Goal: Task Accomplishment & Management: Manage account settings

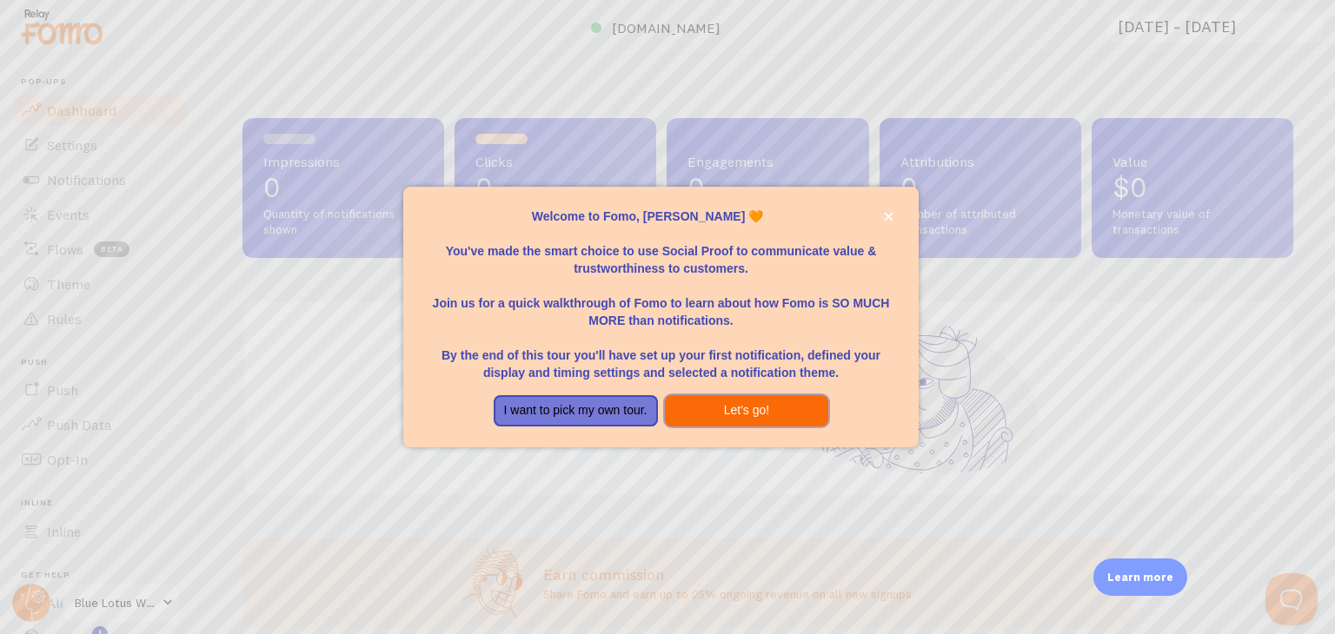
click at [767, 404] on button "Let's go!" at bounding box center [747, 410] width 164 height 31
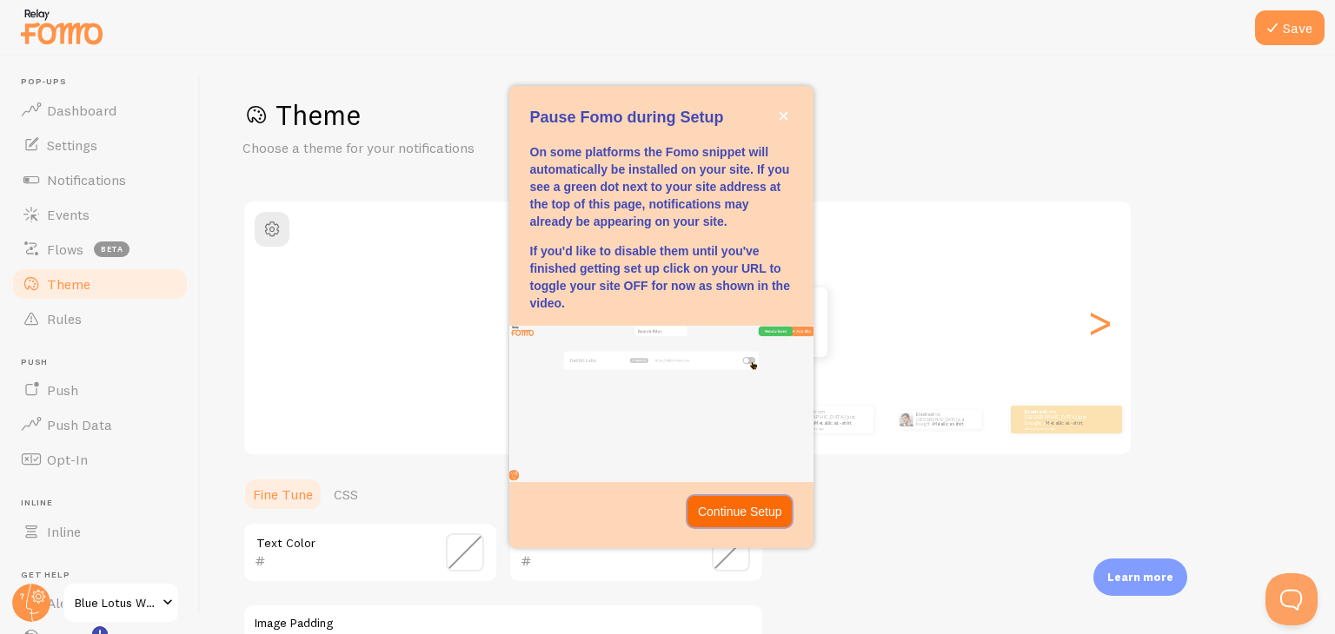
click at [731, 517] on p "Continue Setup" at bounding box center [740, 511] width 84 height 17
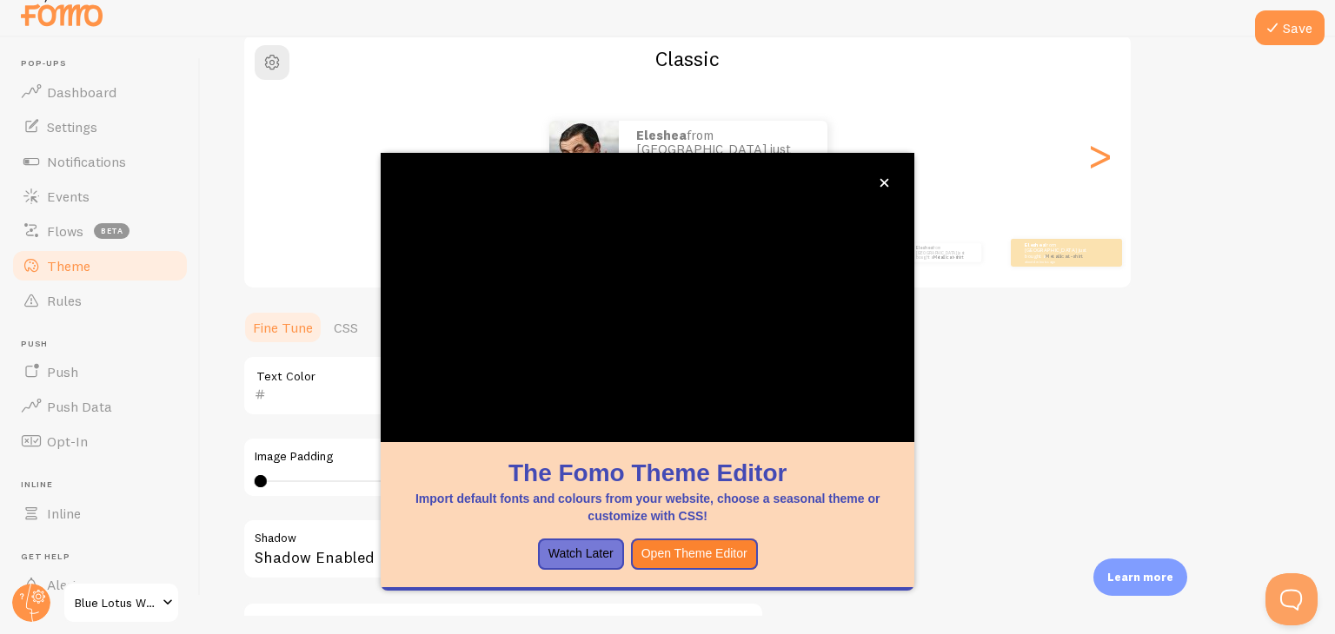
scroll to position [18, 0]
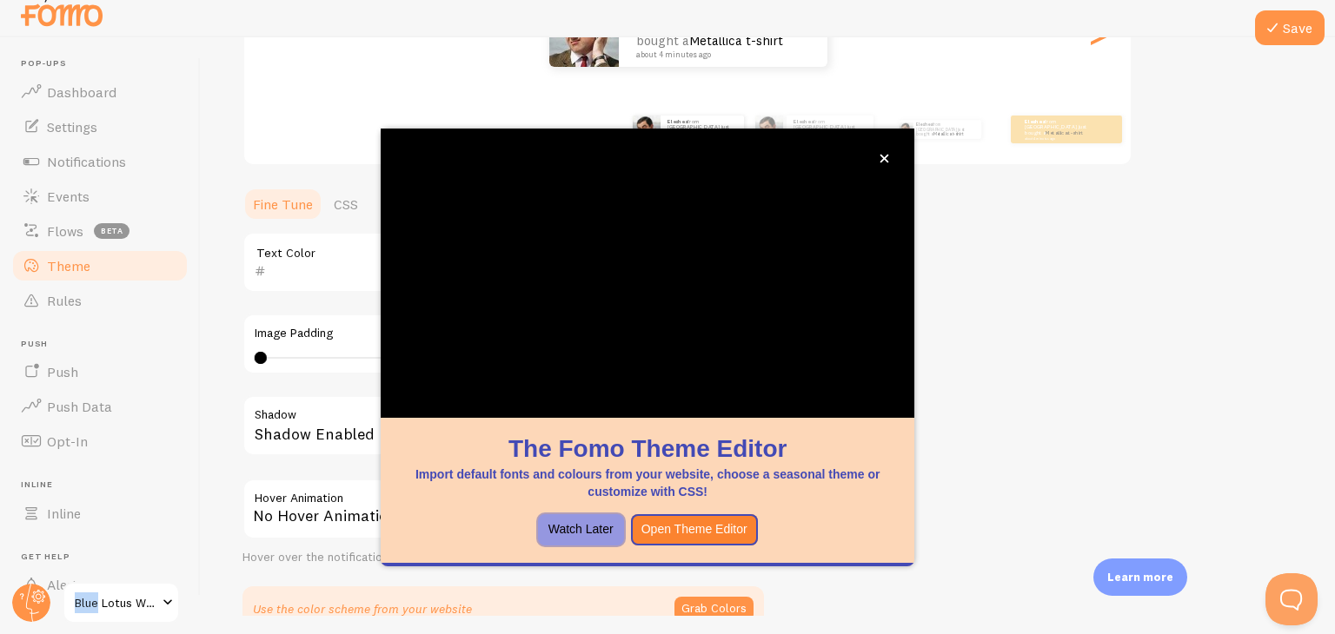
click at [589, 527] on button "Watch Later" at bounding box center [581, 529] width 86 height 31
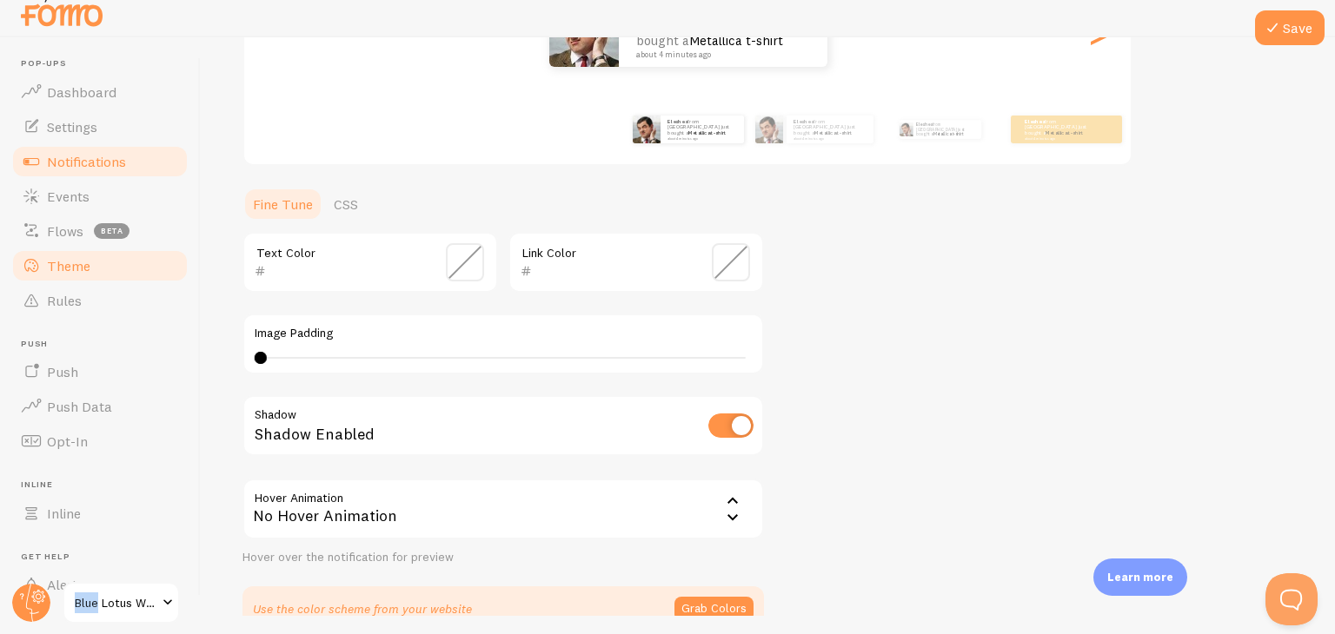
click at [100, 156] on span "Notifications" at bounding box center [86, 161] width 79 height 17
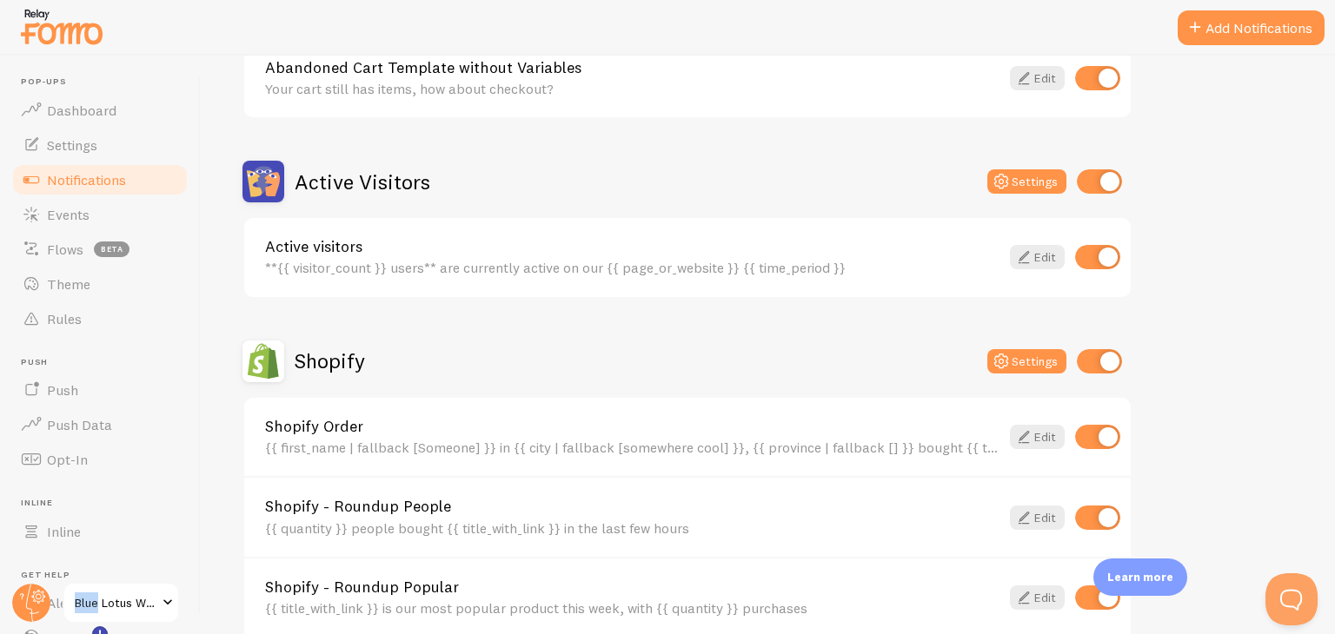
scroll to position [341, 0]
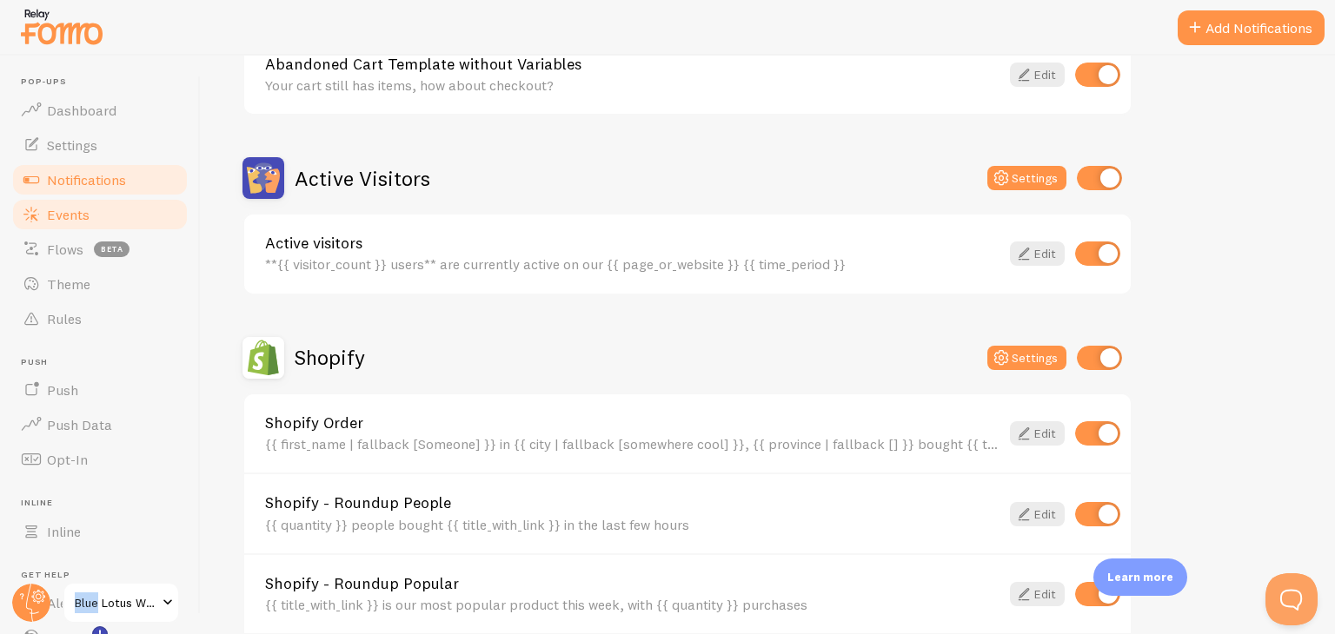
click at [80, 225] on link "Events" at bounding box center [99, 214] width 179 height 35
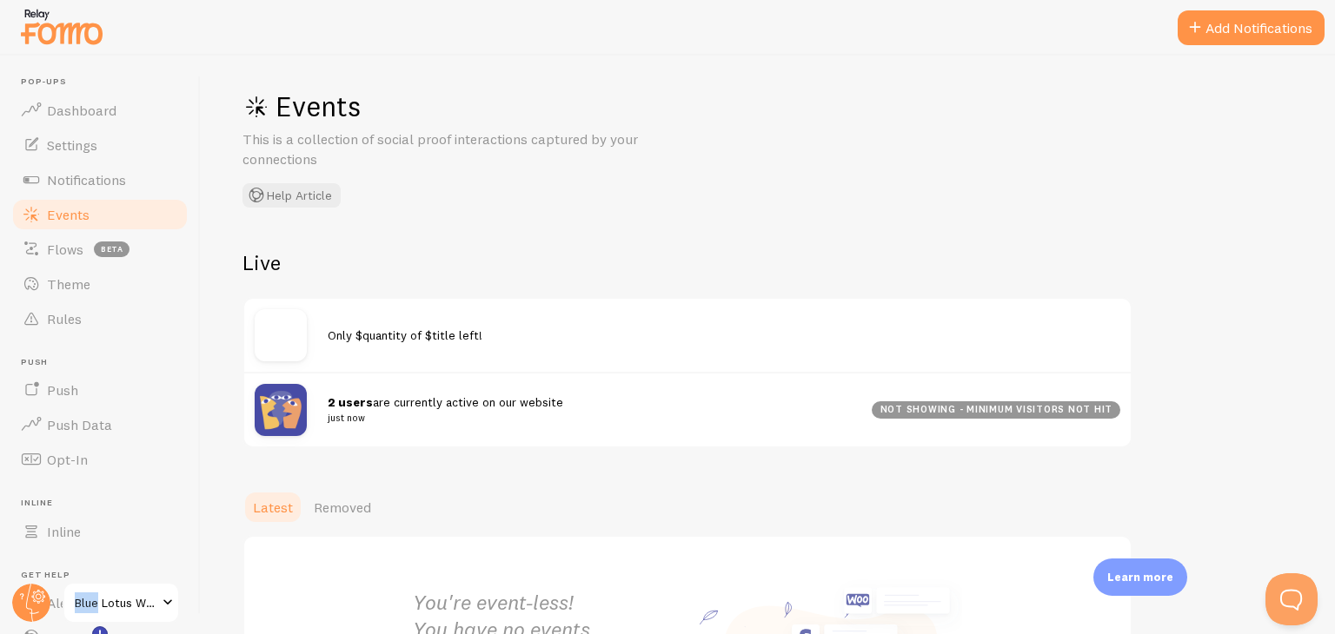
scroll to position [5, 0]
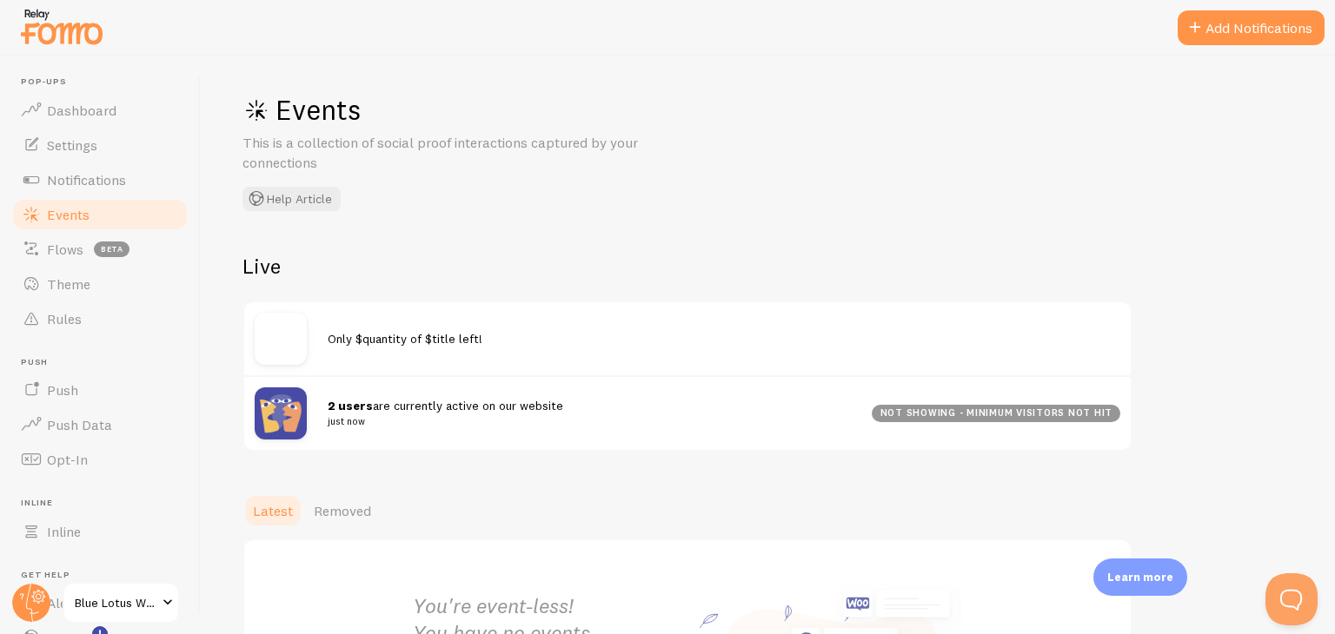
click at [487, 341] on div "Only $quantity of $title left!" at bounding box center [724, 338] width 792 height 17
click at [104, 388] on link "Push" at bounding box center [99, 390] width 179 height 35
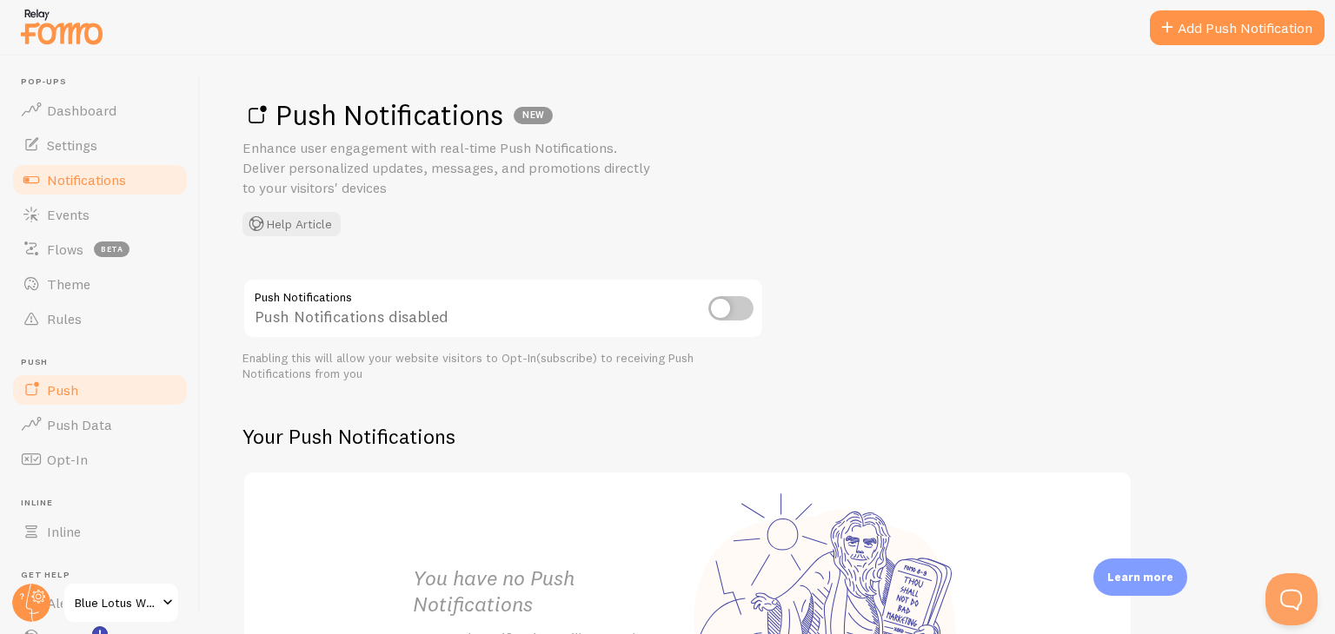
click at [103, 182] on span "Notifications" at bounding box center [86, 179] width 79 height 17
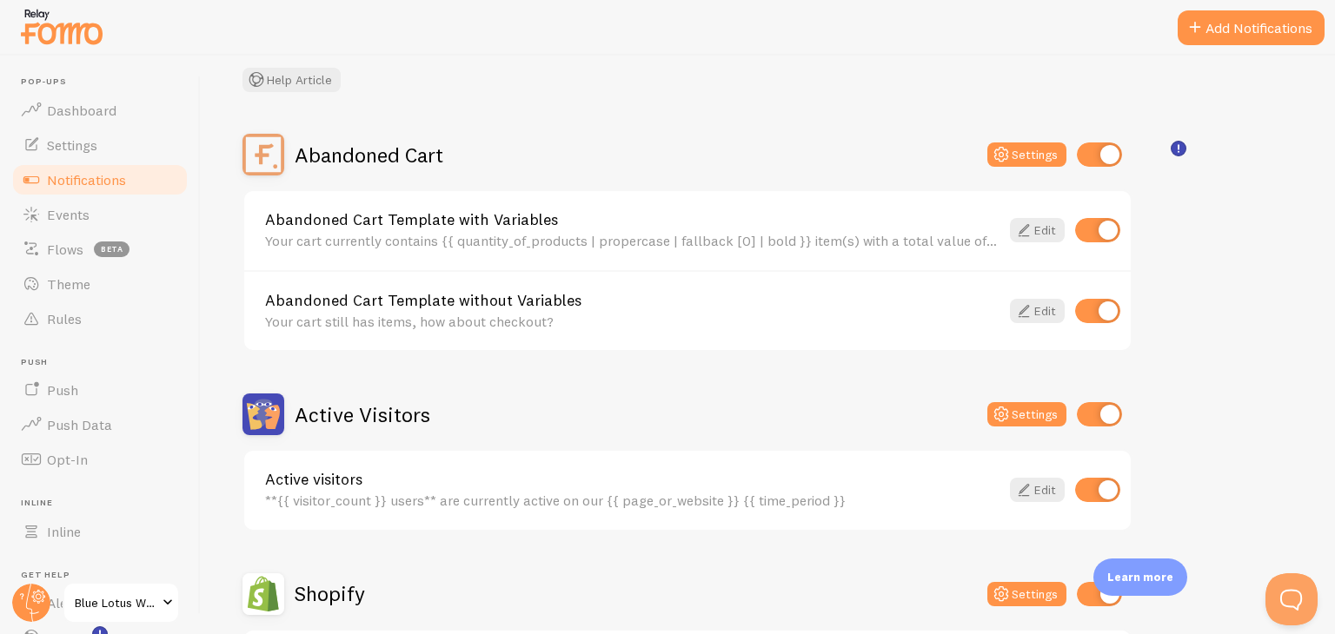
scroll to position [143, 0]
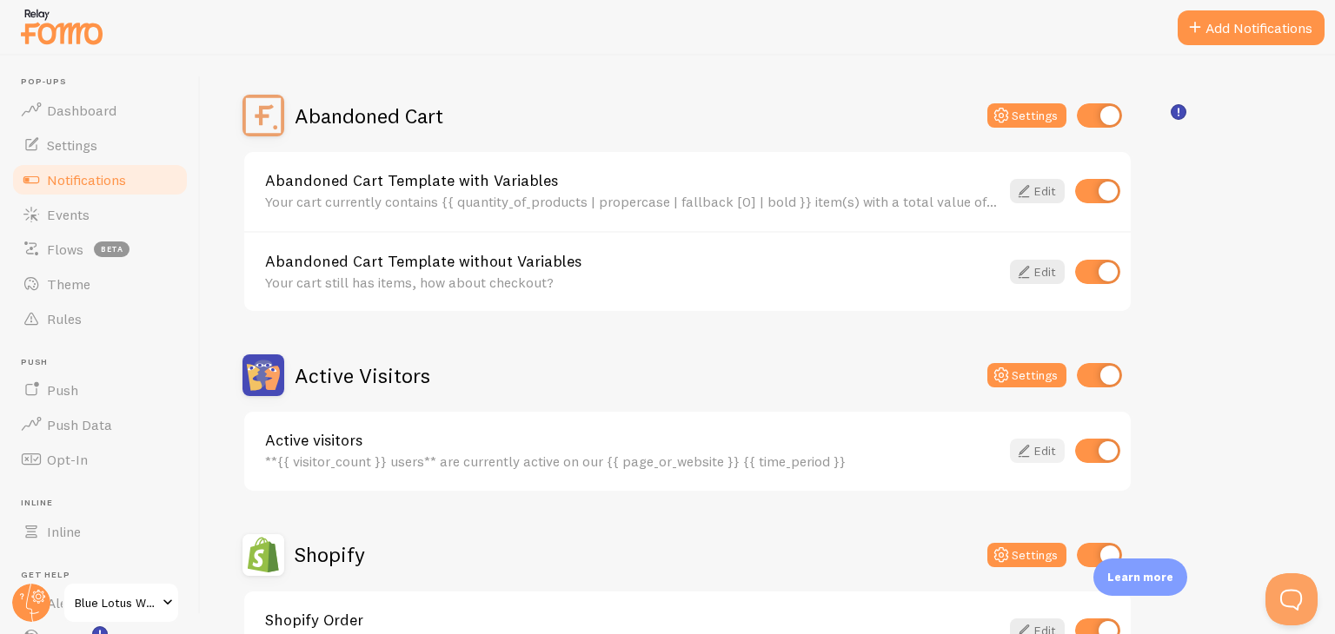
click at [1039, 455] on link "Edit" at bounding box center [1037, 451] width 55 height 24
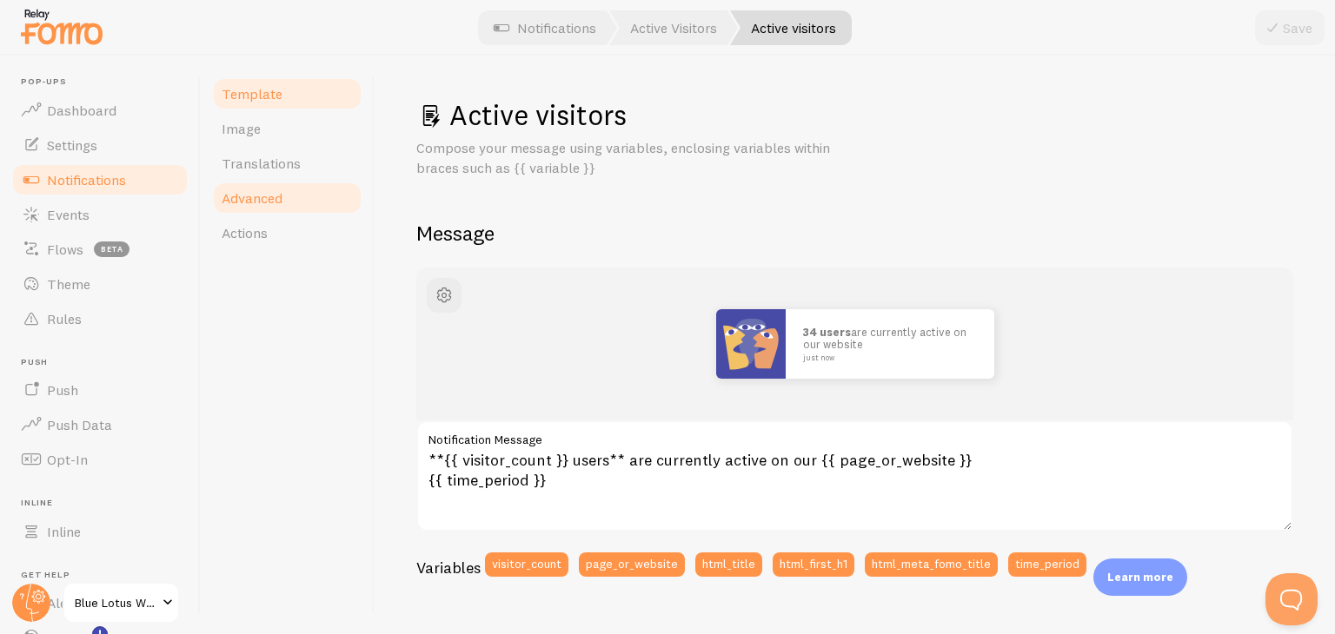
click at [297, 201] on link "Advanced" at bounding box center [287, 198] width 152 height 35
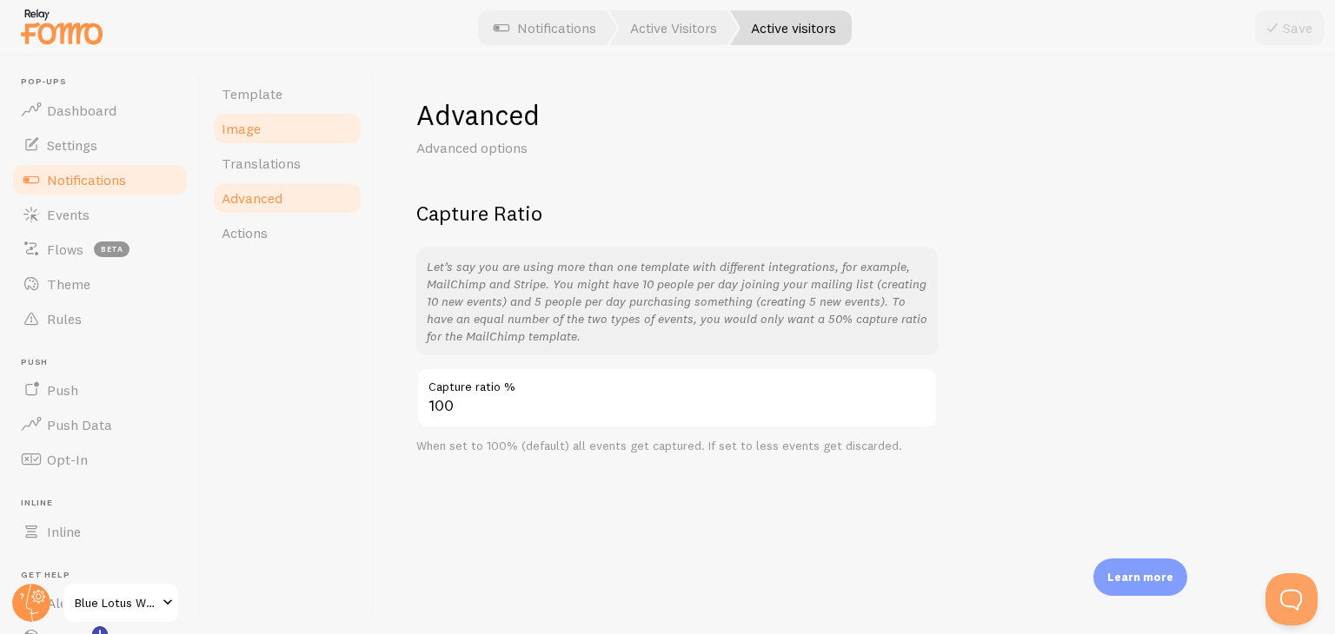
click at [253, 139] on link "Image" at bounding box center [287, 128] width 152 height 35
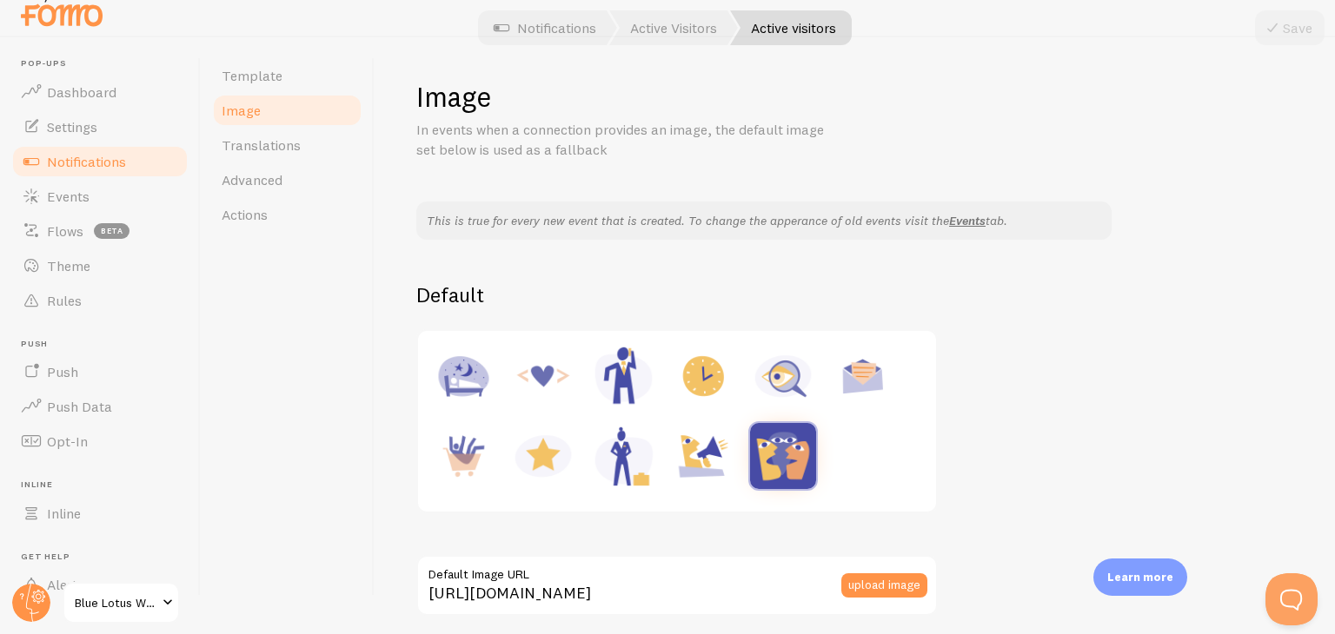
scroll to position [17, 0]
click at [91, 275] on link "Theme" at bounding box center [99, 266] width 179 height 35
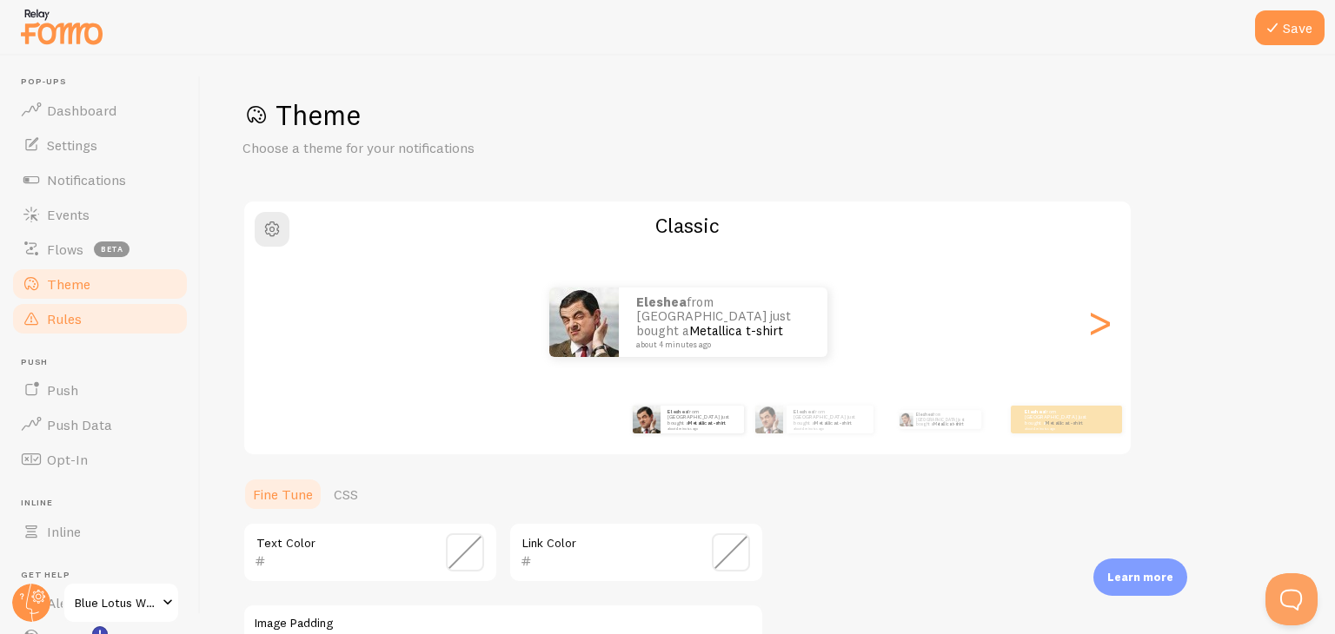
click at [88, 323] on link "Rules" at bounding box center [99, 319] width 179 height 35
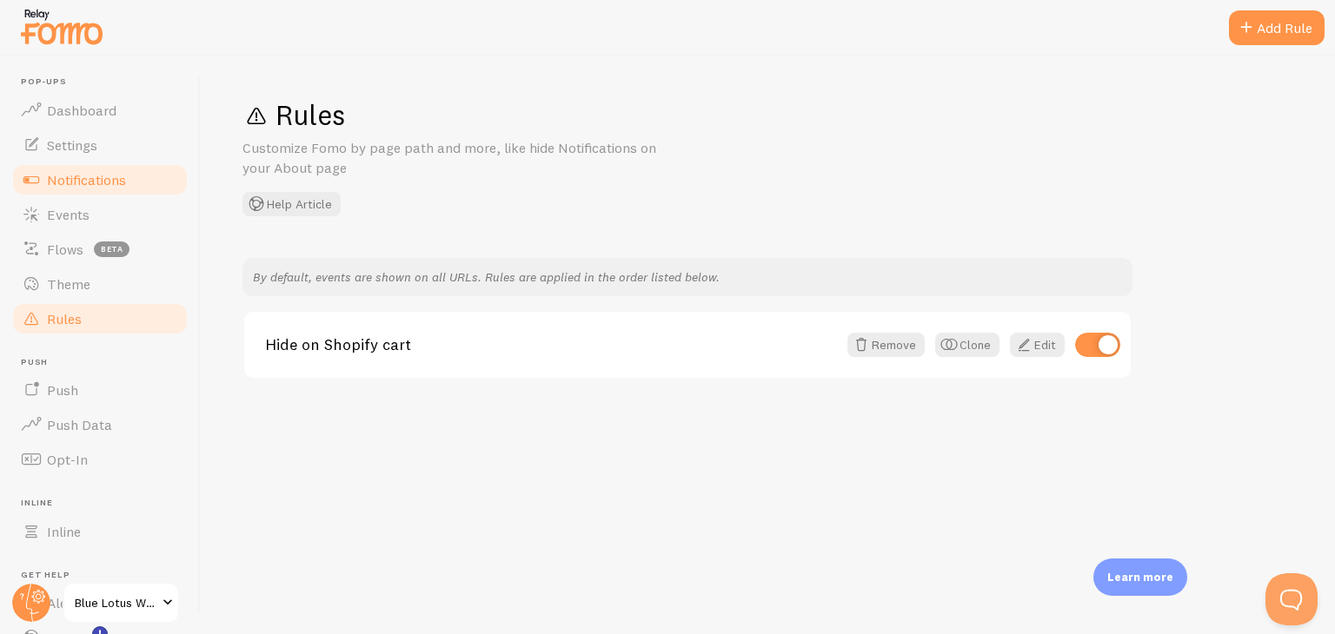
click at [99, 177] on span "Notifications" at bounding box center [86, 179] width 79 height 17
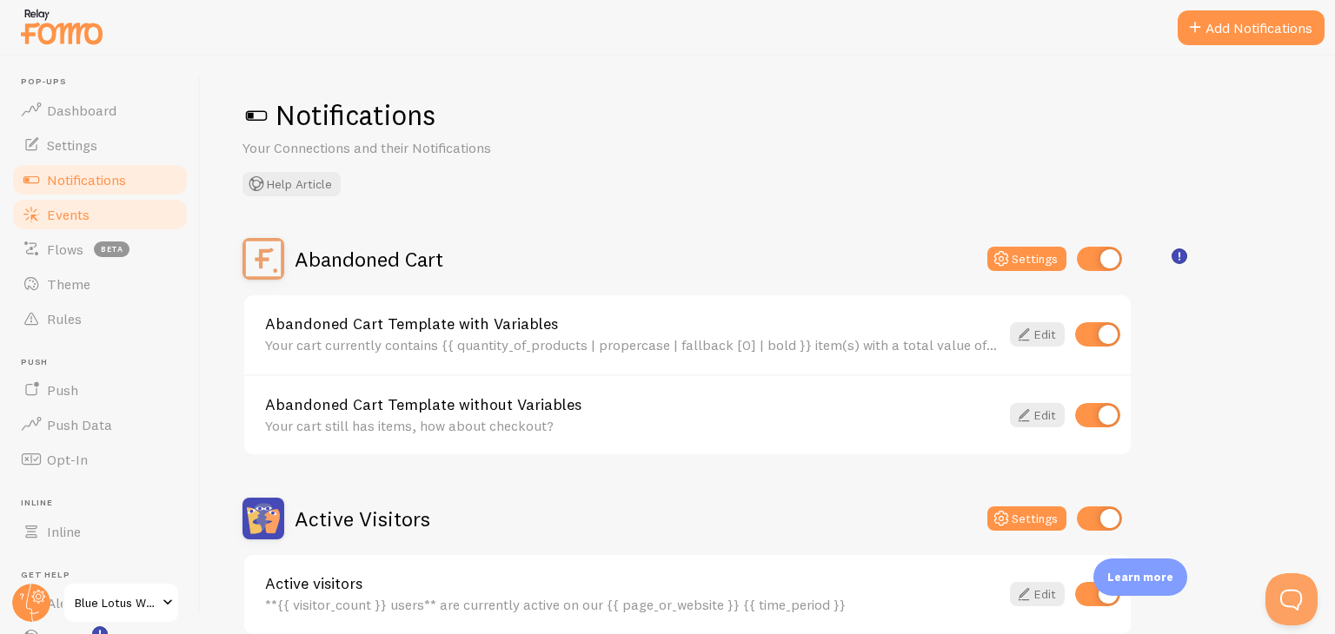
click at [93, 213] on link "Events" at bounding box center [99, 214] width 179 height 35
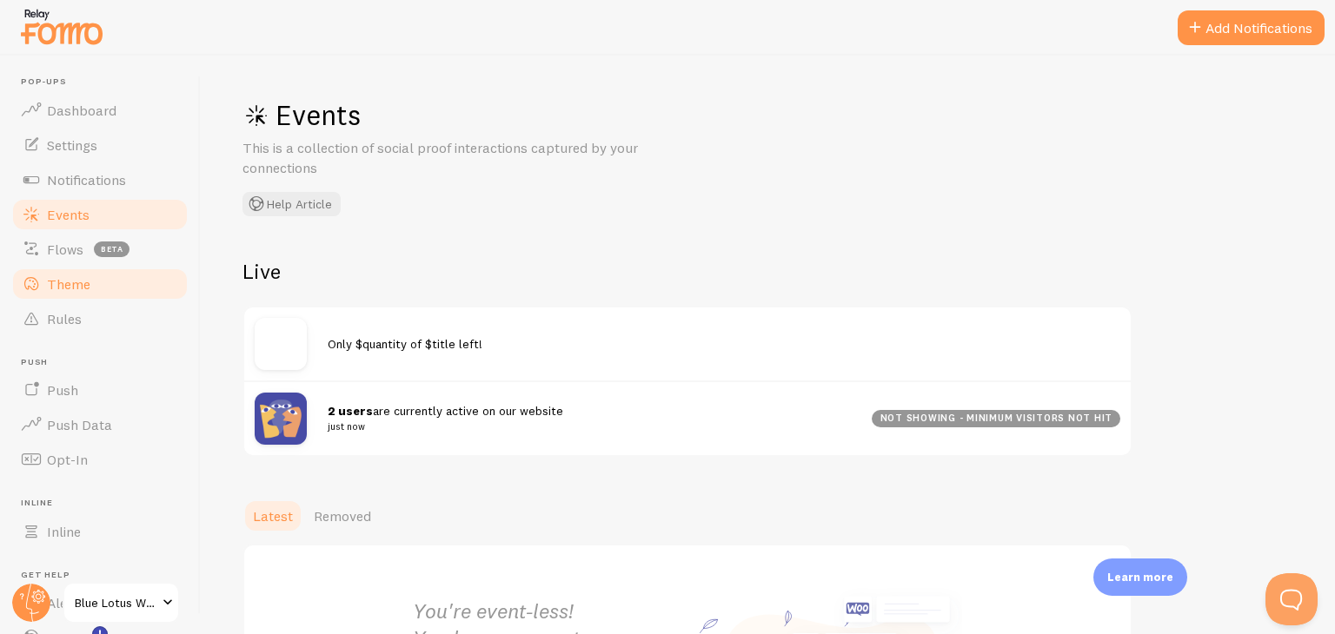
click at [66, 288] on span "Theme" at bounding box center [68, 283] width 43 height 17
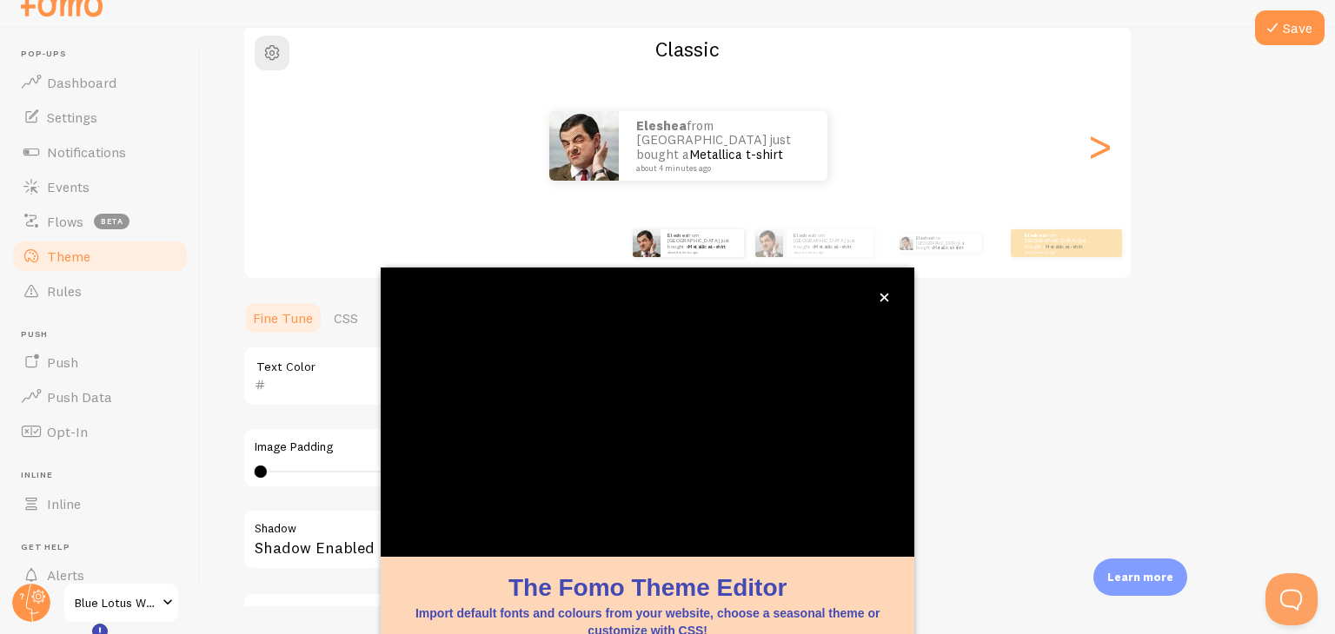
scroll to position [149, 0]
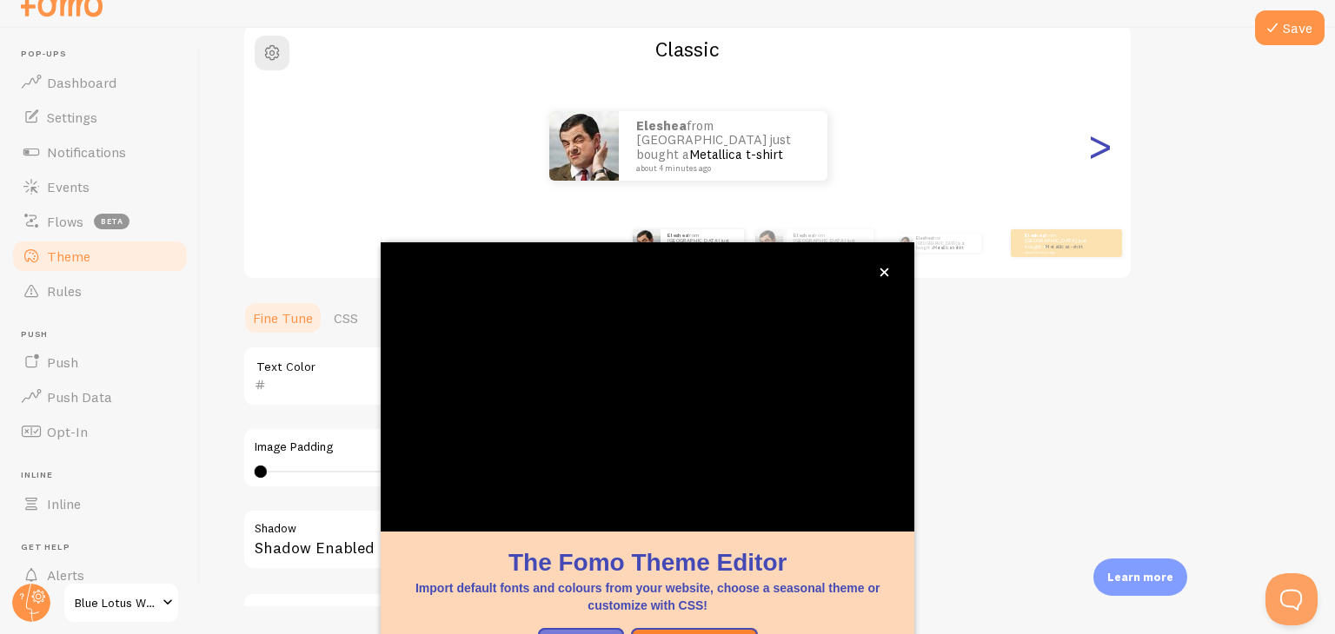
click at [1099, 155] on div ">" at bounding box center [1099, 145] width 21 height 125
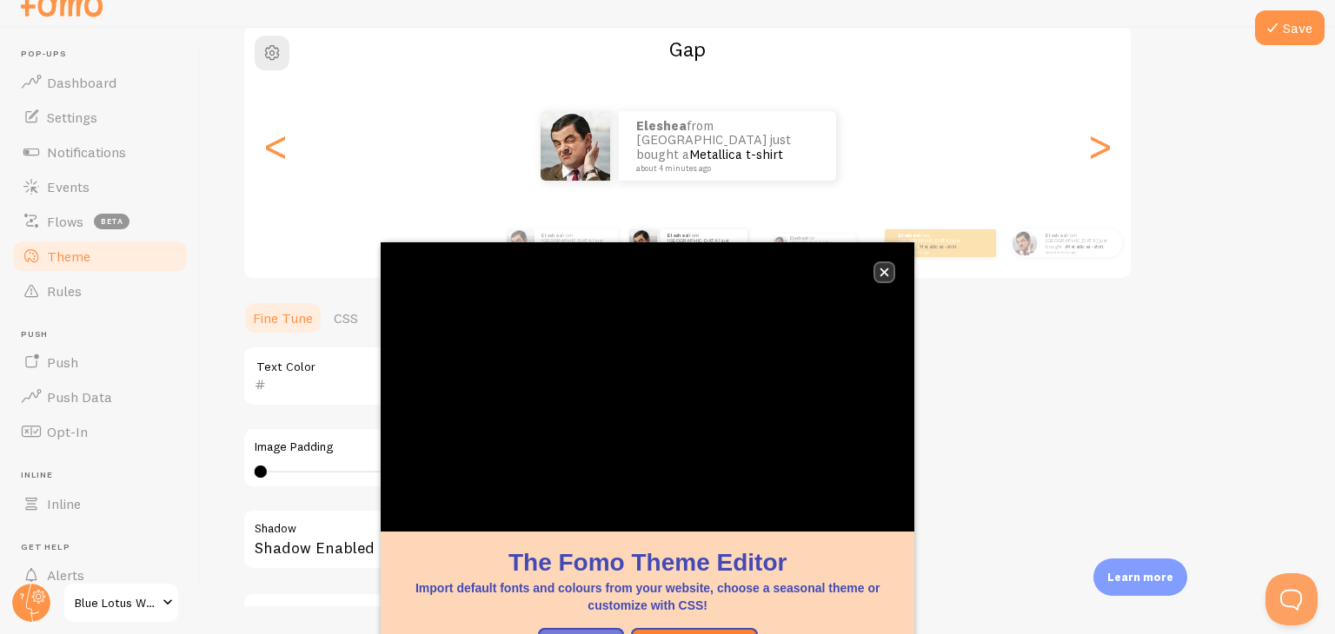
click at [885, 273] on icon "close," at bounding box center [884, 272] width 9 height 9
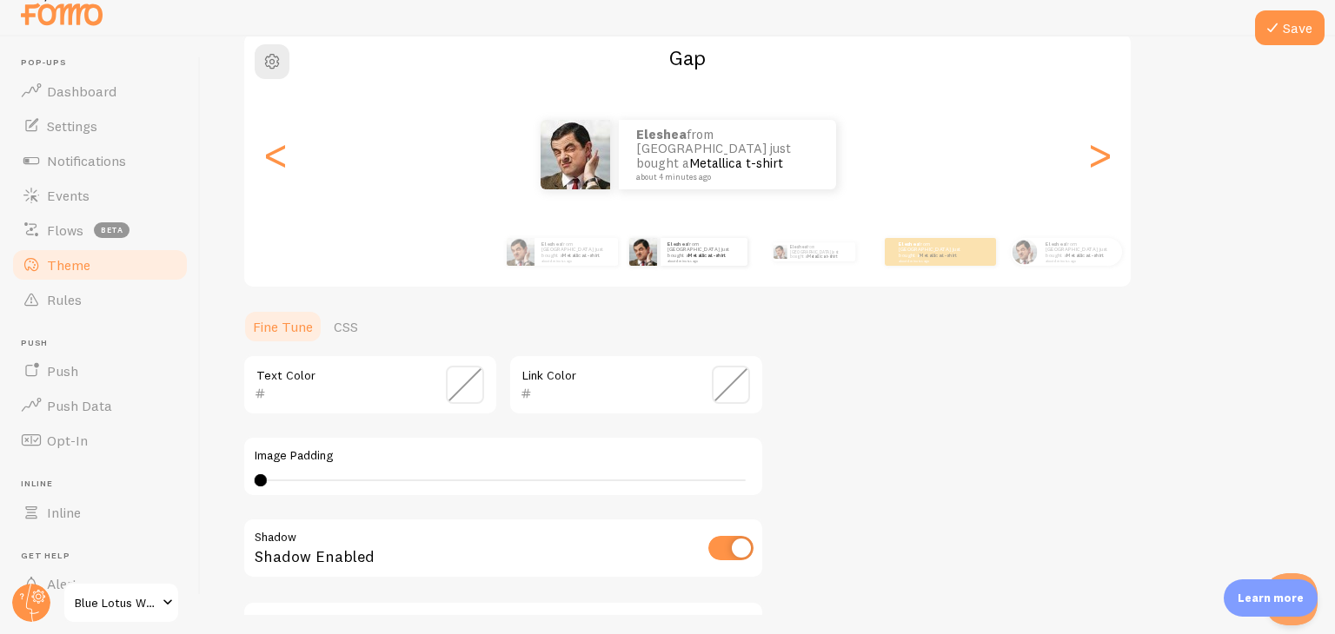
scroll to position [20, 0]
click at [1094, 157] on div ">" at bounding box center [1099, 154] width 21 height 125
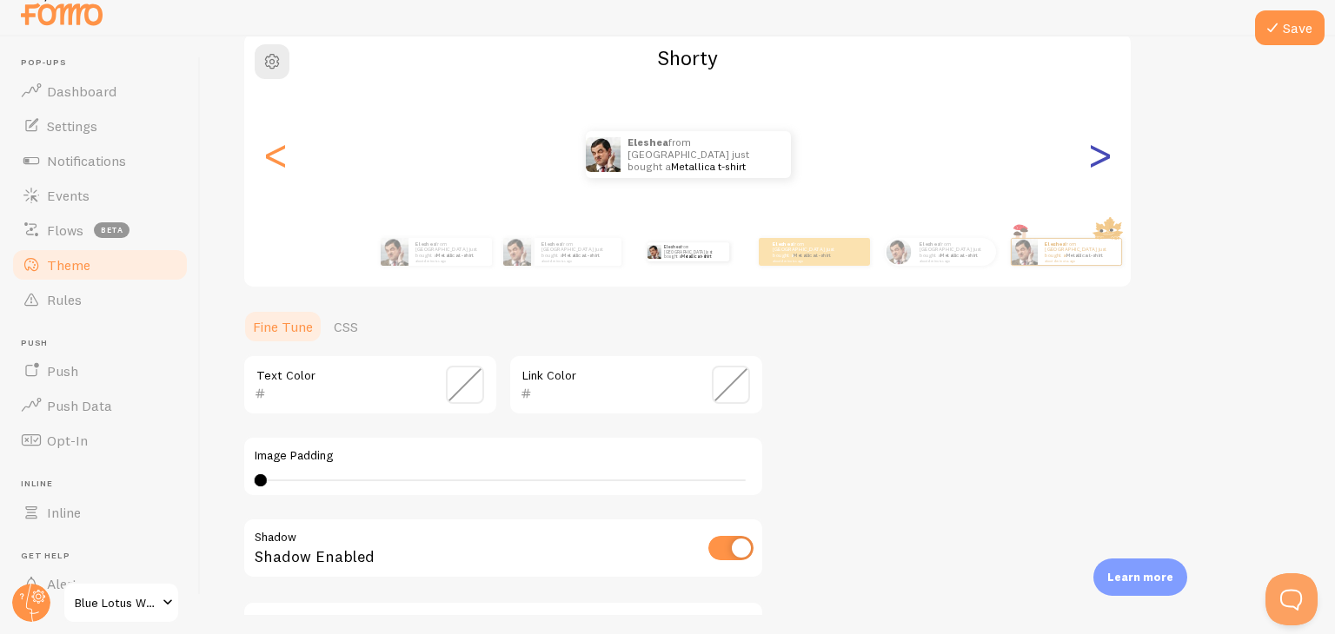
click at [1094, 157] on div ">" at bounding box center [1099, 154] width 21 height 125
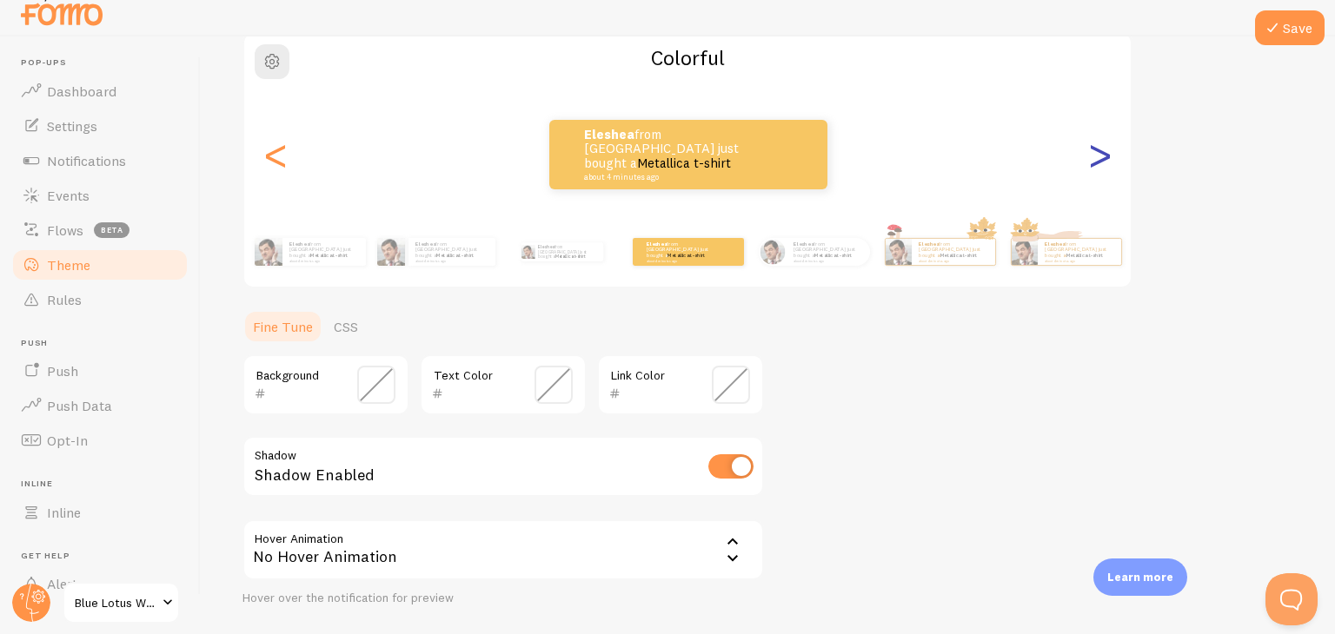
click at [1096, 159] on div ">" at bounding box center [1099, 154] width 21 height 125
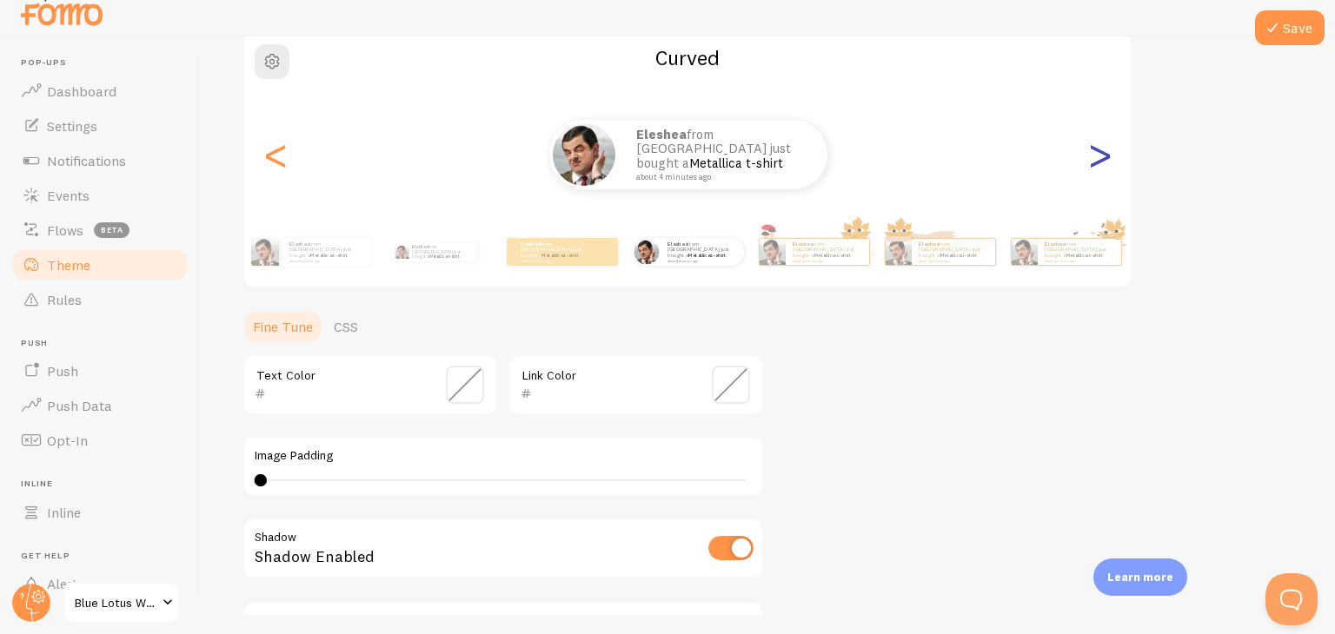
click at [1097, 160] on div ">" at bounding box center [1099, 154] width 21 height 125
type input "0"
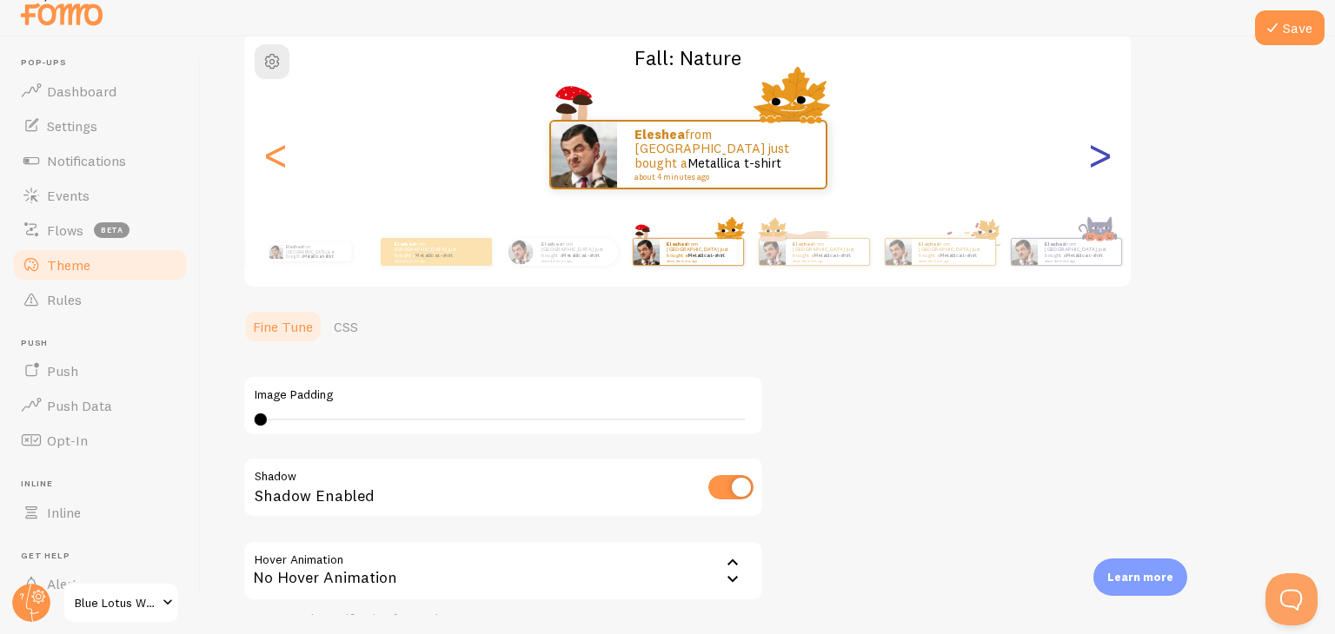
click at [1097, 162] on div ">" at bounding box center [1099, 154] width 21 height 125
click at [1098, 163] on div ">" at bounding box center [1099, 154] width 21 height 125
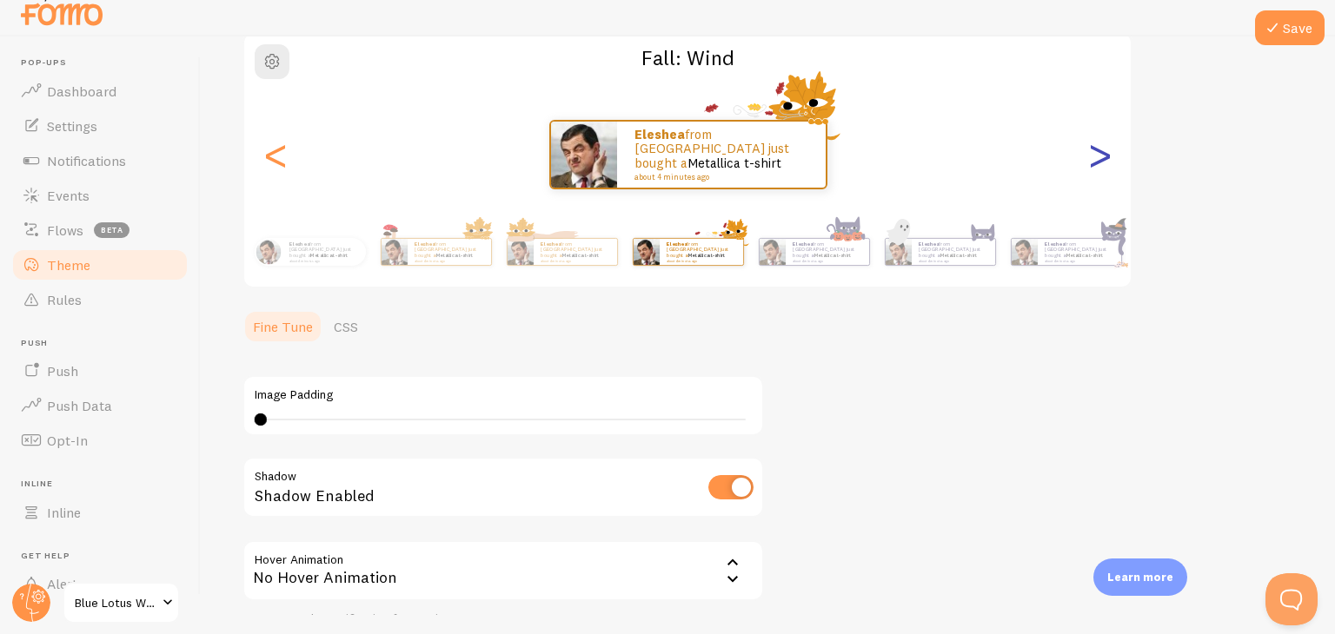
click at [1097, 159] on div ">" at bounding box center [1099, 154] width 21 height 125
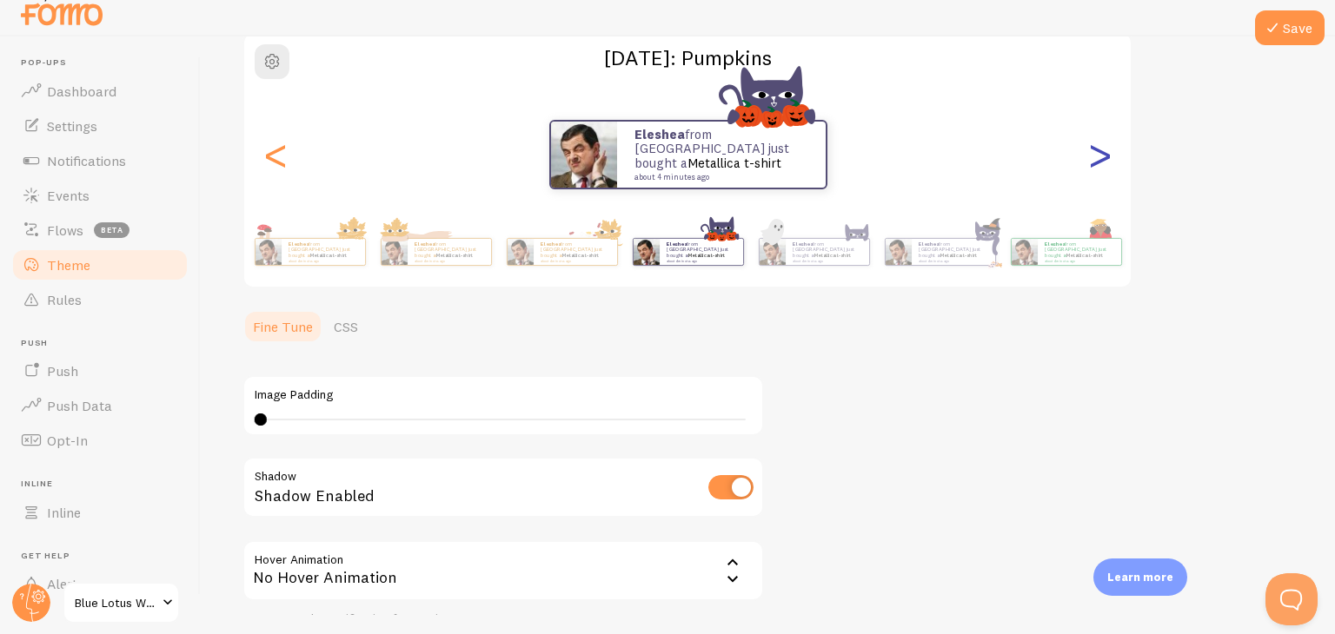
click at [1097, 160] on div ">" at bounding box center [1099, 154] width 21 height 125
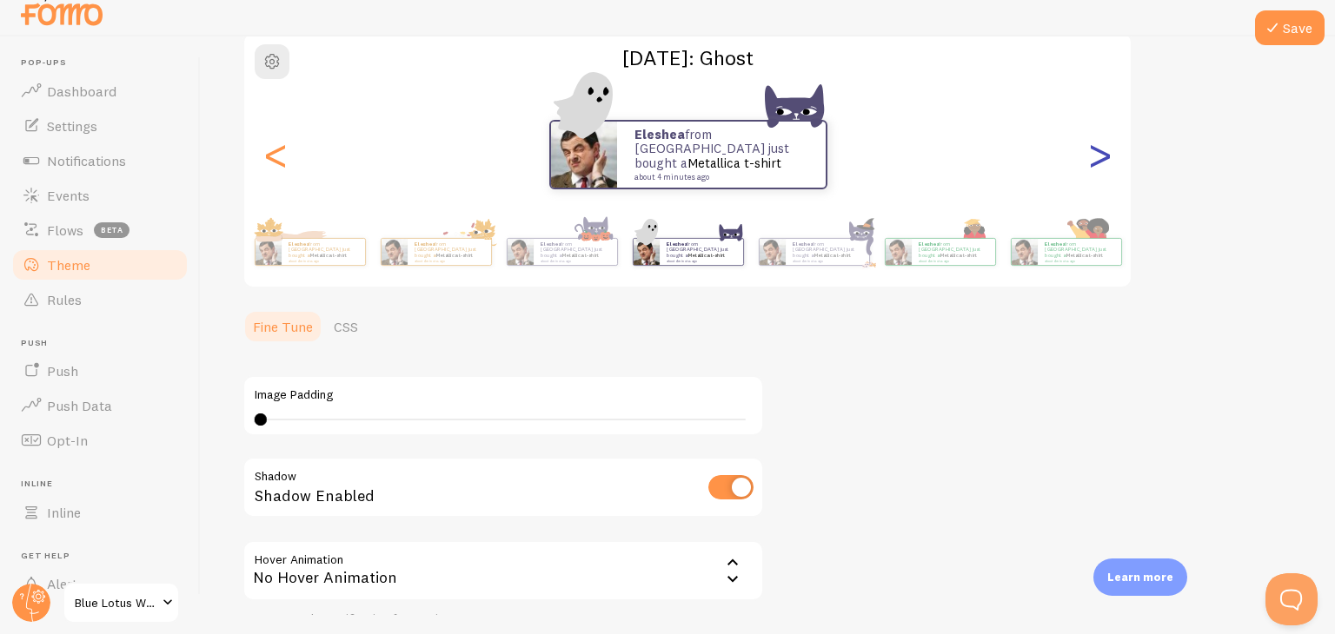
click at [1097, 160] on div ">" at bounding box center [1099, 154] width 21 height 125
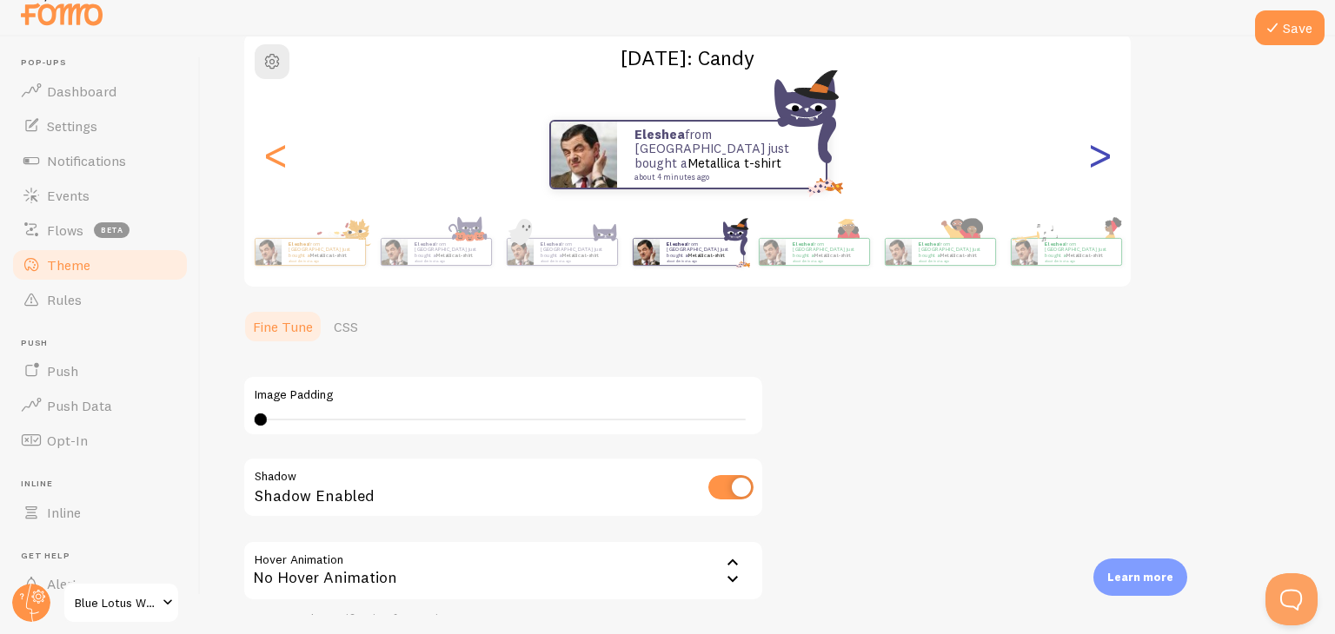
click at [1097, 160] on div ">" at bounding box center [1099, 154] width 21 height 125
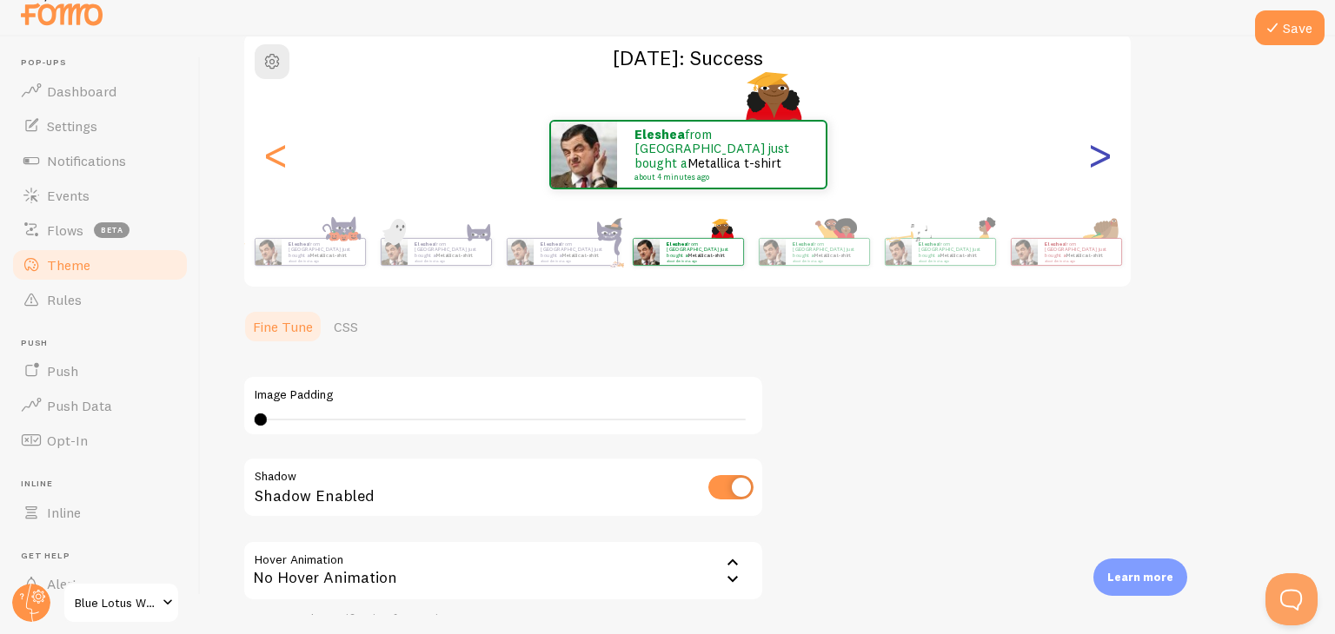
click at [1097, 160] on div ">" at bounding box center [1099, 154] width 21 height 125
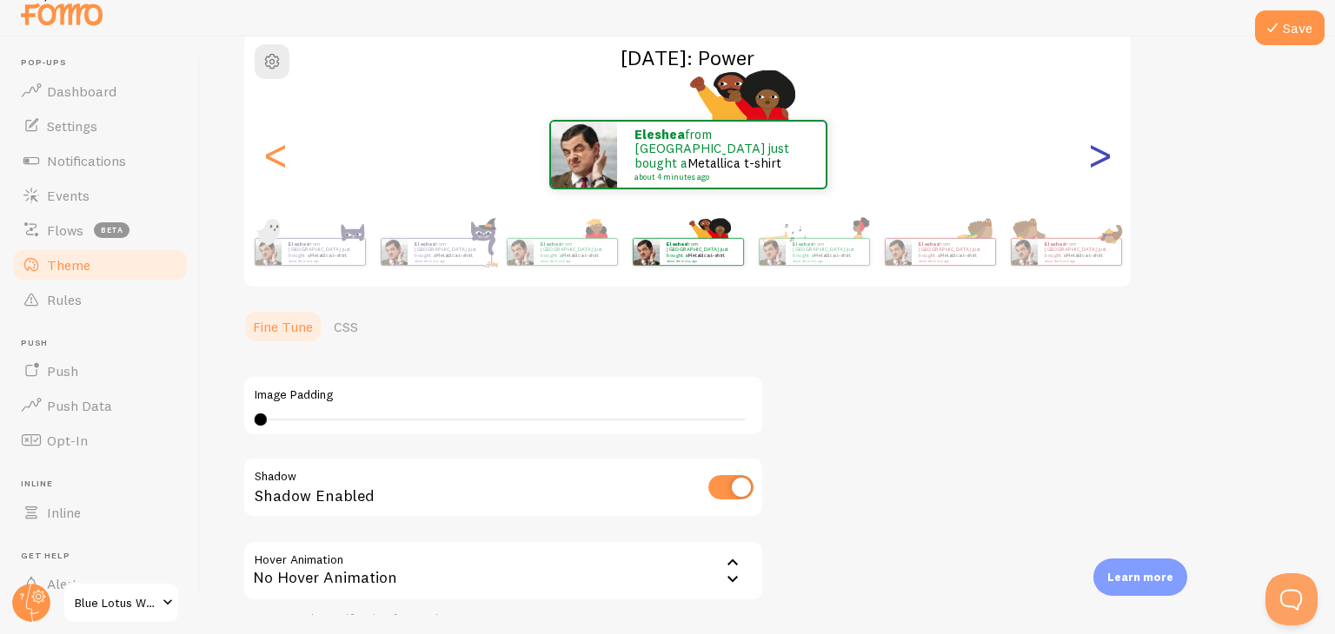
click at [1097, 160] on div ">" at bounding box center [1099, 154] width 21 height 125
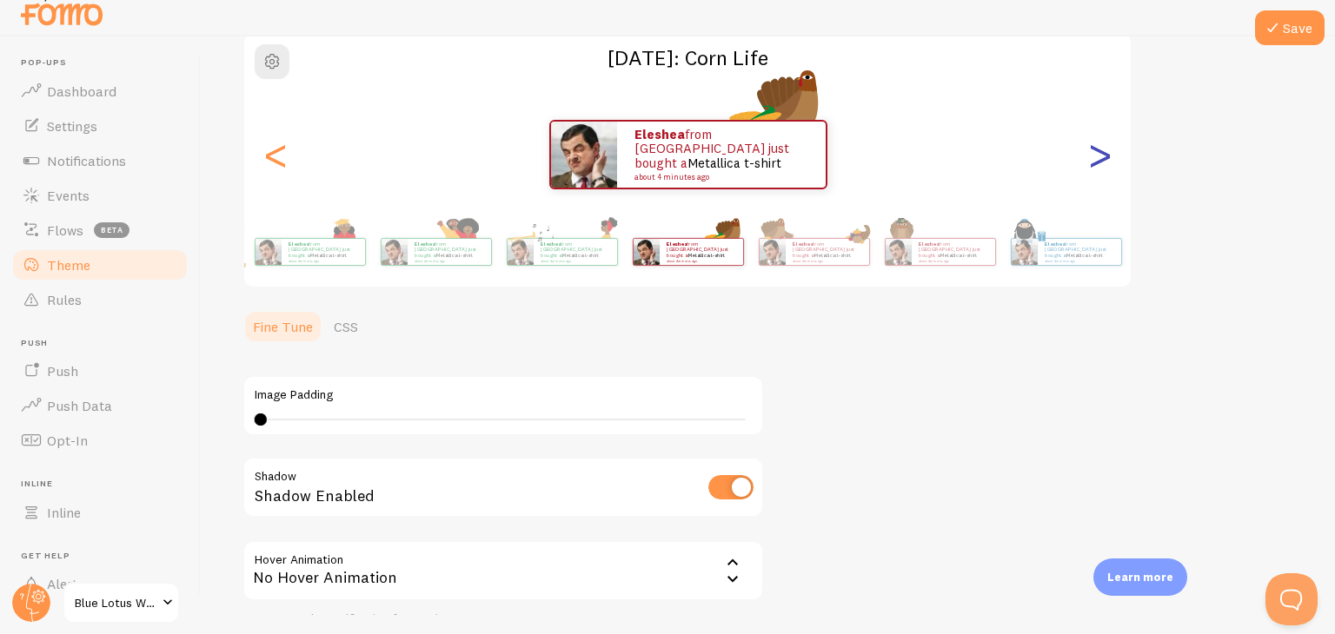
click at [1097, 160] on div ">" at bounding box center [1099, 154] width 21 height 125
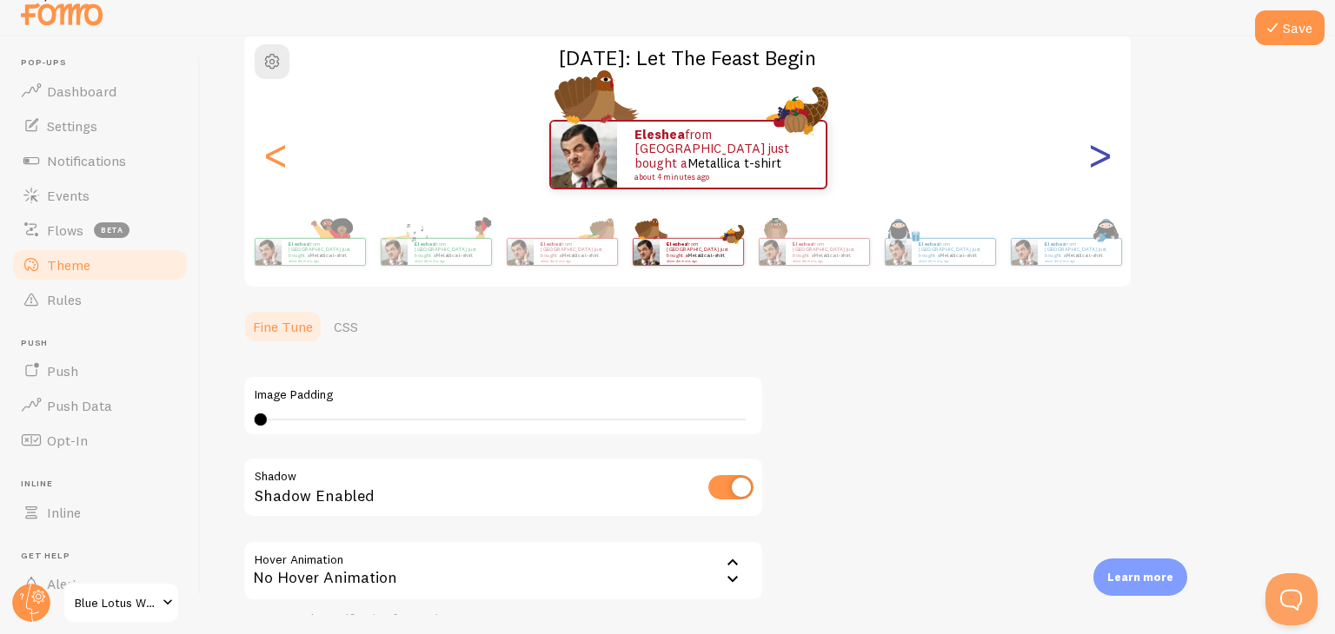
click at [1097, 160] on div ">" at bounding box center [1099, 154] width 21 height 125
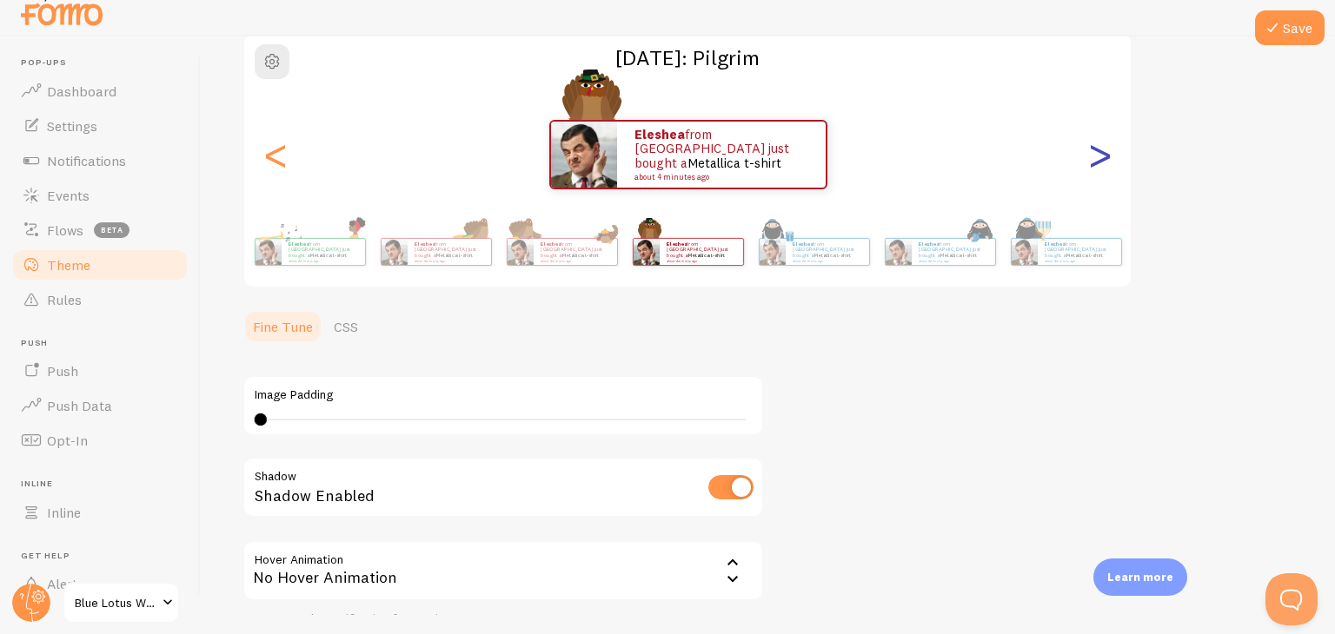
click at [1097, 160] on div ">" at bounding box center [1099, 154] width 21 height 125
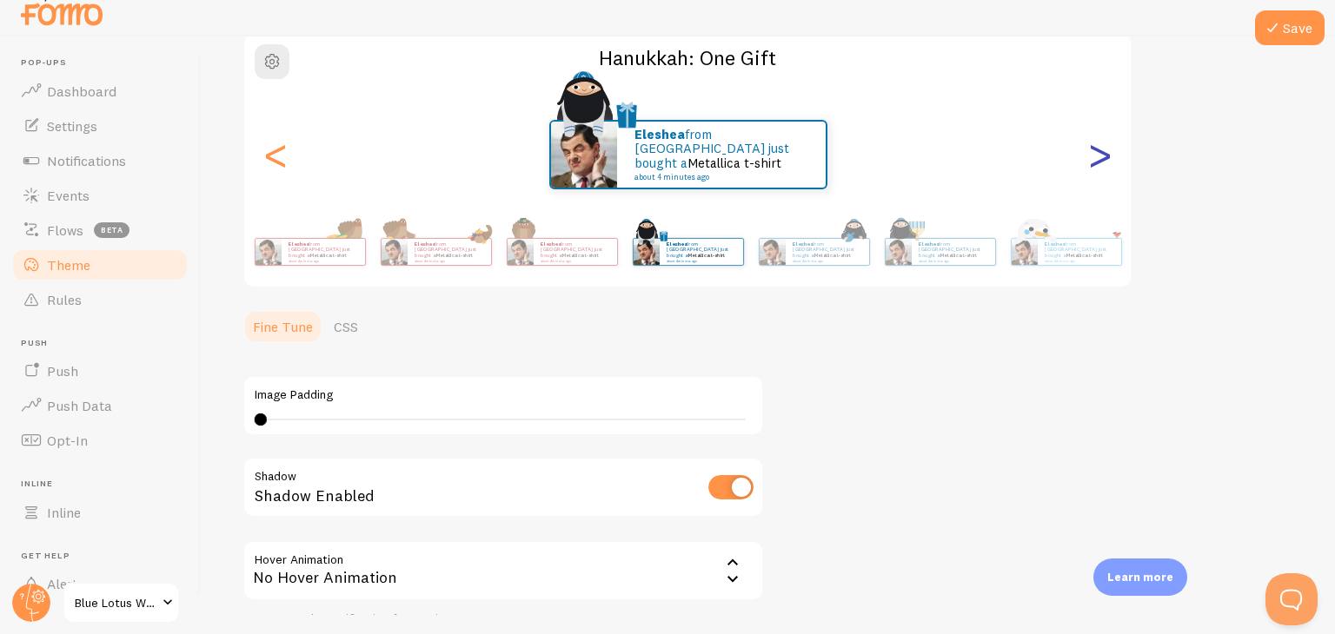
click at [1097, 160] on div ">" at bounding box center [1099, 154] width 21 height 125
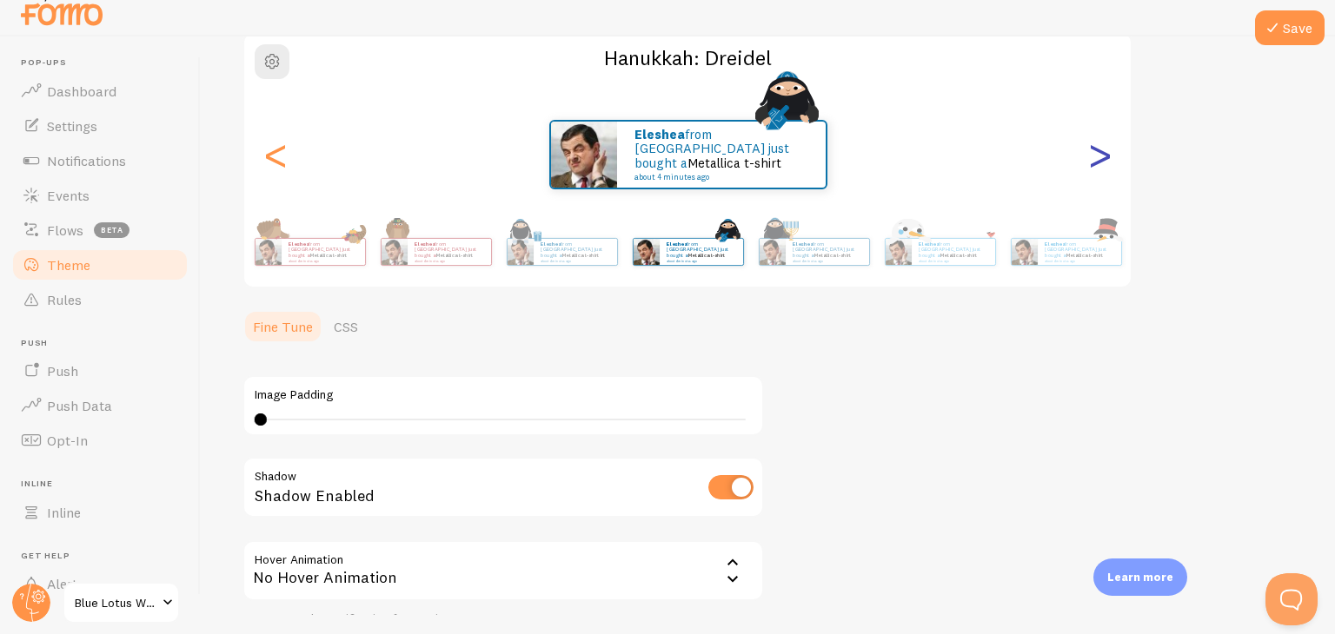
click at [1097, 160] on div ">" at bounding box center [1099, 154] width 21 height 125
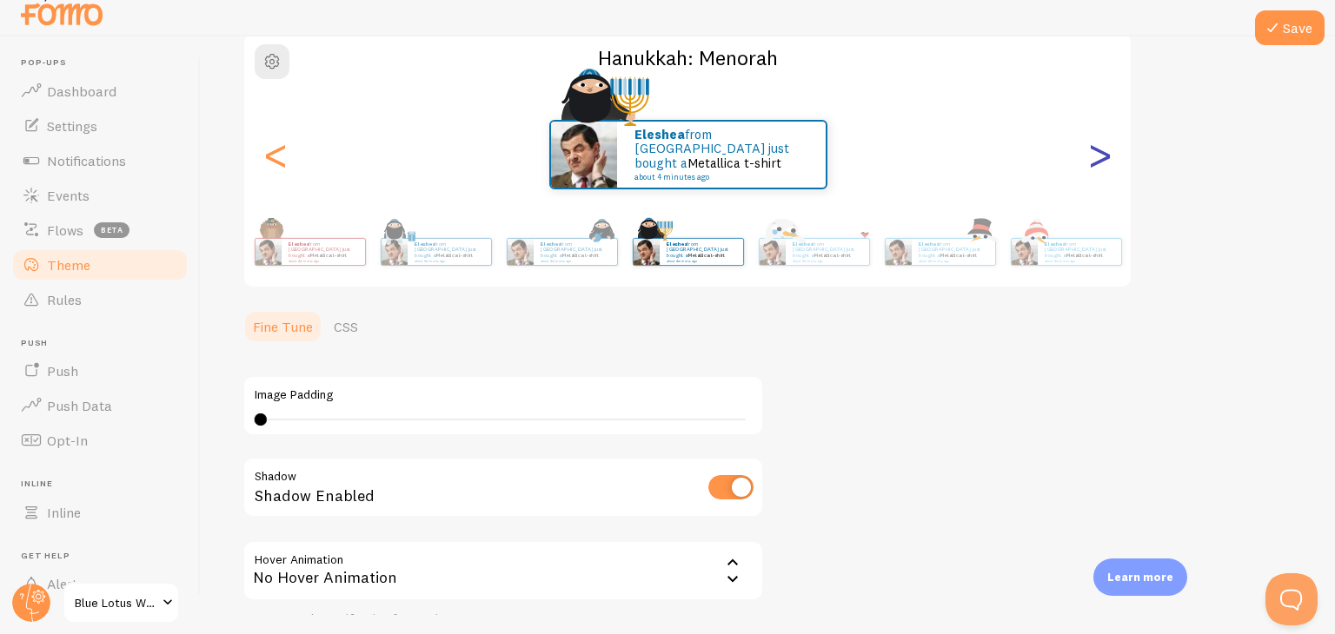
click at [1103, 163] on div ">" at bounding box center [1099, 154] width 21 height 125
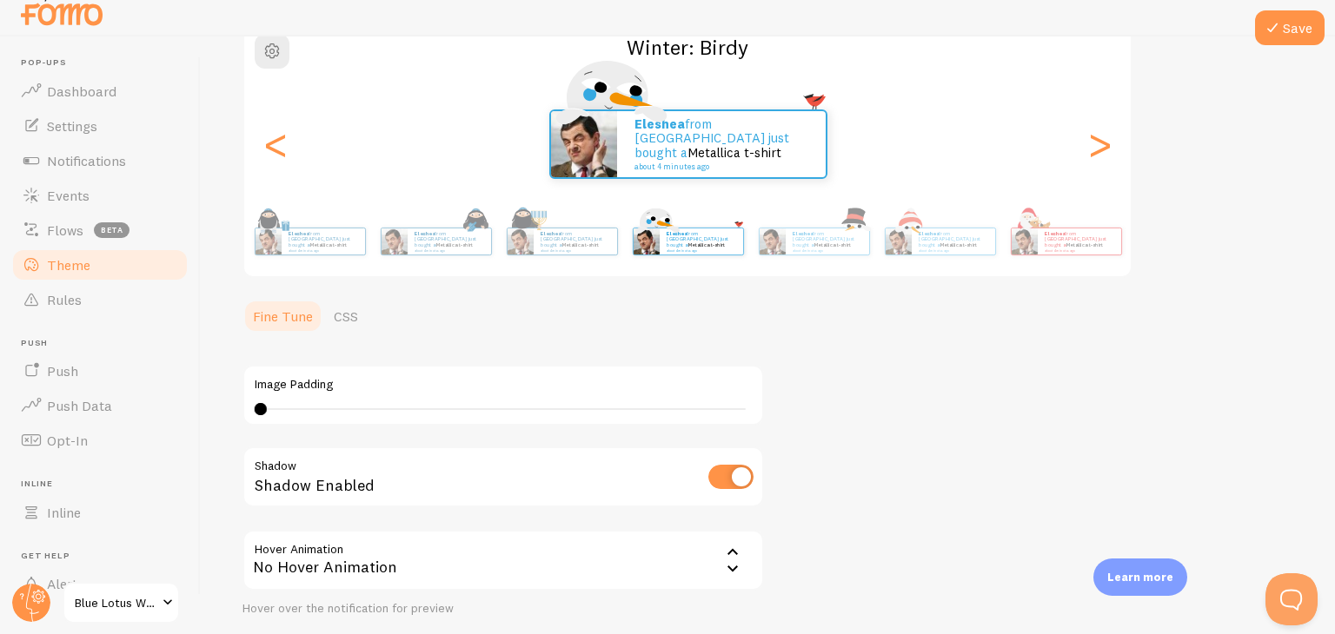
scroll to position [155, 0]
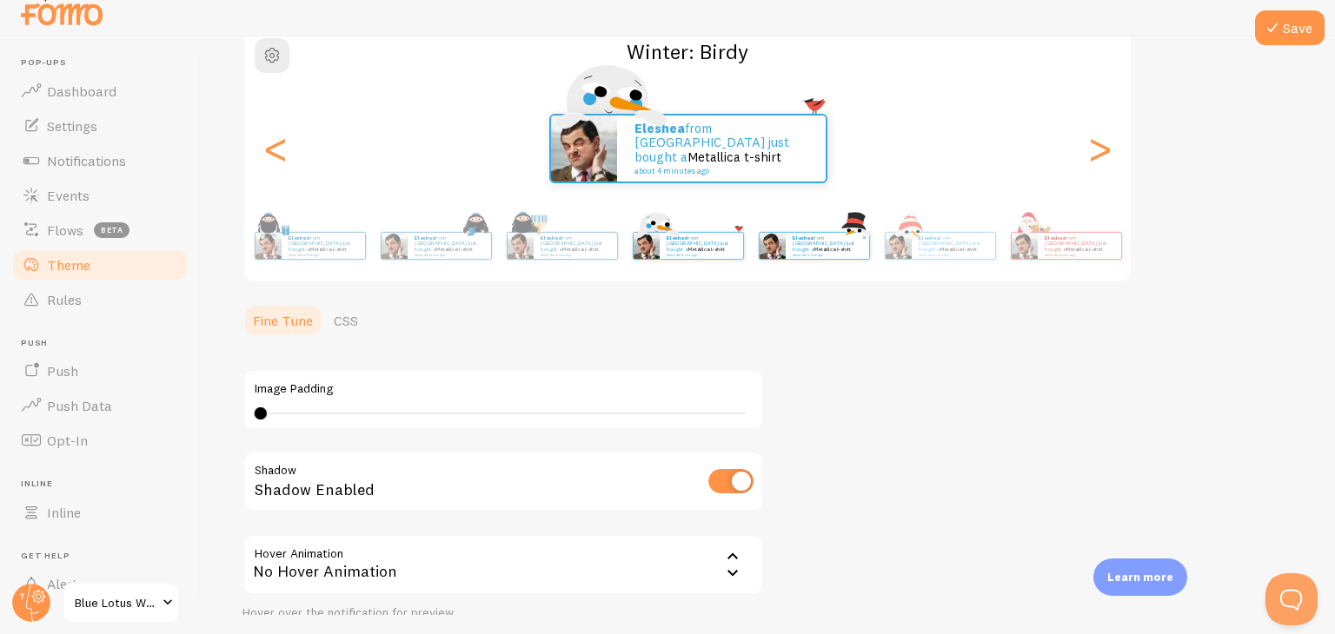
click at [780, 247] on img at bounding box center [772, 246] width 26 height 26
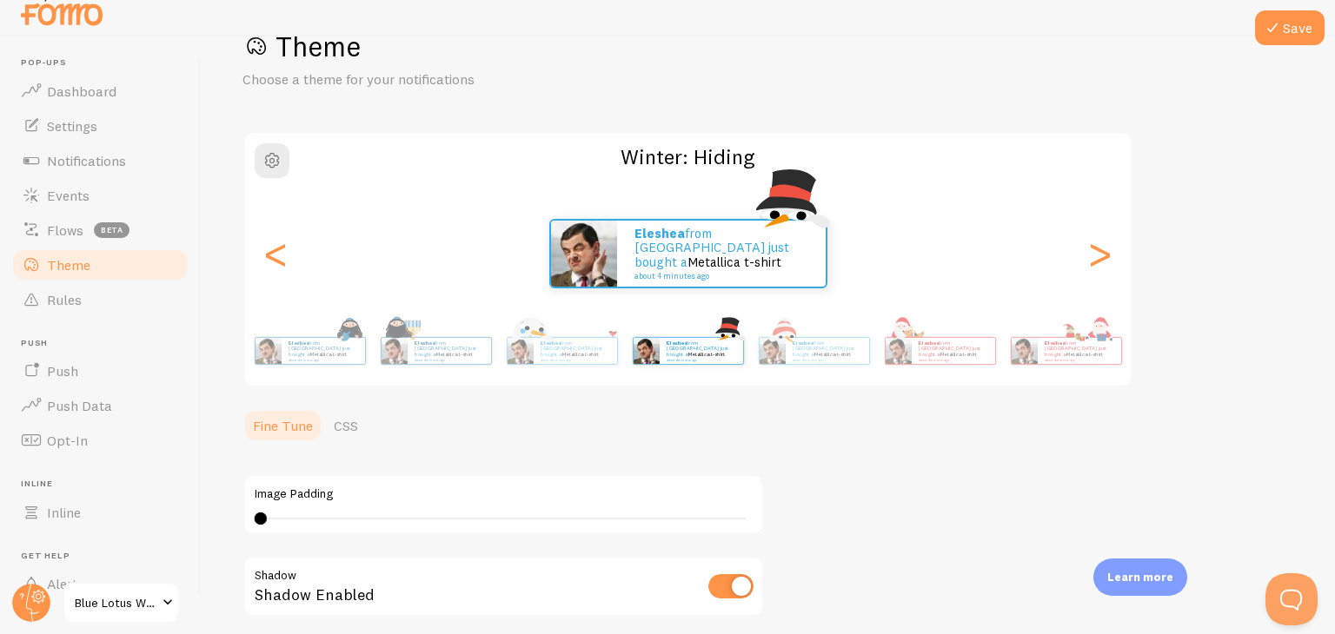
scroll to position [60, 0]
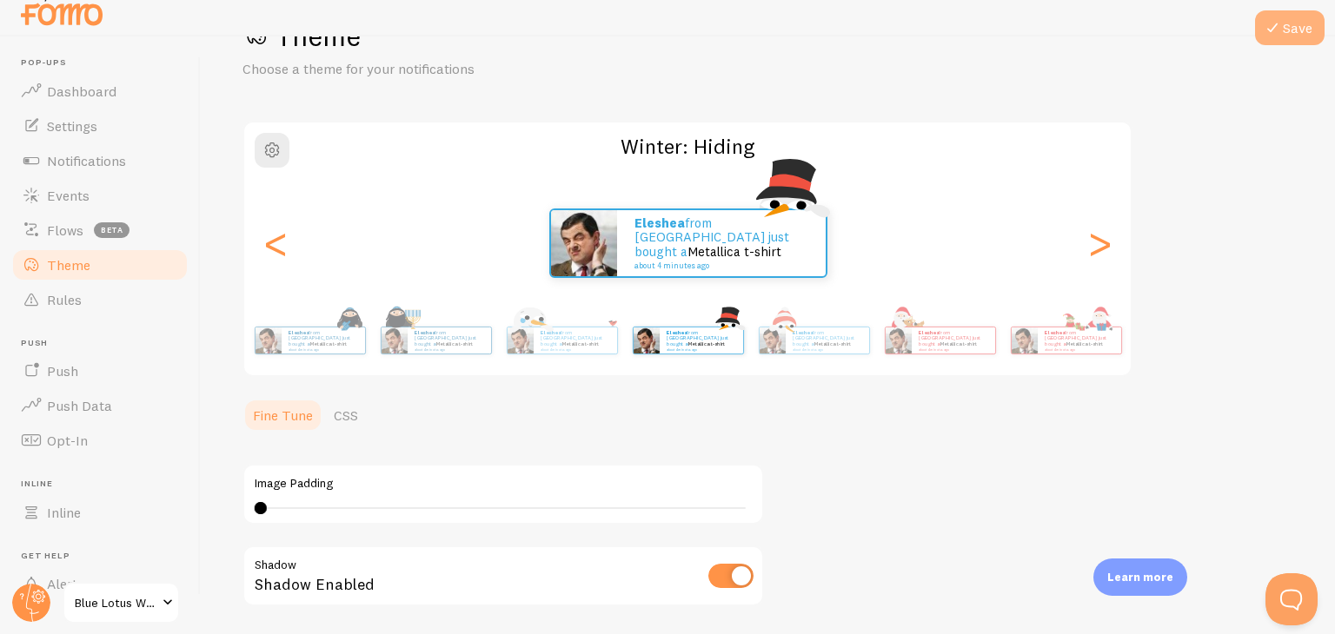
click at [1304, 36] on button "Save" at bounding box center [1290, 27] width 70 height 35
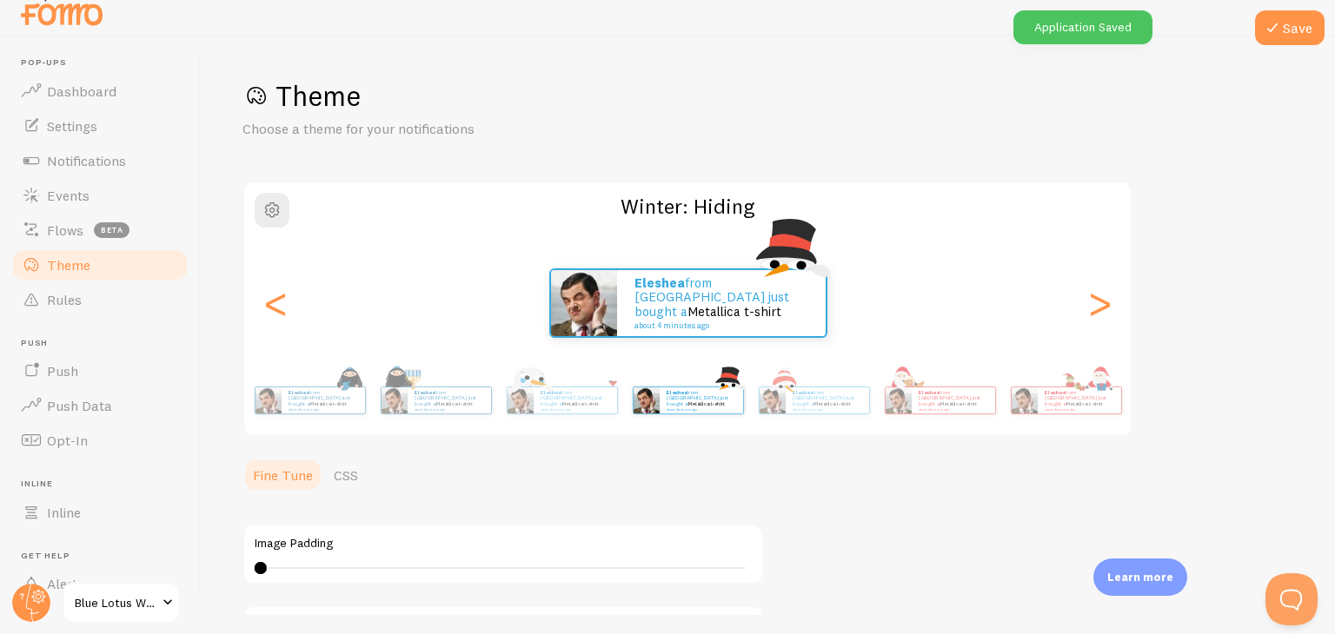
scroll to position [0, 0]
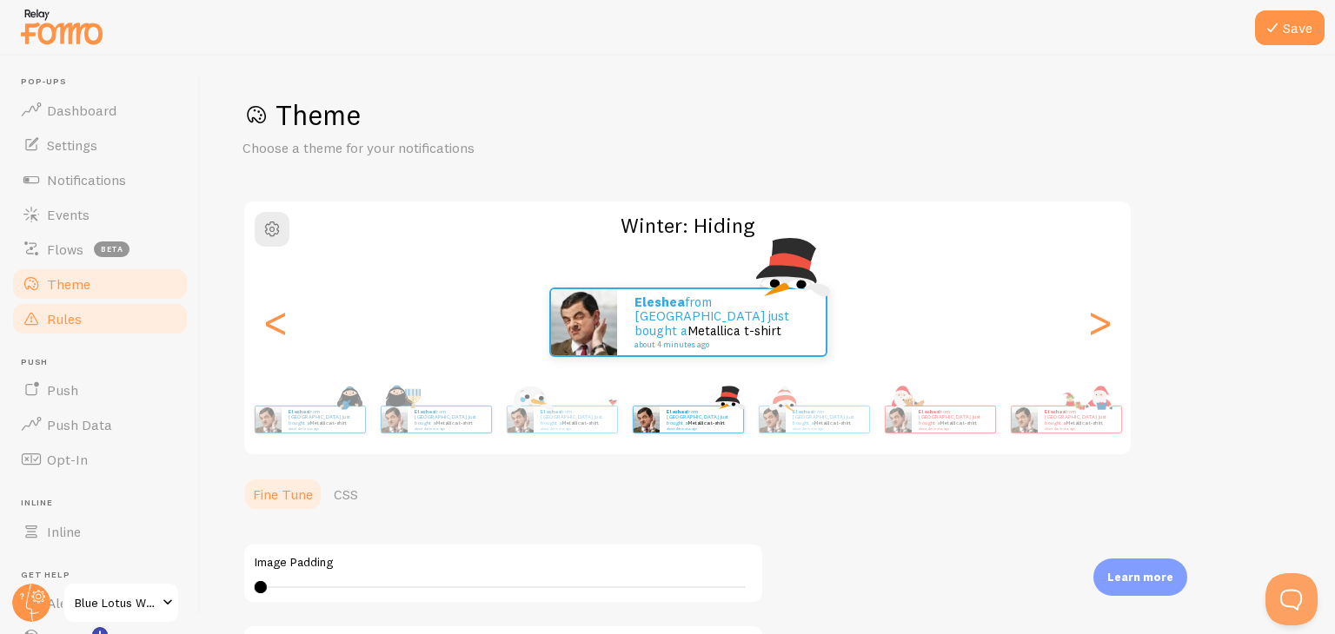
click at [124, 328] on link "Rules" at bounding box center [99, 319] width 179 height 35
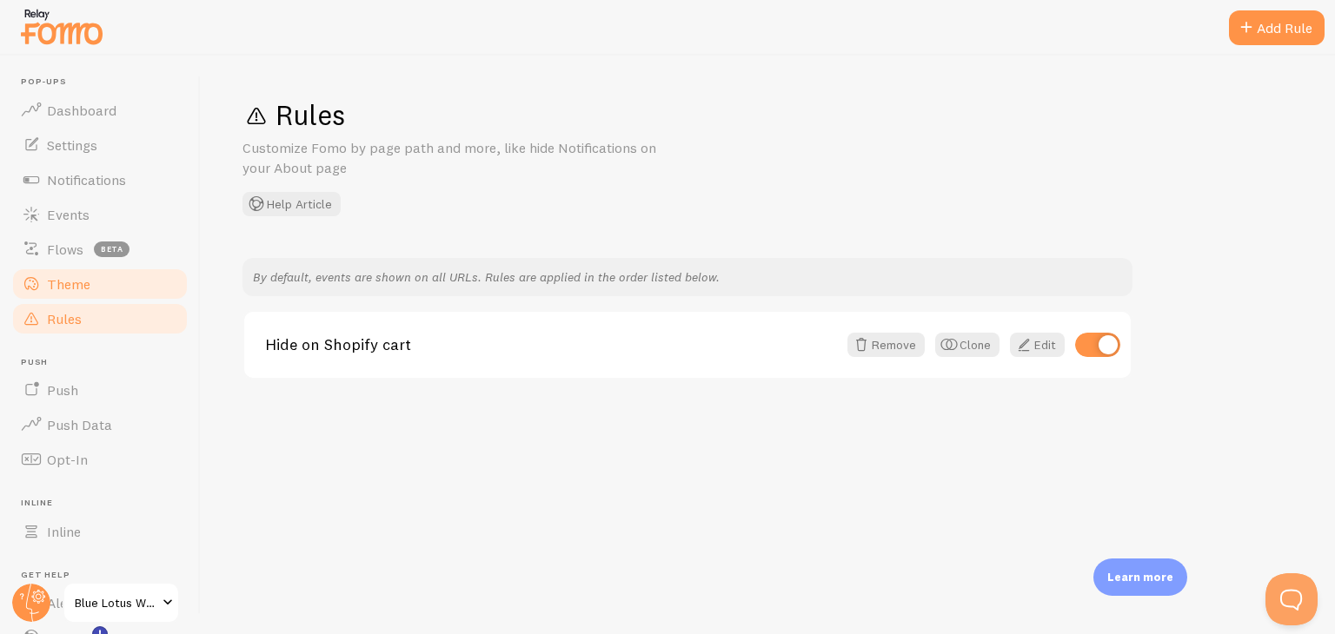
click at [78, 289] on span "Theme" at bounding box center [68, 283] width 43 height 17
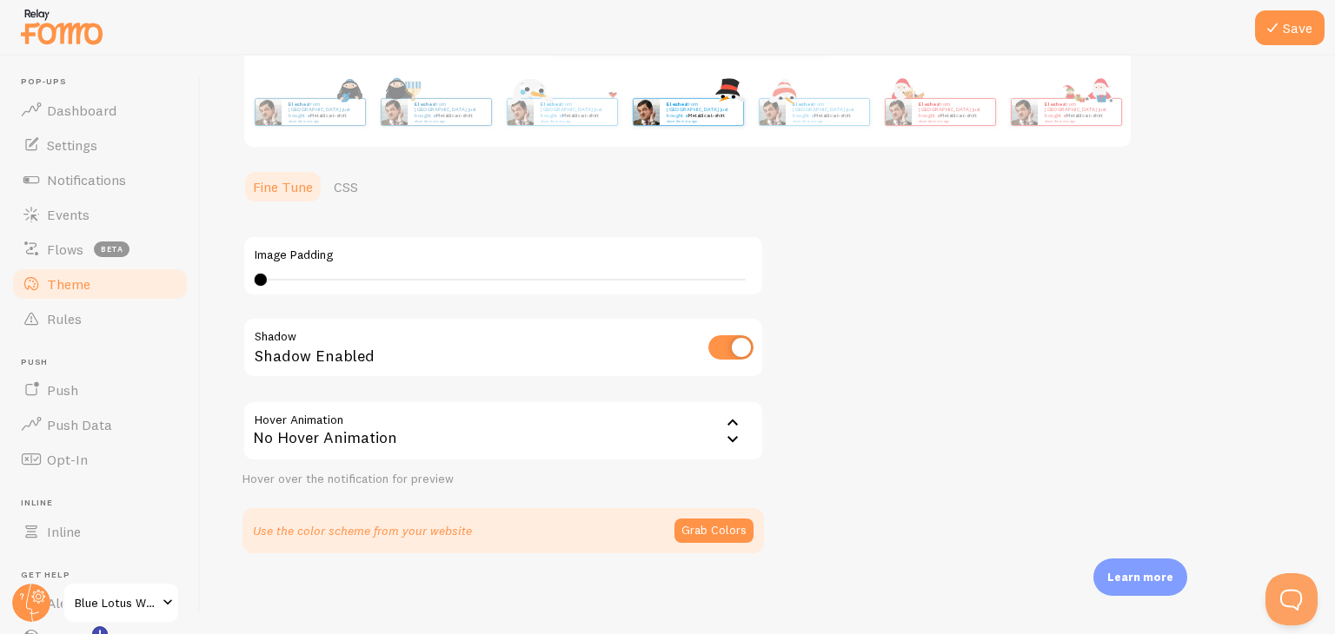
scroll to position [309, 0]
click at [726, 527] on button "Grab Colors" at bounding box center [713, 529] width 79 height 24
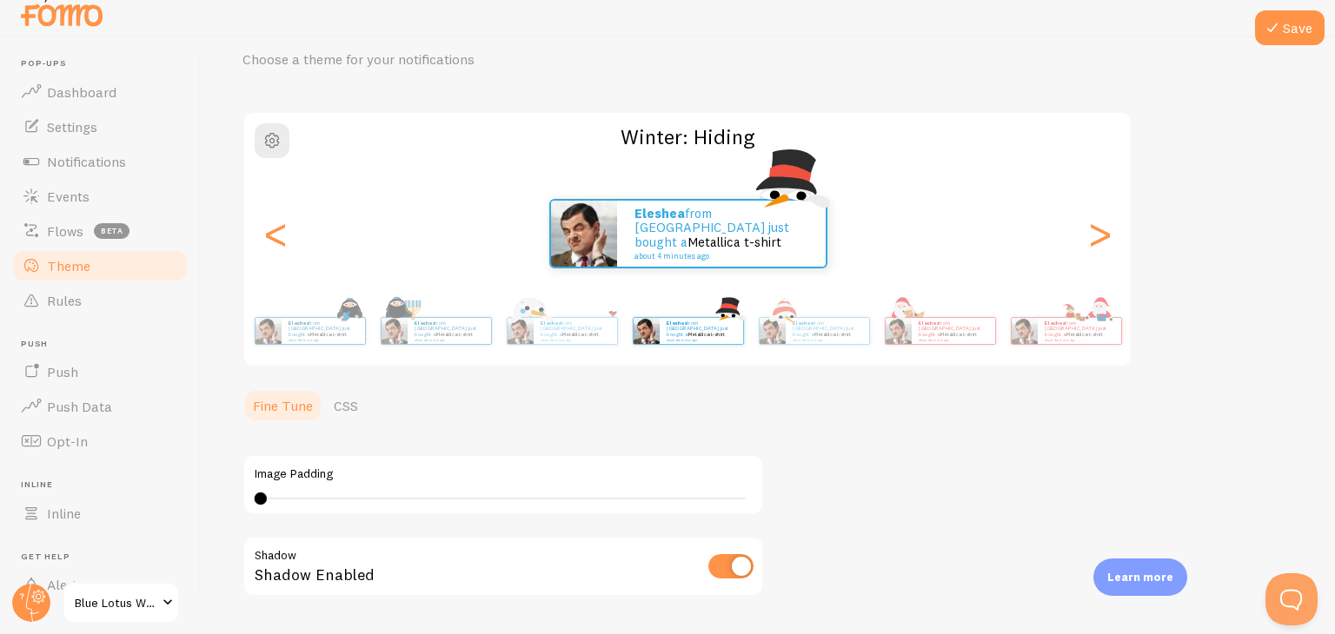
scroll to position [64, 0]
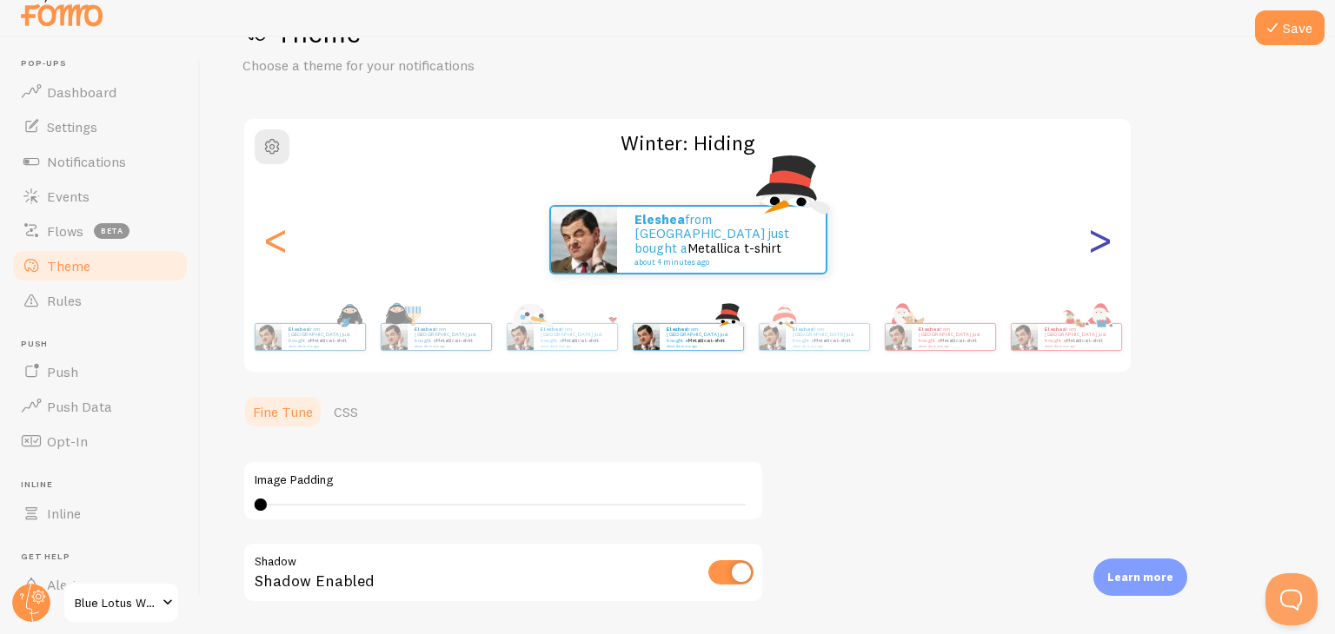
click at [1110, 238] on div ">" at bounding box center [1099, 239] width 21 height 125
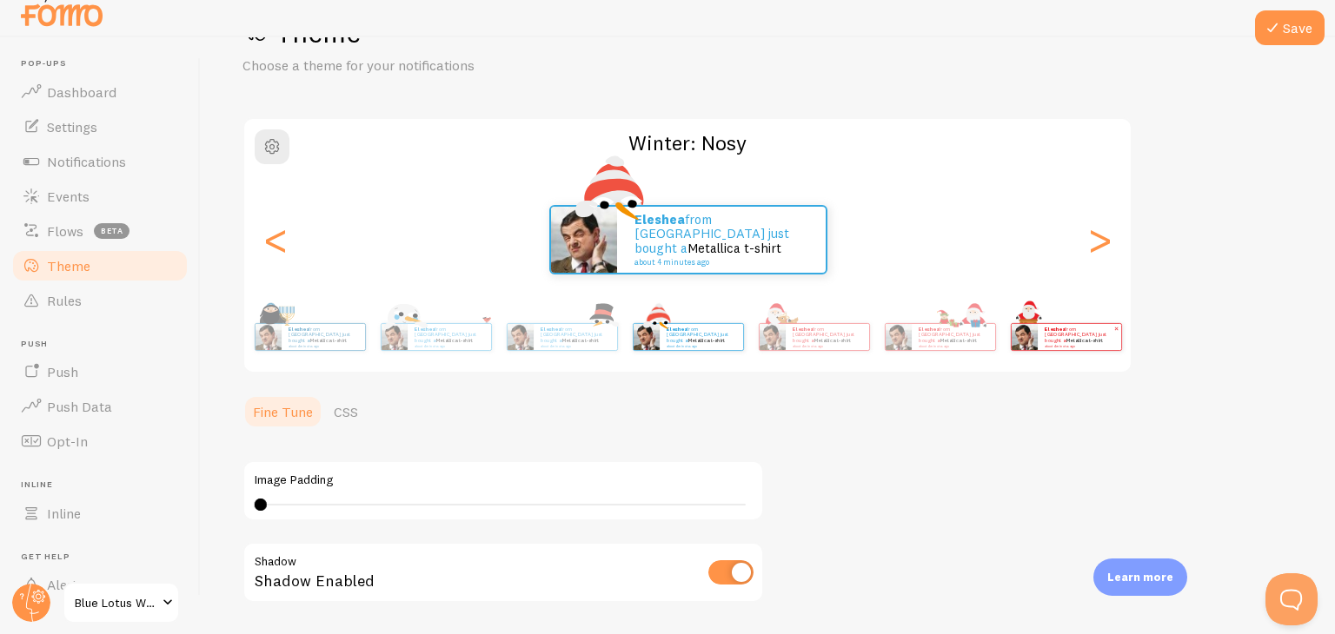
click at [1026, 324] on img at bounding box center [1024, 337] width 26 height 26
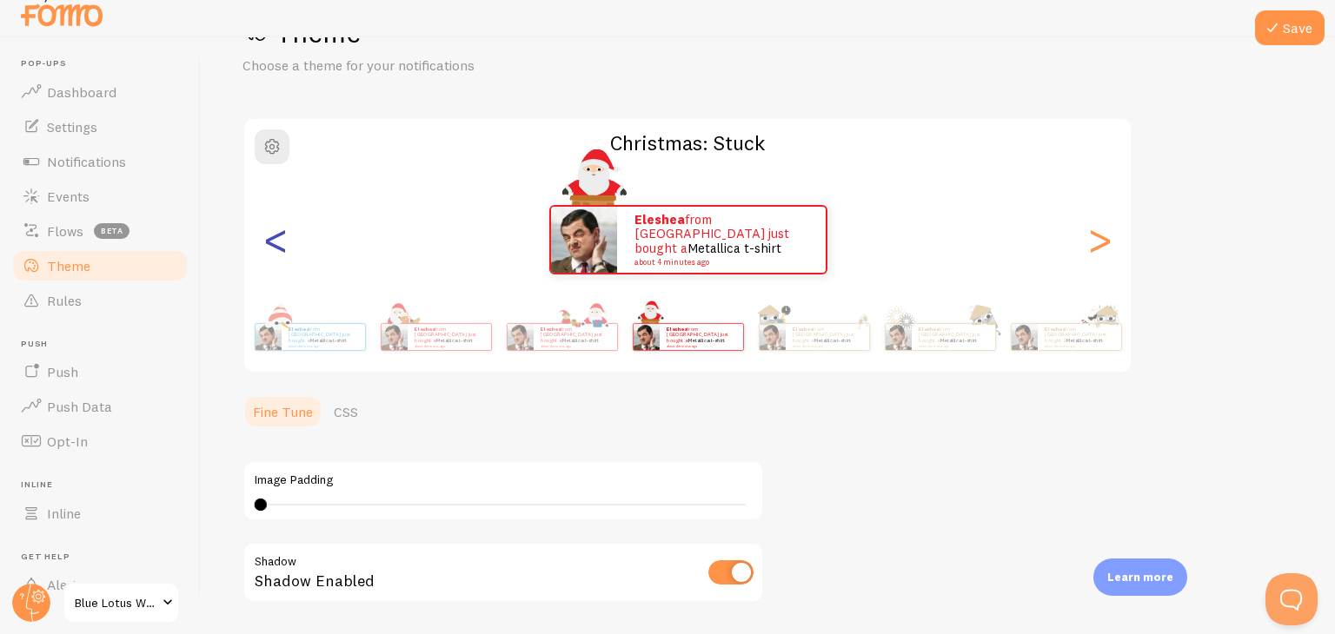
click at [283, 246] on div "<" at bounding box center [275, 239] width 21 height 125
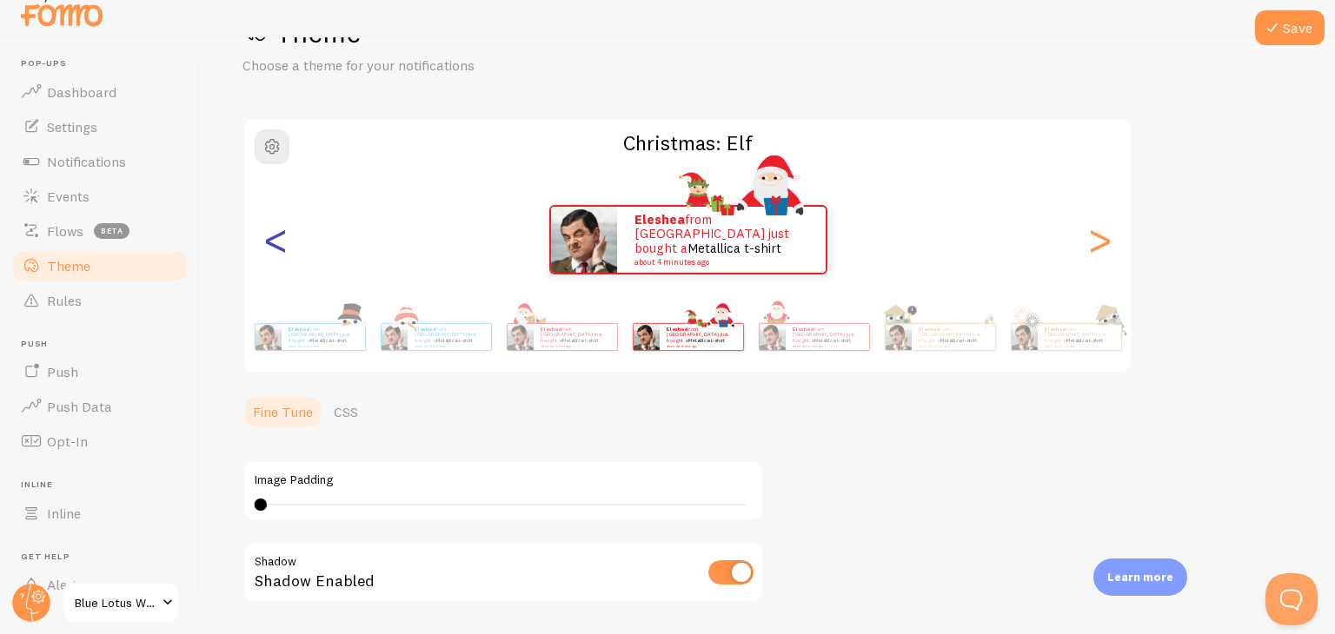
click at [286, 247] on div "<" at bounding box center [275, 239] width 21 height 125
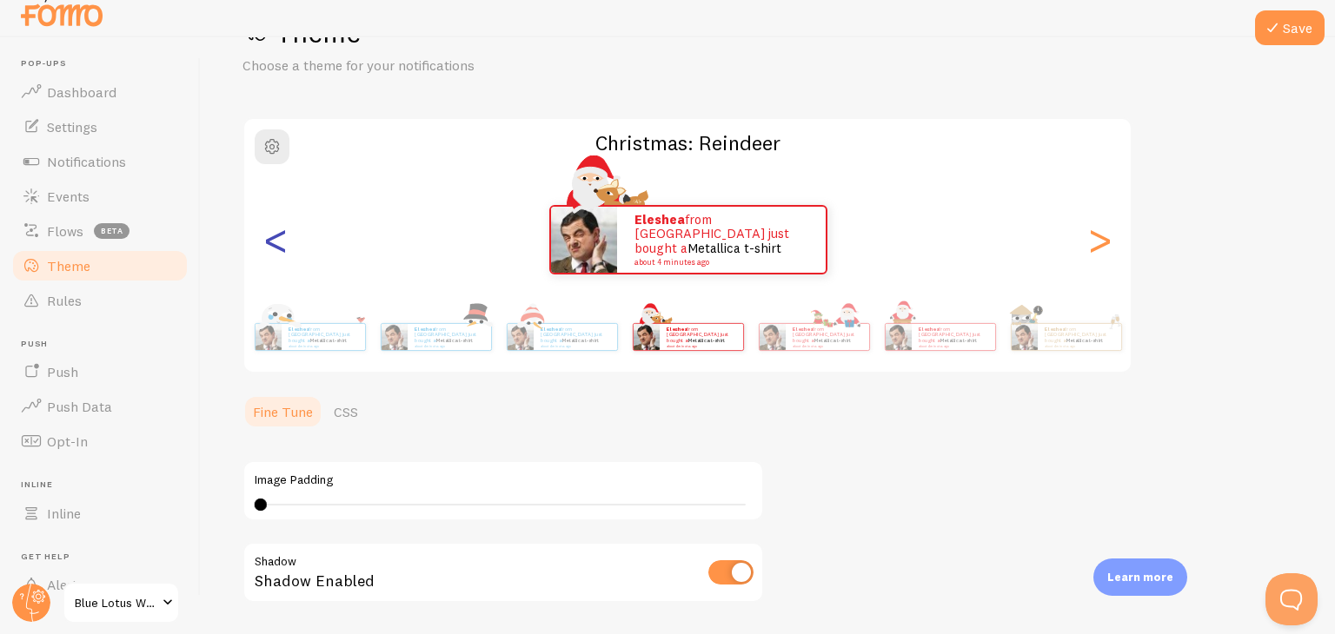
click at [281, 235] on div "<" at bounding box center [275, 239] width 21 height 125
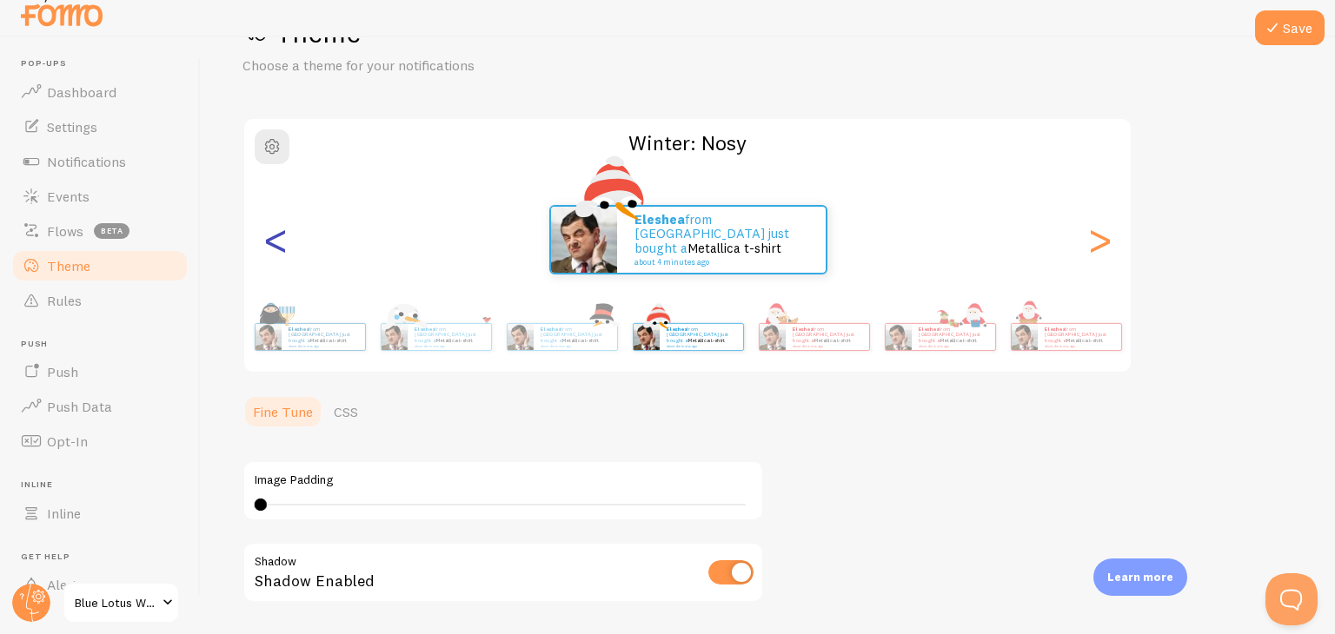
click at [281, 235] on div "<" at bounding box center [275, 239] width 21 height 125
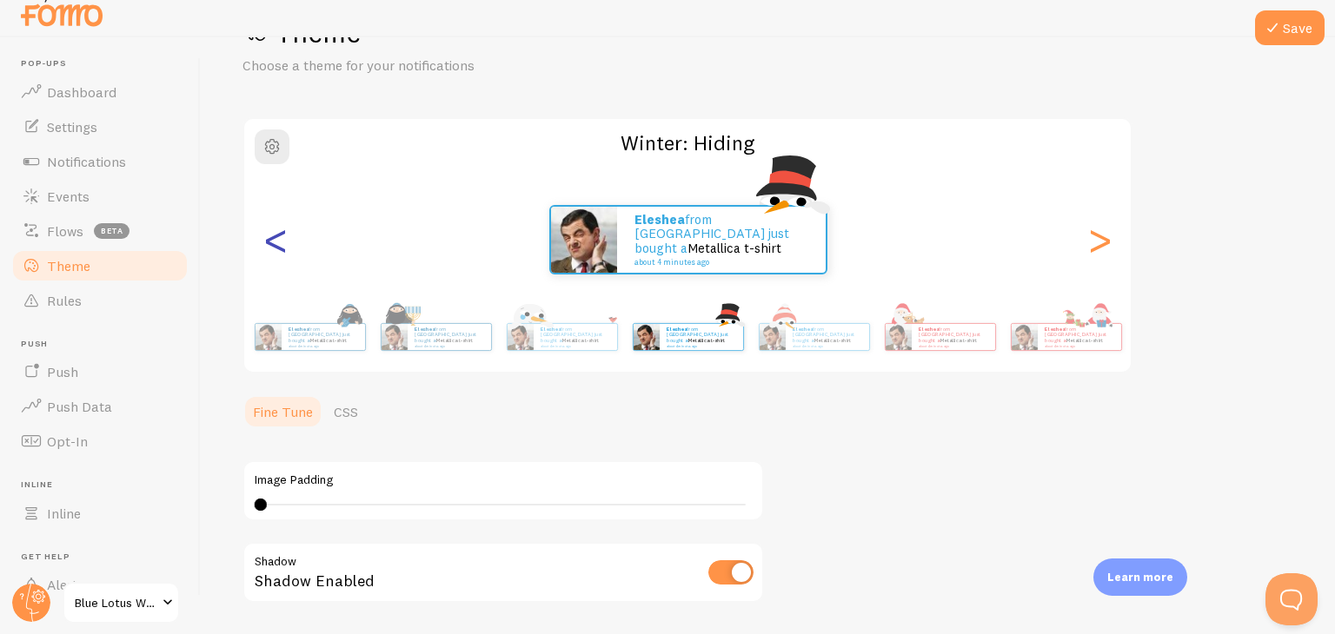
click at [281, 235] on div "<" at bounding box center [275, 239] width 21 height 125
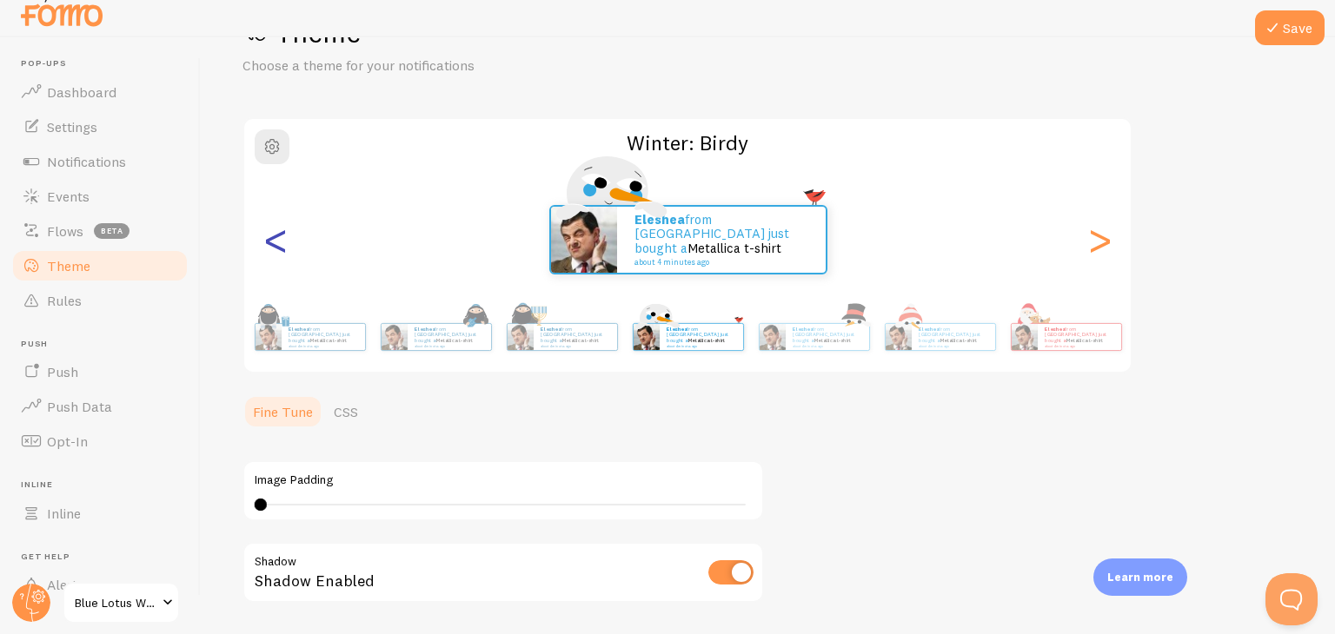
click at [281, 235] on div "<" at bounding box center [275, 239] width 21 height 125
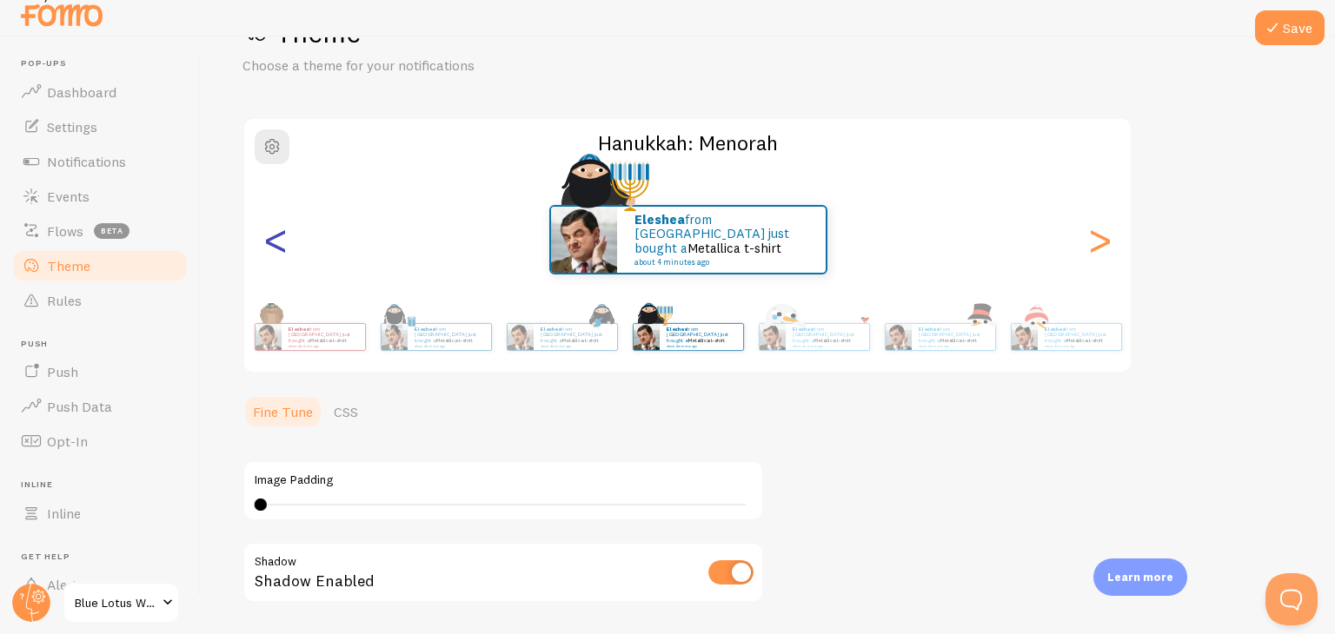
click at [281, 235] on div "<" at bounding box center [275, 239] width 21 height 125
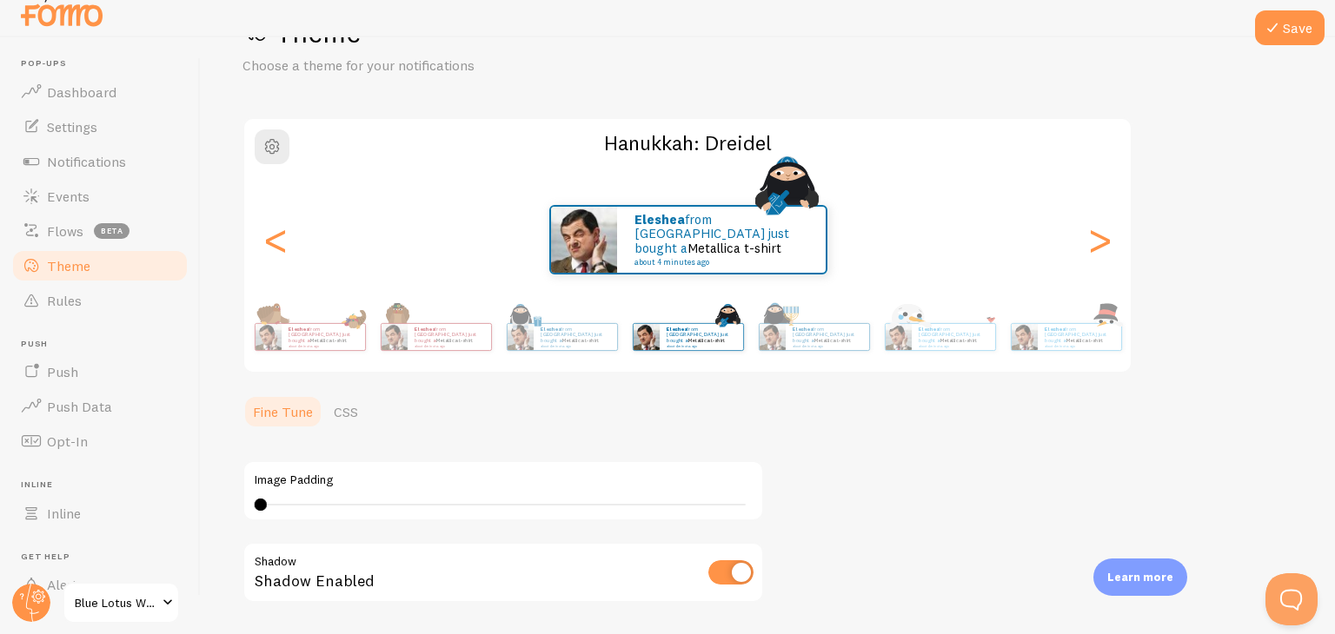
click at [267, 152] on span "button" at bounding box center [272, 146] width 21 height 21
click at [278, 146] on span "button" at bounding box center [272, 146] width 21 height 21
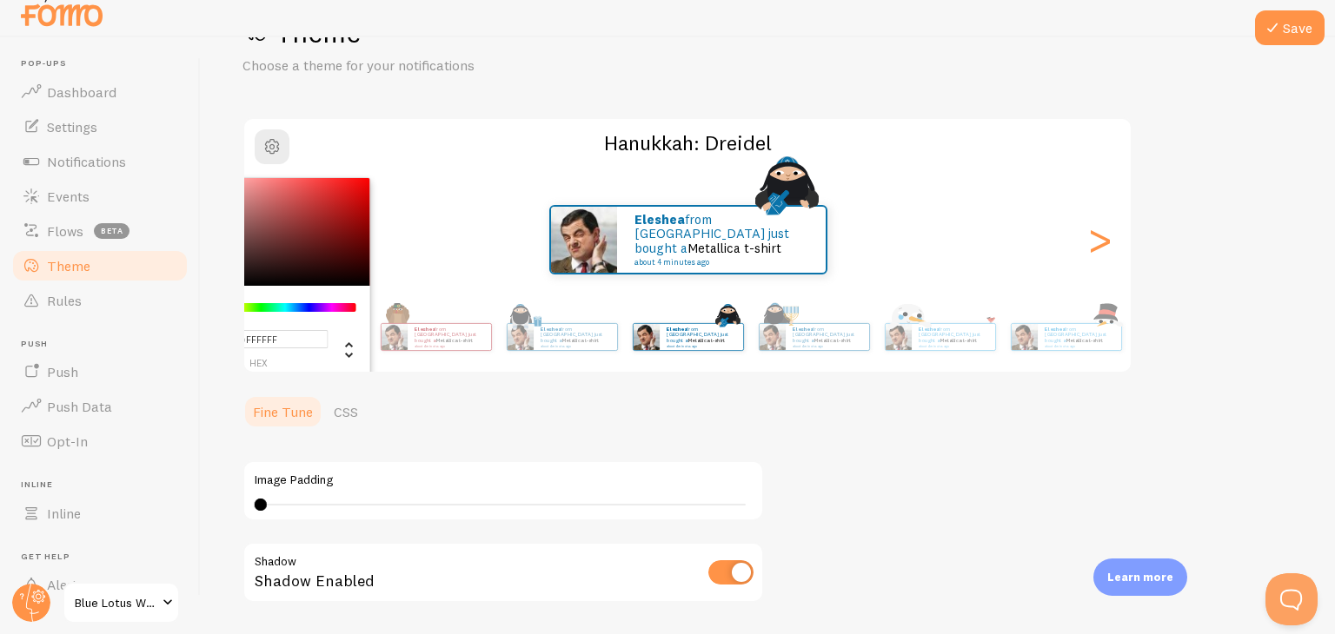
click at [289, 498] on div "0 0 - undefined" at bounding box center [503, 505] width 497 height 14
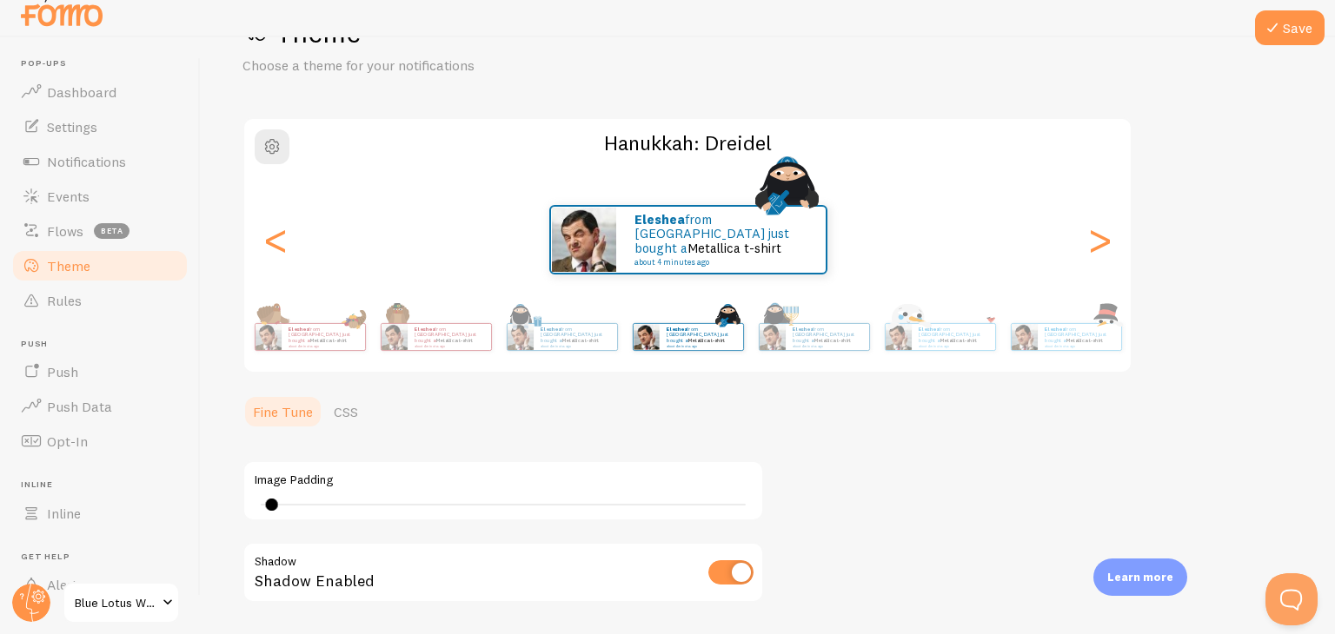
drag, startPoint x: 283, startPoint y: 500, endPoint x: 252, endPoint y: 467, distance: 44.9
click at [252, 467] on div "Image Padding 1" at bounding box center [502, 491] width 521 height 61
type input "0"
drag, startPoint x: 252, startPoint y: 467, endPoint x: 262, endPoint y: 467, distance: 10.4
click at [262, 467] on div "Image Padding 0" at bounding box center [502, 491] width 521 height 61
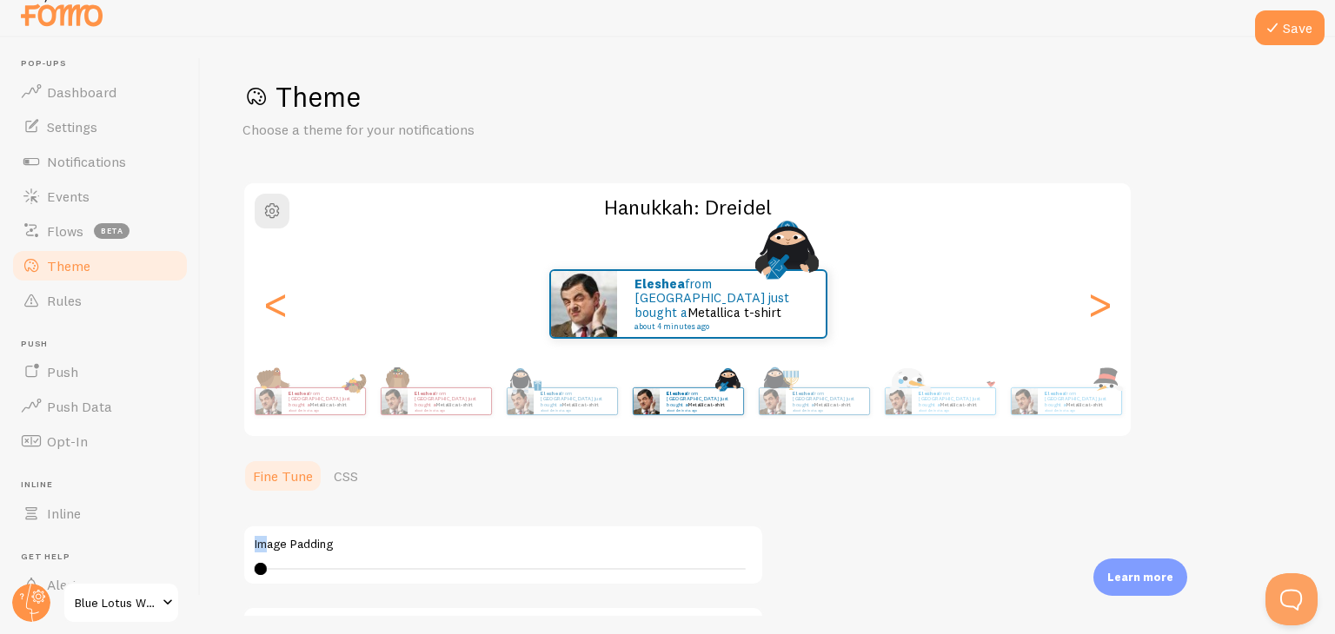
scroll to position [0, 0]
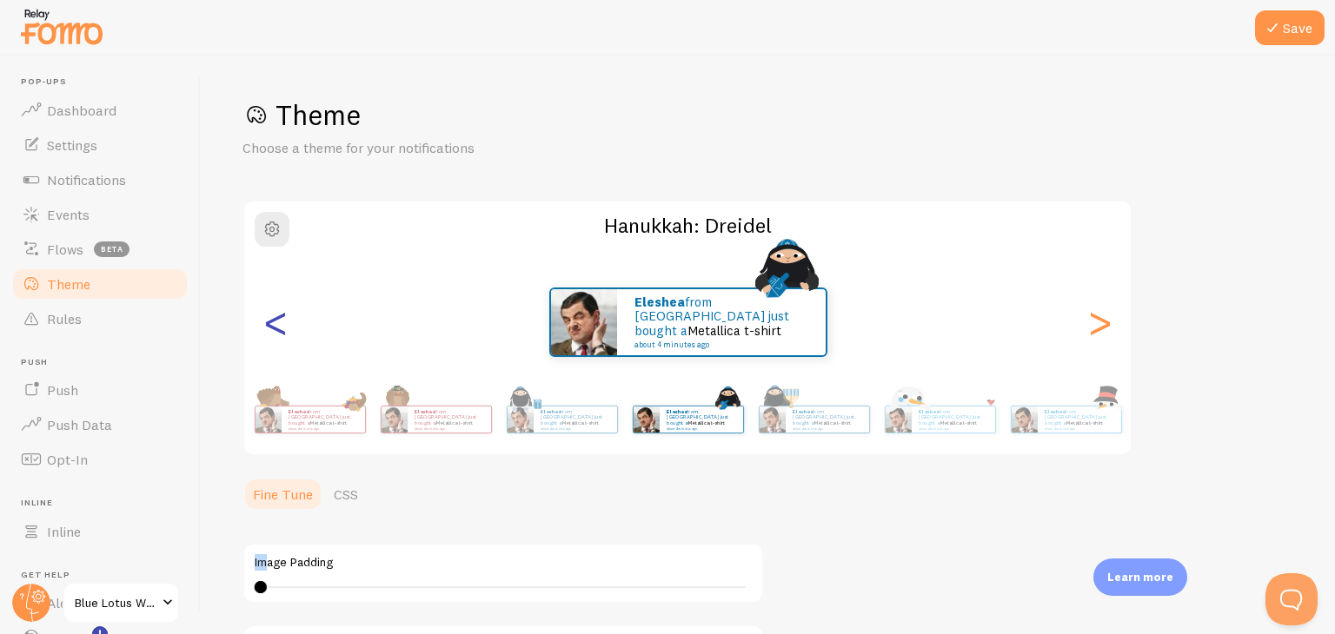
click at [281, 317] on div "<" at bounding box center [275, 322] width 21 height 125
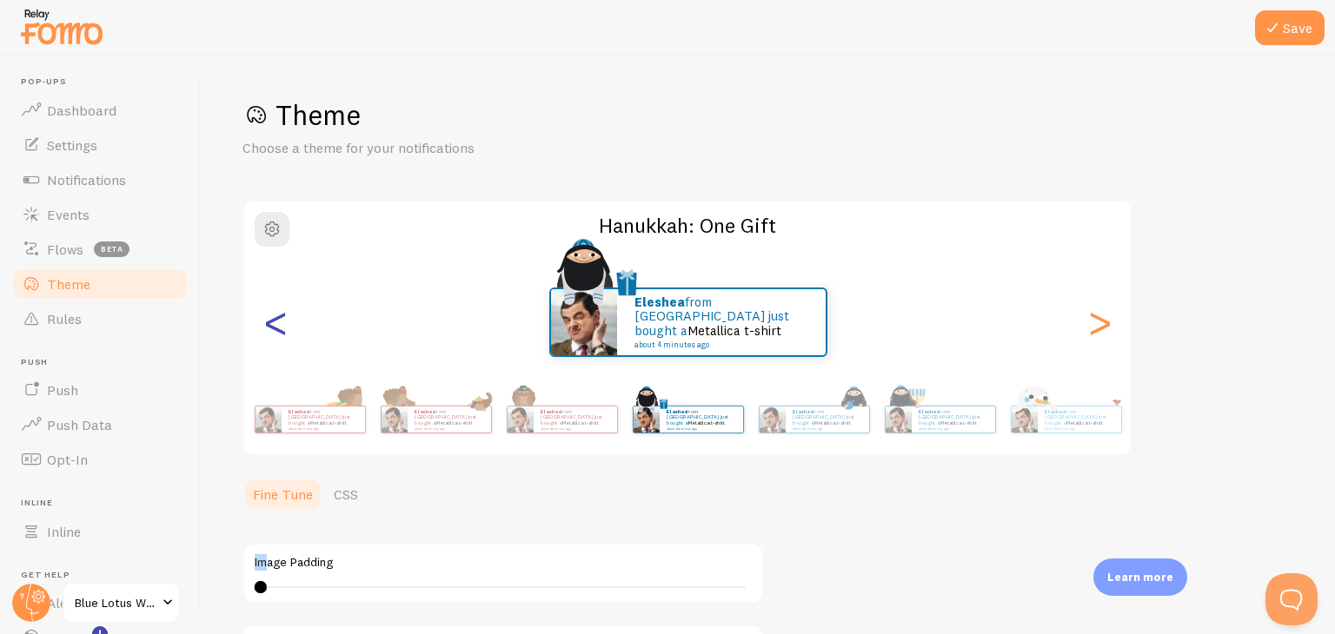
click at [281, 317] on div "<" at bounding box center [275, 322] width 21 height 125
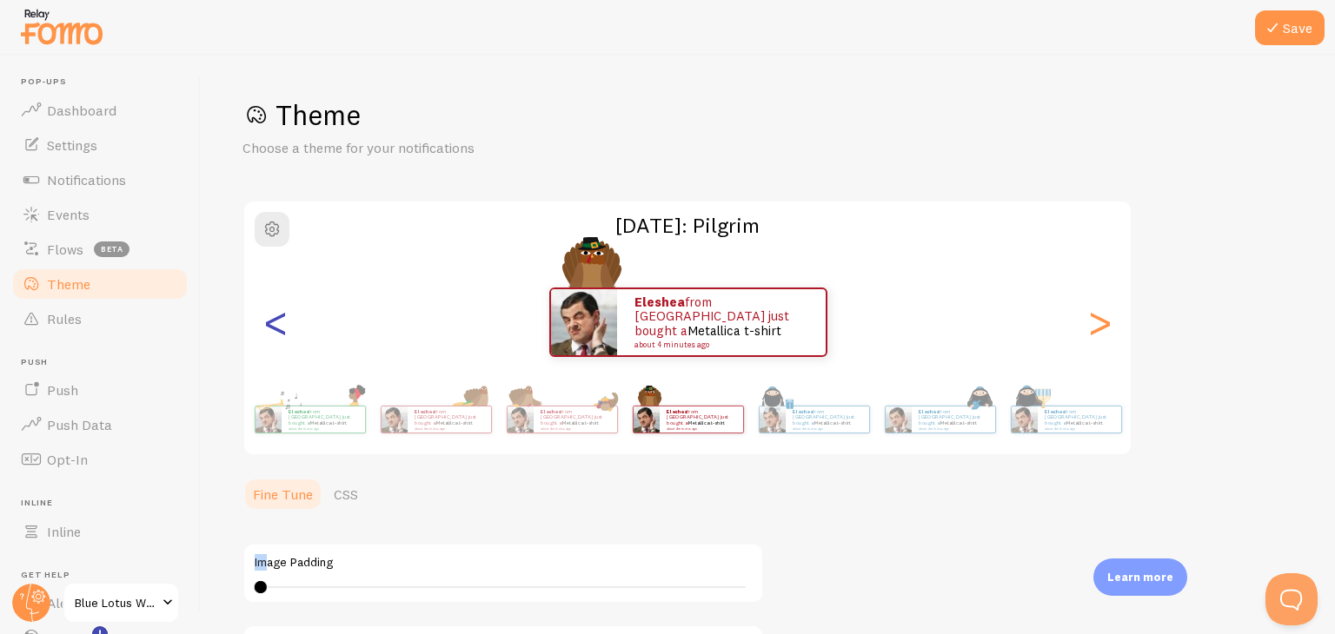
click at [281, 317] on div "<" at bounding box center [275, 322] width 21 height 125
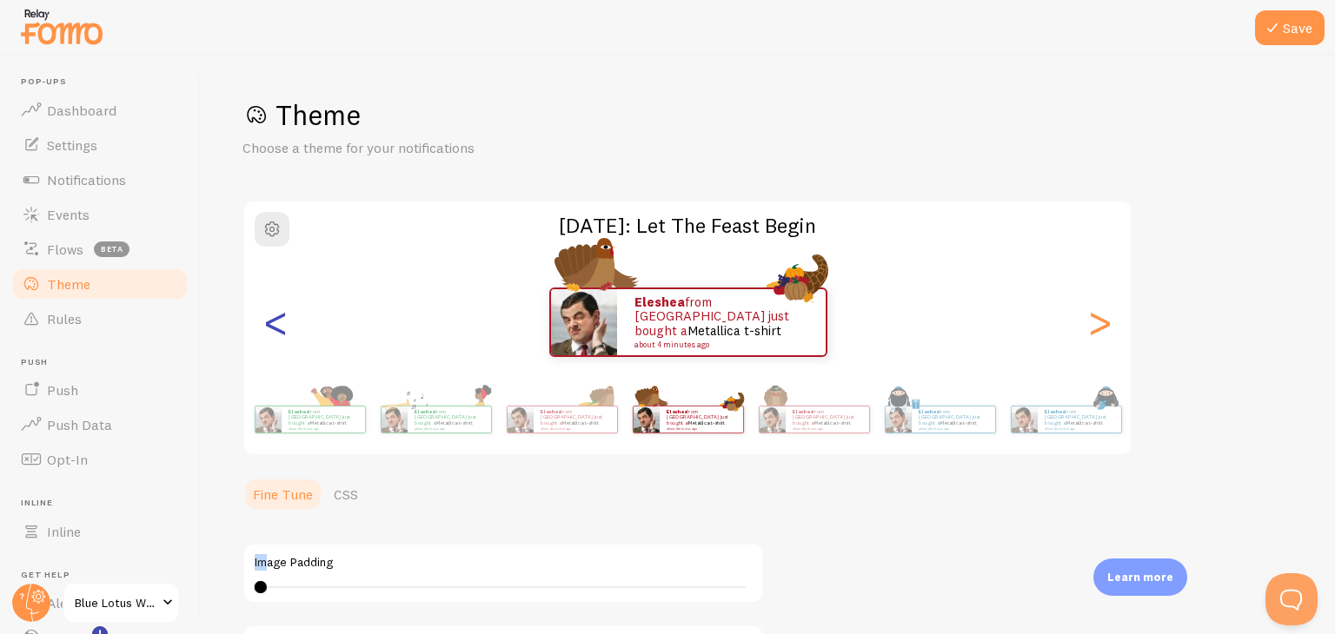
click at [281, 317] on div "<" at bounding box center [275, 322] width 21 height 125
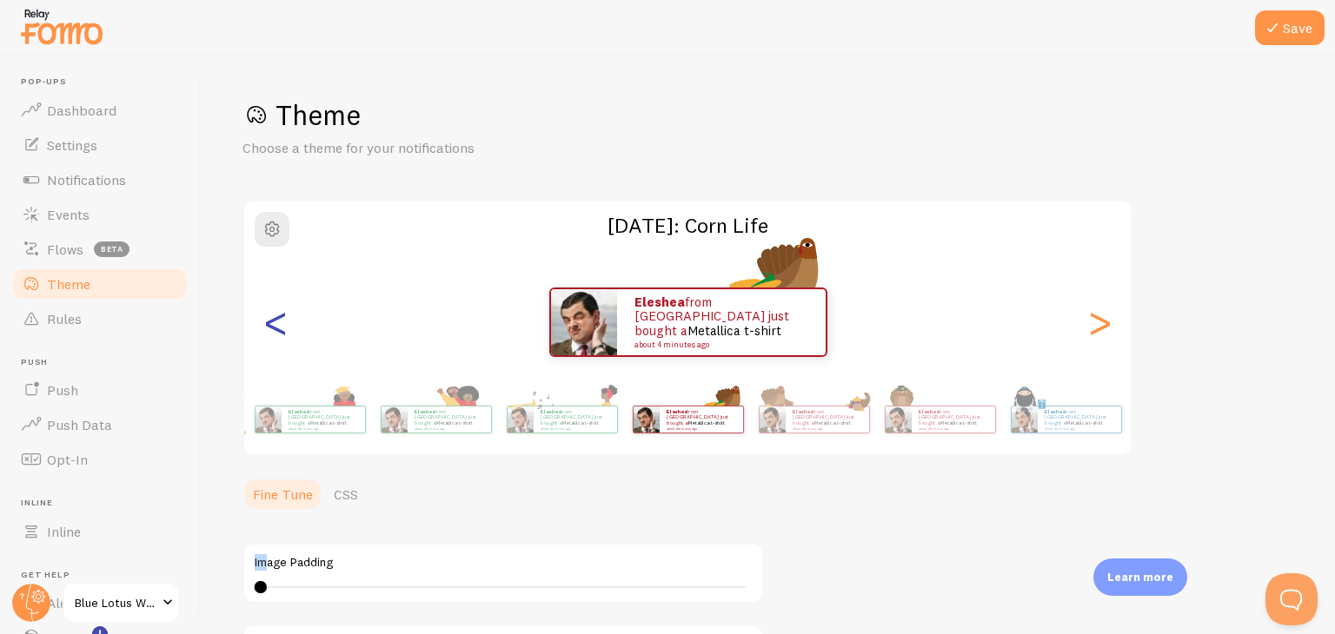
click at [281, 317] on div "<" at bounding box center [275, 322] width 21 height 125
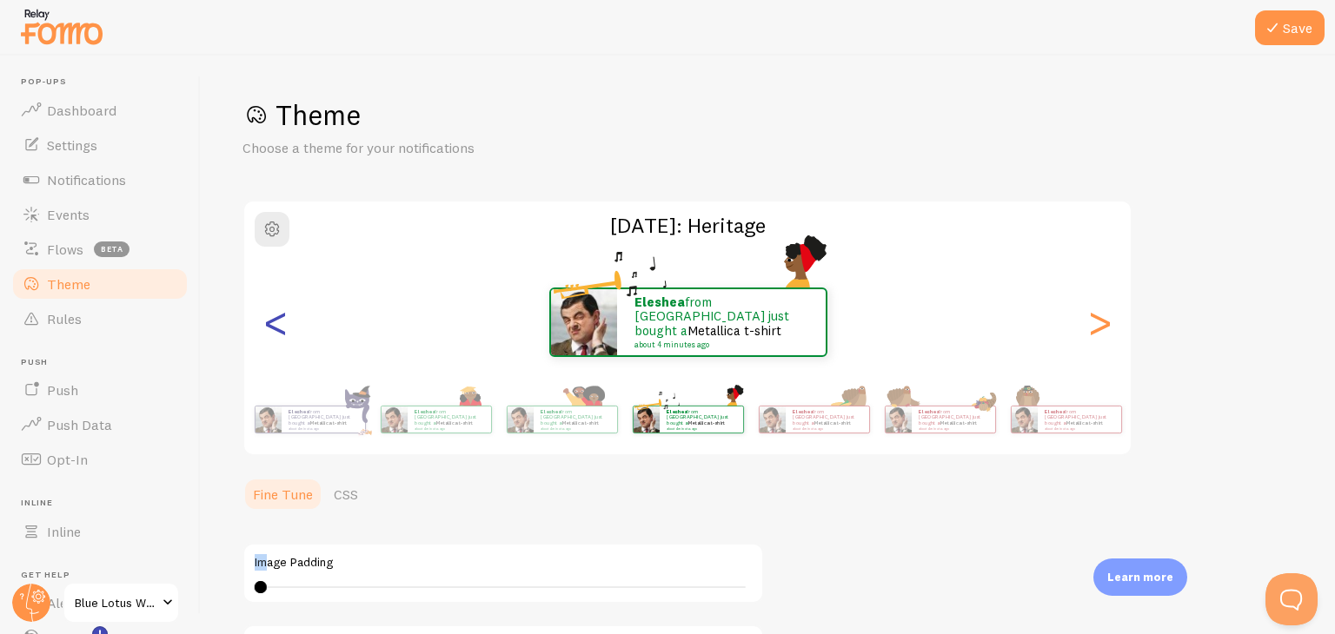
click at [281, 317] on div "<" at bounding box center [275, 322] width 21 height 125
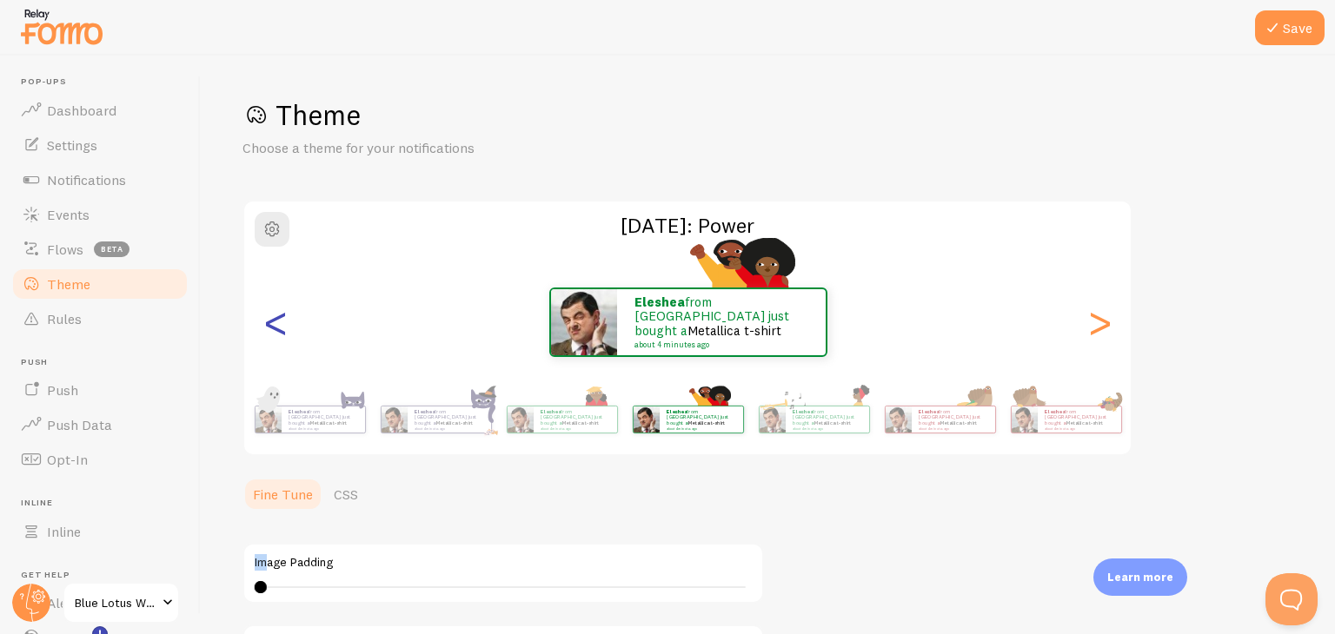
click at [281, 317] on div "<" at bounding box center [275, 322] width 21 height 125
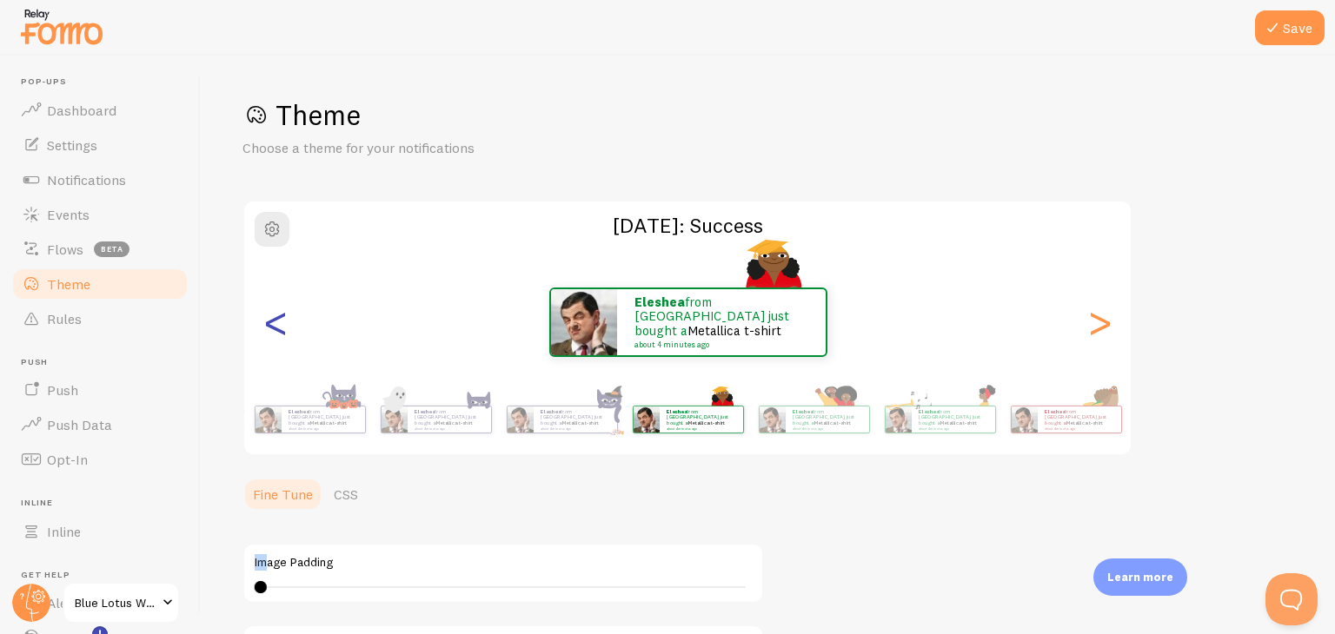
click at [281, 317] on div "<" at bounding box center [275, 322] width 21 height 125
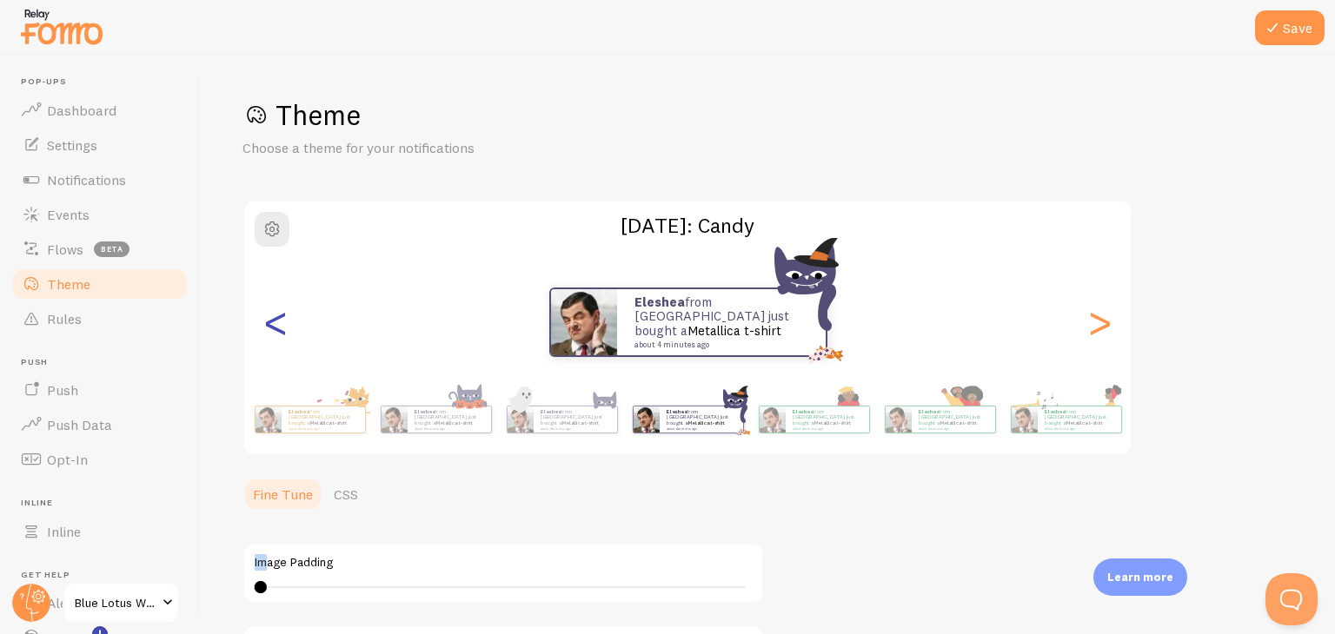
click at [281, 317] on div "<" at bounding box center [275, 322] width 21 height 125
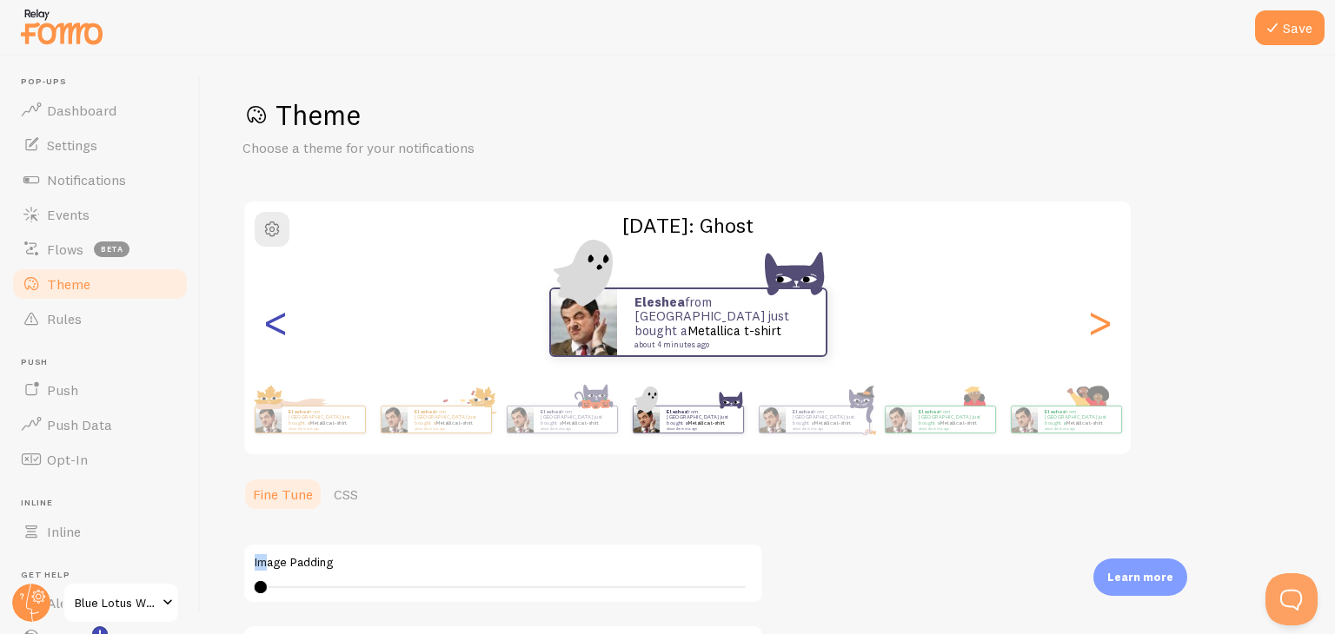
click at [279, 315] on div "<" at bounding box center [275, 322] width 21 height 125
click at [278, 321] on div "<" at bounding box center [275, 322] width 21 height 125
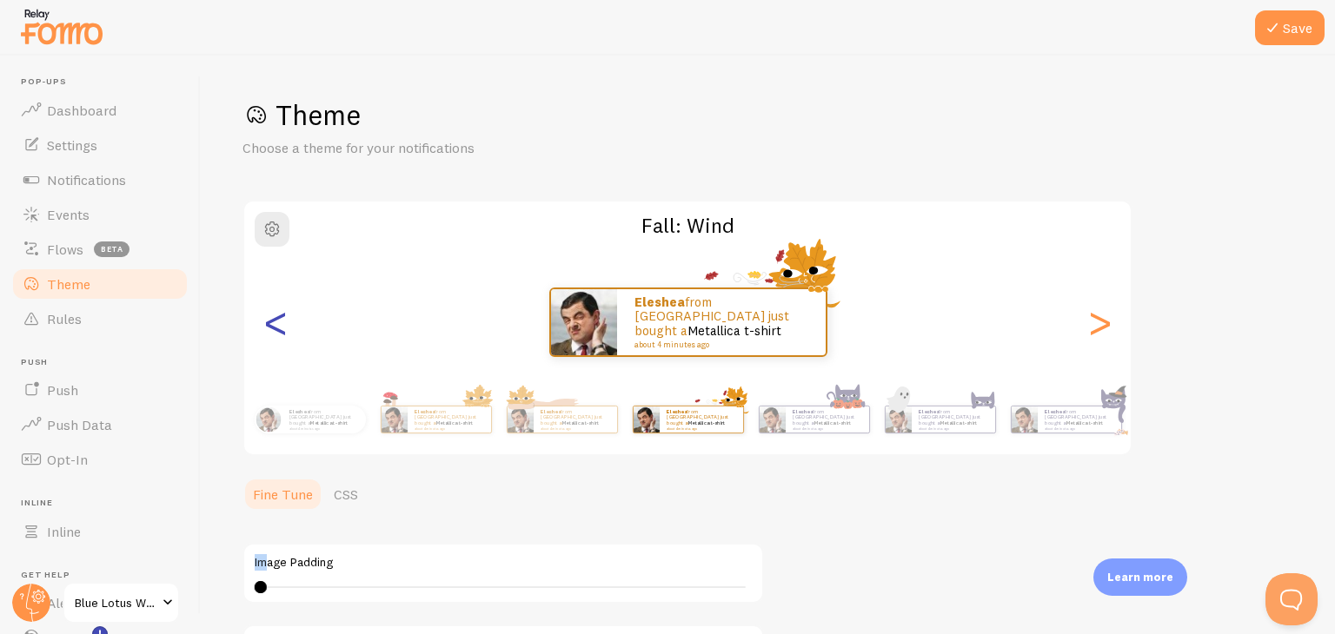
click at [281, 322] on div "<" at bounding box center [275, 322] width 21 height 125
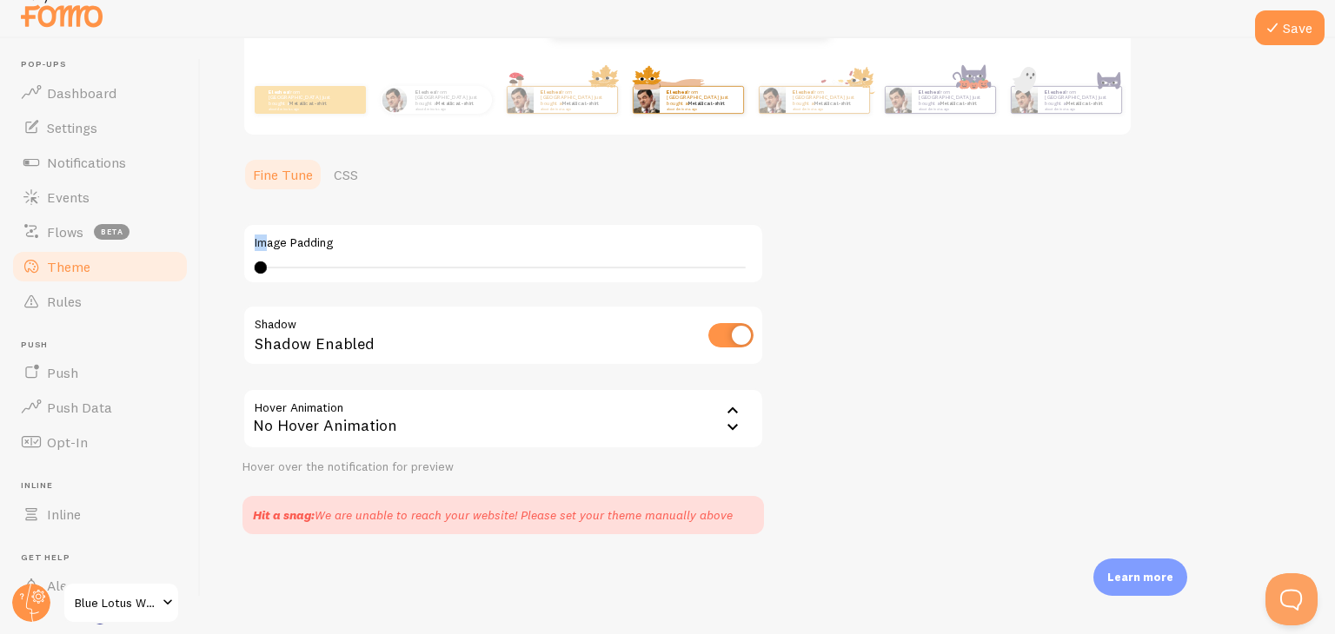
scroll to position [302, 0]
click at [819, 370] on div "Theme Choose a theme for your notifications Fall: Scarf eleshea from [GEOGRAPHI…" at bounding box center [767, 156] width 1051 height 757
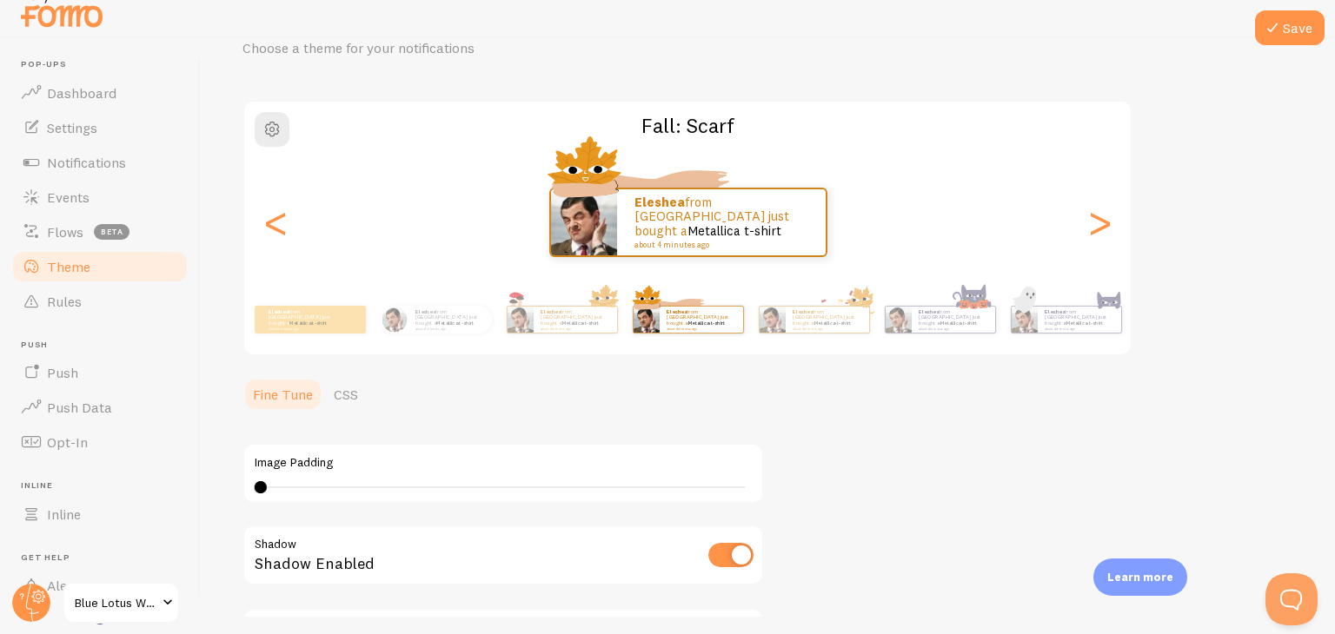
scroll to position [89, 0]
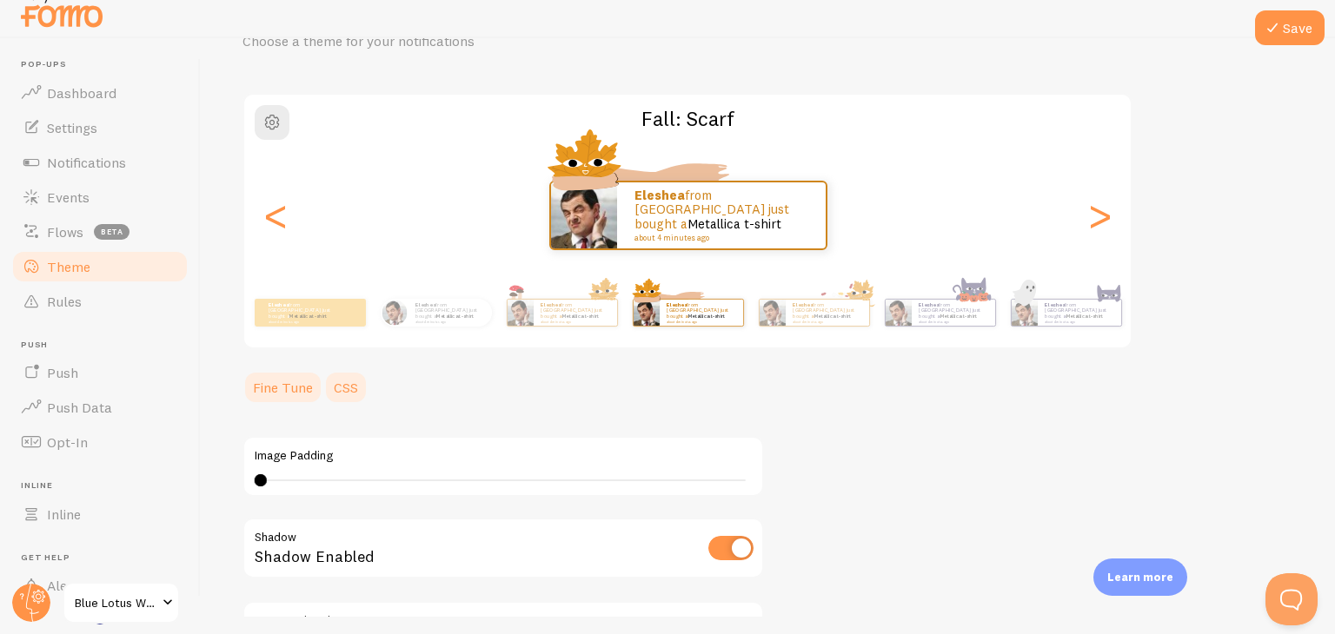
click at [345, 381] on link "CSS" at bounding box center [345, 387] width 45 height 35
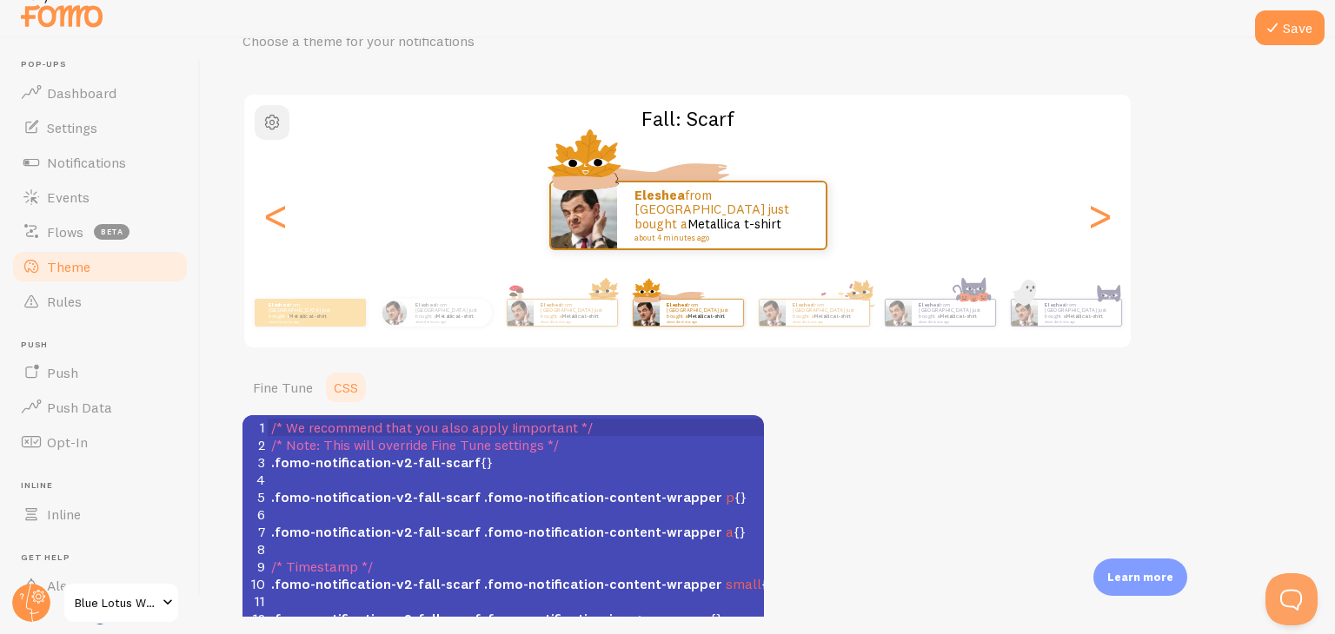
click at [269, 126] on span "button" at bounding box center [272, 122] width 21 height 21
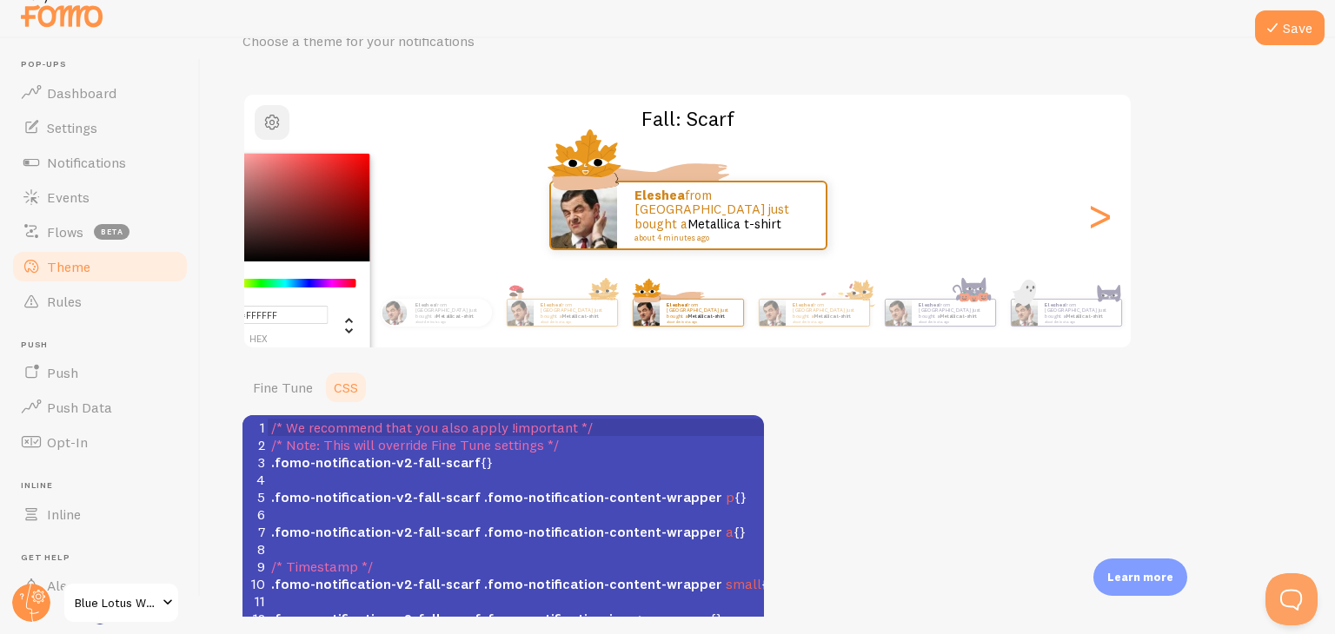
click at [274, 122] on span "button" at bounding box center [272, 122] width 21 height 21
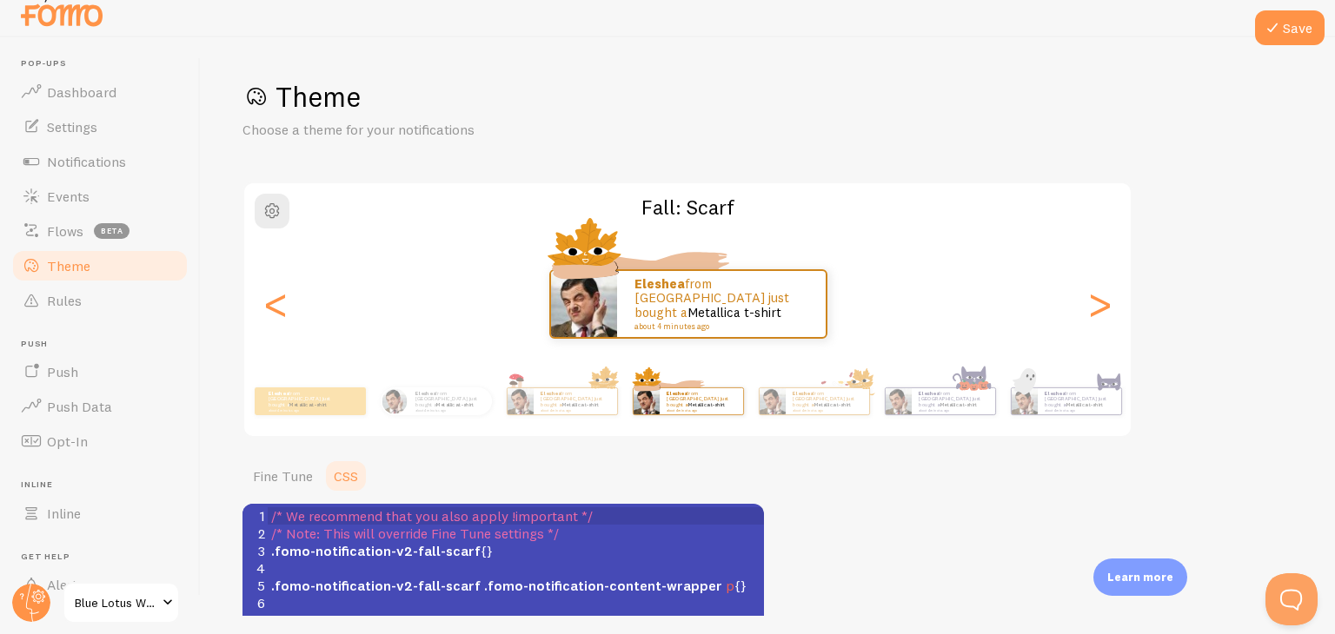
scroll to position [0, 0]
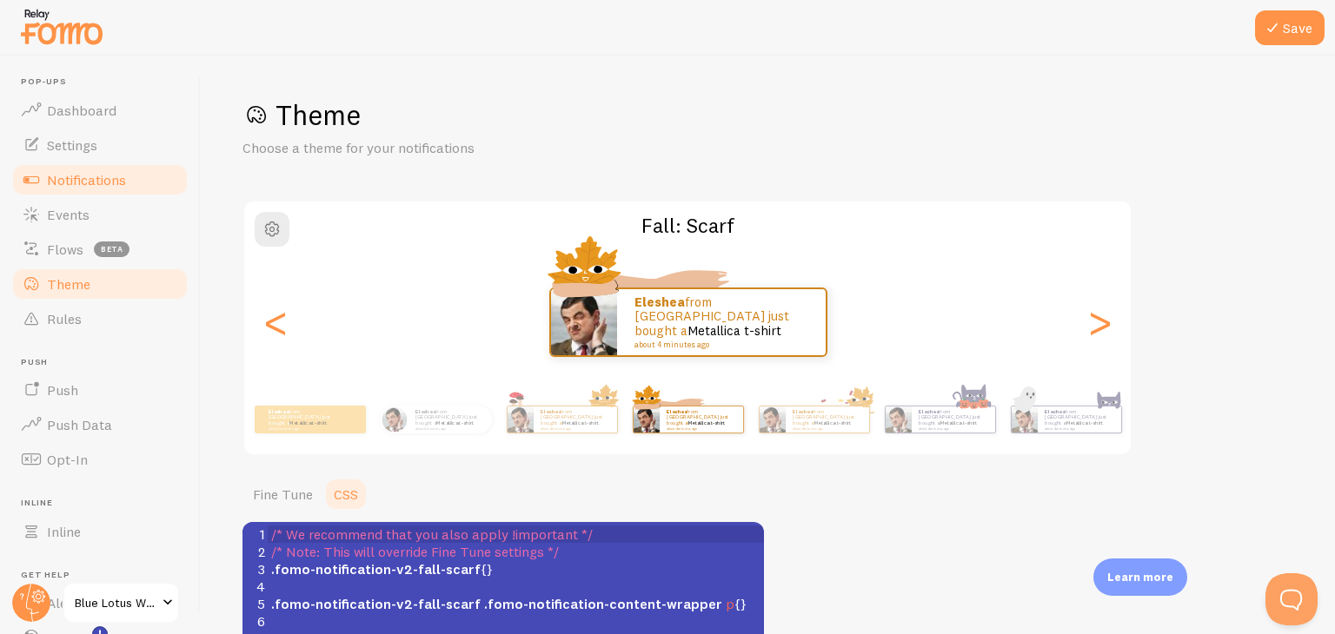
click at [83, 187] on span "Notifications" at bounding box center [86, 179] width 79 height 17
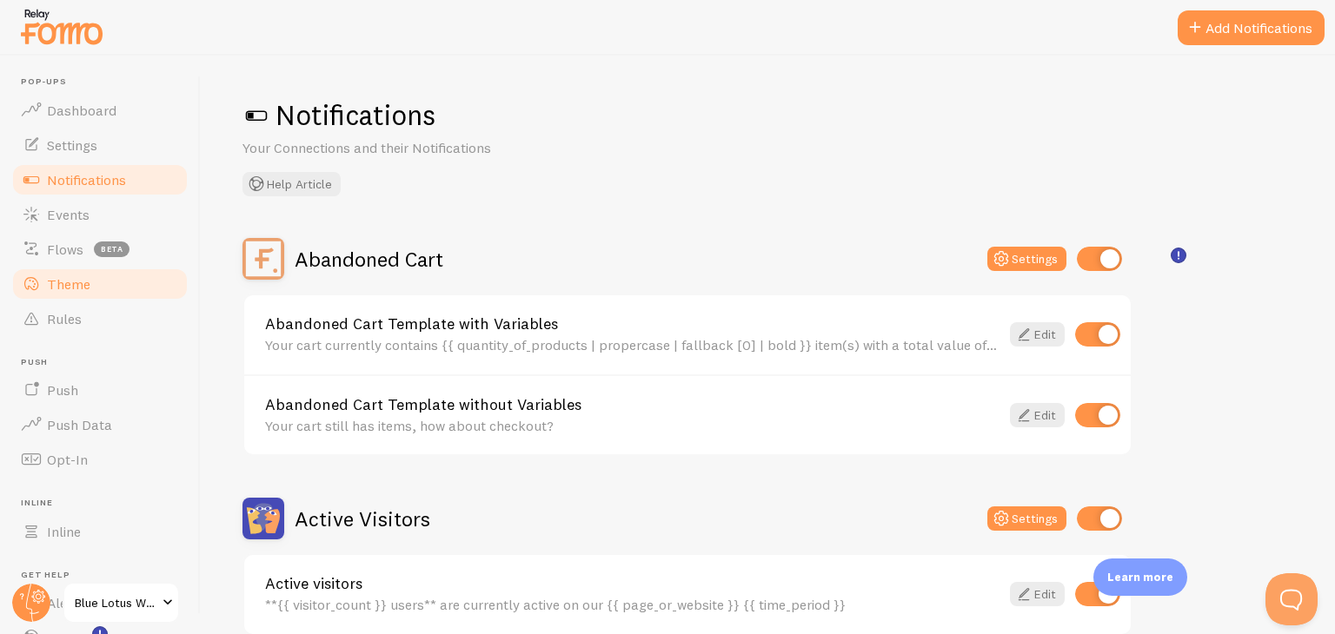
click at [115, 285] on link "Theme" at bounding box center [99, 284] width 179 height 35
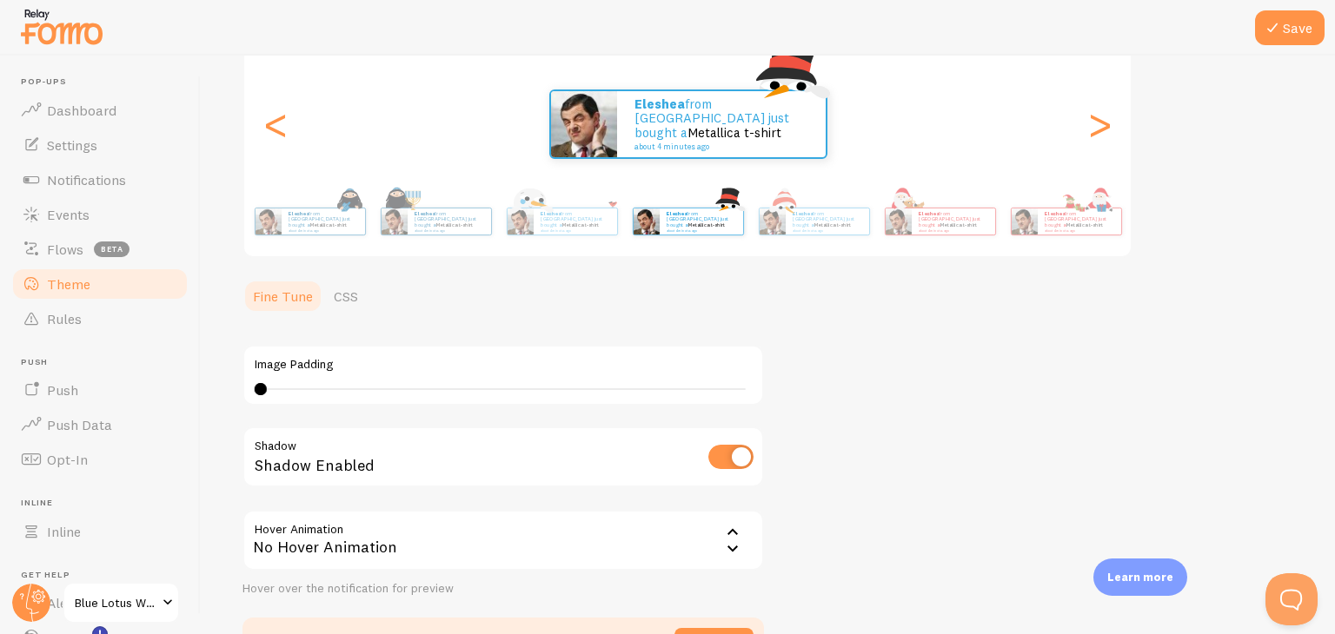
scroll to position [199, 0]
click at [751, 451] on input "checkbox" at bounding box center [730, 456] width 45 height 24
checkbox input "false"
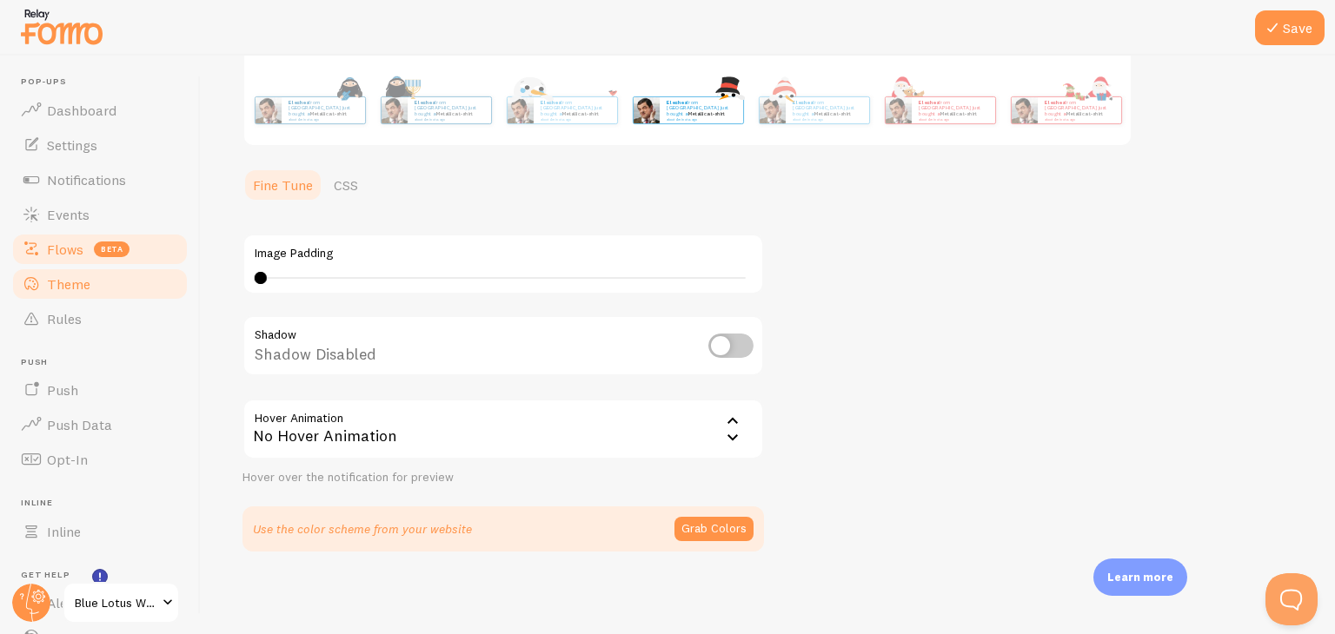
scroll to position [118, 0]
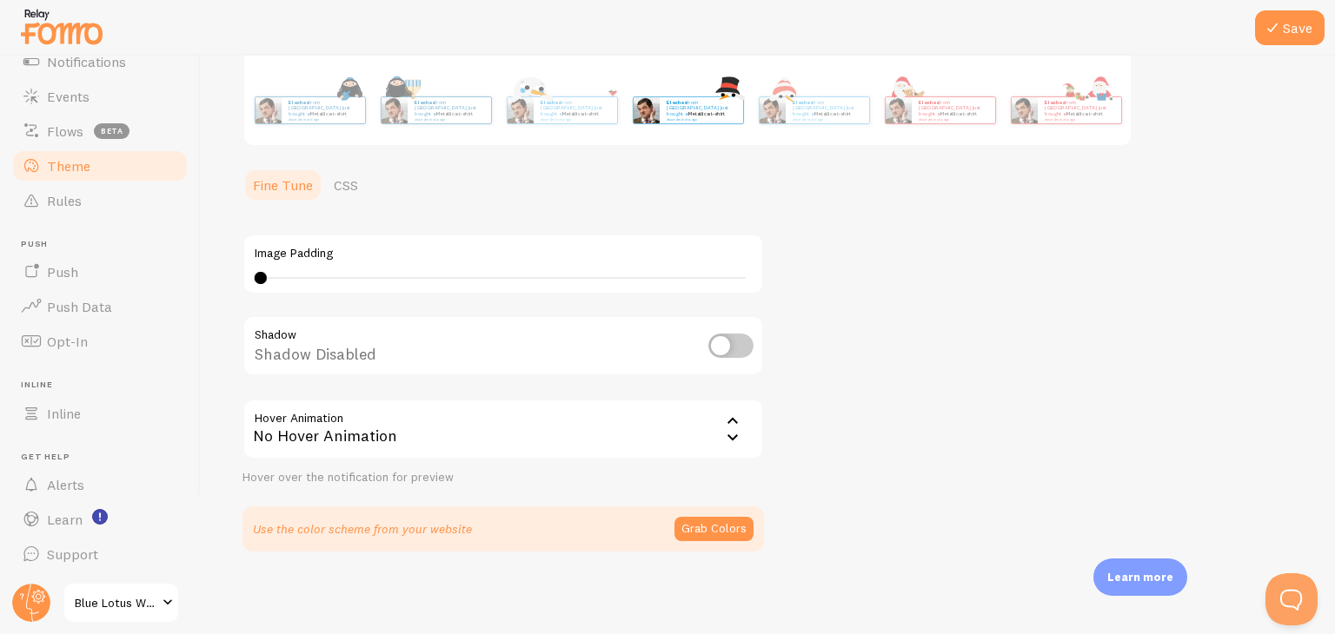
click at [136, 601] on span "Blue Lotus Water" at bounding box center [116, 603] width 83 height 21
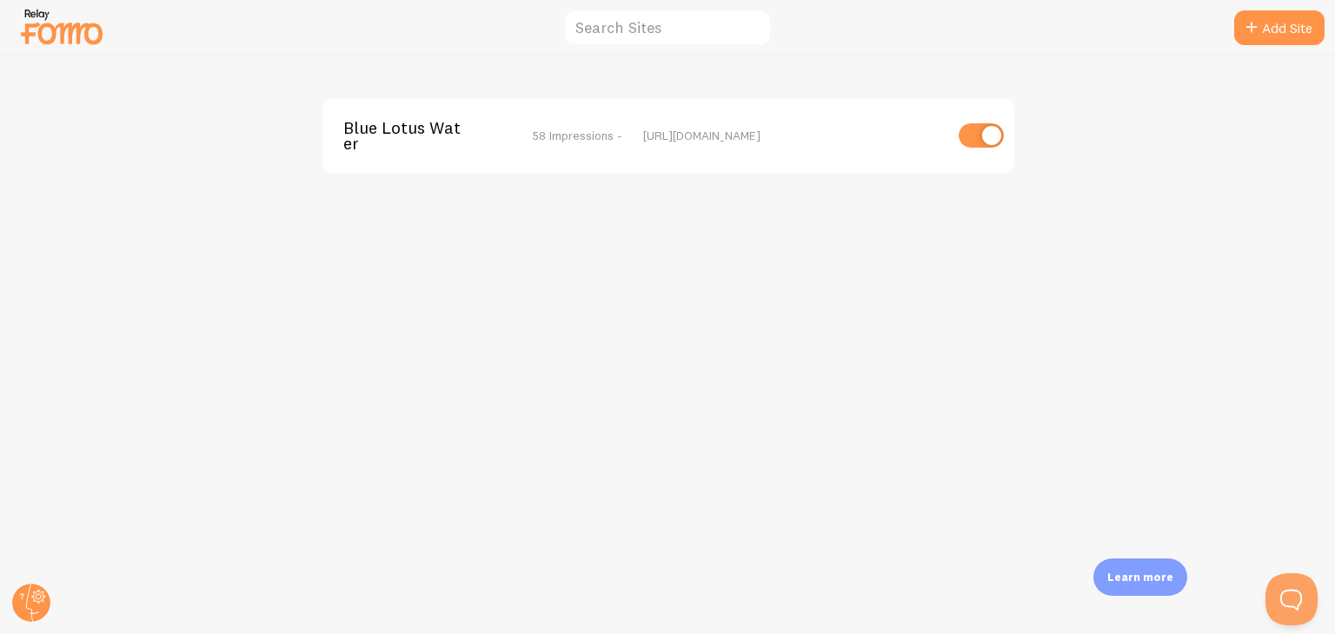
click at [70, 42] on img at bounding box center [61, 26] width 87 height 44
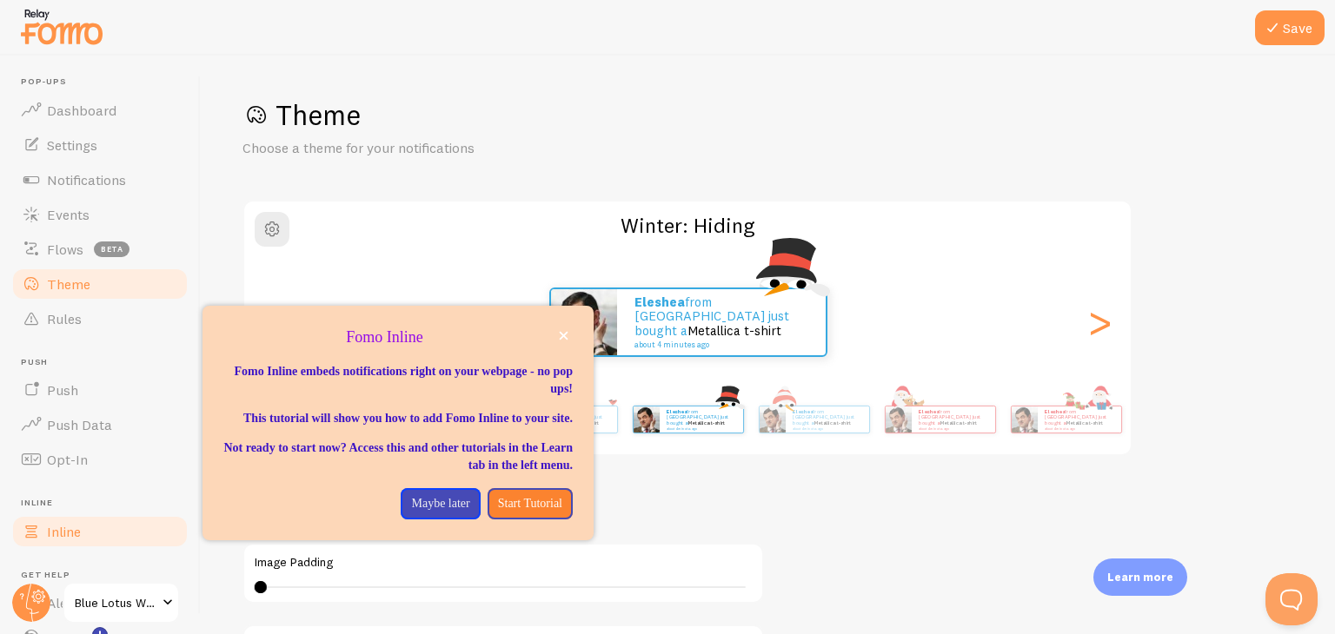
click at [156, 527] on link "Inline" at bounding box center [99, 531] width 179 height 35
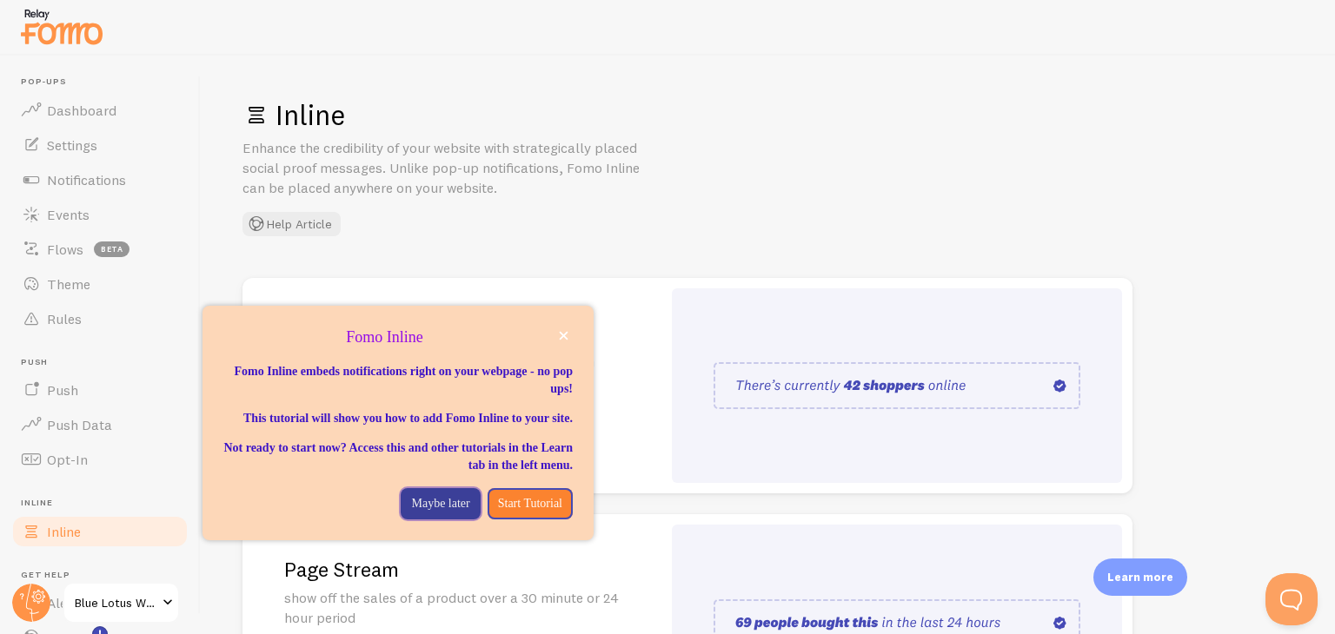
click at [446, 513] on p "Maybe later" at bounding box center [440, 503] width 58 height 17
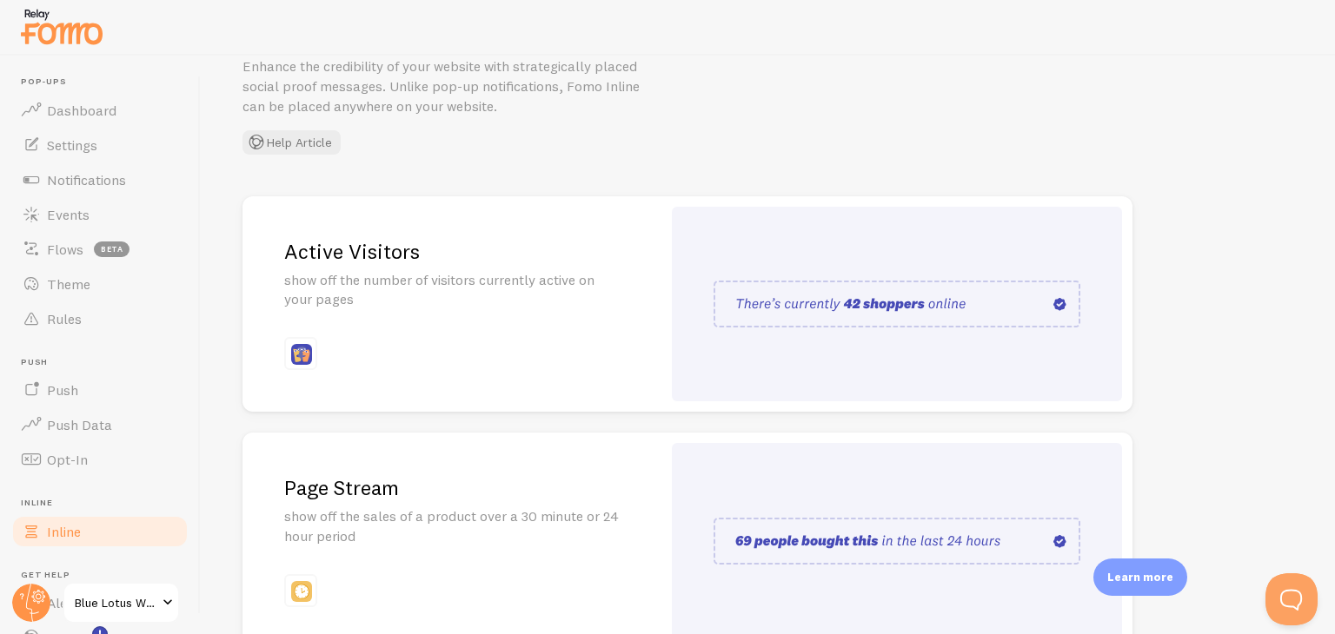
scroll to position [76, 0]
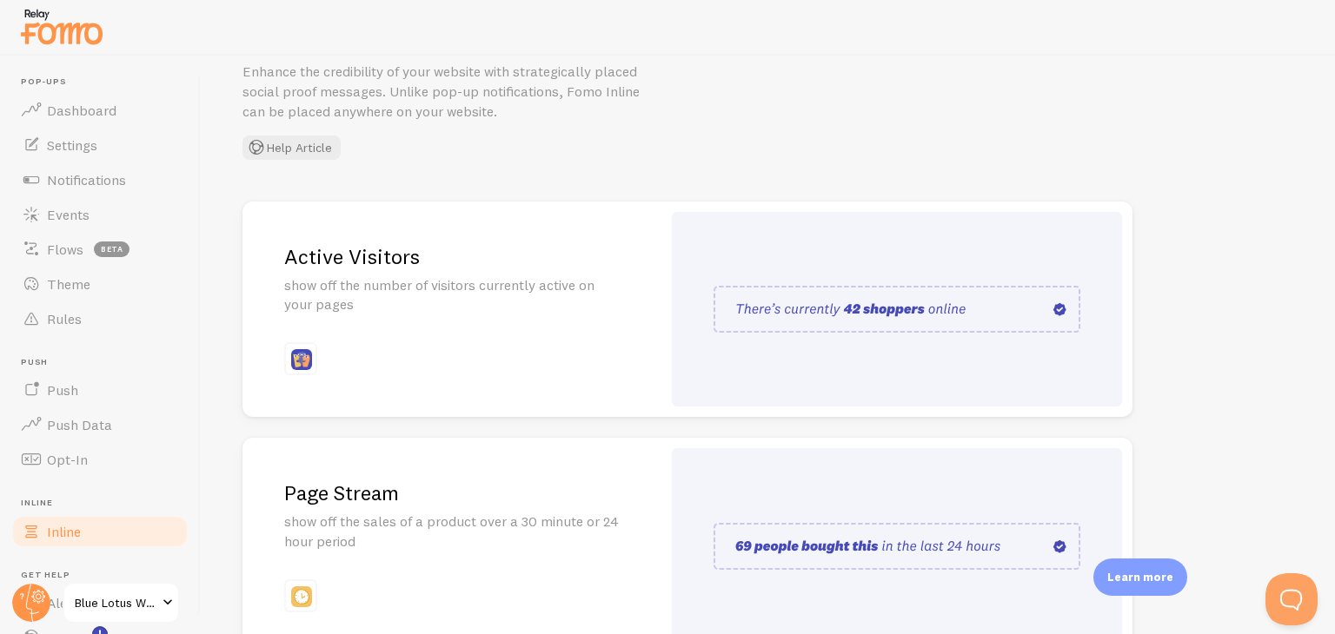
click at [869, 317] on img at bounding box center [896, 309] width 367 height 47
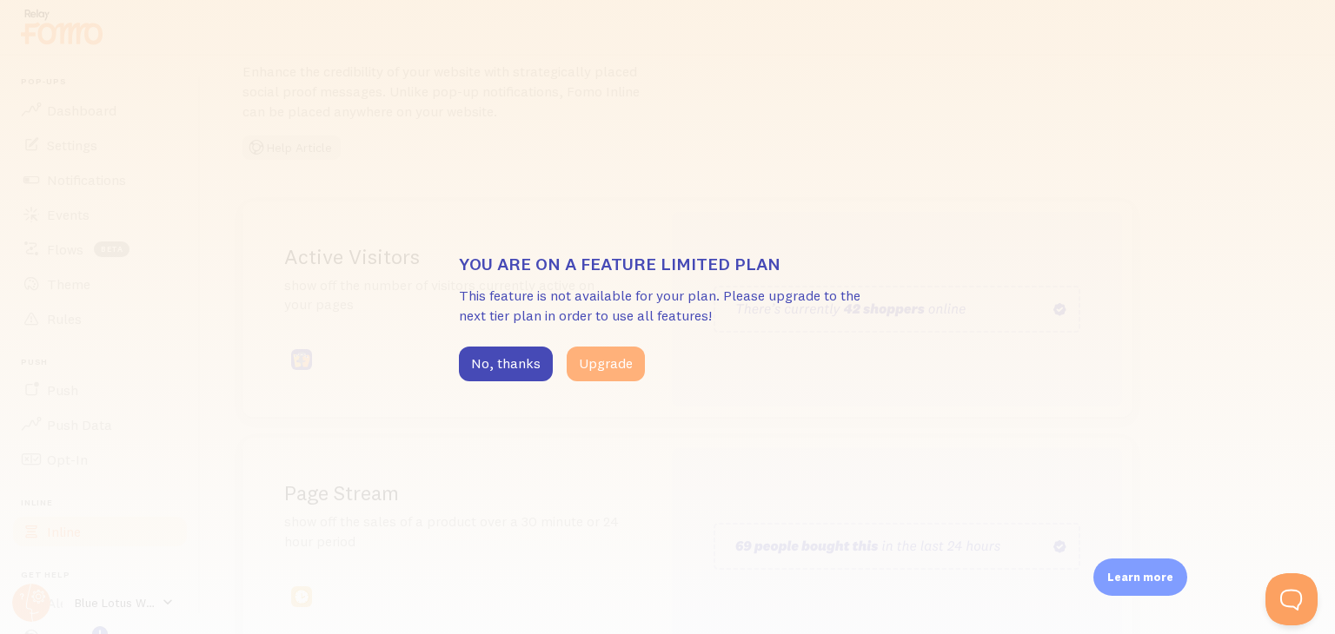
click at [623, 368] on button "Upgrade" at bounding box center [606, 364] width 78 height 35
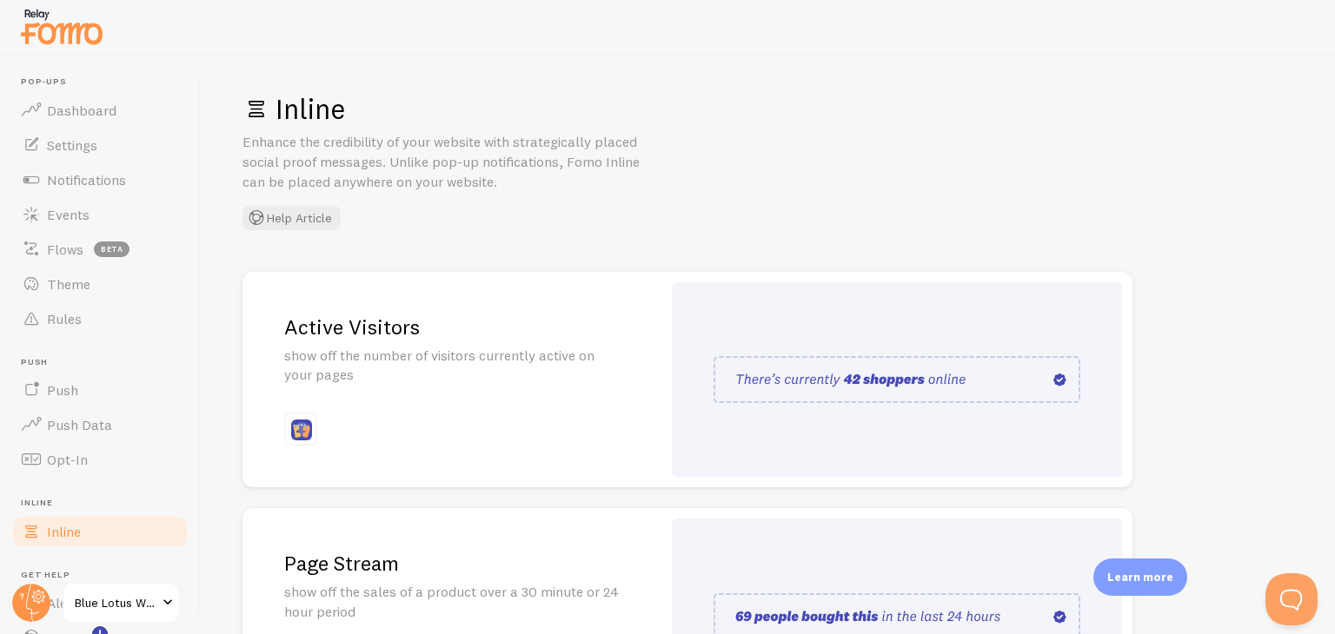
scroll to position [0, 0]
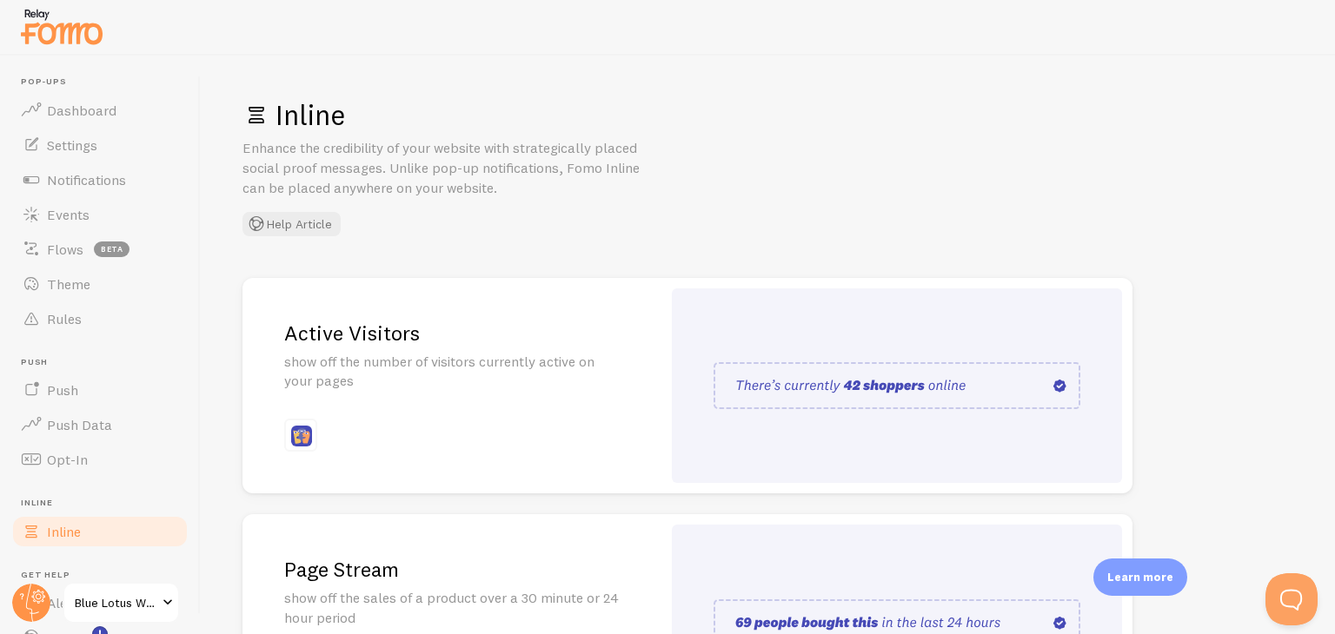
click at [556, 375] on p "show off the number of visitors currently active on your pages" at bounding box center [451, 372] width 335 height 40
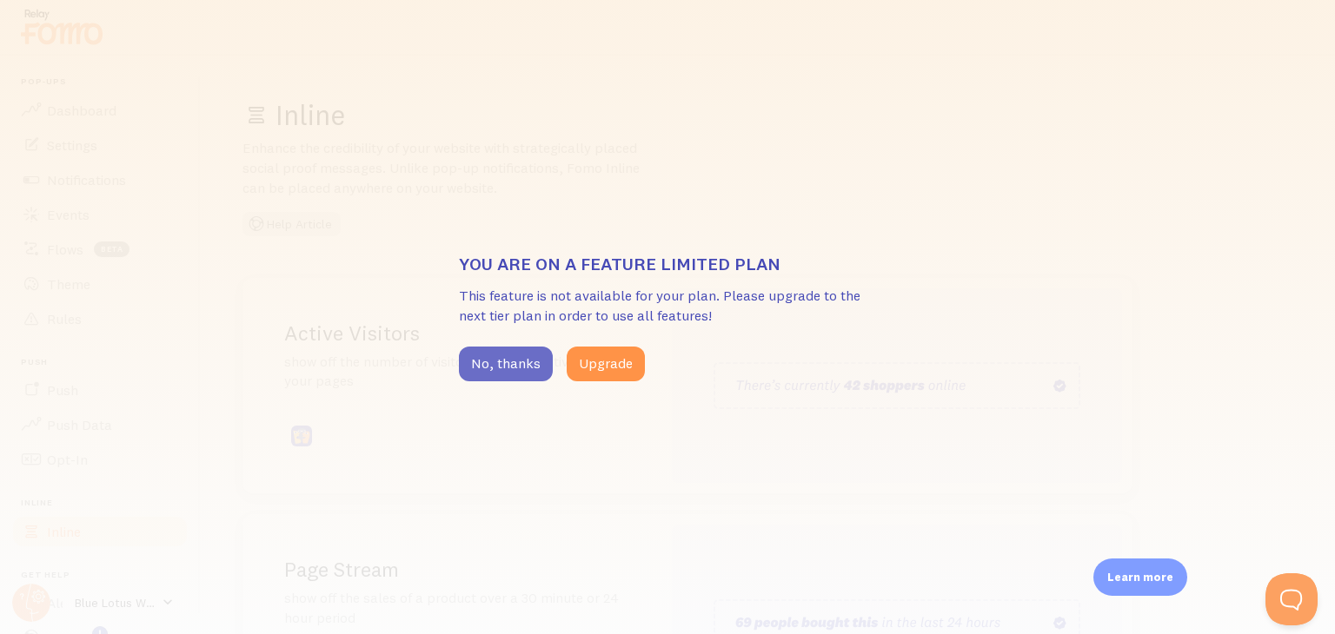
click at [510, 366] on button "No, thanks" at bounding box center [506, 364] width 94 height 35
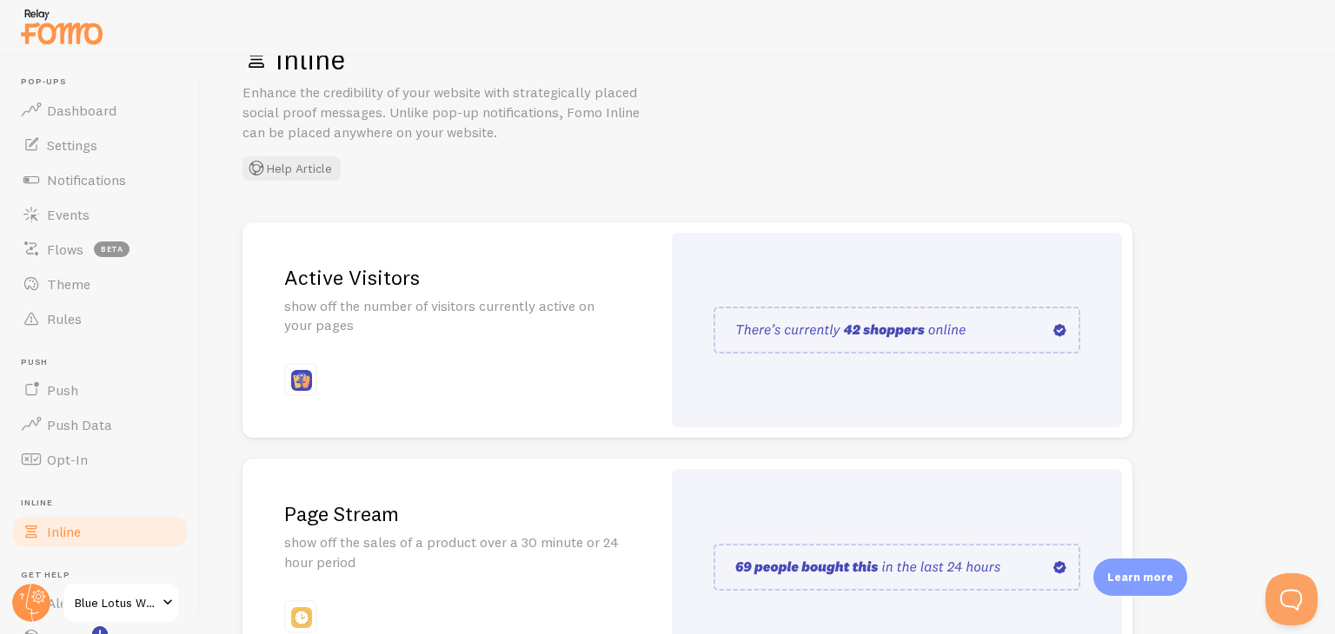
scroll to position [59, 0]
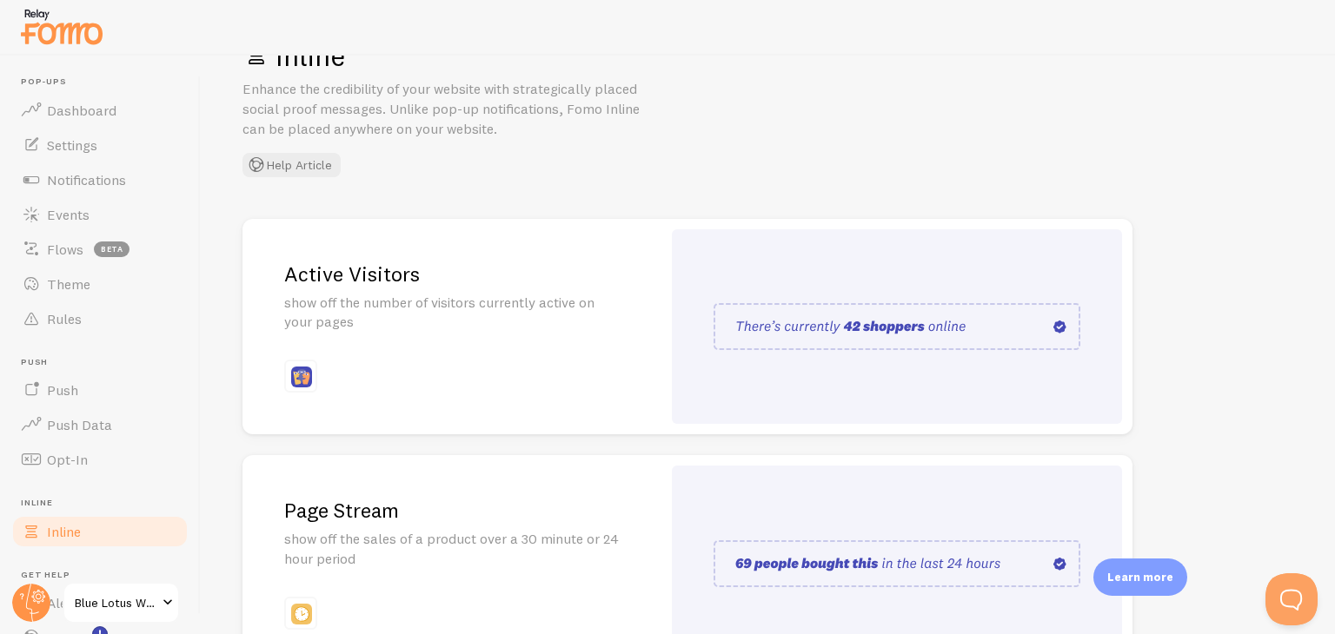
click at [864, 556] on img at bounding box center [896, 563] width 367 height 47
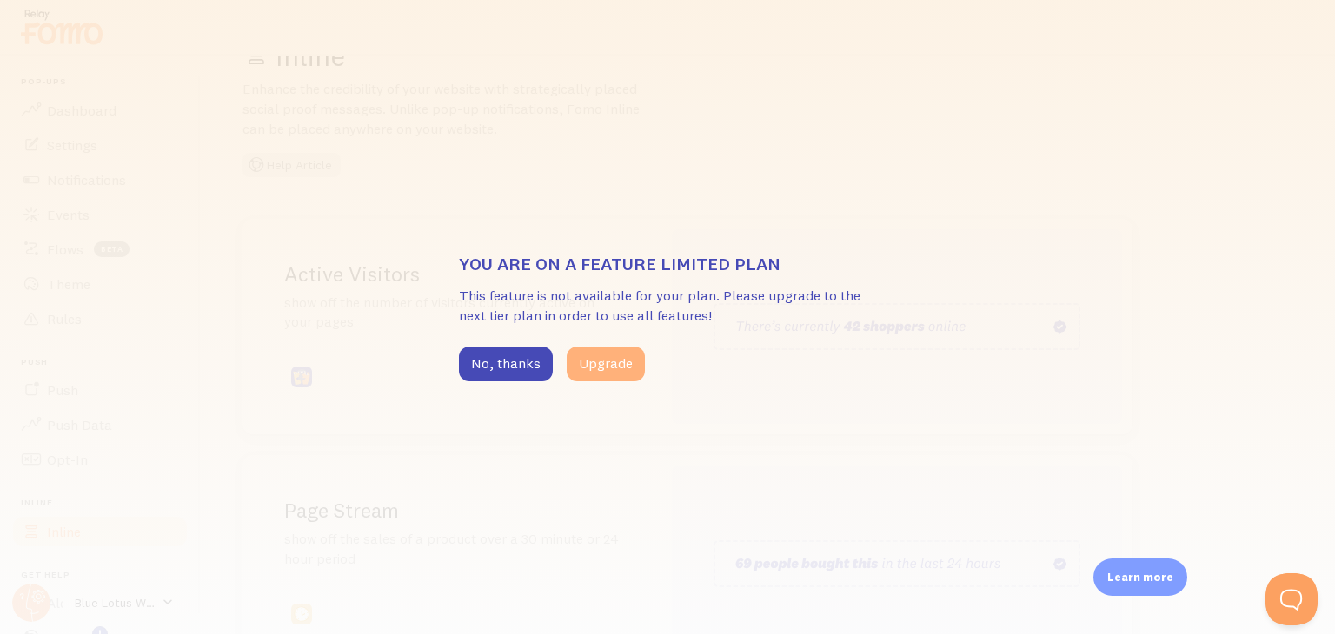
click at [613, 351] on button "Upgrade" at bounding box center [606, 364] width 78 height 35
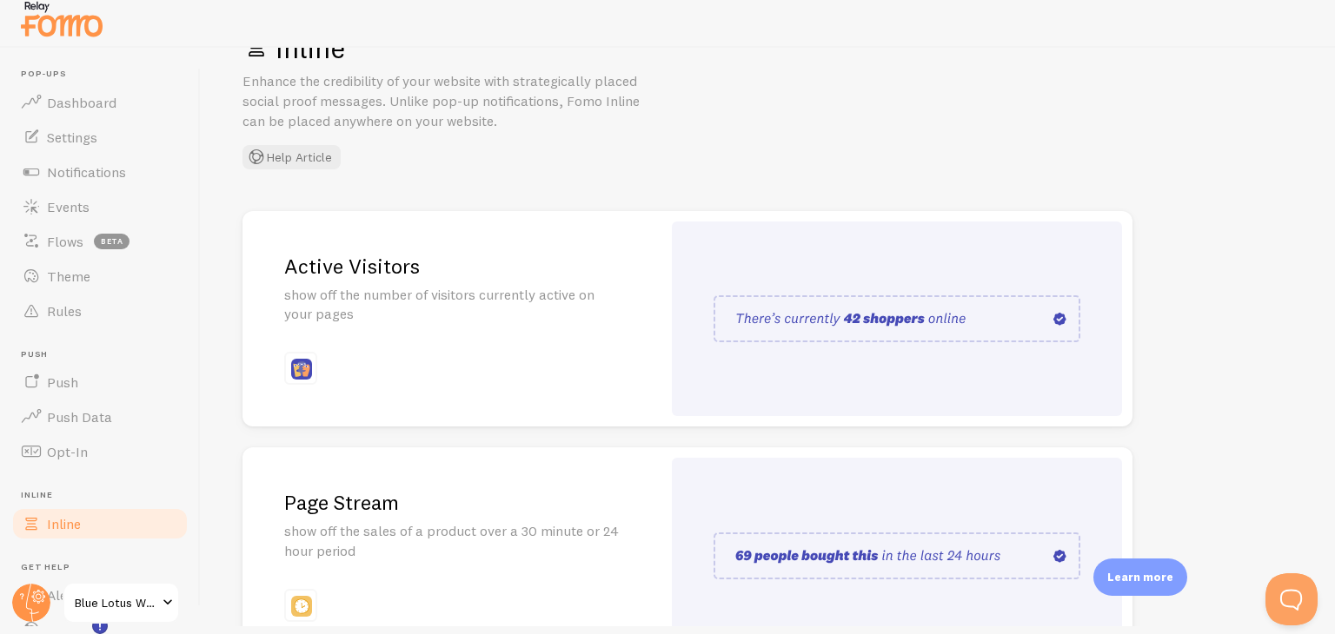
scroll to position [0, 0]
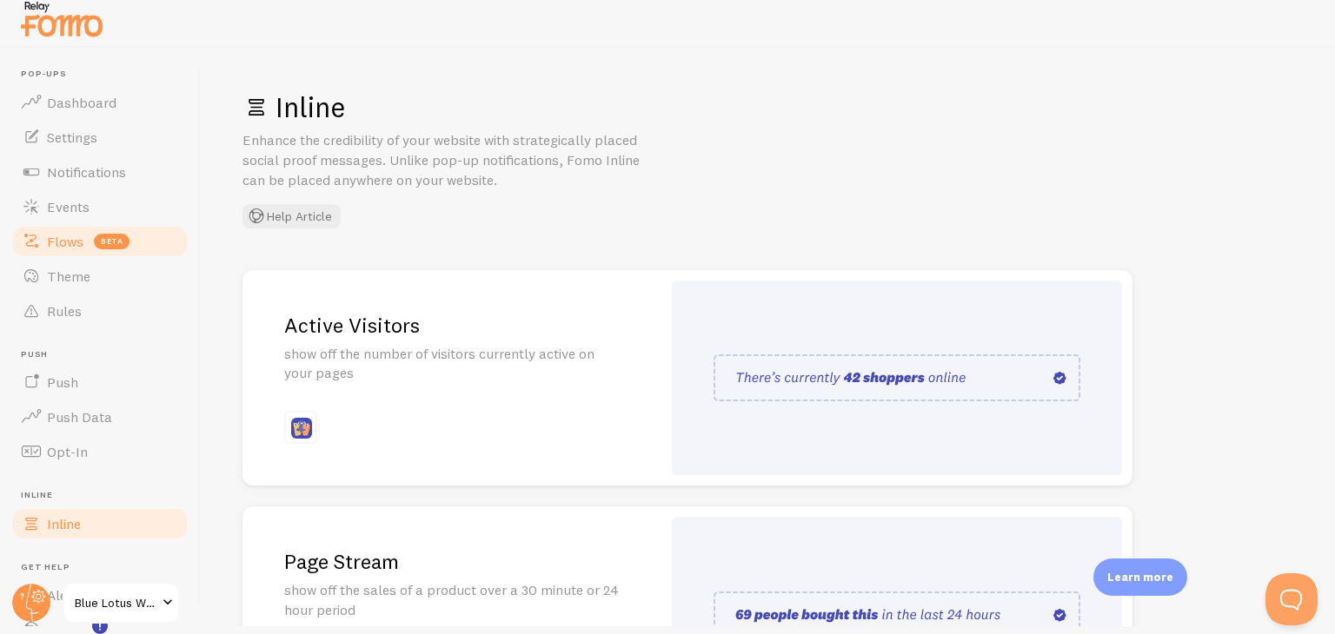
click at [50, 250] on link "Flows beta" at bounding box center [99, 241] width 179 height 35
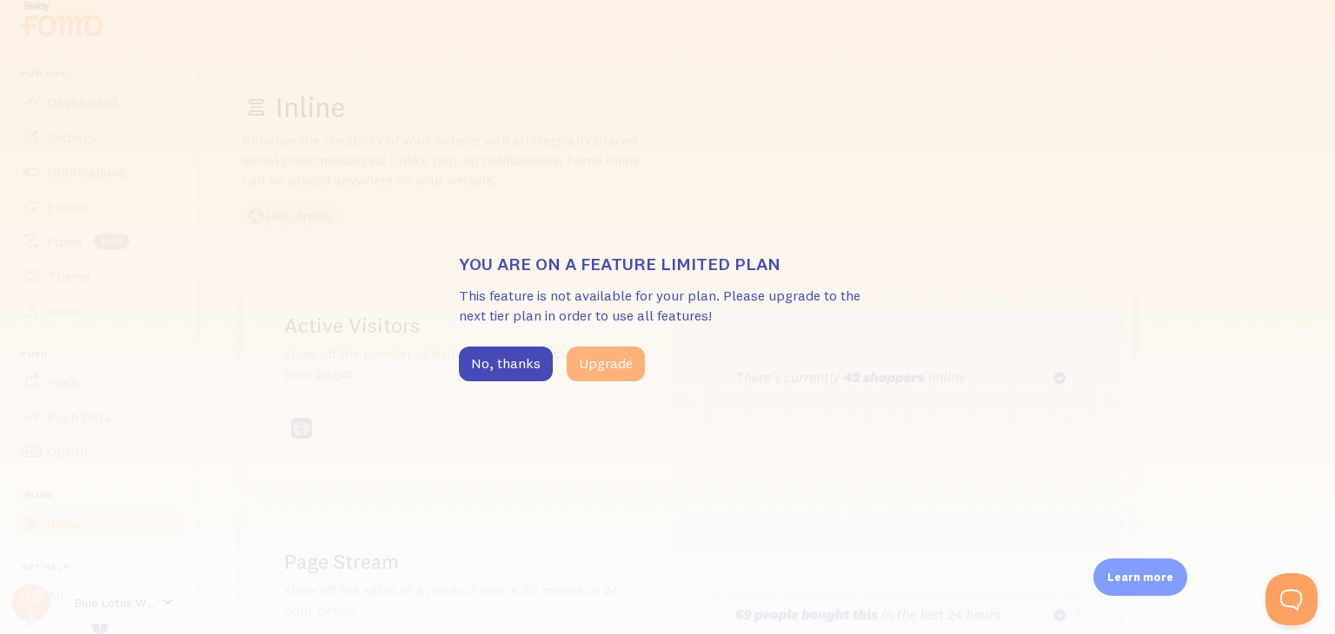
click at [596, 362] on button "Upgrade" at bounding box center [606, 364] width 78 height 35
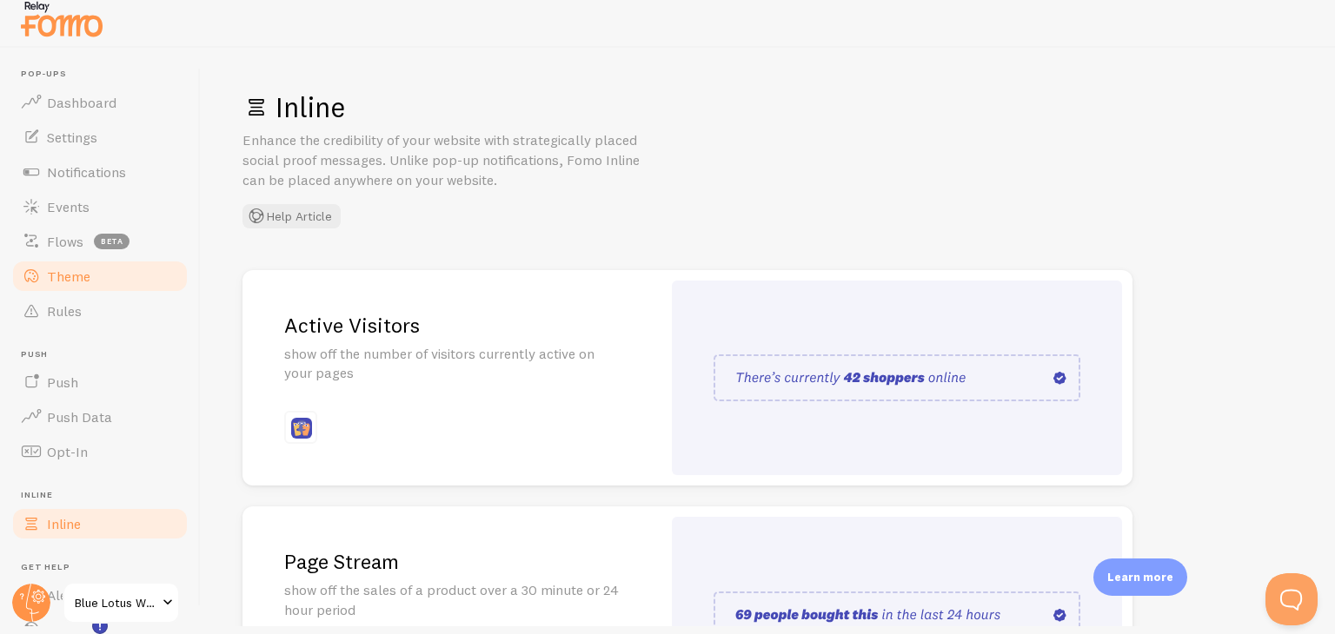
click at [107, 269] on link "Theme" at bounding box center [99, 276] width 179 height 35
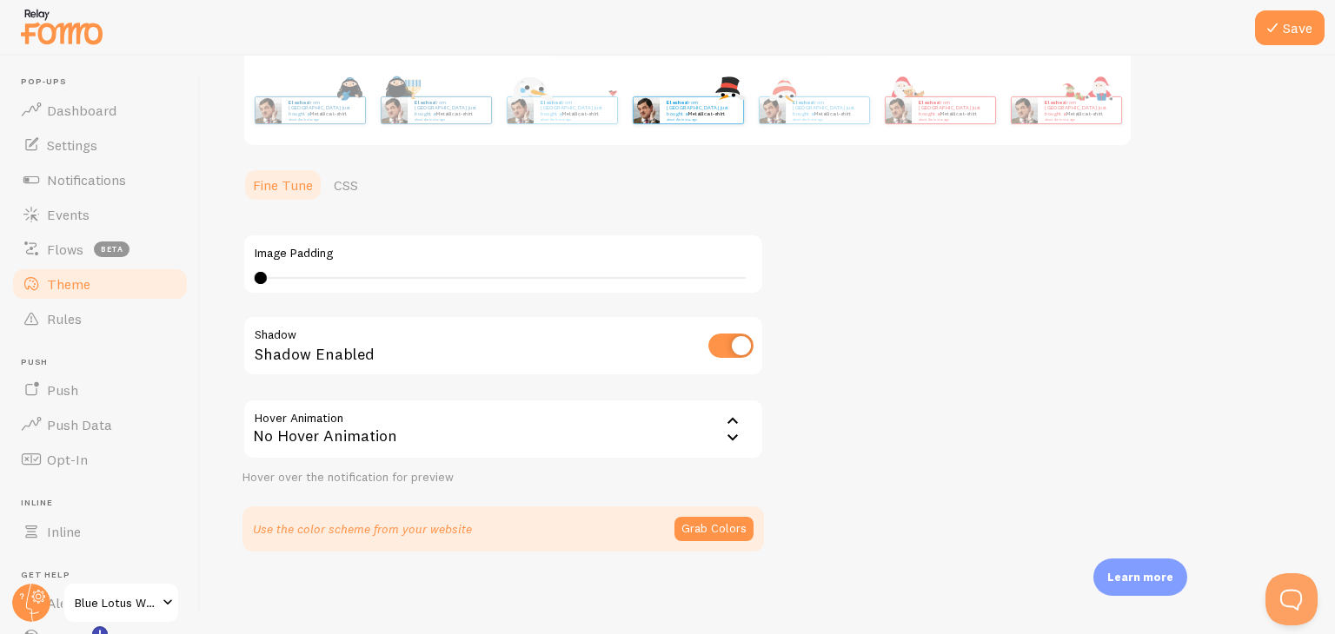
scroll to position [18, 0]
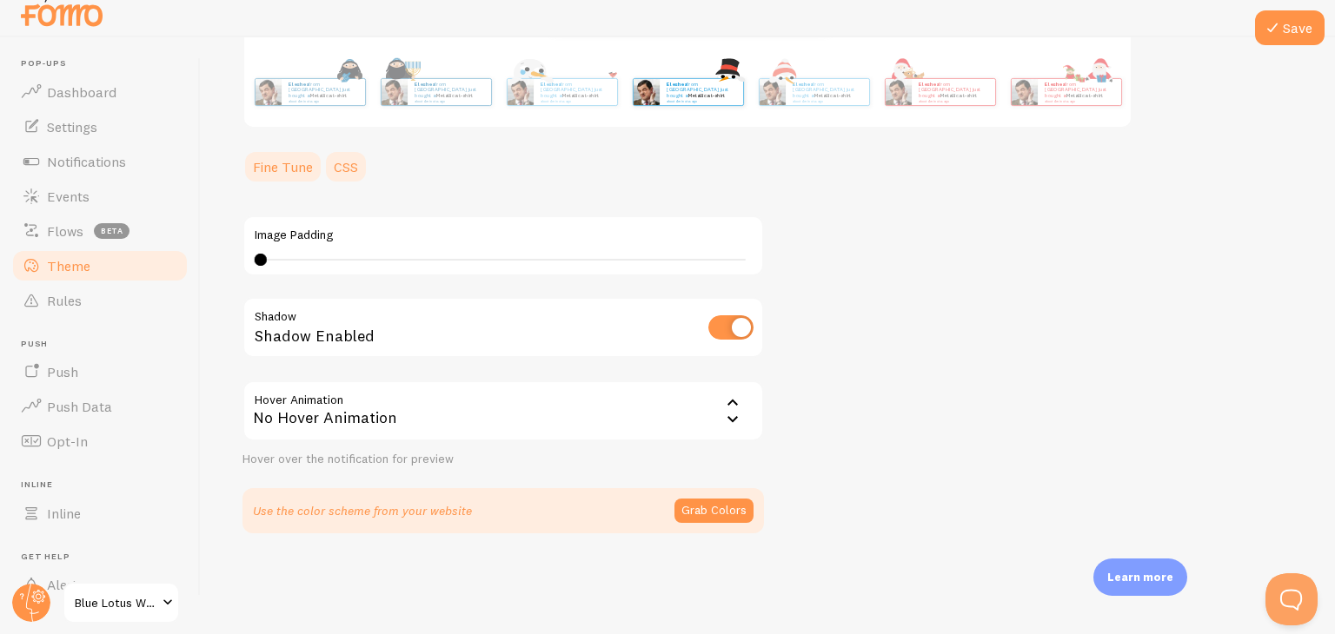
click at [347, 172] on link "CSS" at bounding box center [345, 166] width 45 height 35
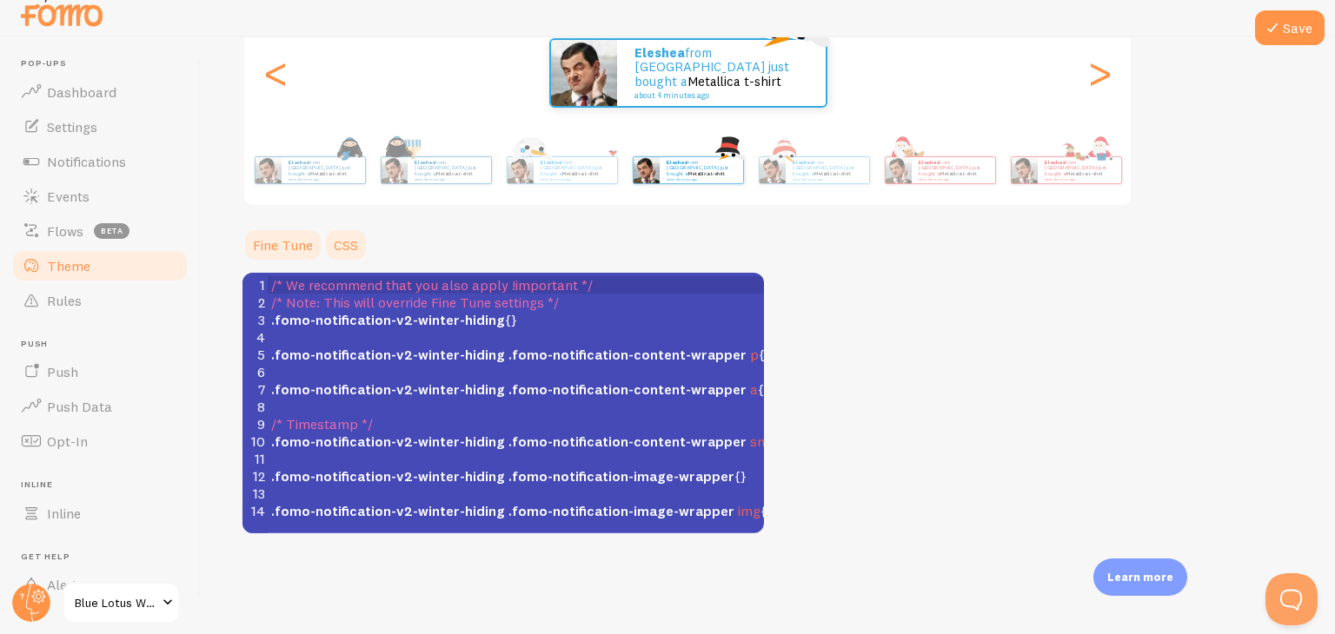
click at [298, 238] on link "Fine Tune" at bounding box center [282, 245] width 81 height 35
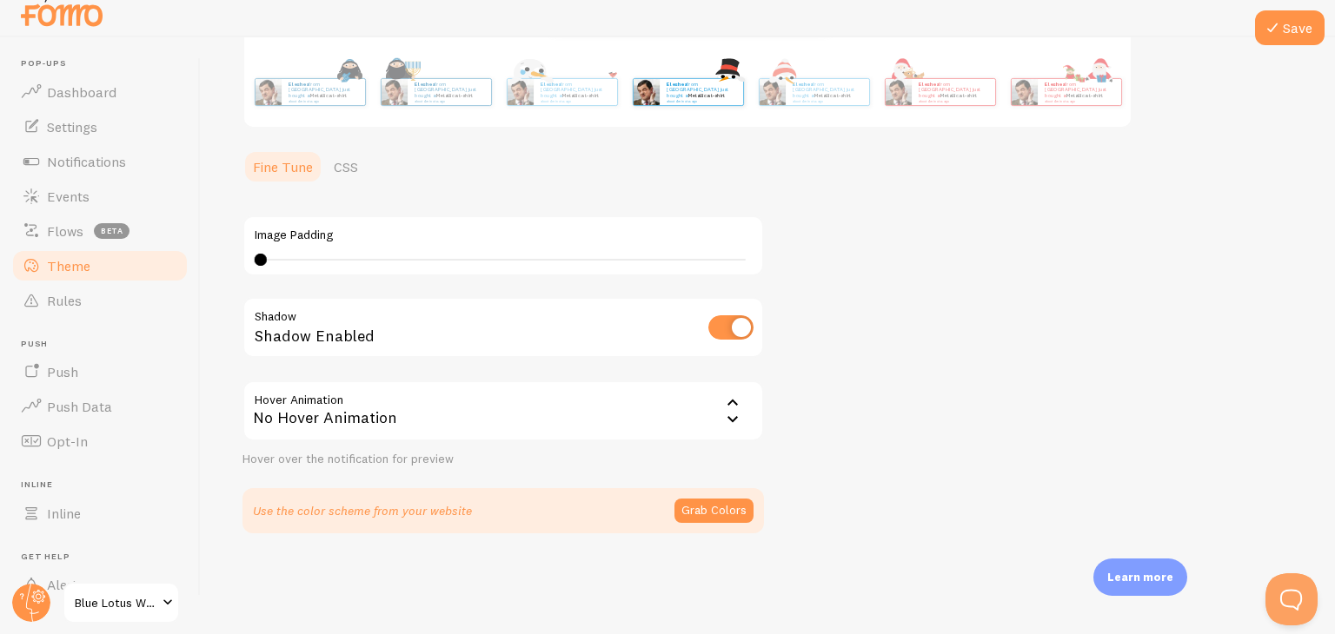
scroll to position [306, 0]
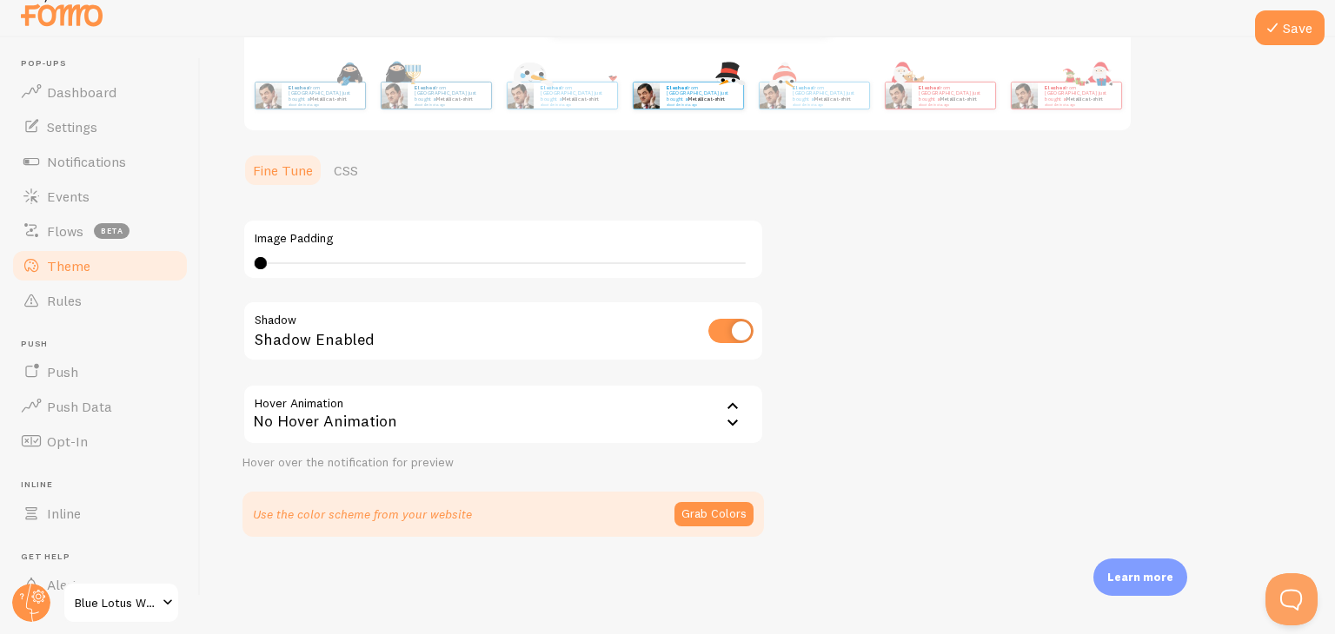
click at [599, 413] on div "No Hover Animation" at bounding box center [502, 414] width 521 height 61
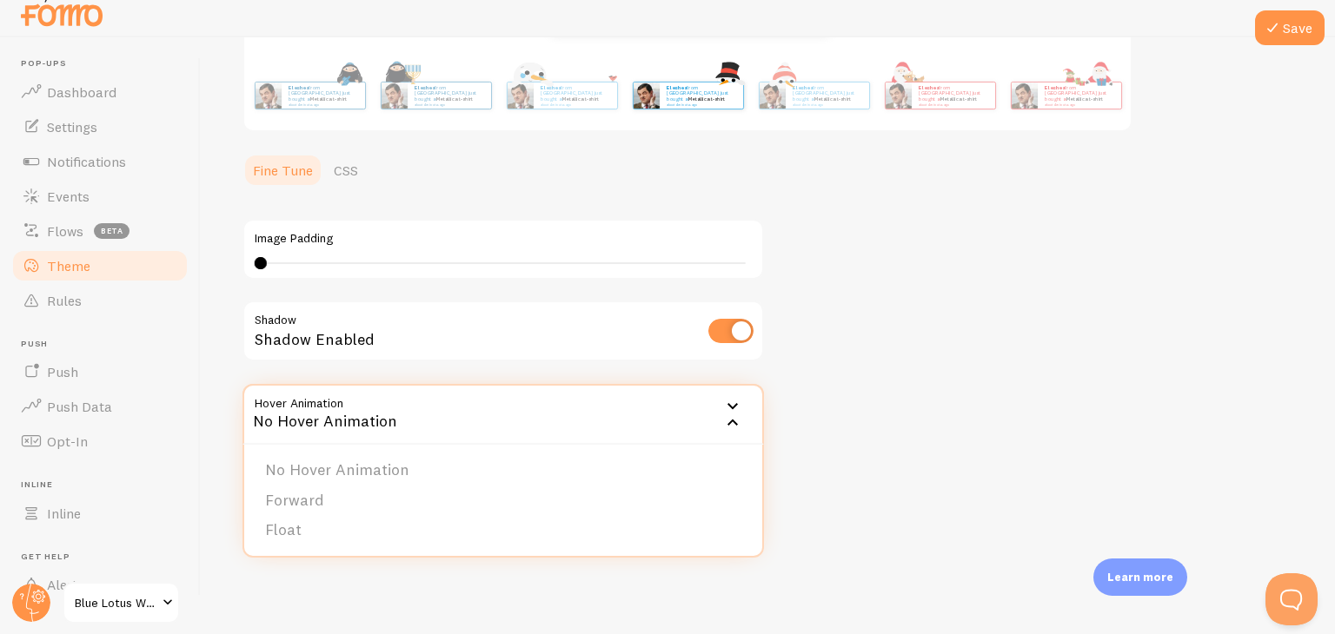
click at [600, 412] on div "No Hover Animation" at bounding box center [502, 414] width 521 height 61
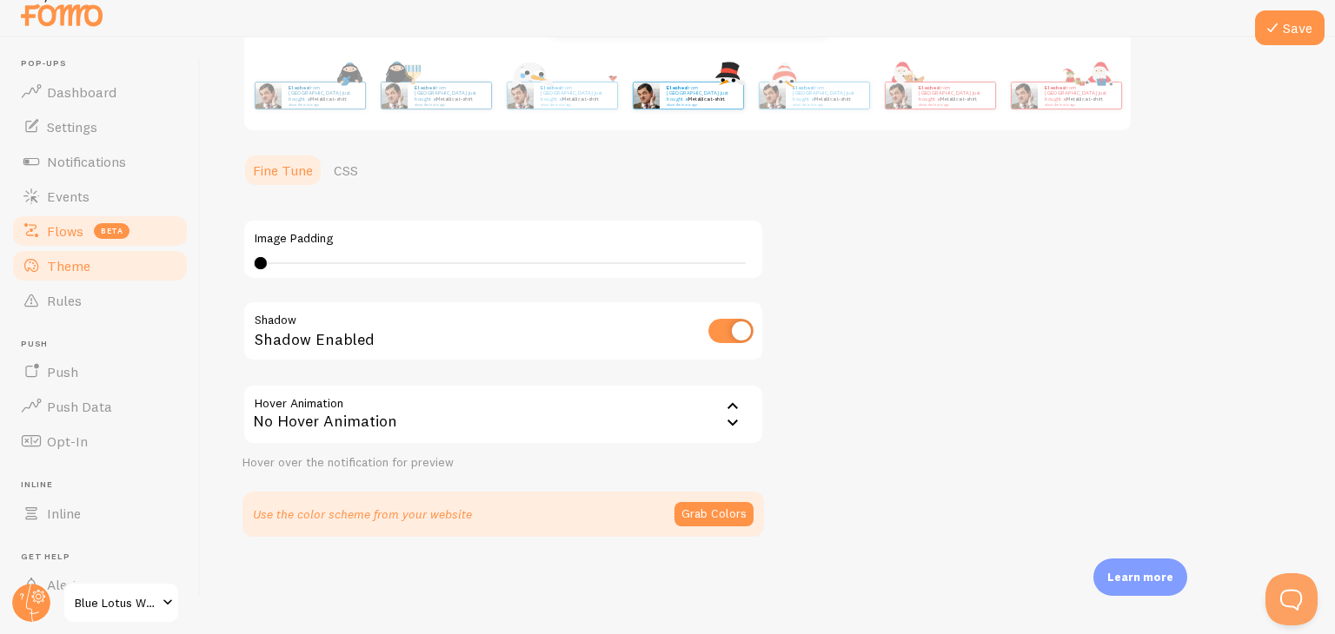
click at [185, 227] on link "Flows beta" at bounding box center [99, 231] width 179 height 35
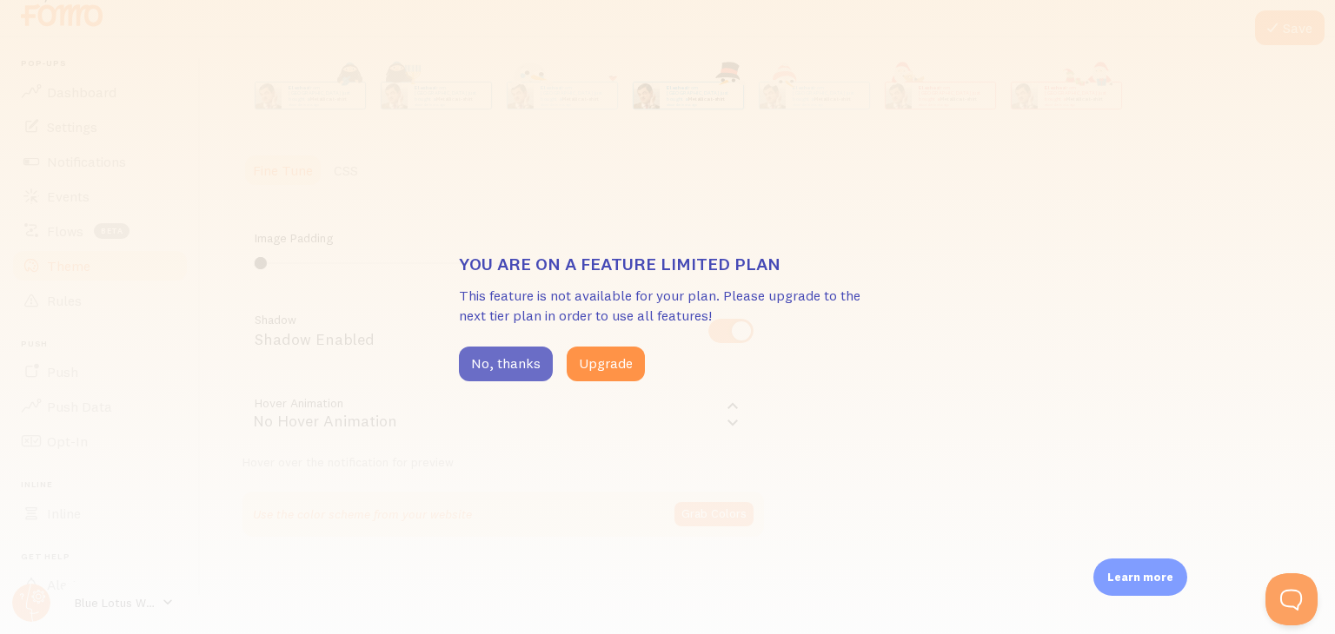
click at [514, 362] on button "No, thanks" at bounding box center [506, 364] width 94 height 35
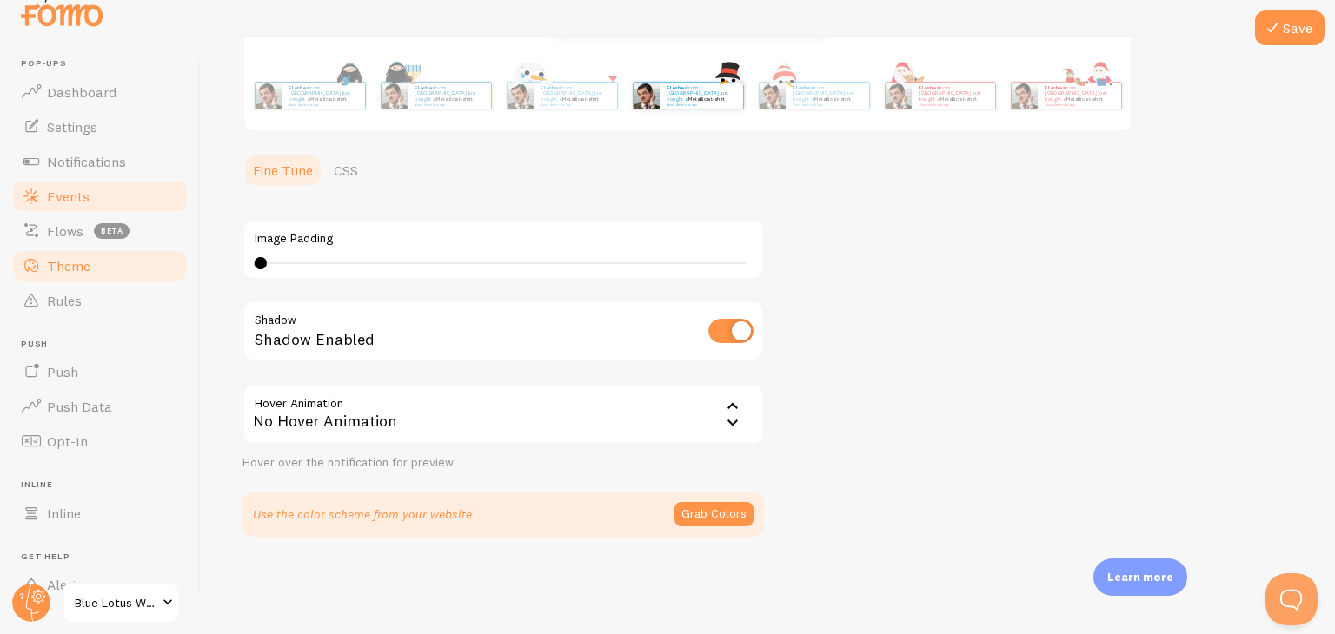
click at [101, 196] on link "Events" at bounding box center [99, 196] width 179 height 35
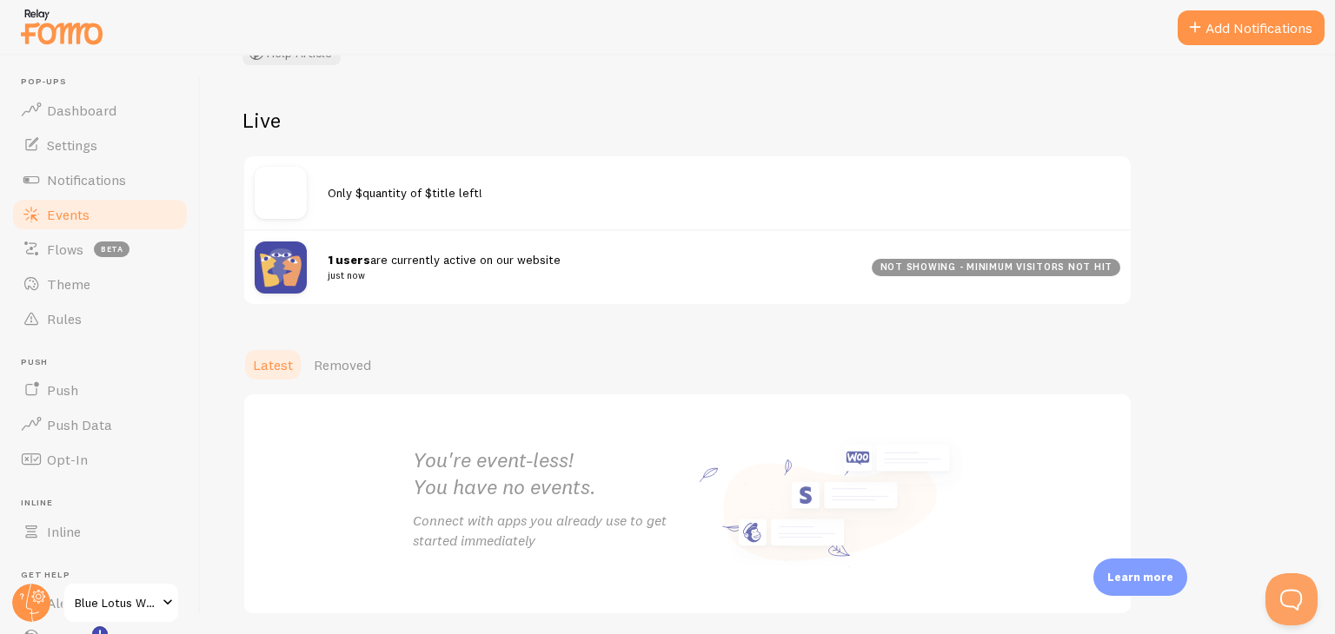
scroll to position [213, 0]
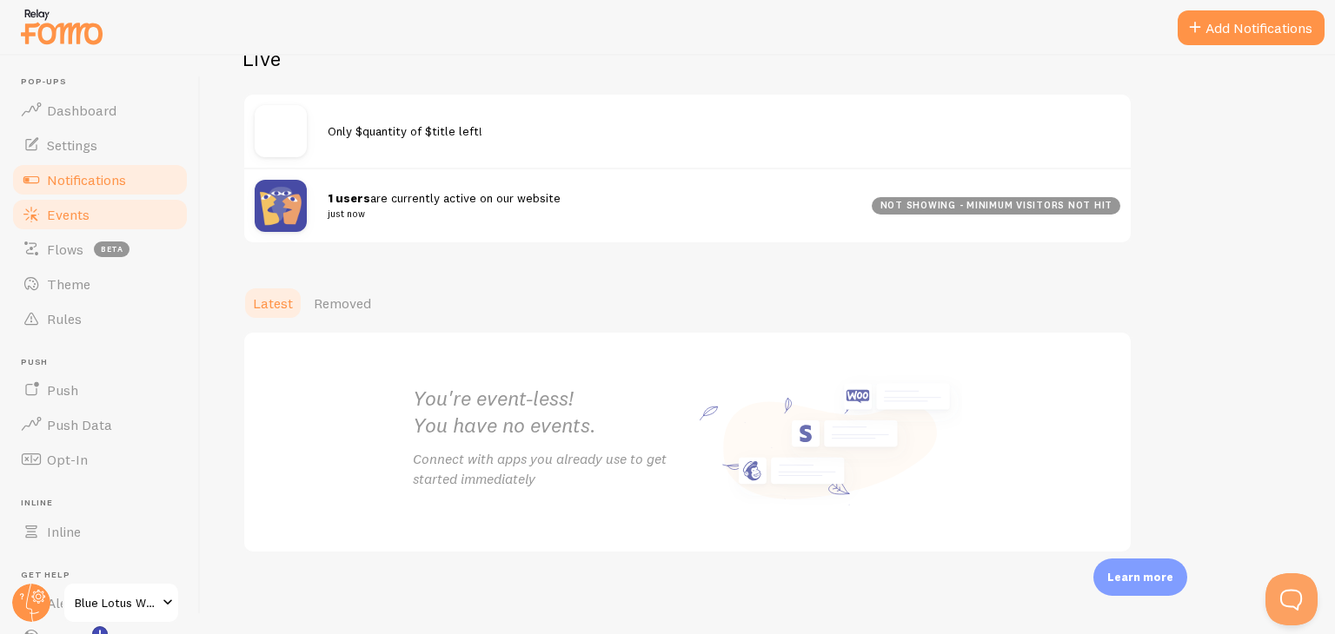
click at [69, 179] on span "Notifications" at bounding box center [86, 179] width 79 height 17
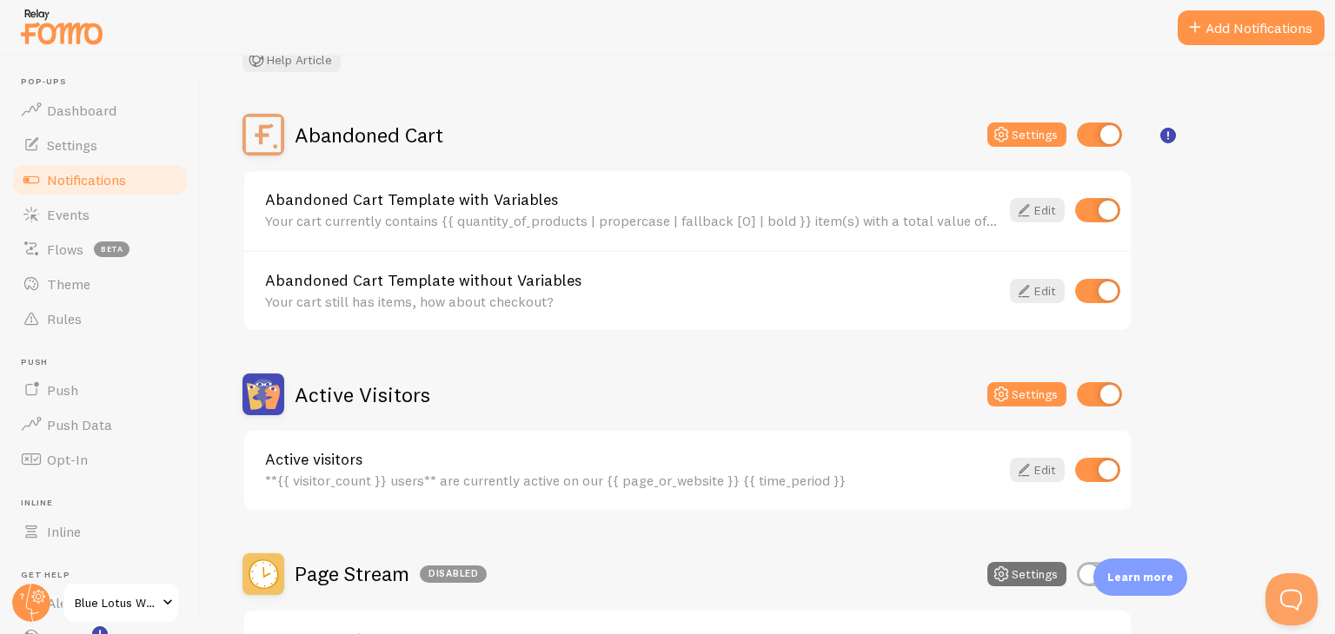
scroll to position [118, 0]
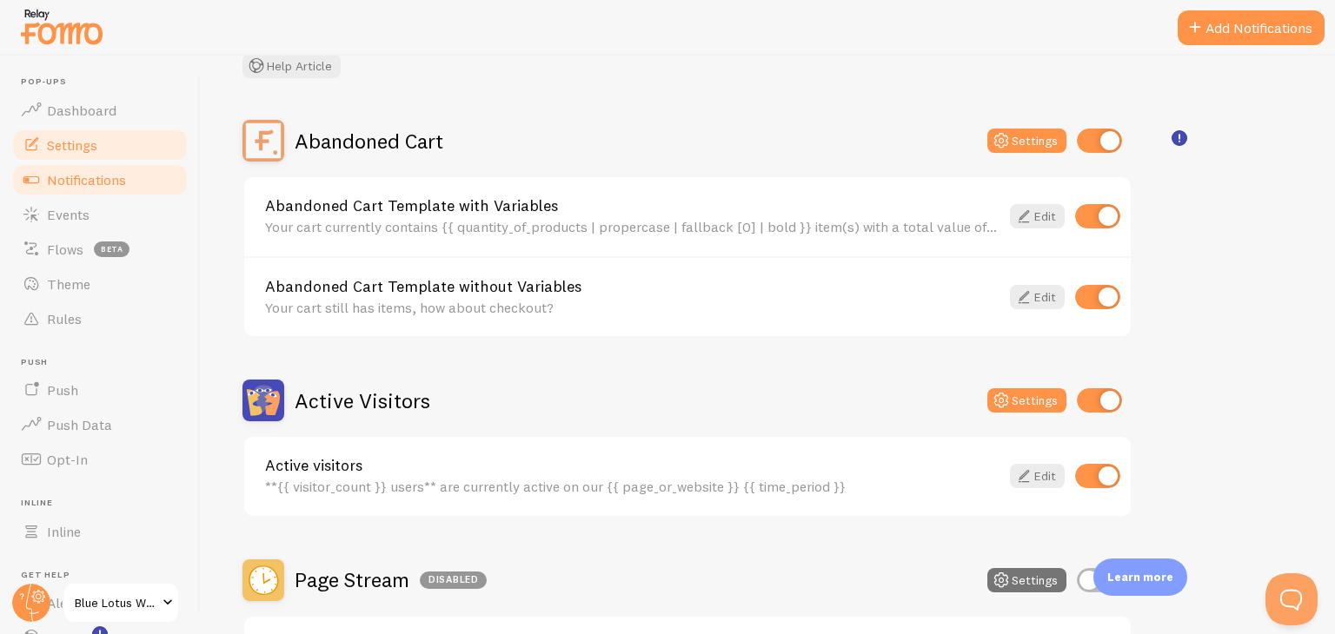
click at [74, 142] on span "Settings" at bounding box center [72, 144] width 50 height 17
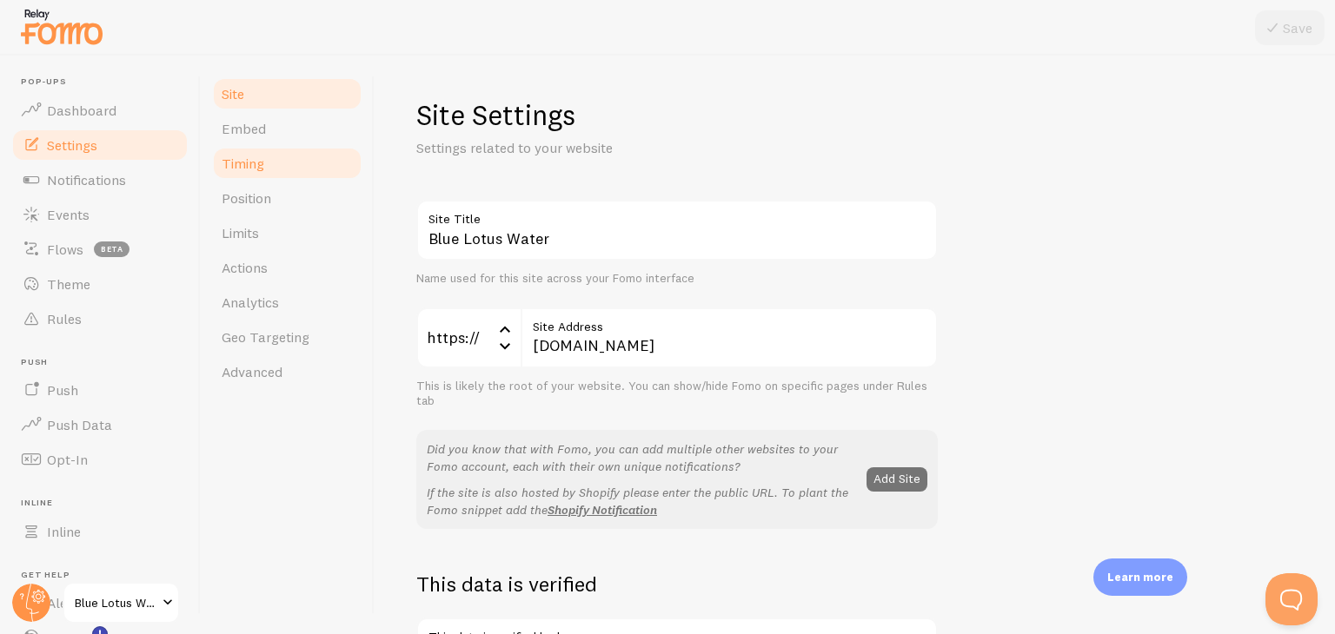
click at [257, 159] on span "Timing" at bounding box center [243, 163] width 43 height 17
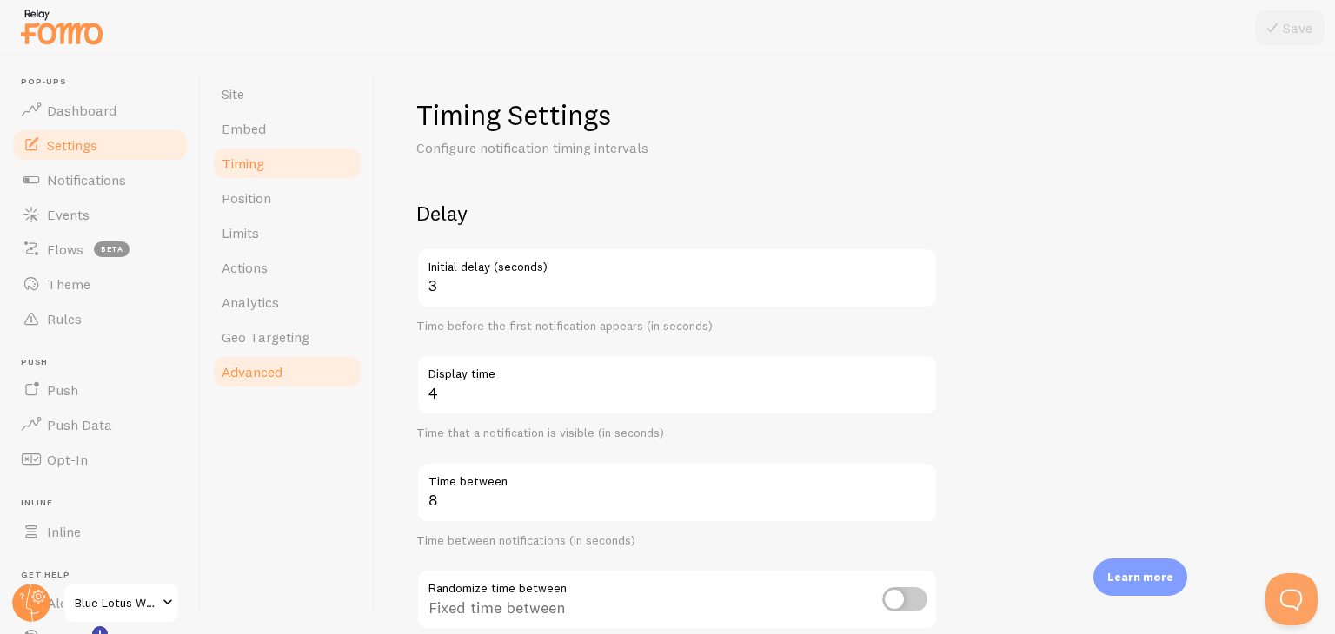
click at [264, 366] on span "Advanced" at bounding box center [252, 371] width 61 height 17
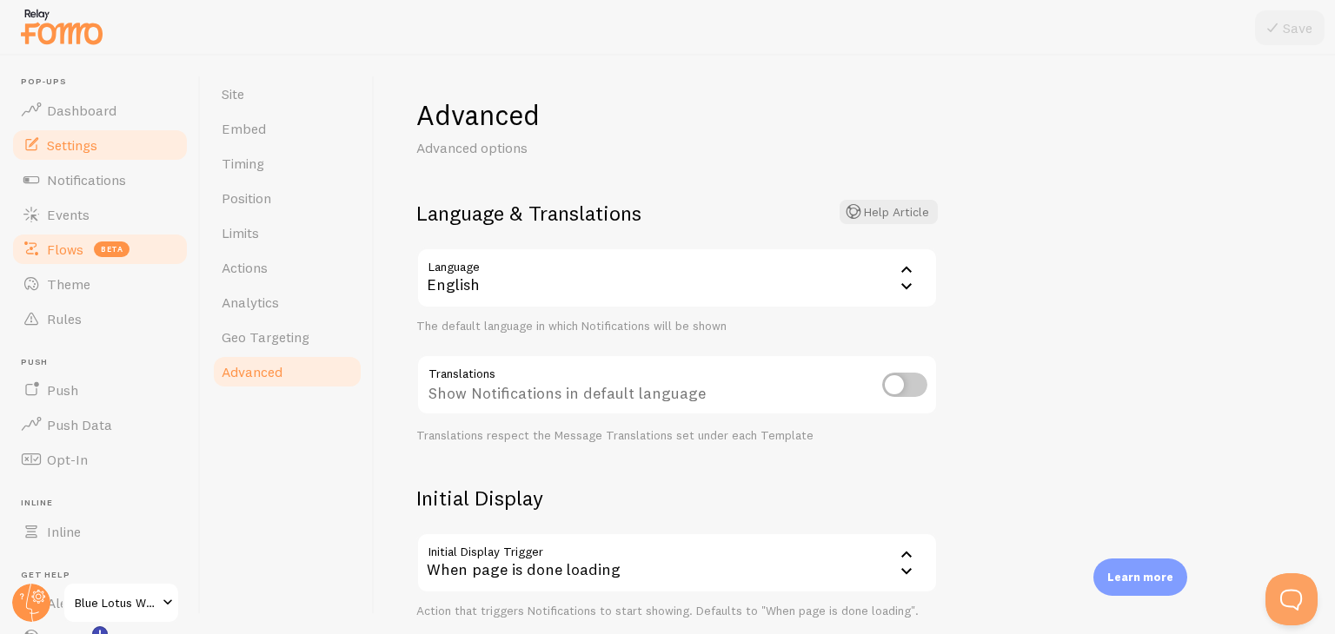
click at [143, 250] on link "Flows beta" at bounding box center [99, 249] width 179 height 35
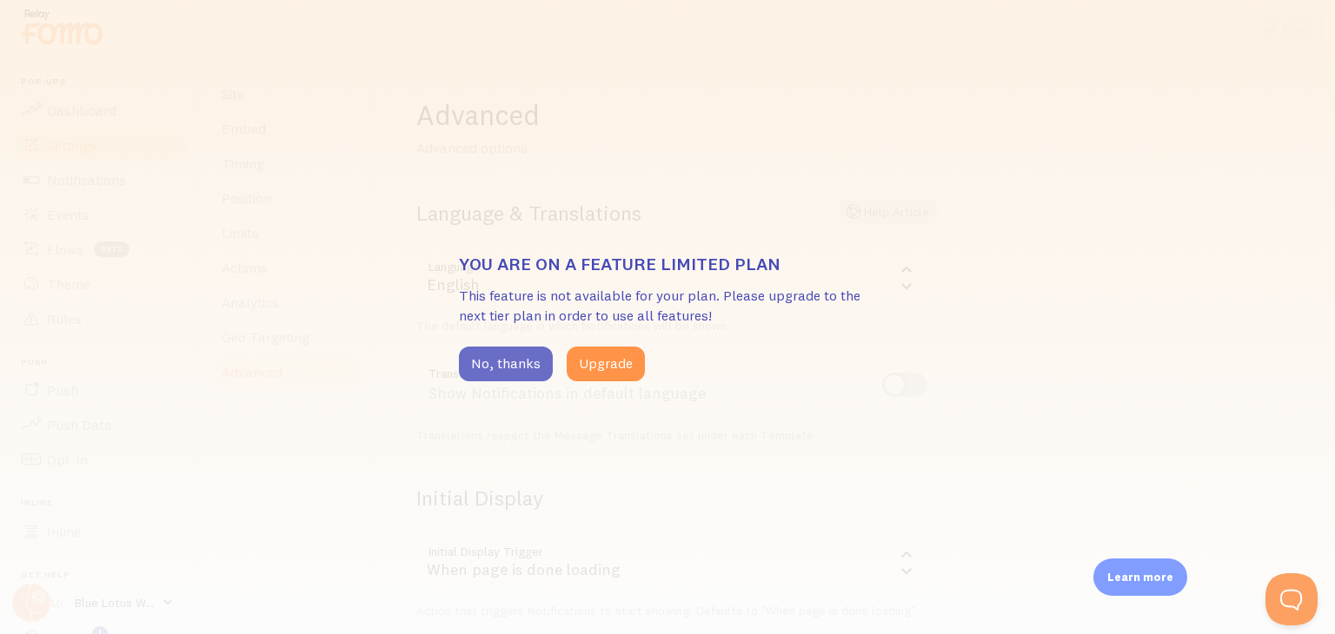
click at [484, 361] on button "No, thanks" at bounding box center [506, 364] width 94 height 35
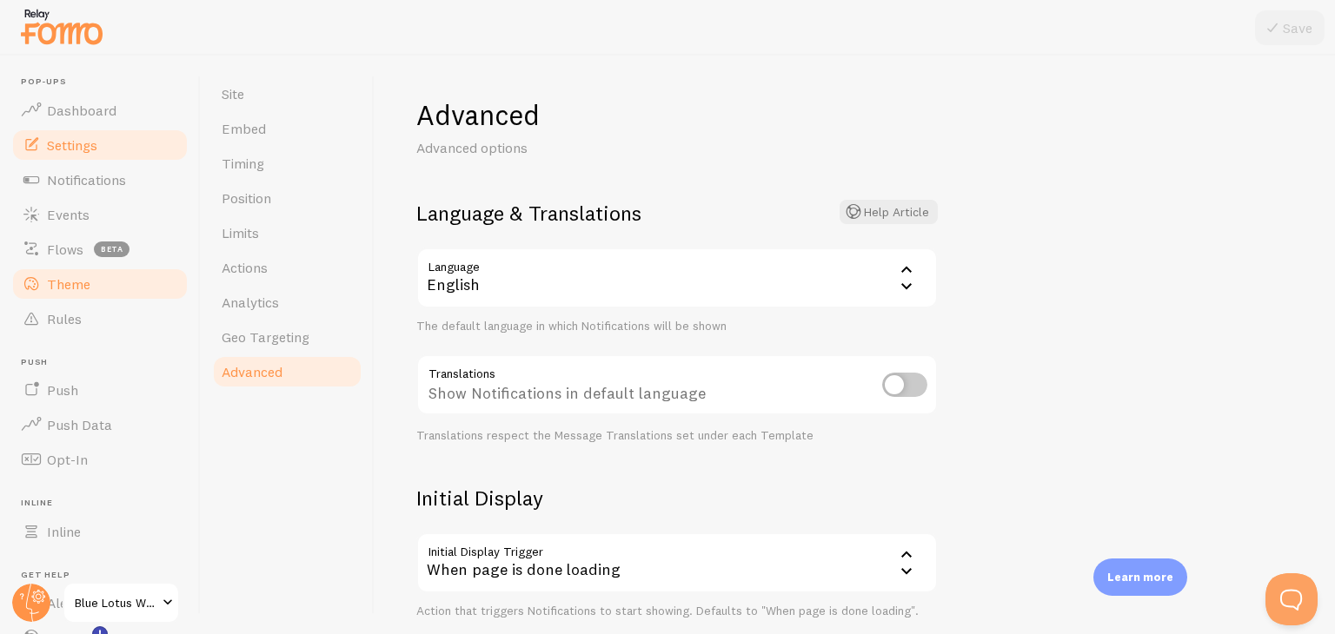
click at [129, 282] on link "Theme" at bounding box center [99, 284] width 179 height 35
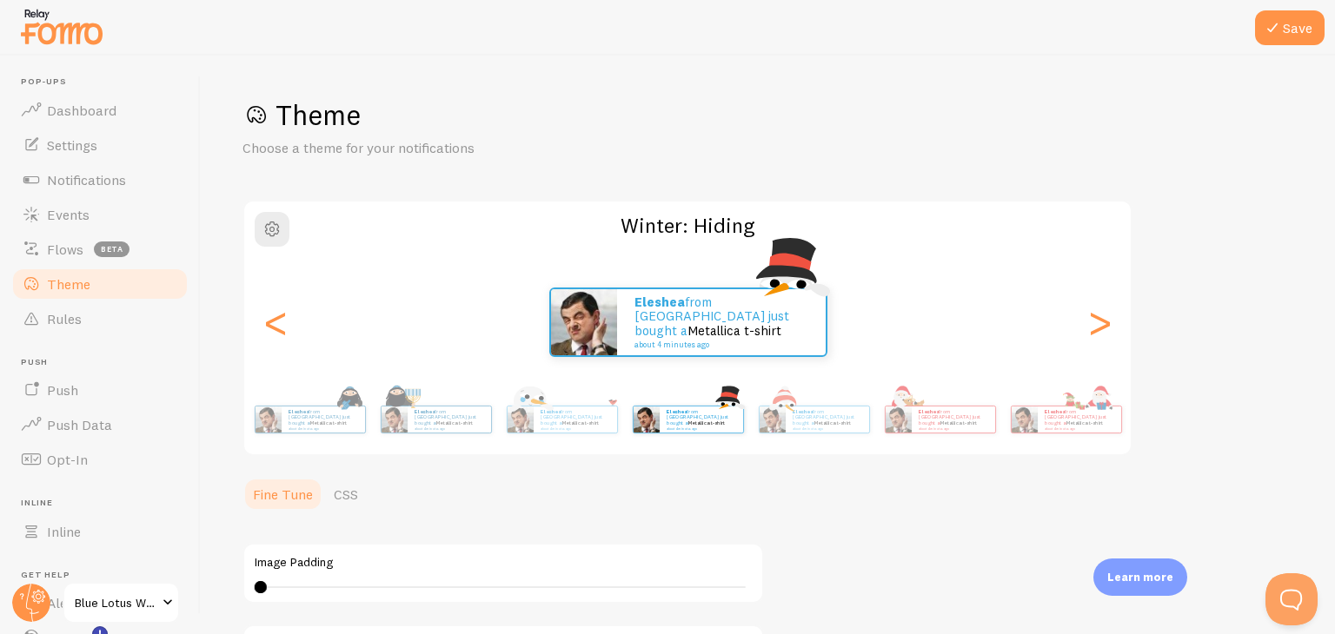
scroll to position [104, 0]
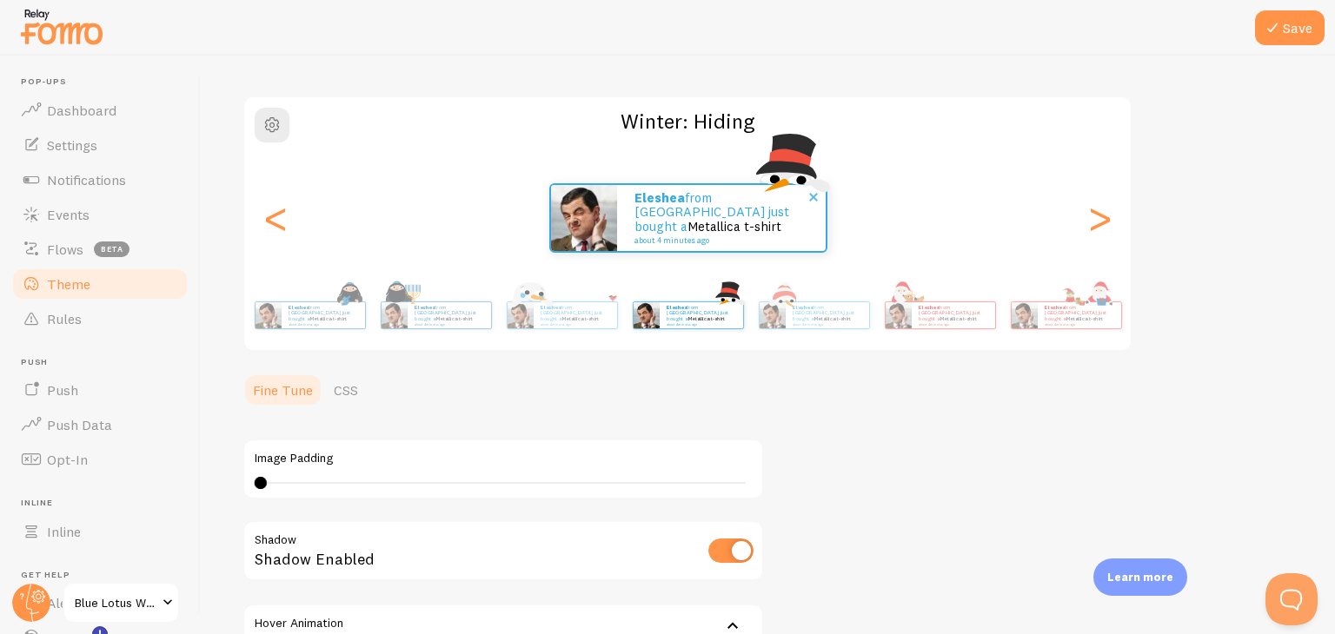
click at [754, 238] on div "eleshea from [GEOGRAPHIC_DATA] just bought a Metallica t-shirt about 4 minutes …" at bounding box center [721, 218] width 209 height 66
click at [805, 201] on span at bounding box center [814, 197] width 30 height 30
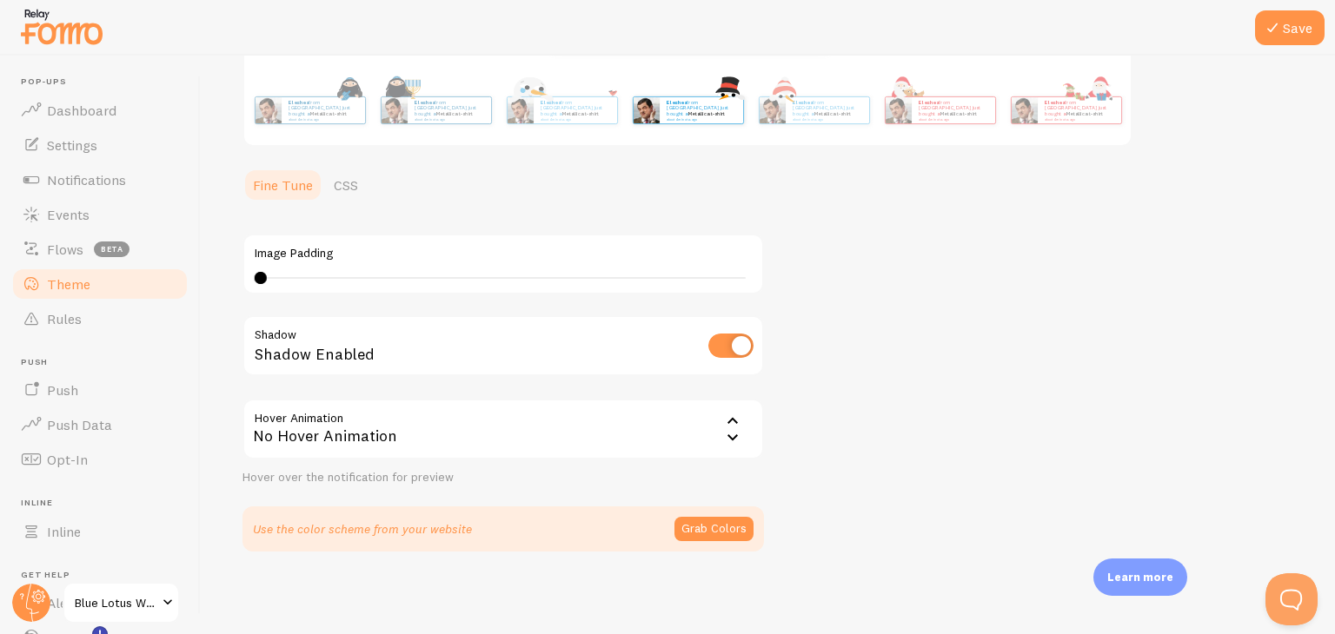
scroll to position [307, 0]
click at [744, 534] on button "Grab Colors" at bounding box center [713, 532] width 79 height 24
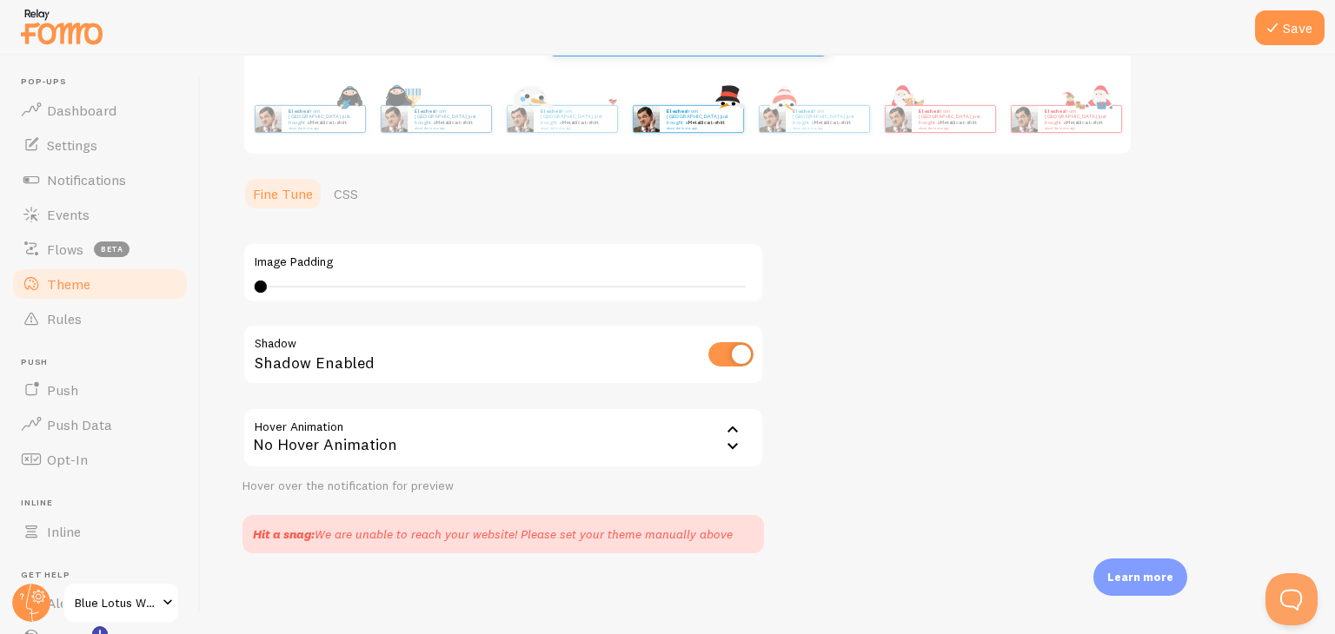
scroll to position [302, 0]
click at [722, 541] on div "Hit a snag: We are unable to reach your website! Please set your theme manually…" at bounding box center [502, 533] width 521 height 38
click at [737, 361] on input "checkbox" at bounding box center [730, 353] width 45 height 24
checkbox input "false"
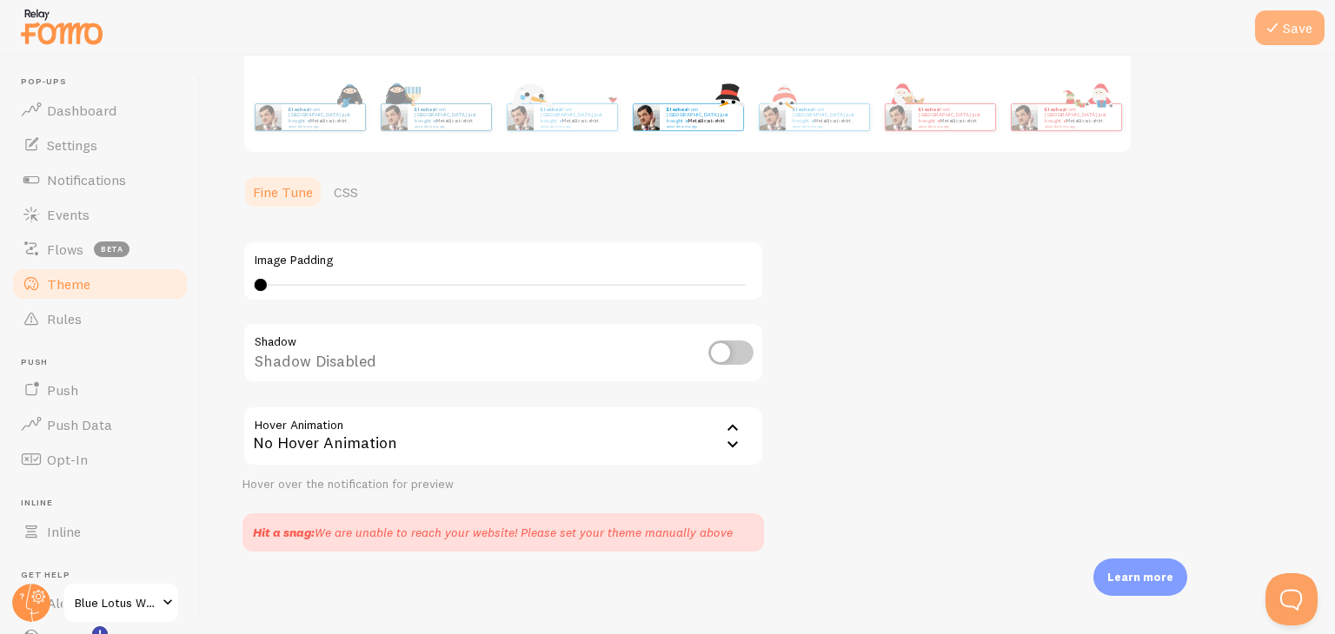
click at [1285, 34] on button "Save" at bounding box center [1290, 27] width 70 height 35
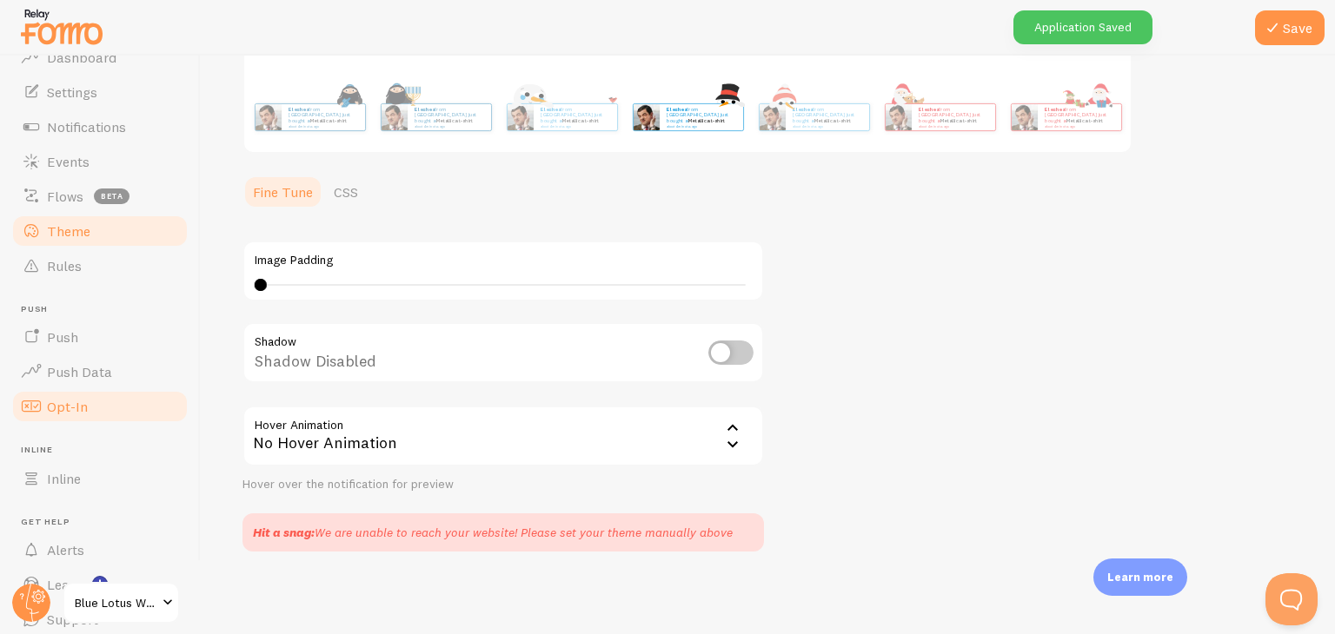
scroll to position [83, 0]
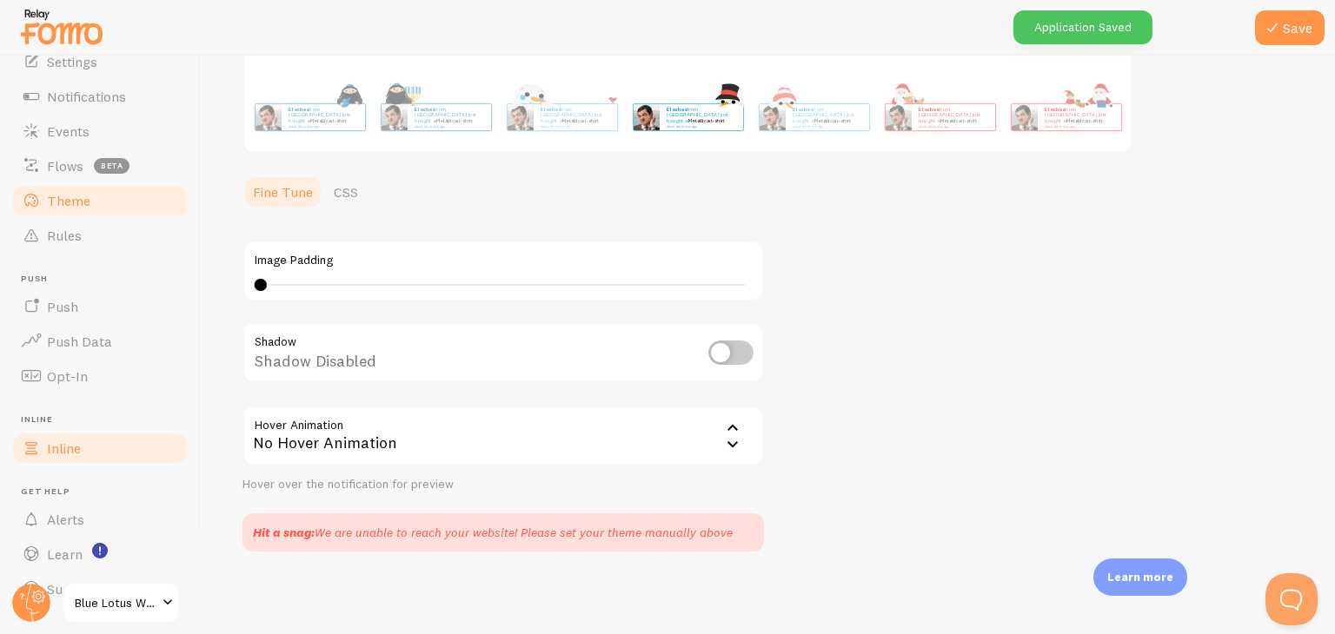
click at [101, 446] on link "Inline" at bounding box center [99, 448] width 179 height 35
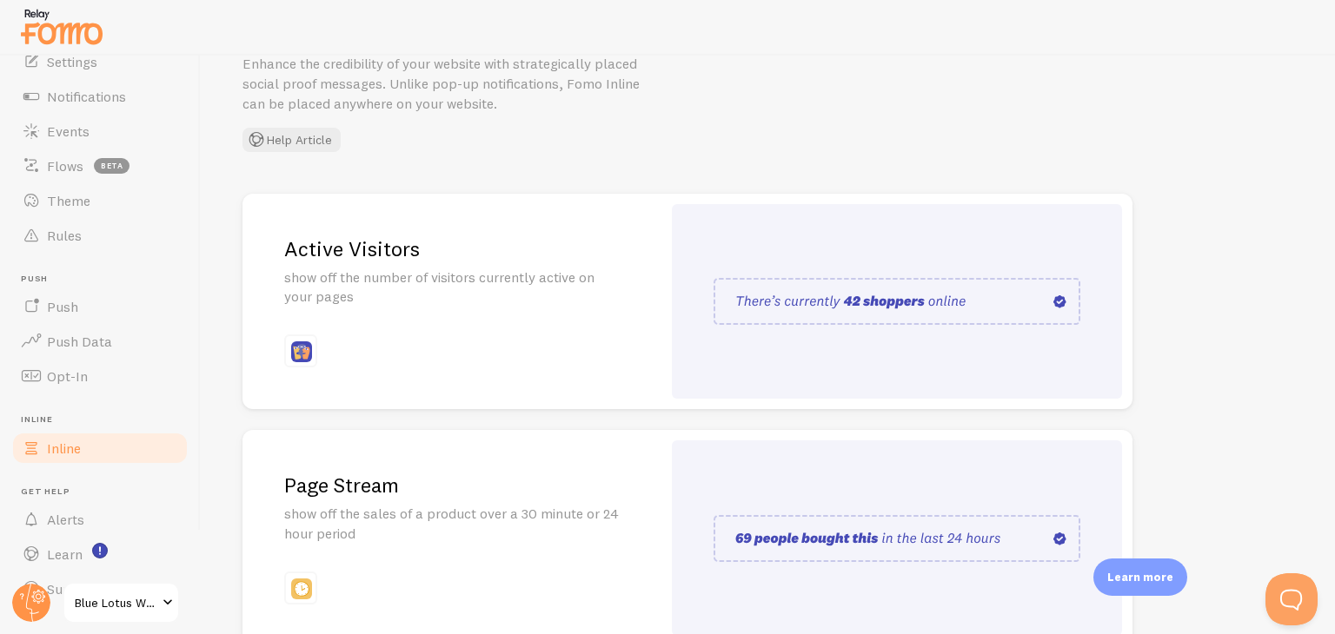
scroll to position [124, 0]
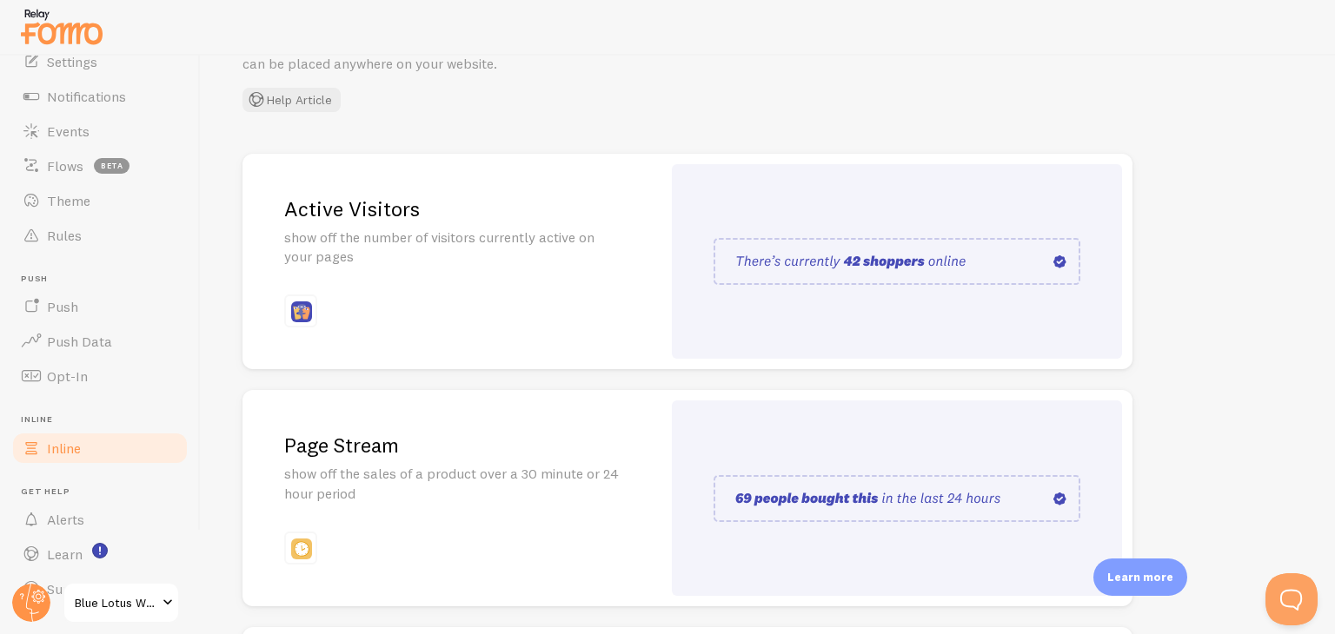
click at [660, 289] on div "Active Visitors show off the number of visitors currently active on your pages" at bounding box center [451, 262] width 419 height 216
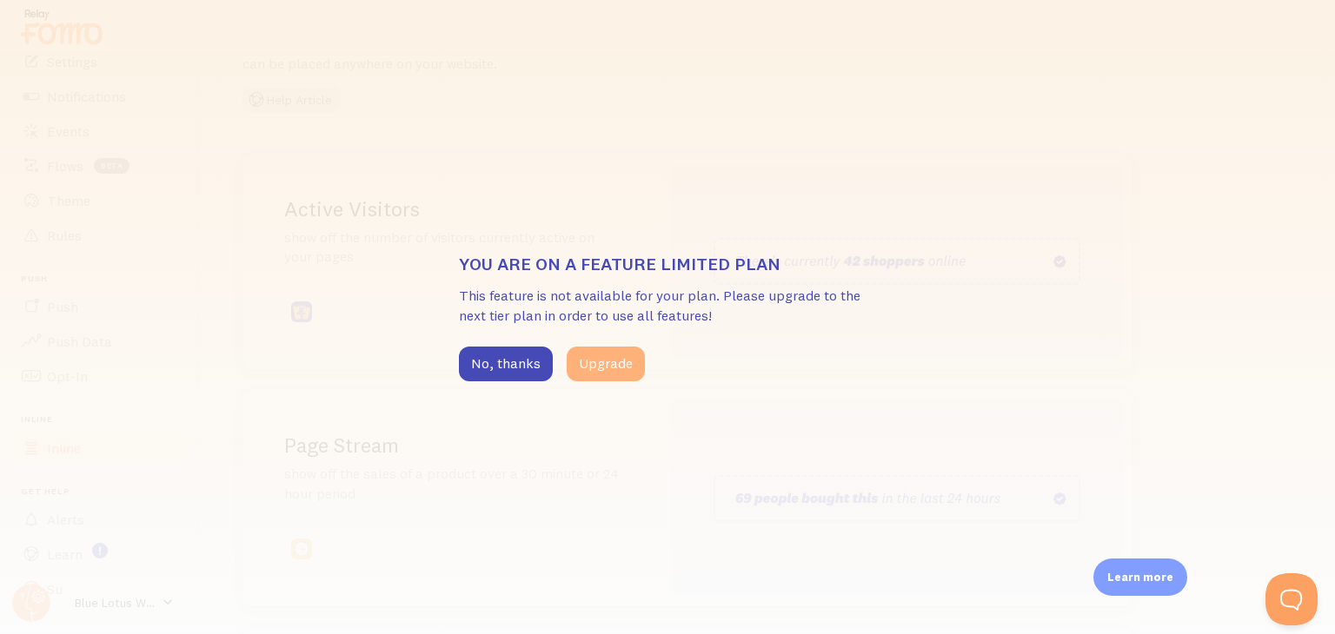
click at [615, 372] on button "Upgrade" at bounding box center [606, 364] width 78 height 35
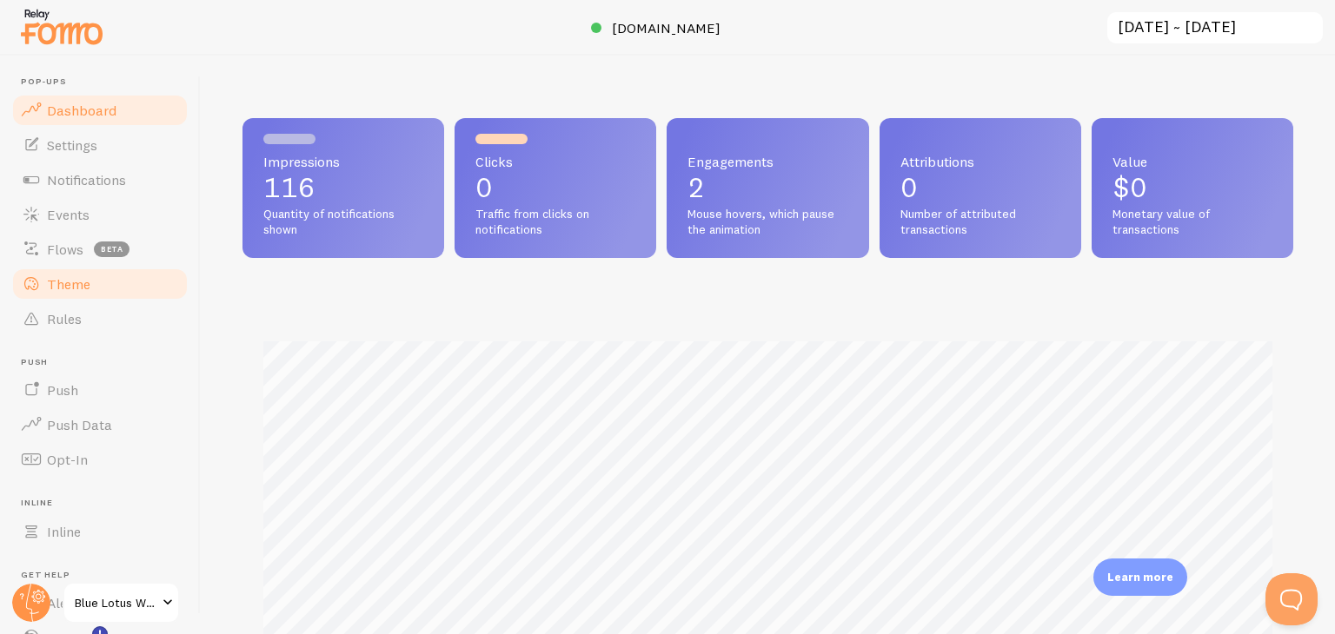
click at [99, 295] on link "Theme" at bounding box center [99, 284] width 179 height 35
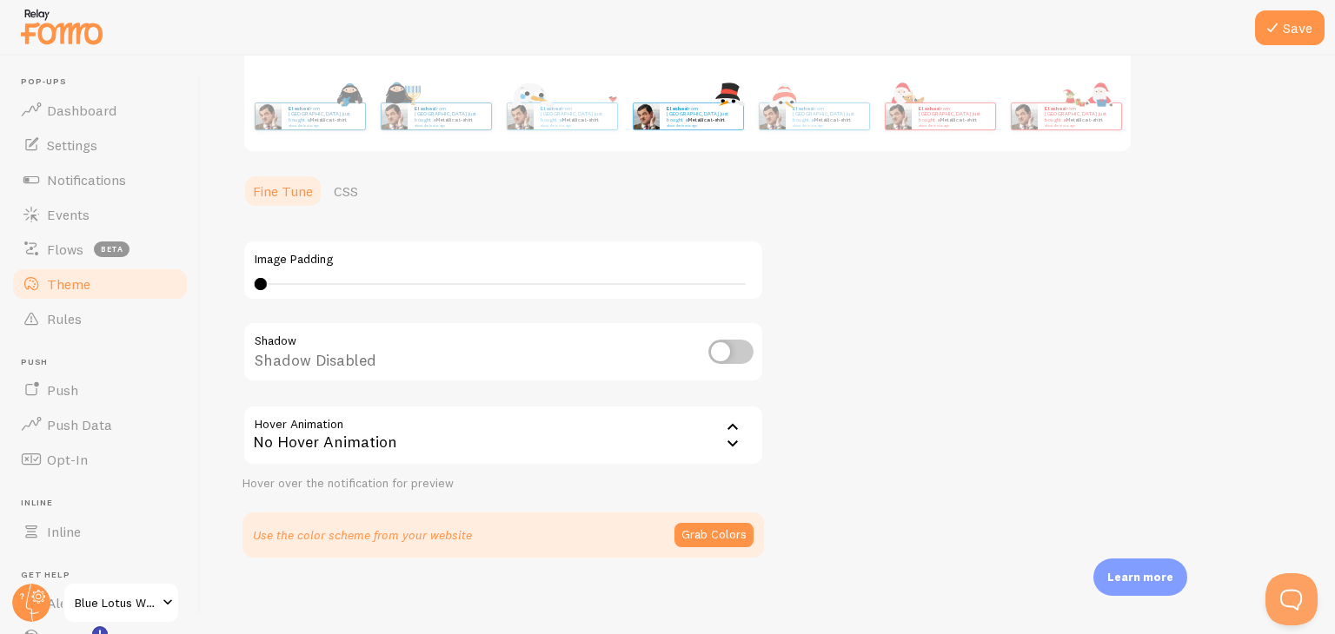
scroll to position [302, 0]
click at [708, 537] on button "Grab Colors" at bounding box center [713, 536] width 79 height 24
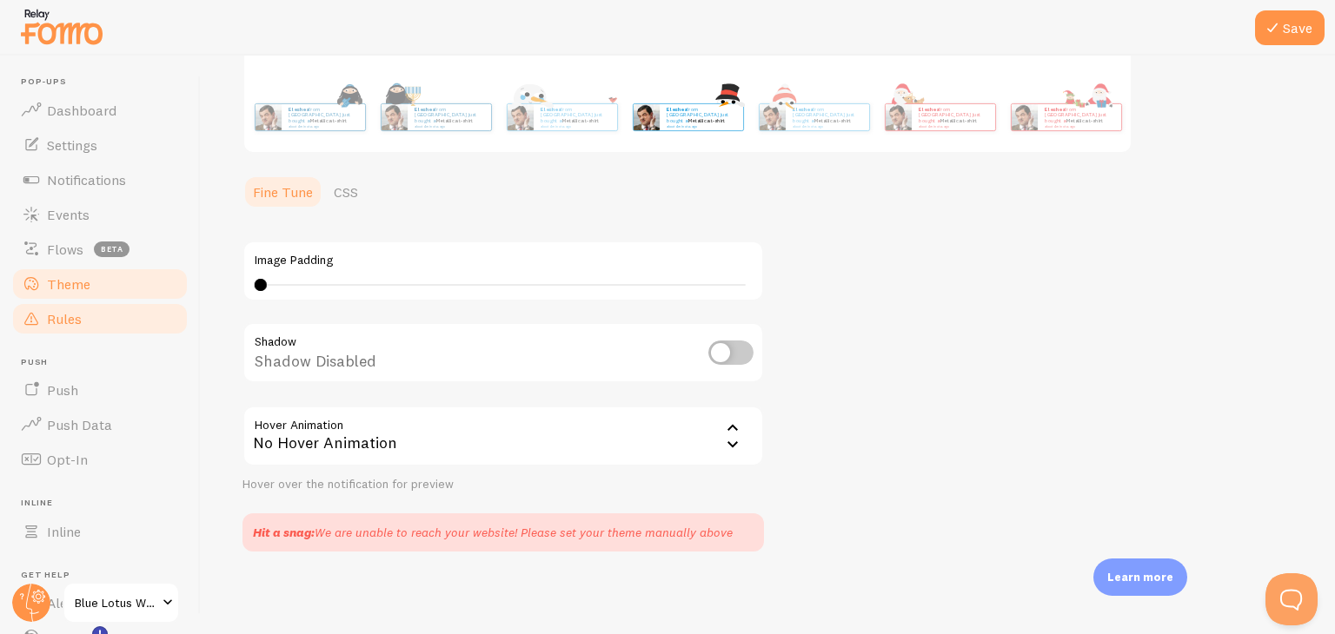
click at [88, 314] on link "Rules" at bounding box center [99, 319] width 179 height 35
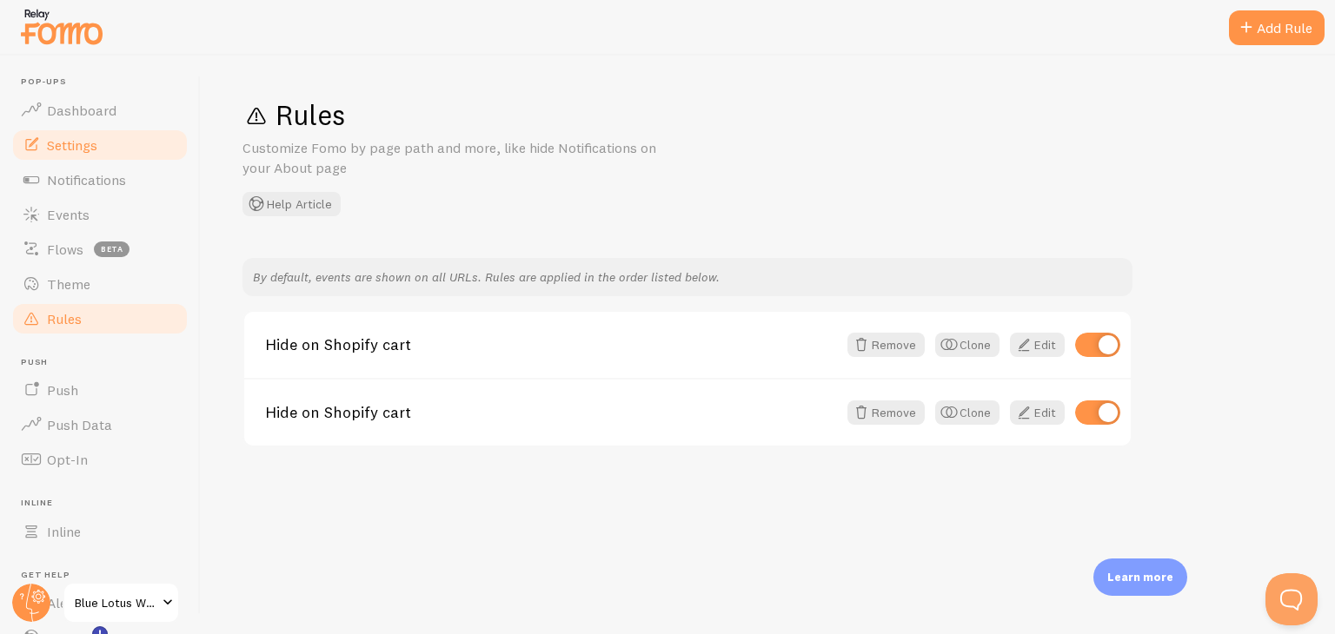
click at [89, 145] on span "Settings" at bounding box center [72, 144] width 50 height 17
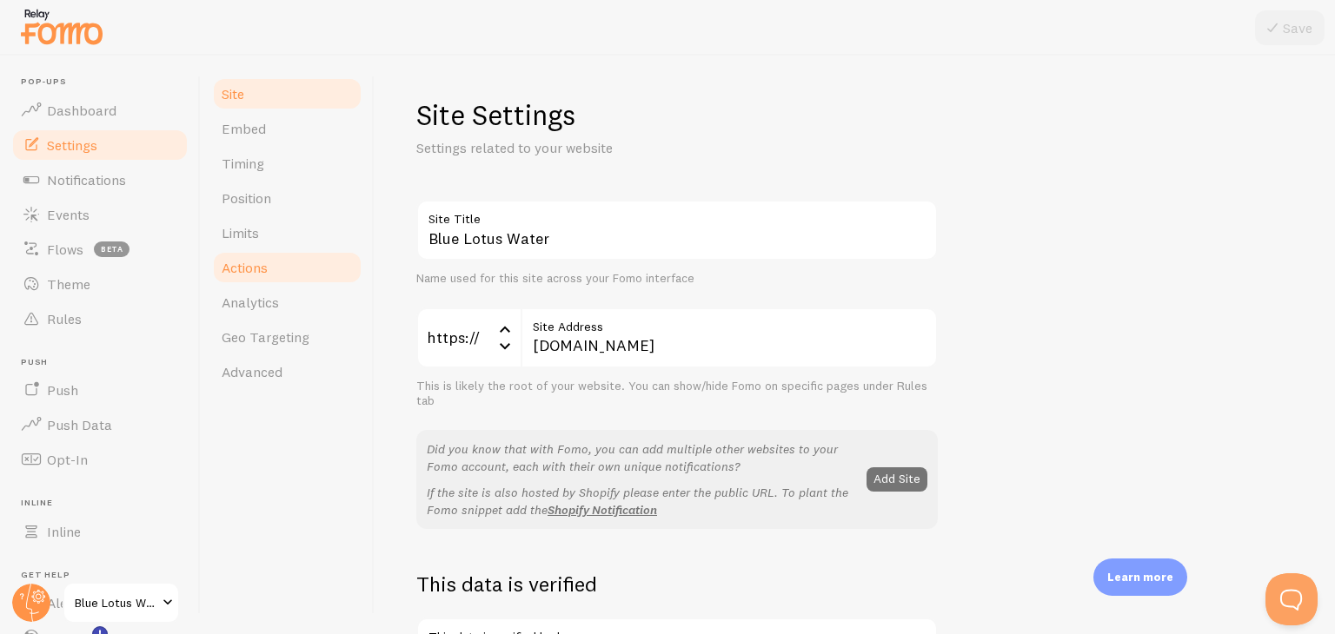
click at [300, 270] on link "Actions" at bounding box center [287, 267] width 152 height 35
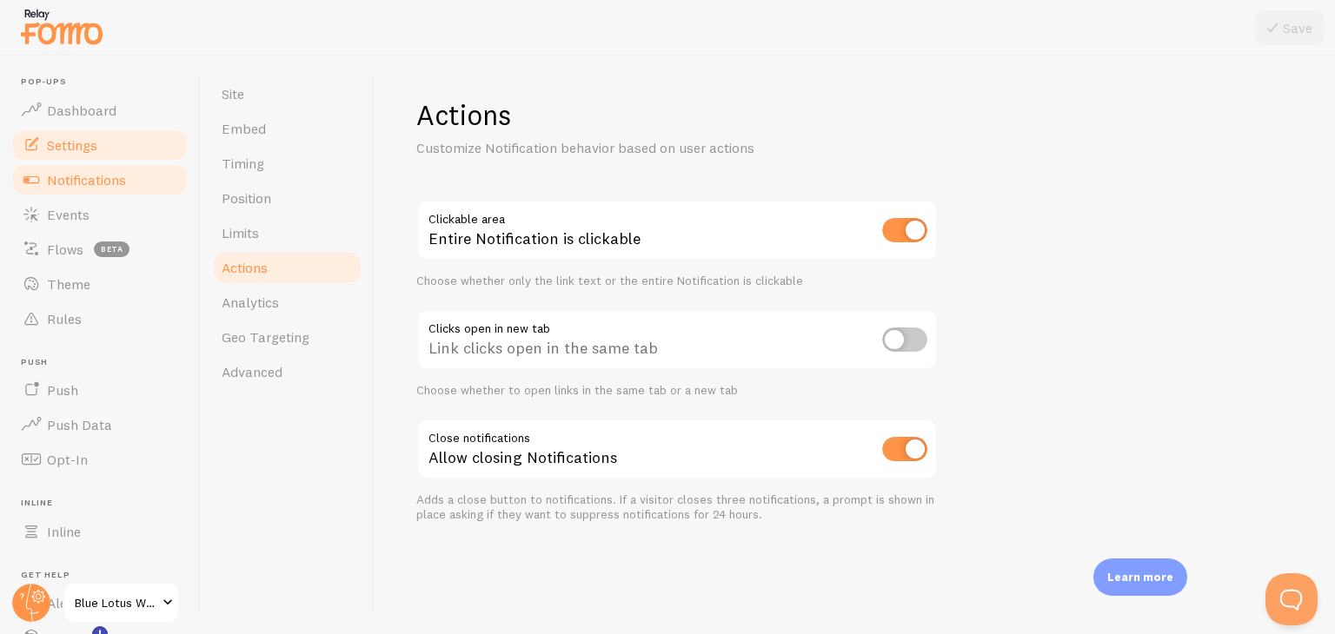
click at [115, 189] on link "Notifications" at bounding box center [99, 179] width 179 height 35
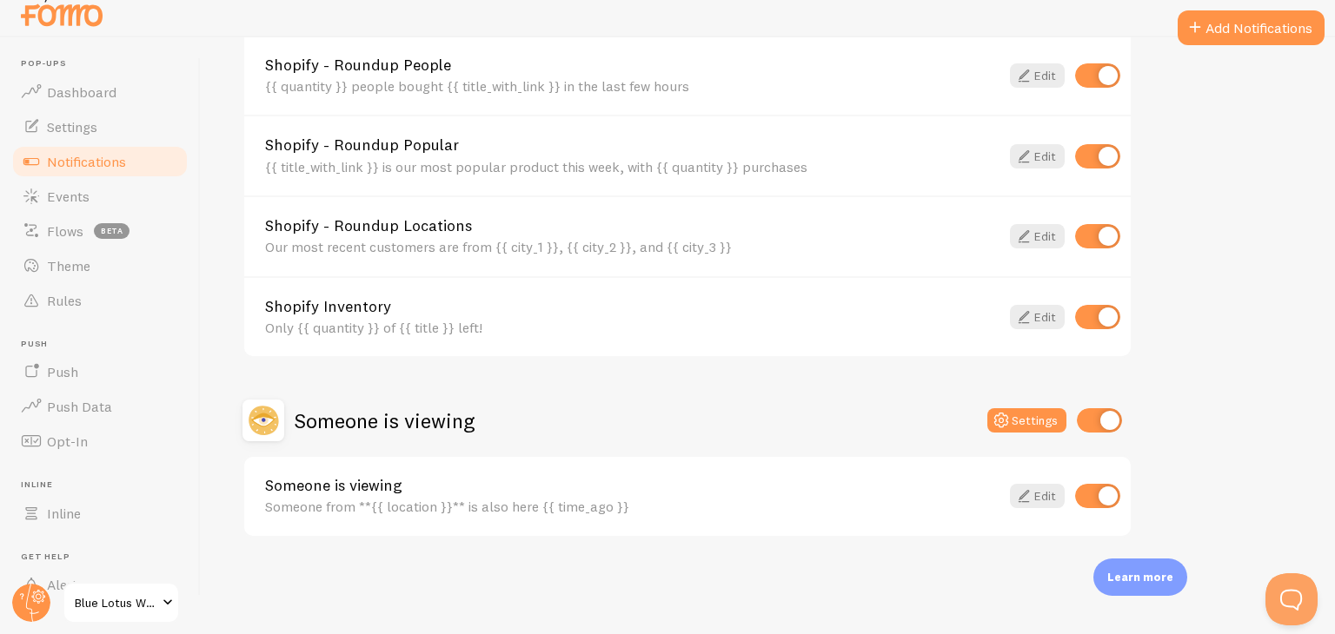
scroll to position [16, 0]
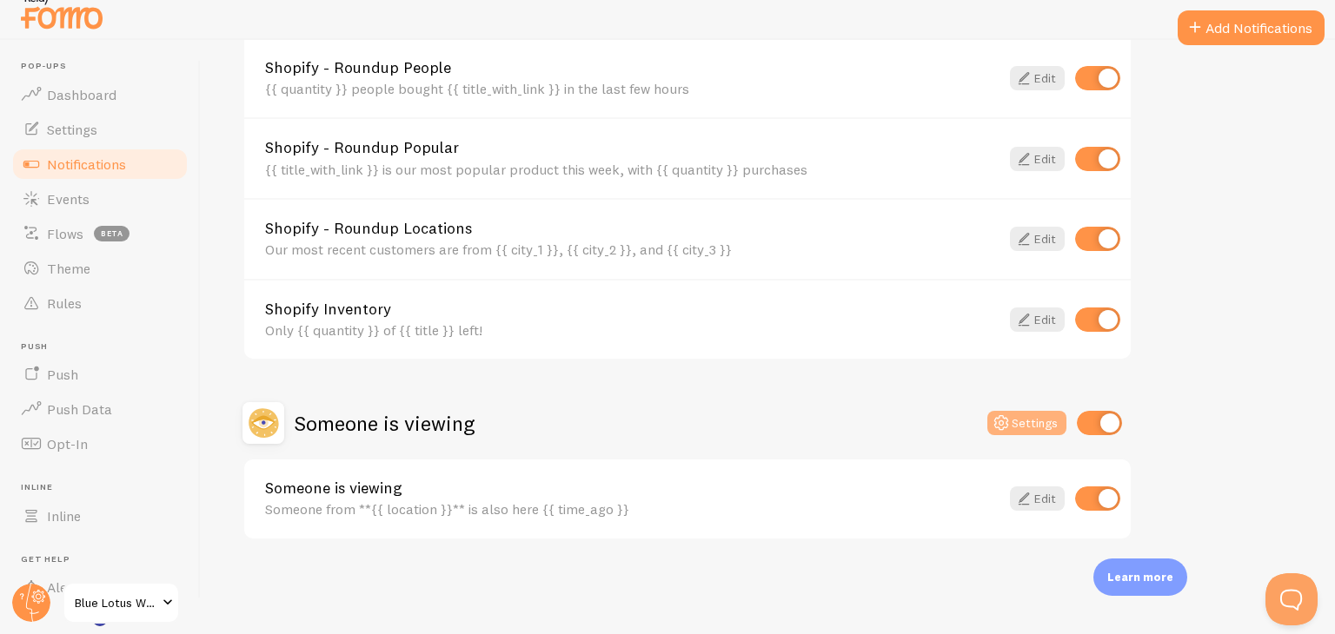
click at [1043, 423] on button "Settings" at bounding box center [1026, 423] width 79 height 24
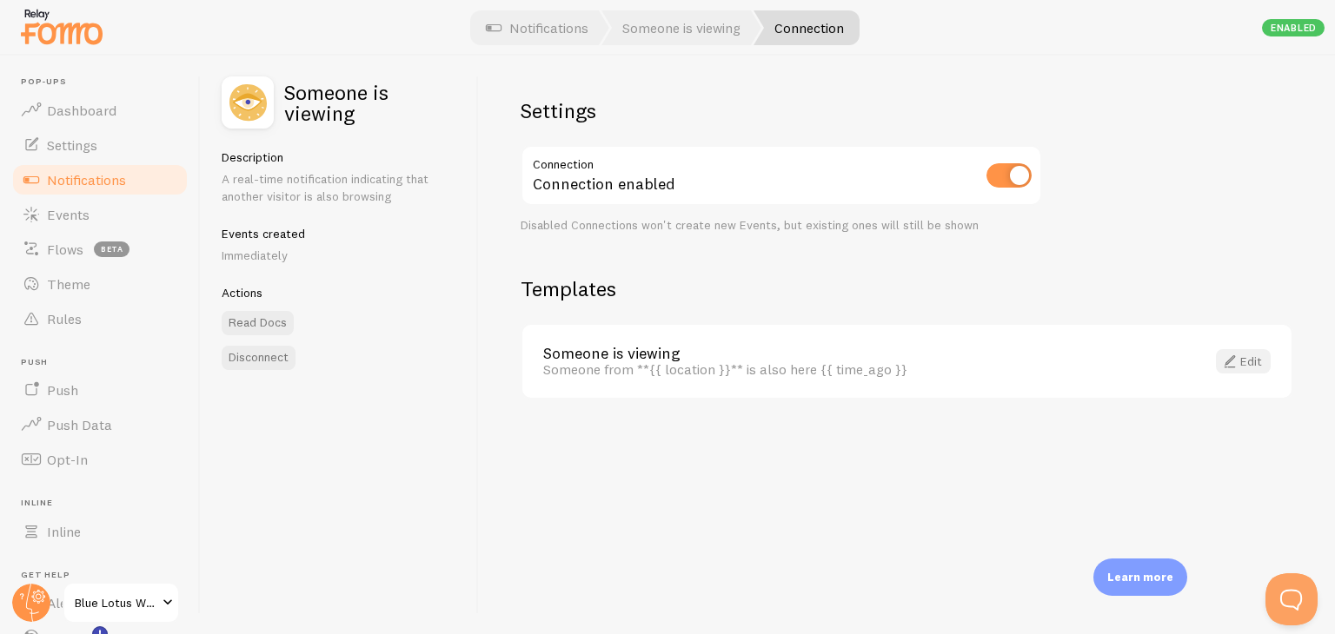
click at [1255, 364] on link "Edit" at bounding box center [1243, 361] width 55 height 24
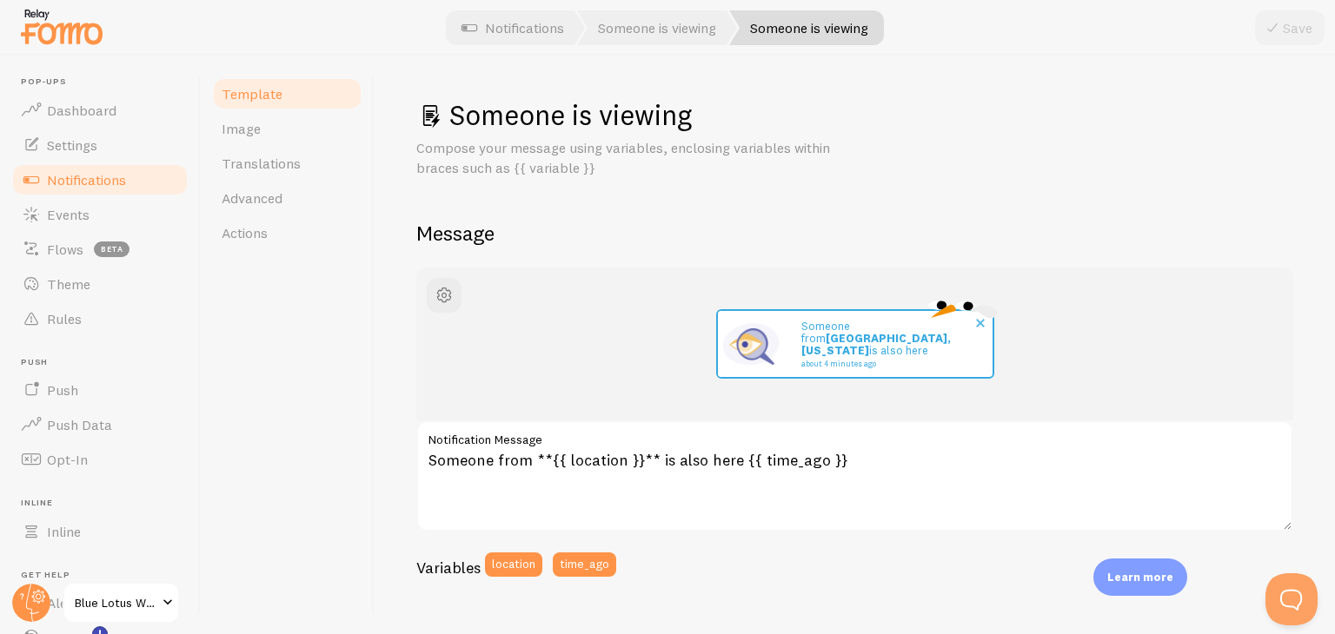
click at [894, 349] on p "Someone from Manhattan, New York is also here about 4 minutes ago" at bounding box center [888, 344] width 174 height 49
click at [315, 186] on link "Advanced" at bounding box center [287, 198] width 152 height 35
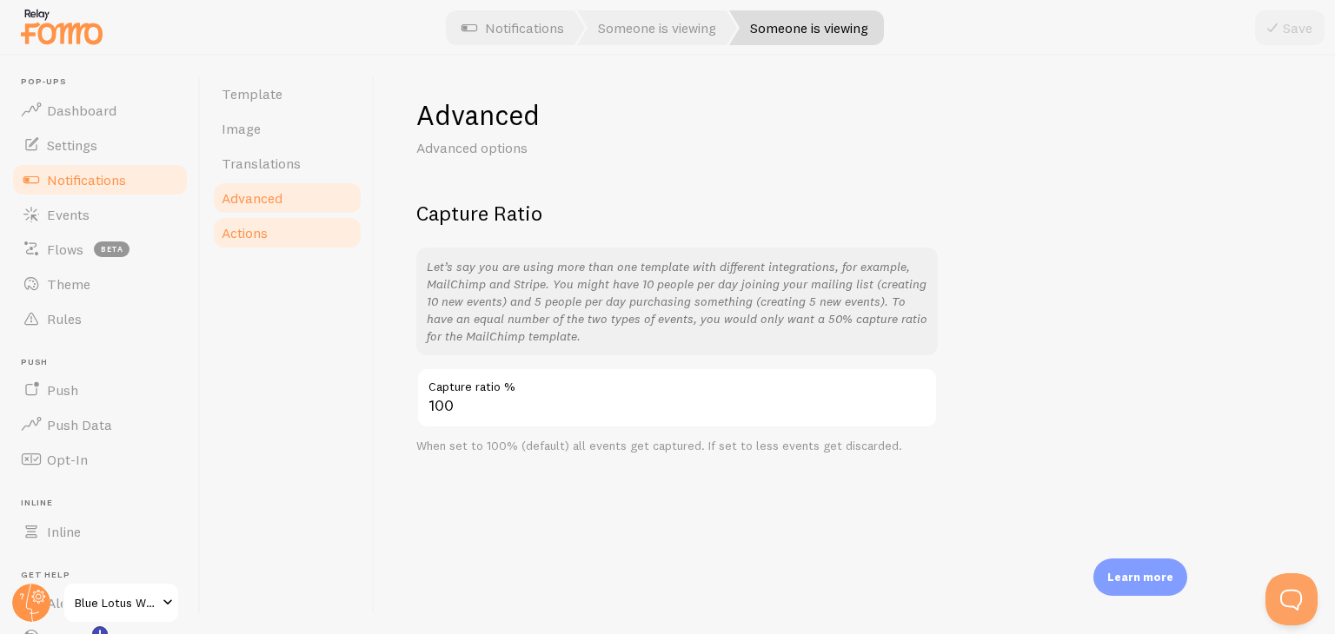
click at [268, 236] on link "Actions" at bounding box center [287, 232] width 152 height 35
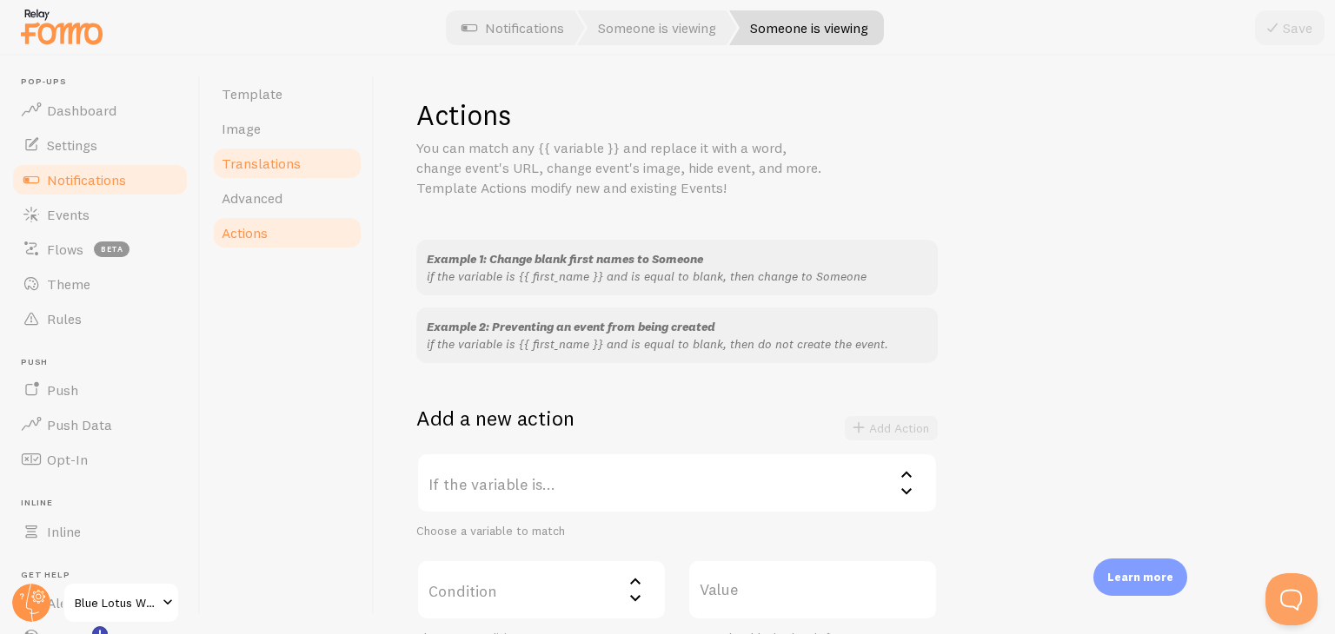
click at [287, 170] on span "Translations" at bounding box center [261, 163] width 79 height 17
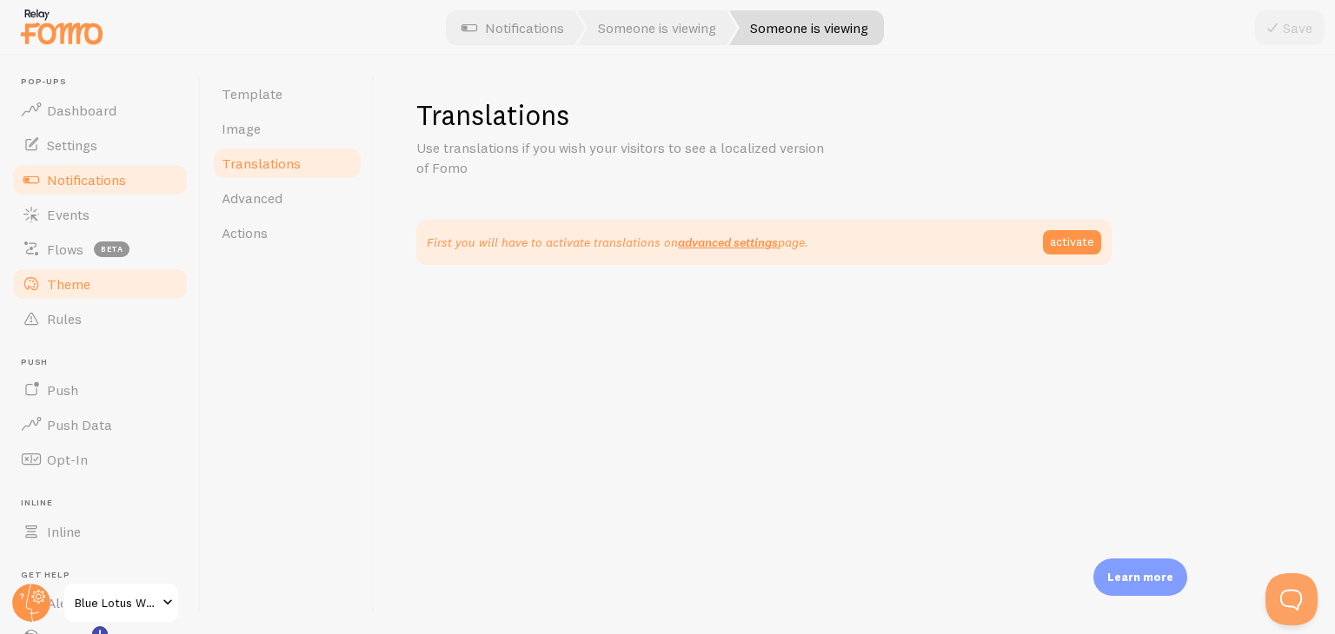
click at [149, 286] on link "Theme" at bounding box center [99, 284] width 179 height 35
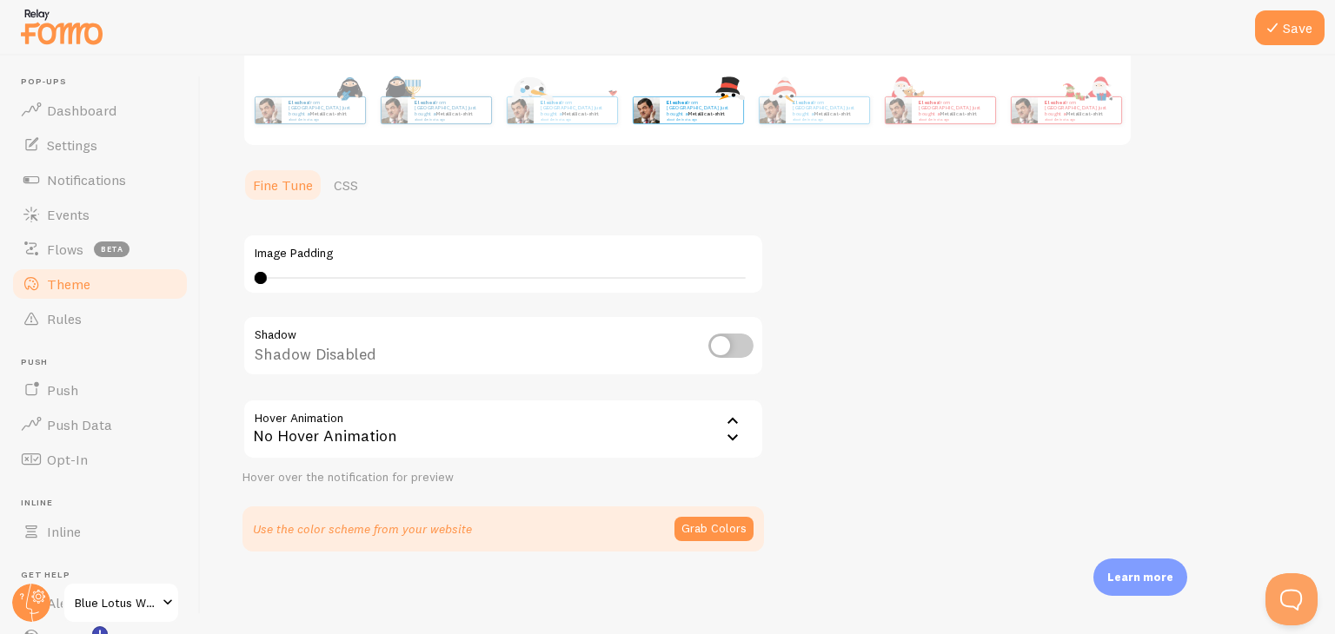
scroll to position [18, 0]
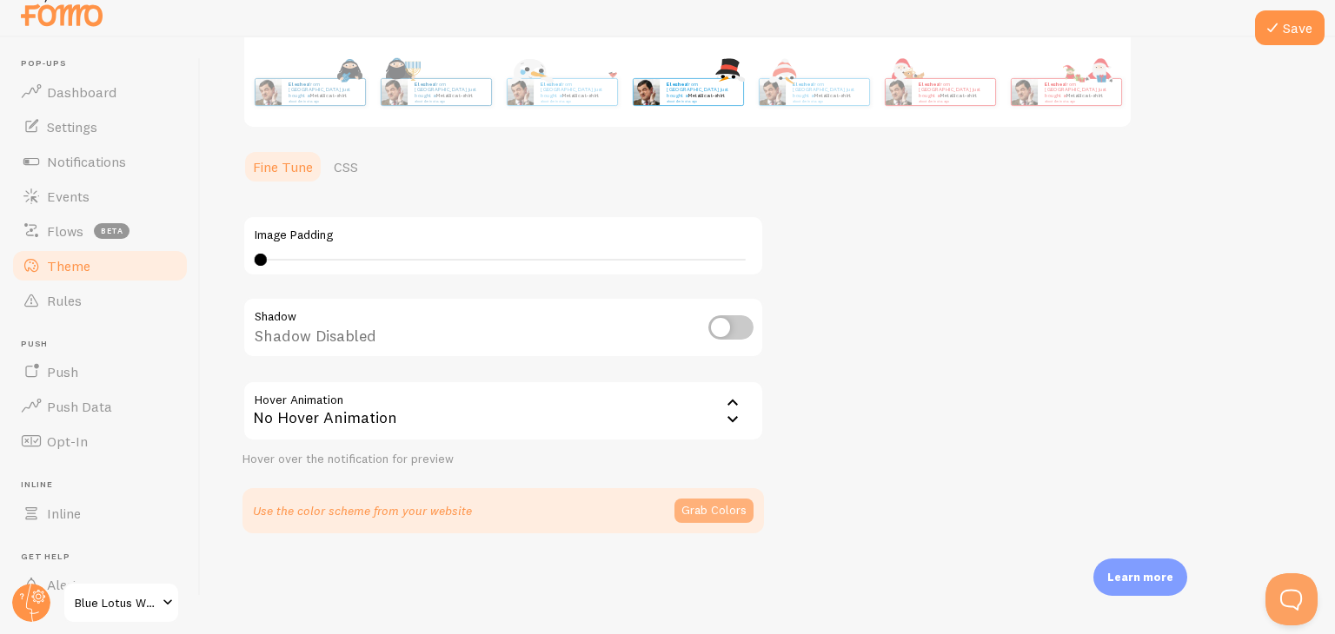
click at [699, 508] on button "Grab Colors" at bounding box center [713, 511] width 79 height 24
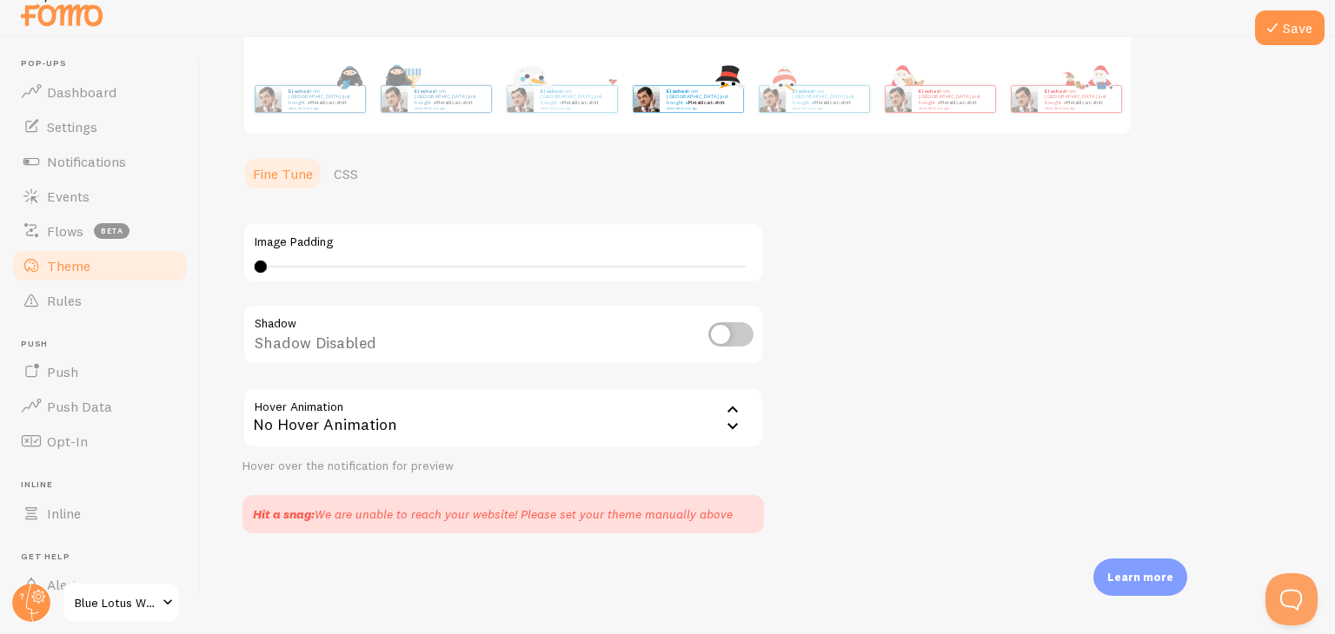
scroll to position [0, 0]
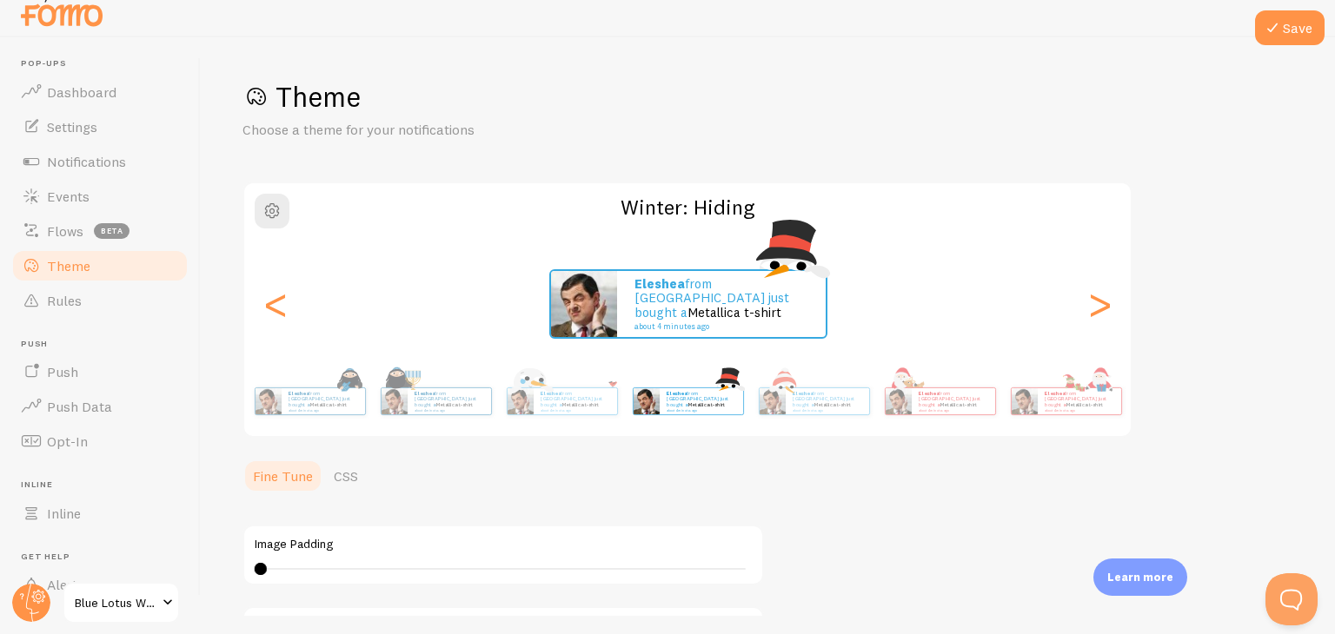
click at [722, 326] on div "eleshea from [GEOGRAPHIC_DATA] just bought a Metallica t-shirt about 4 minutes …" at bounding box center [721, 304] width 209 height 66
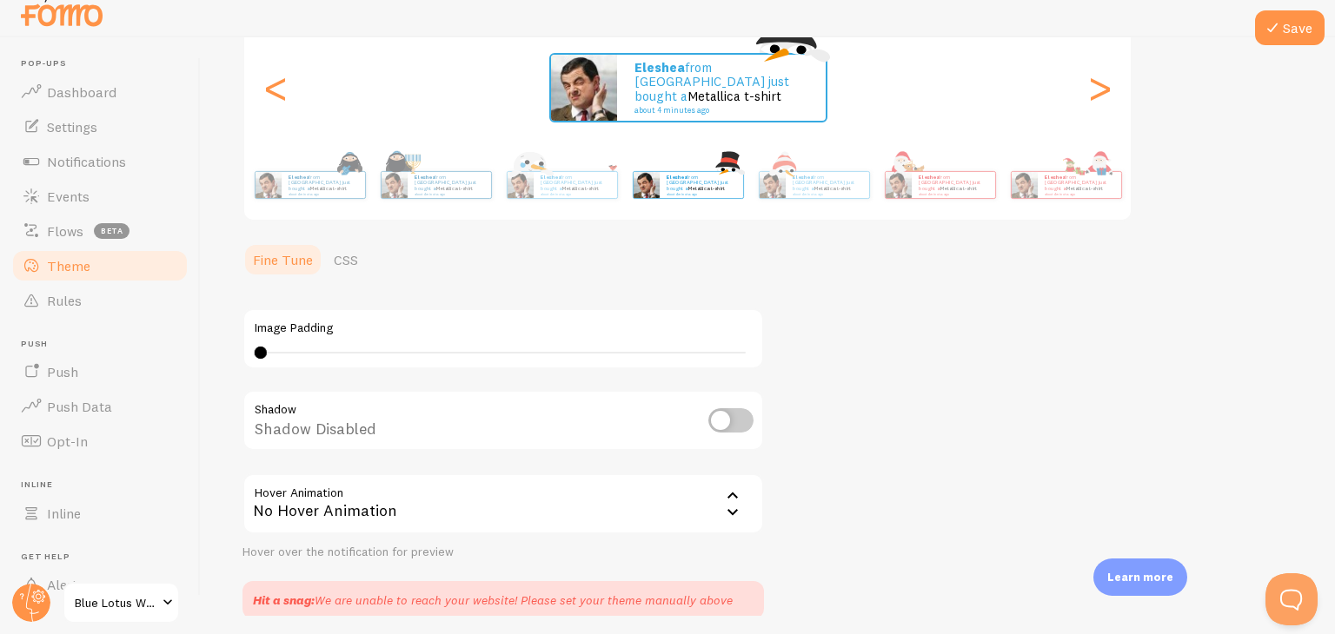
scroll to position [302, 0]
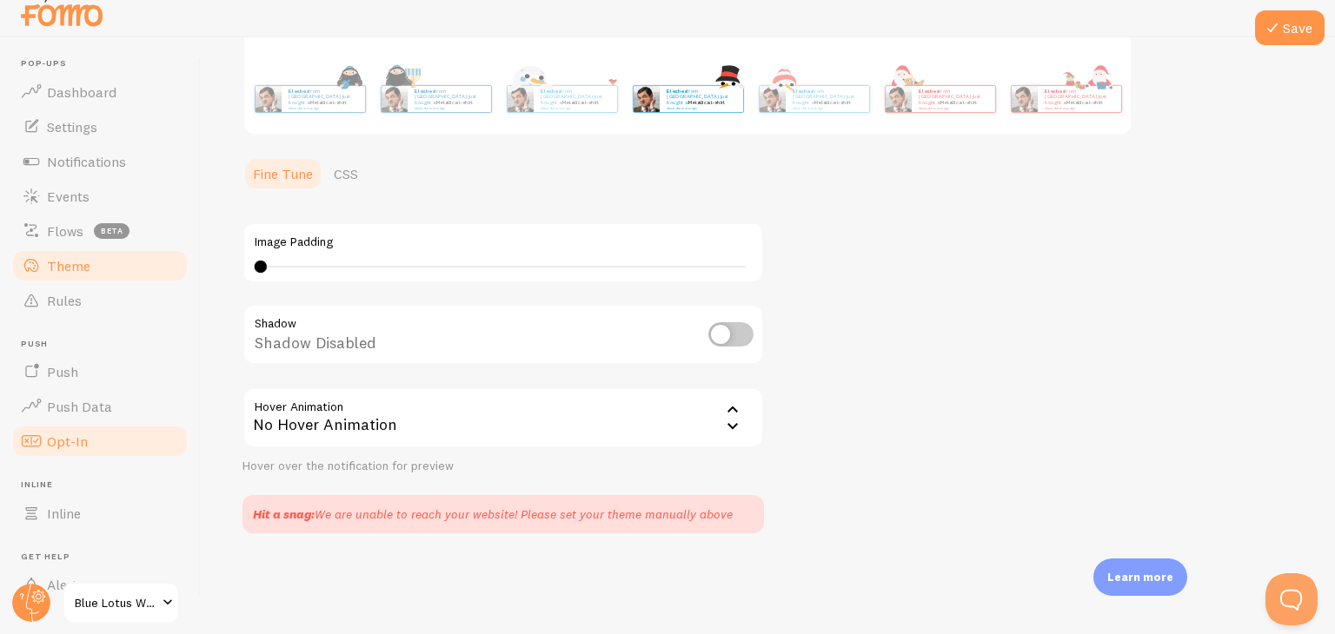
click at [83, 441] on span "Opt-In" at bounding box center [67, 441] width 41 height 17
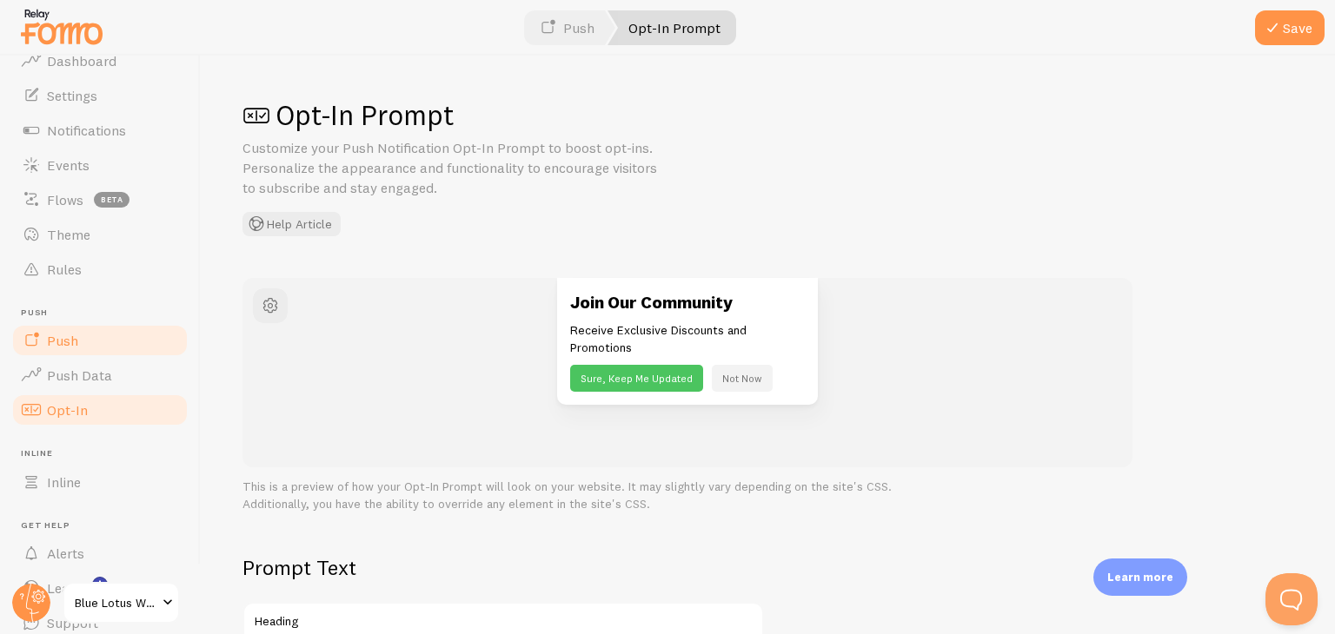
scroll to position [118, 0]
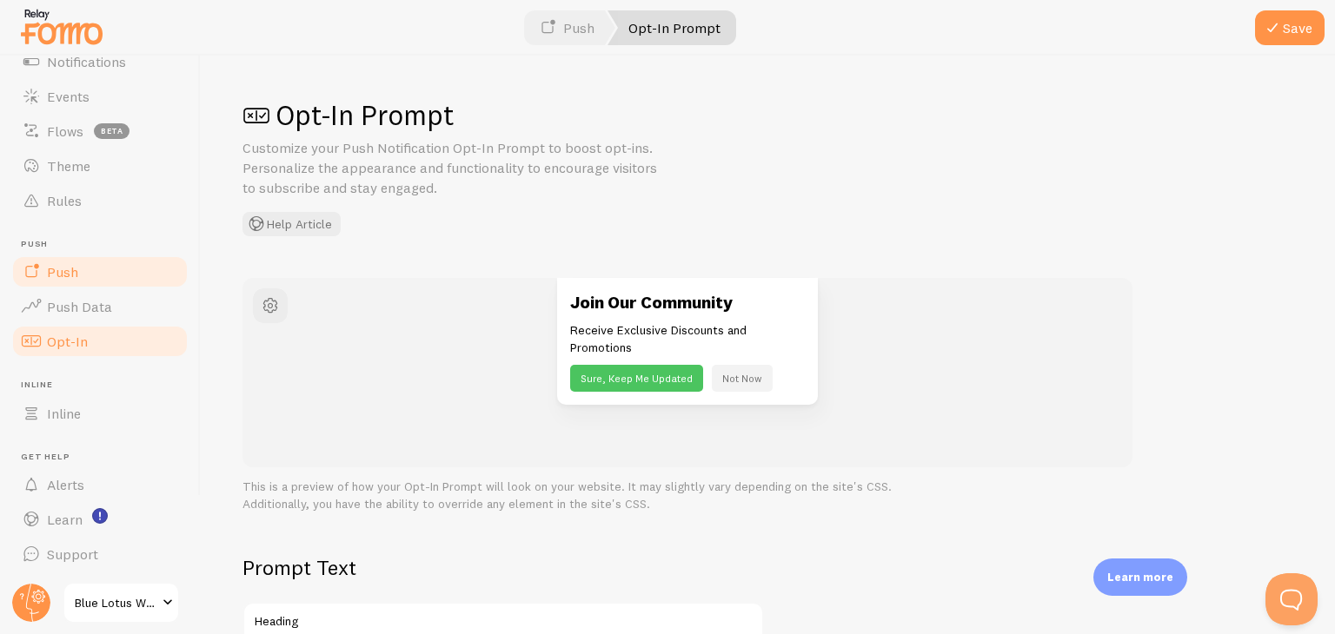
click at [119, 270] on link "Push" at bounding box center [99, 272] width 179 height 35
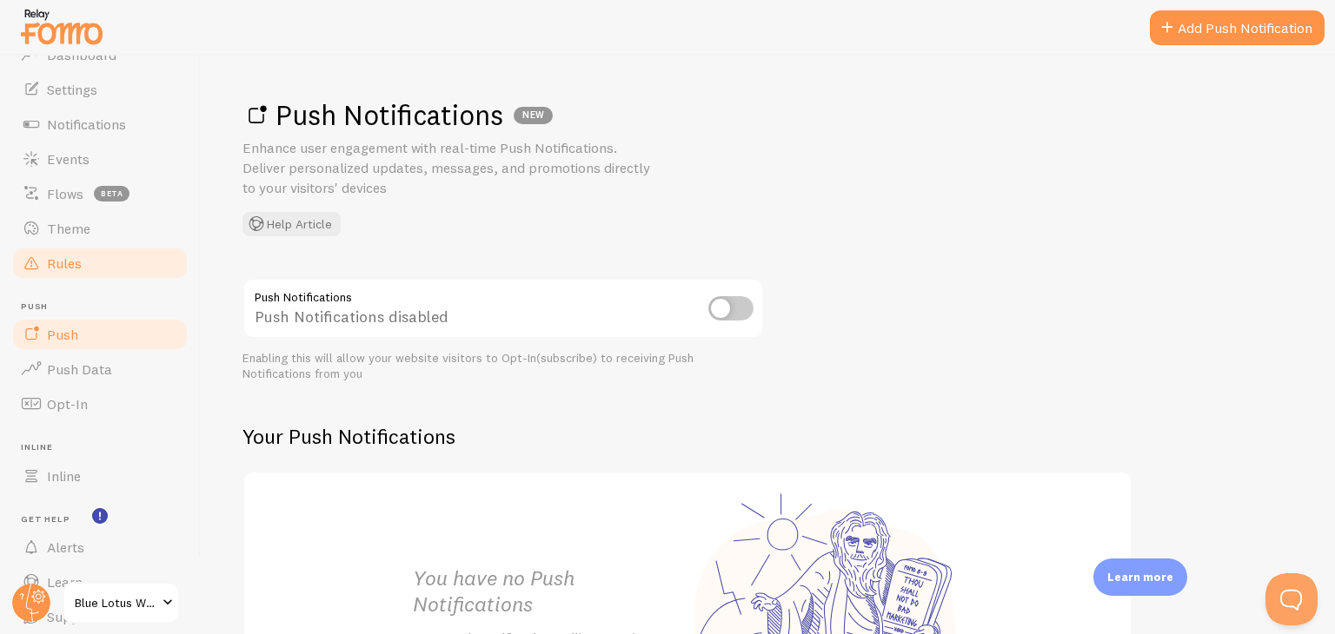
scroll to position [59, 0]
click at [119, 223] on link "Theme" at bounding box center [99, 225] width 179 height 35
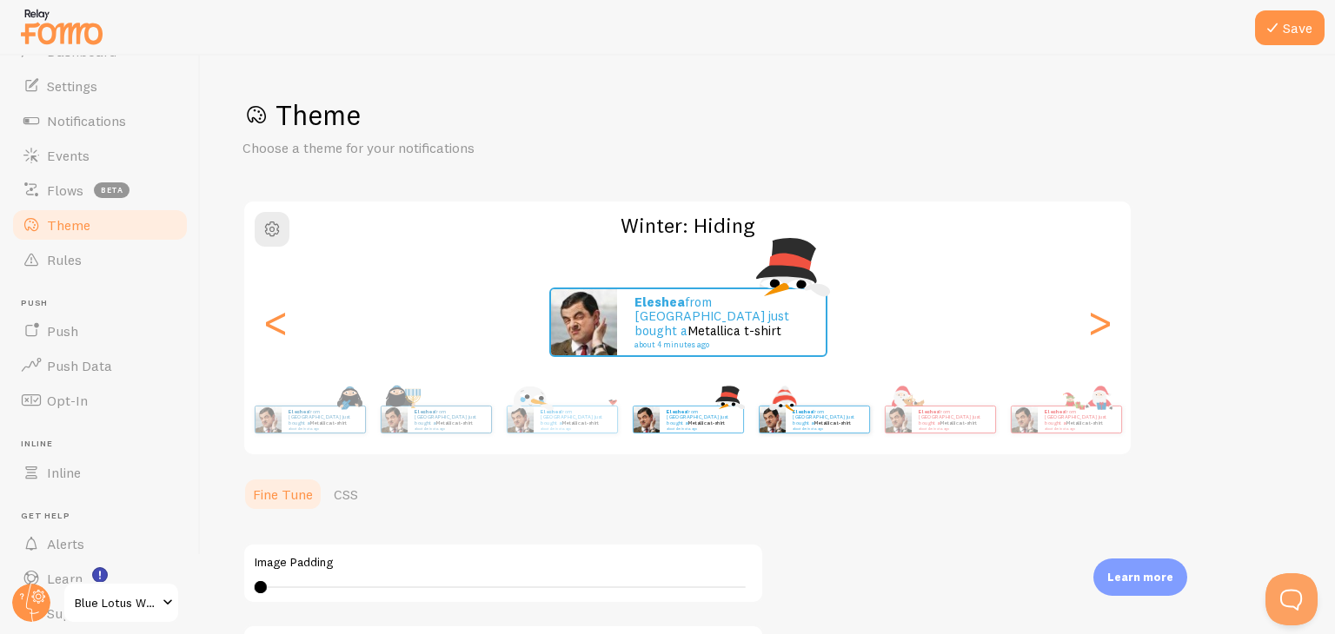
click at [785, 396] on div "eleshea from [GEOGRAPHIC_DATA] just bought a Metallica t-shirt about 4 minutes …" at bounding box center [814, 419] width 112 height 49
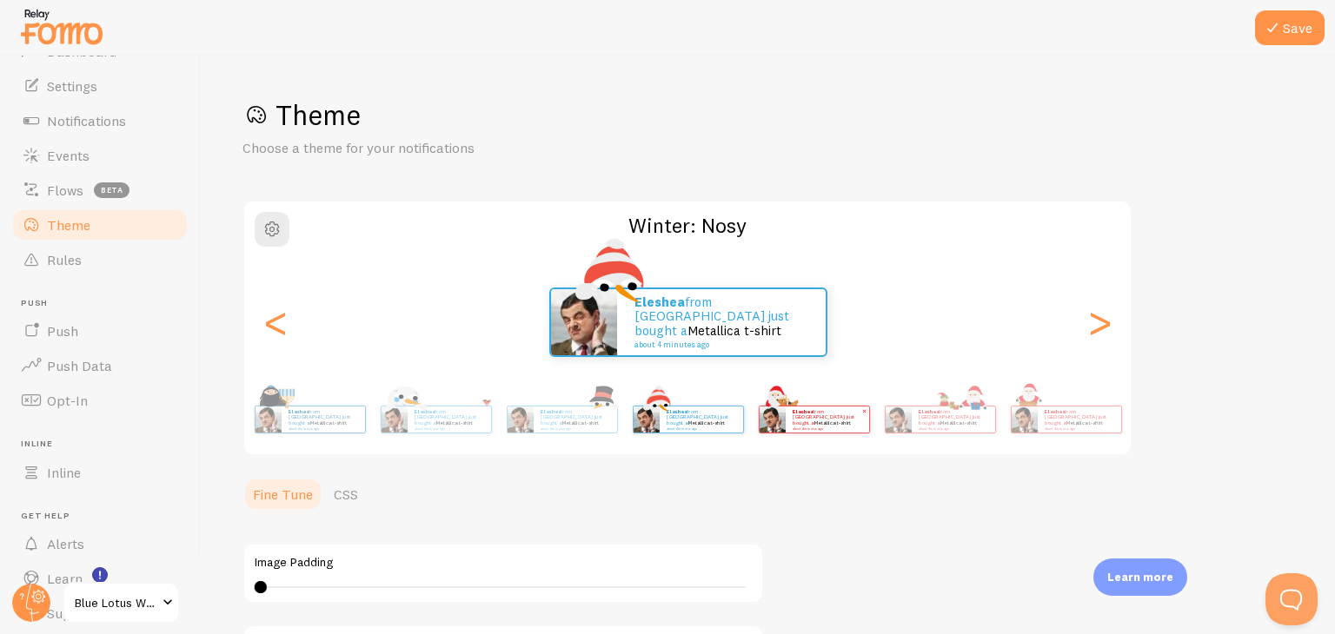
click at [804, 427] on small "about 4 minutes ago" at bounding box center [826, 428] width 68 height 3
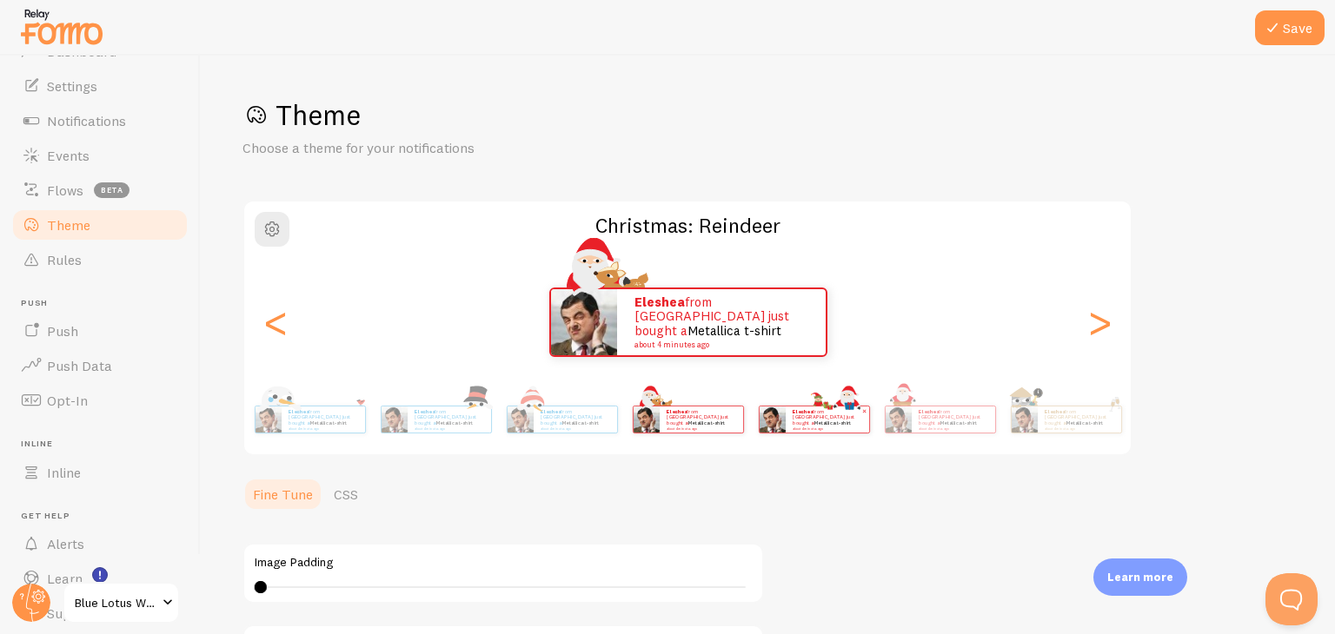
click at [854, 414] on p "eleshea from [GEOGRAPHIC_DATA] just bought a Metallica t-shirt about 4 minutes …" at bounding box center [827, 419] width 70 height 22
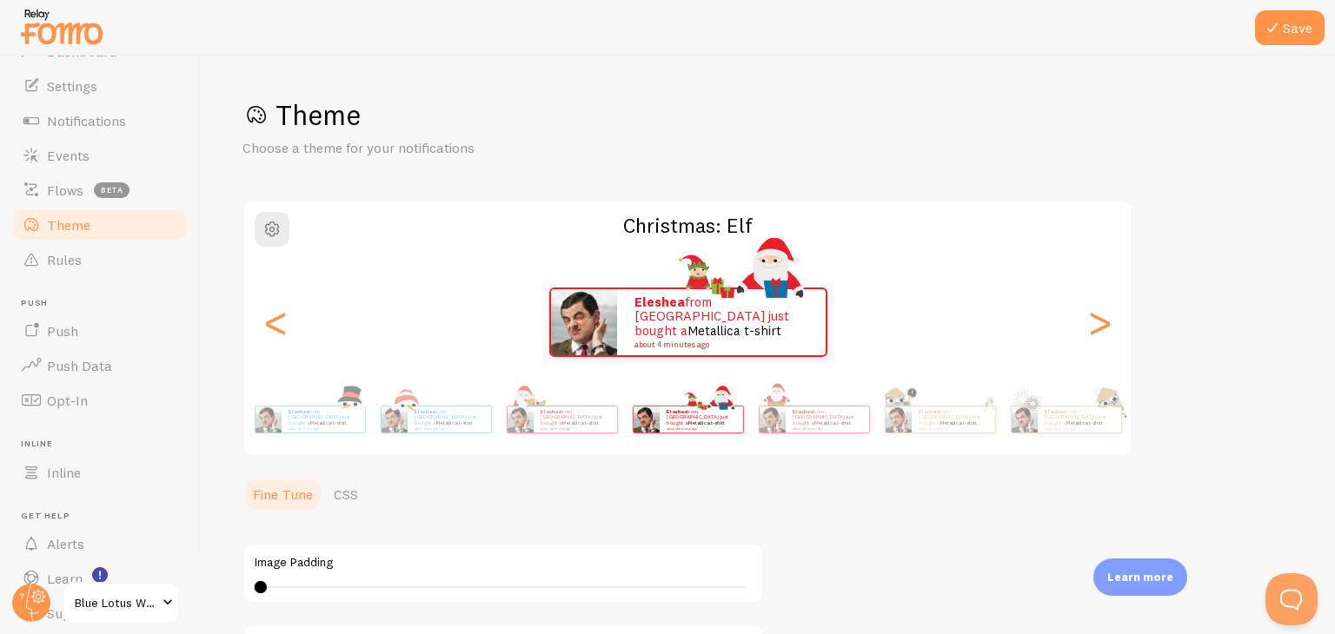
click at [730, 348] on div "eleshea from [GEOGRAPHIC_DATA] just bought a Metallica t-shirt about 4 minutes …" at bounding box center [687, 323] width 887 height 70
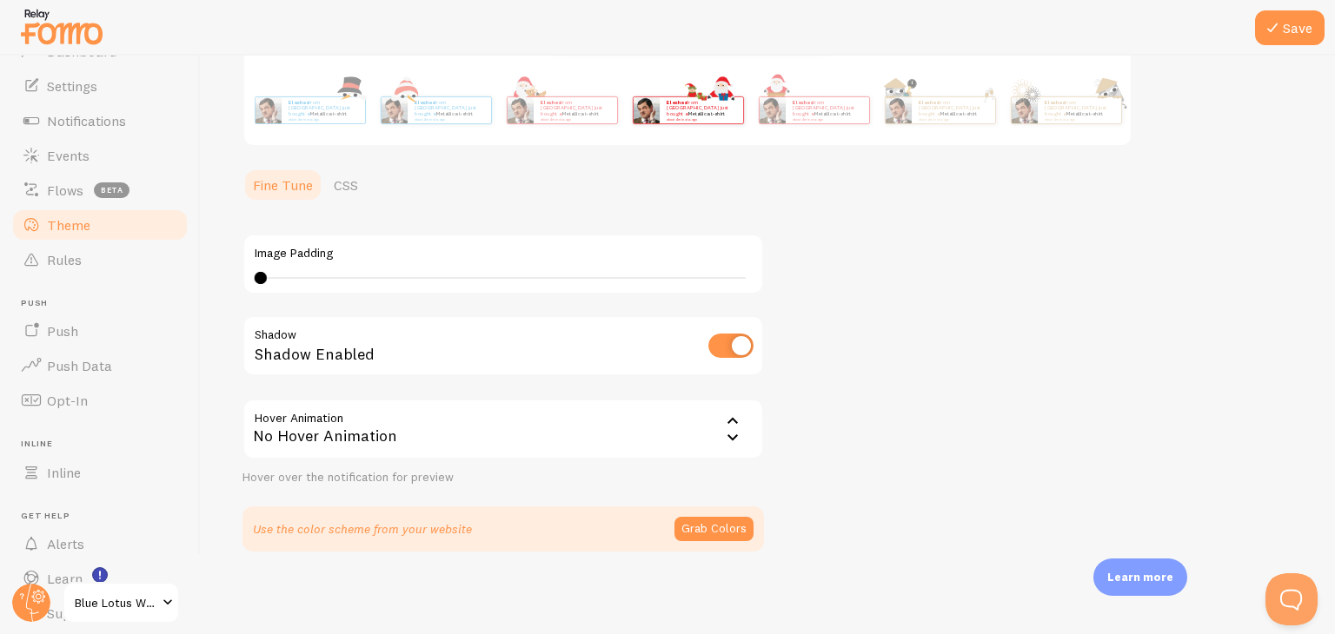
click at [741, 346] on input "checkbox" at bounding box center [730, 346] width 45 height 24
click at [742, 347] on input "checkbox" at bounding box center [730, 346] width 45 height 24
checkbox input "true"
click at [705, 535] on button "Grab Colors" at bounding box center [713, 529] width 79 height 24
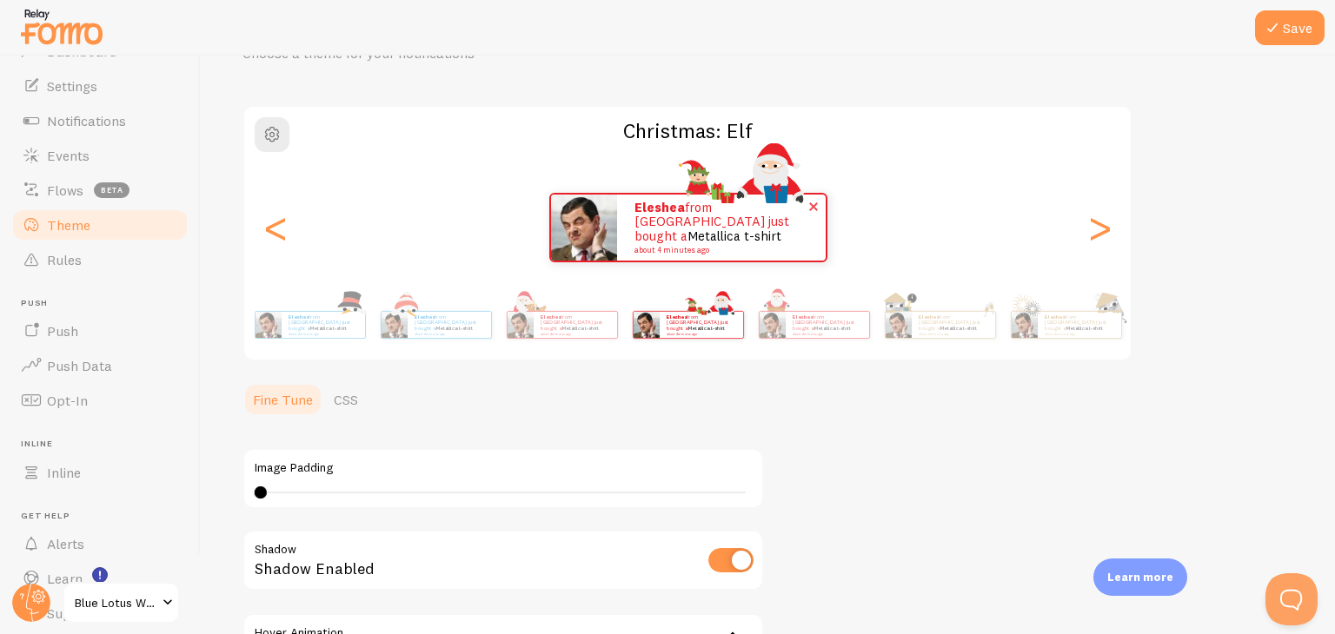
scroll to position [97, 0]
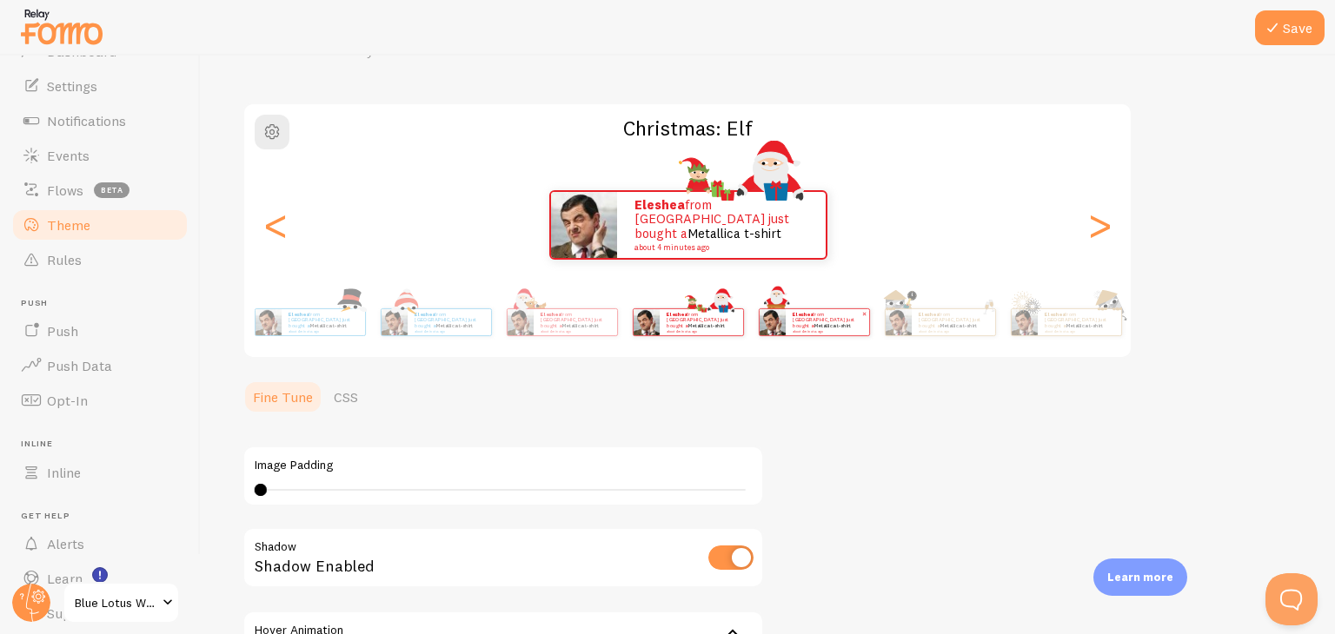
click at [807, 324] on p "eleshea from [GEOGRAPHIC_DATA] just bought a Metallica t-shirt about 4 minutes …" at bounding box center [827, 322] width 70 height 22
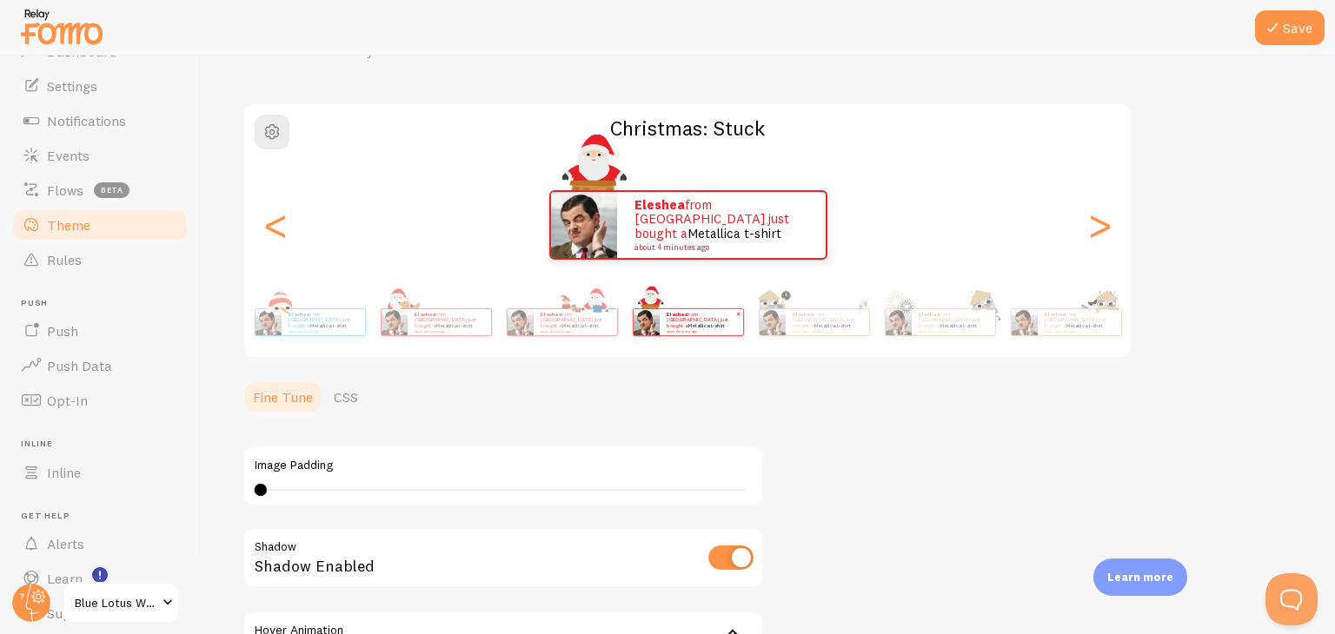
click at [679, 320] on p "eleshea from [GEOGRAPHIC_DATA] just bought a Metallica t-shirt about 4 minutes …" at bounding box center [701, 322] width 70 height 22
click at [792, 325] on p "eleshea from [GEOGRAPHIC_DATA] just bought a Metallica t-shirt about 4 minutes …" at bounding box center [827, 322] width 70 height 22
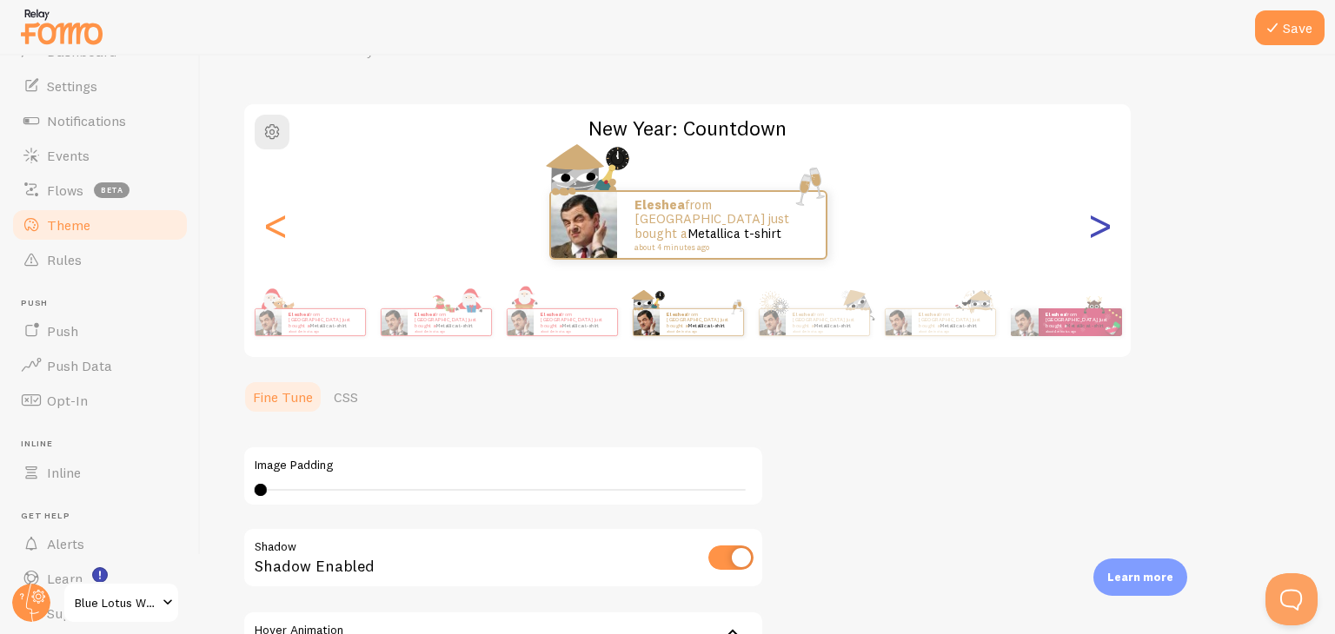
click at [1076, 314] on p "eleshea from [GEOGRAPHIC_DATA] just bought a Metallica t-shirt about 4 minutes …" at bounding box center [1080, 322] width 70 height 22
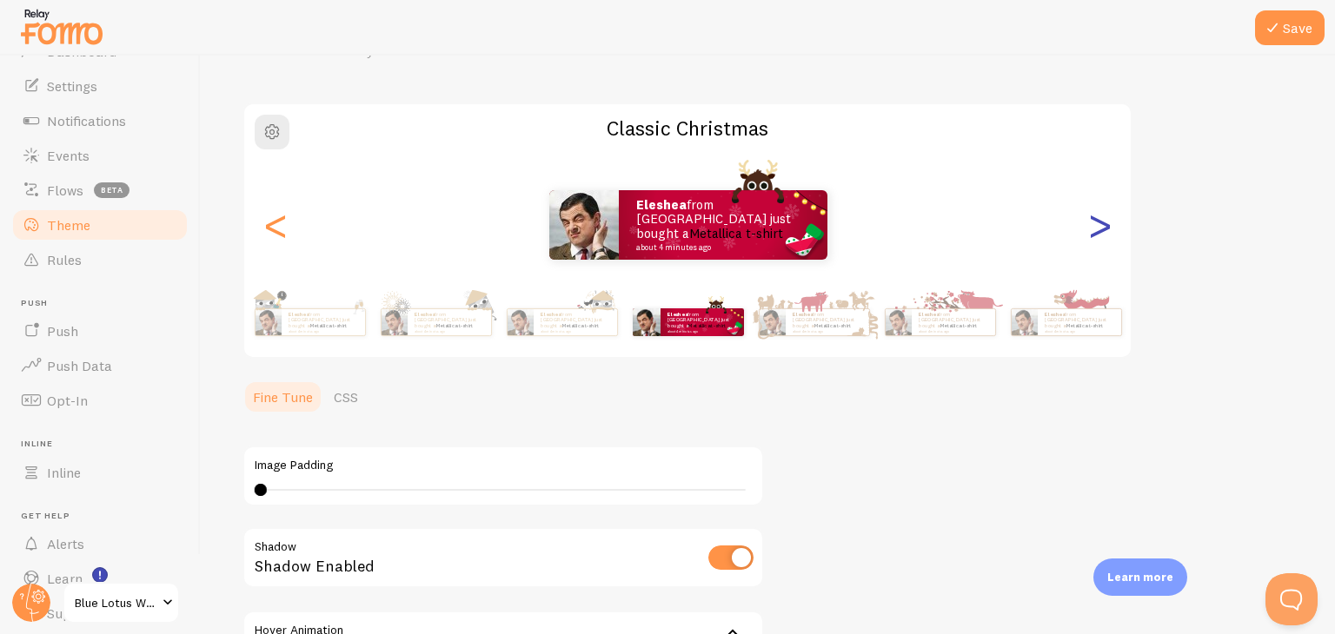
click at [1091, 234] on div ">" at bounding box center [1099, 224] width 21 height 125
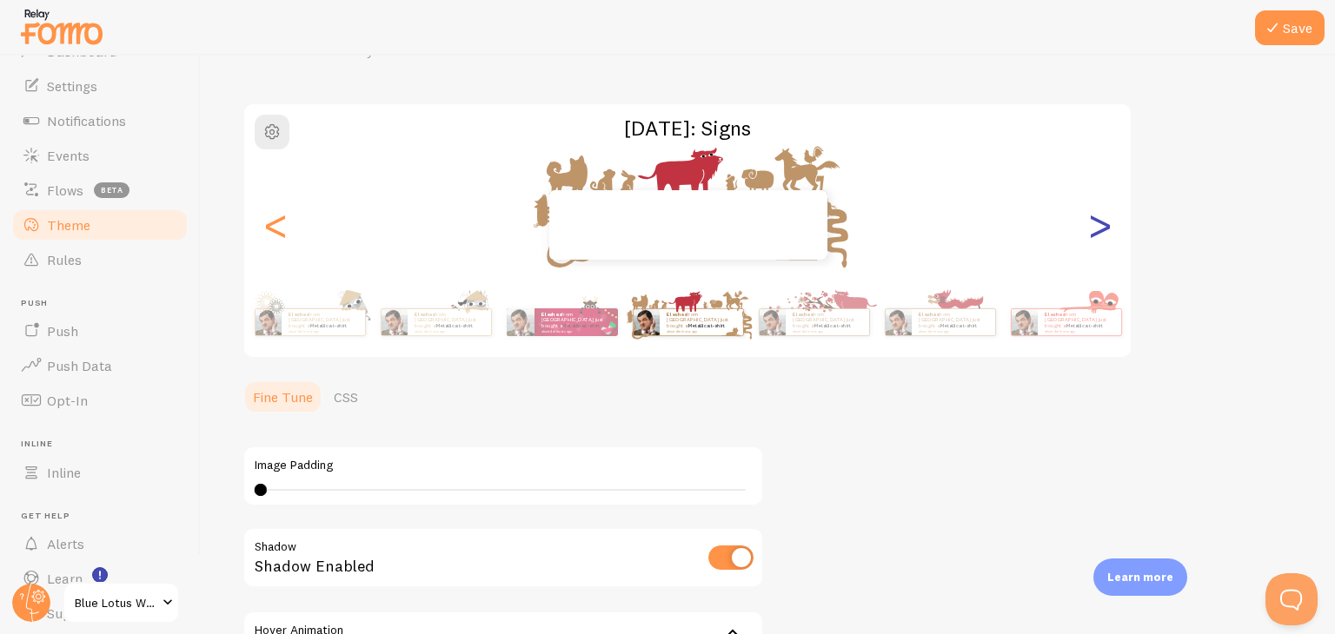
click at [1089, 228] on div ">" at bounding box center [1099, 224] width 21 height 125
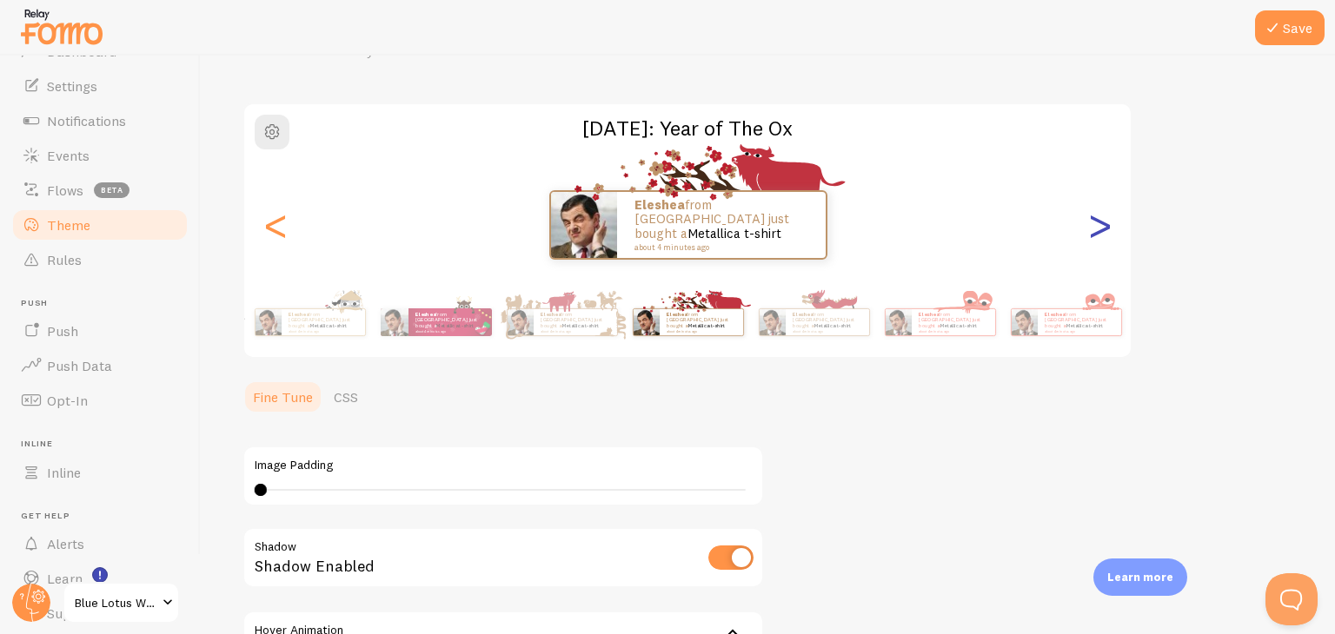
click at [1089, 227] on div ">" at bounding box center [1099, 224] width 21 height 125
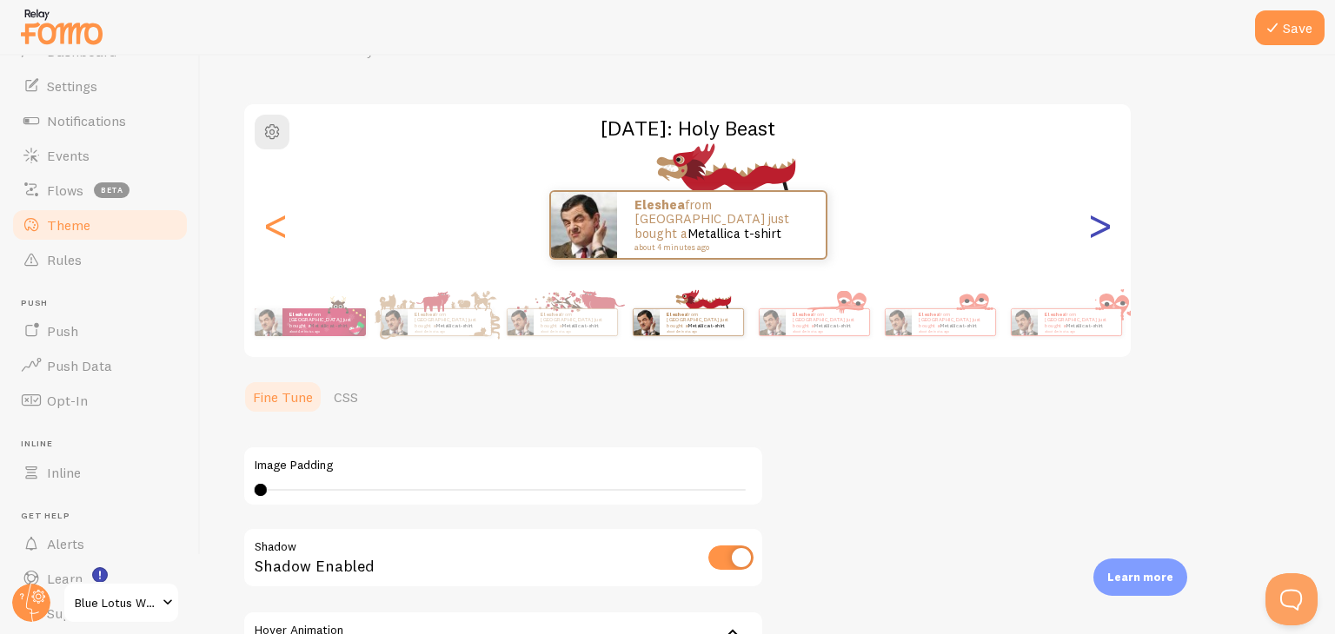
click at [1089, 227] on div ">" at bounding box center [1099, 224] width 21 height 125
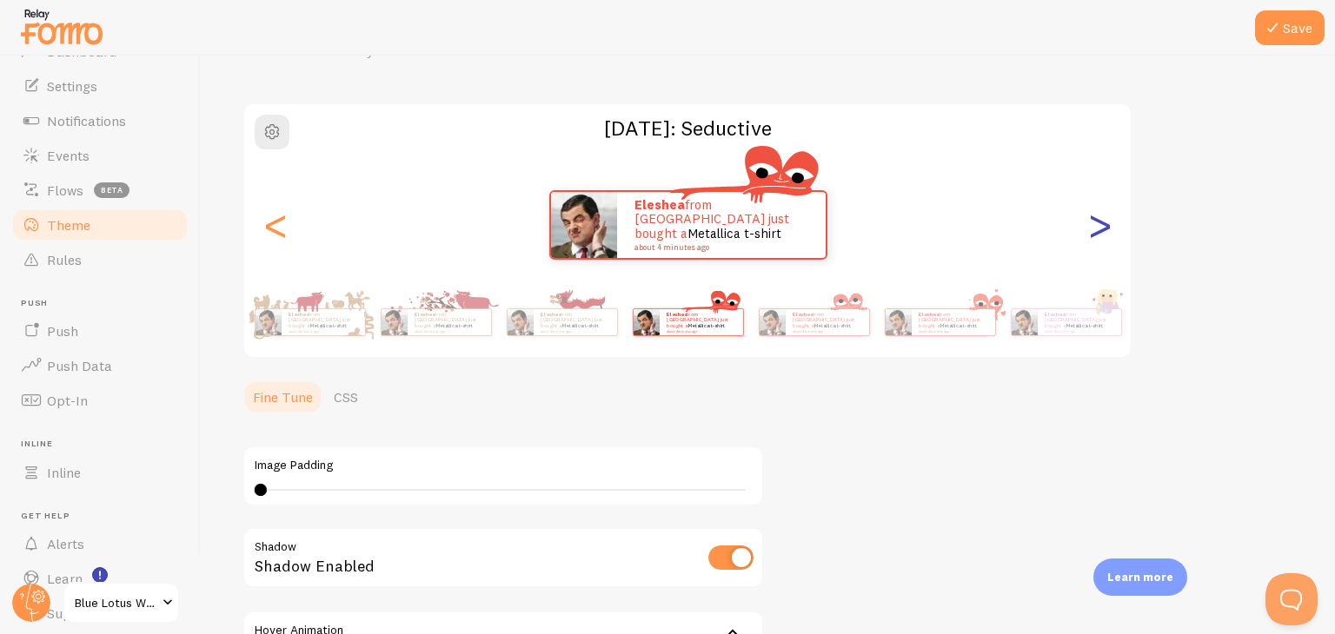
click at [1089, 227] on div ">" at bounding box center [1099, 224] width 21 height 125
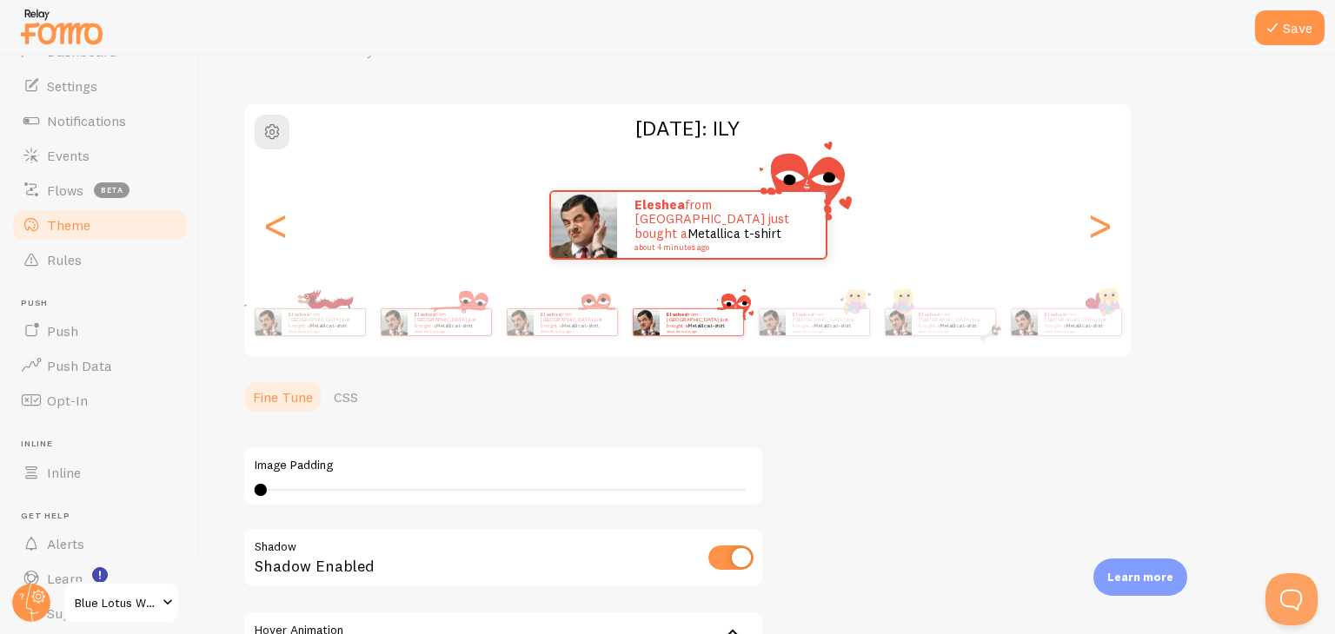
click at [1089, 228] on div ">" at bounding box center [1099, 224] width 21 height 125
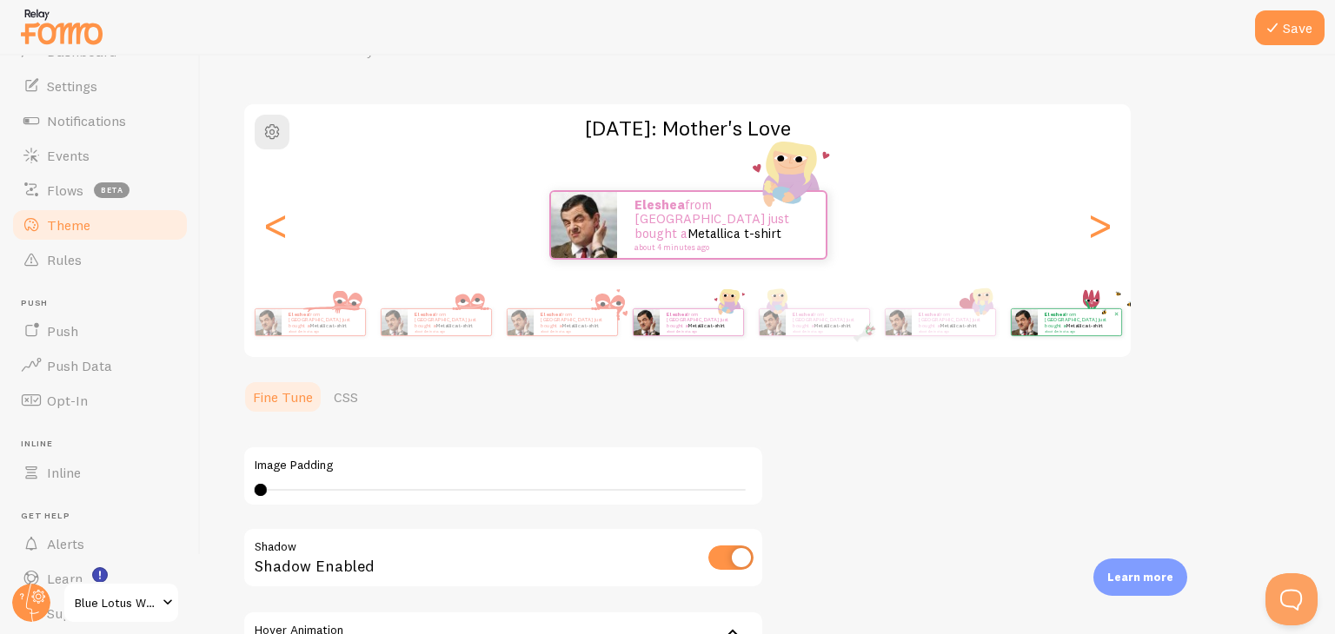
click at [1037, 314] on div "eleshea from [GEOGRAPHIC_DATA] just bought a Metallica t-shirt about 4 minutes …" at bounding box center [1078, 322] width 83 height 26
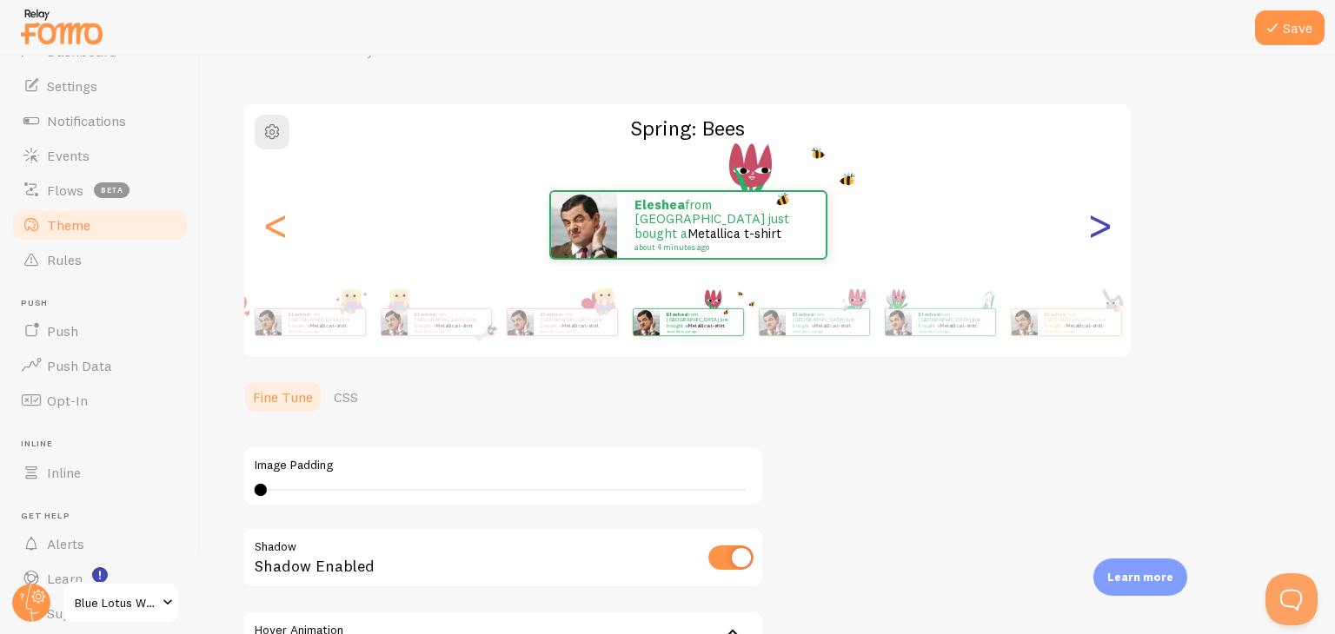
click at [1095, 224] on div ">" at bounding box center [1099, 224] width 21 height 125
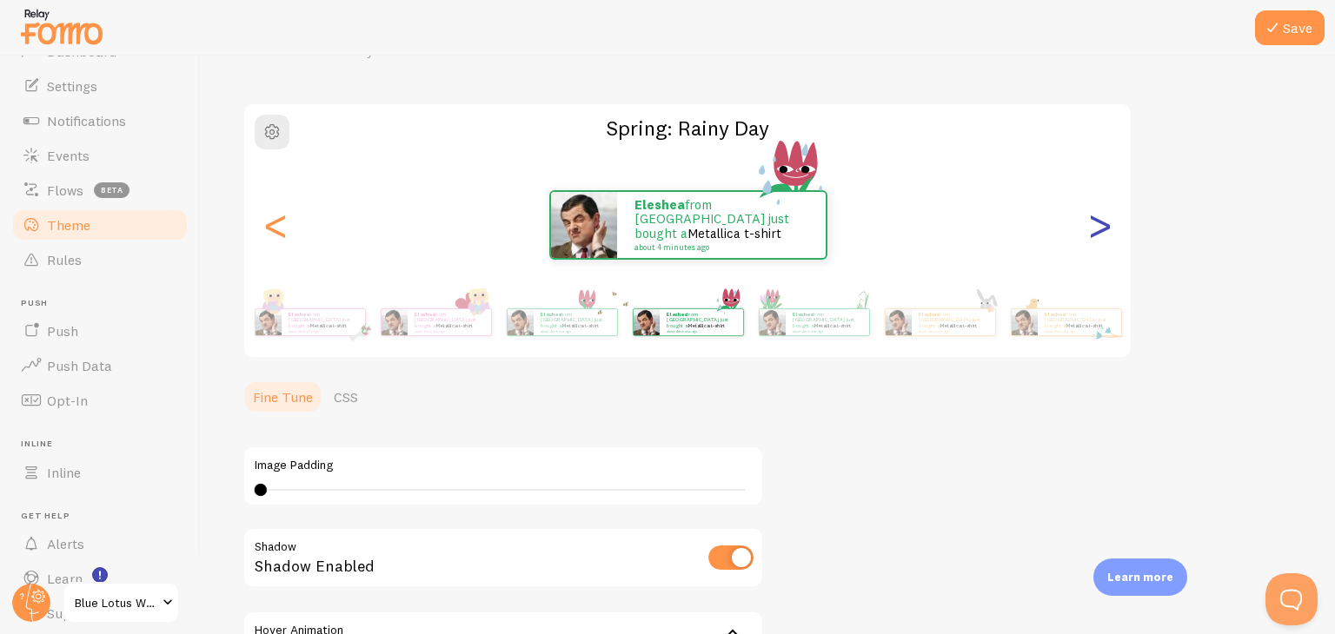
click at [1097, 226] on div ">" at bounding box center [1099, 224] width 21 height 125
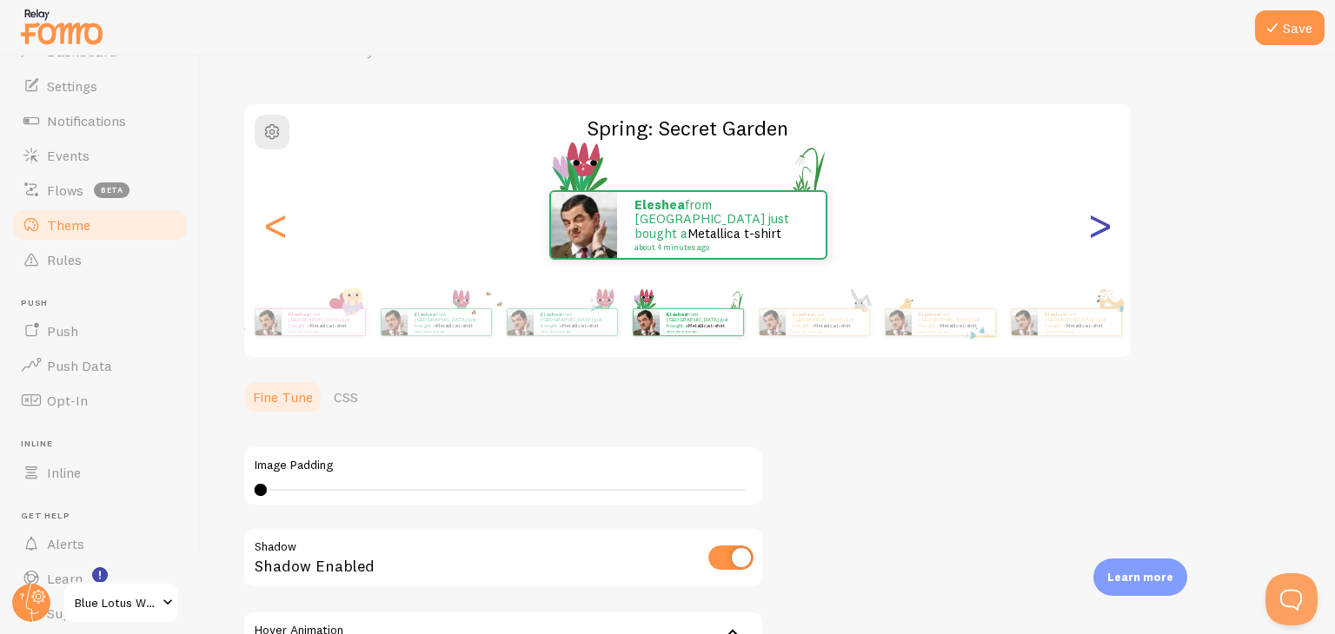
click at [1098, 234] on div ">" at bounding box center [1099, 224] width 21 height 125
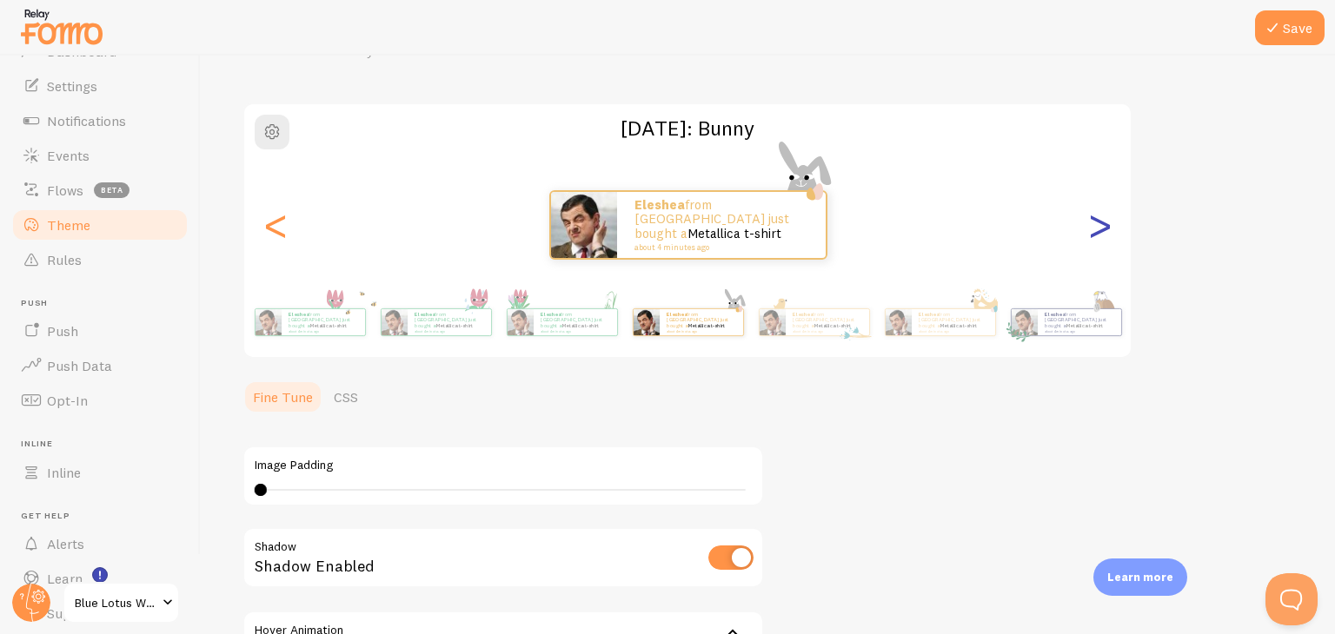
click at [1099, 239] on div ">" at bounding box center [1099, 224] width 21 height 125
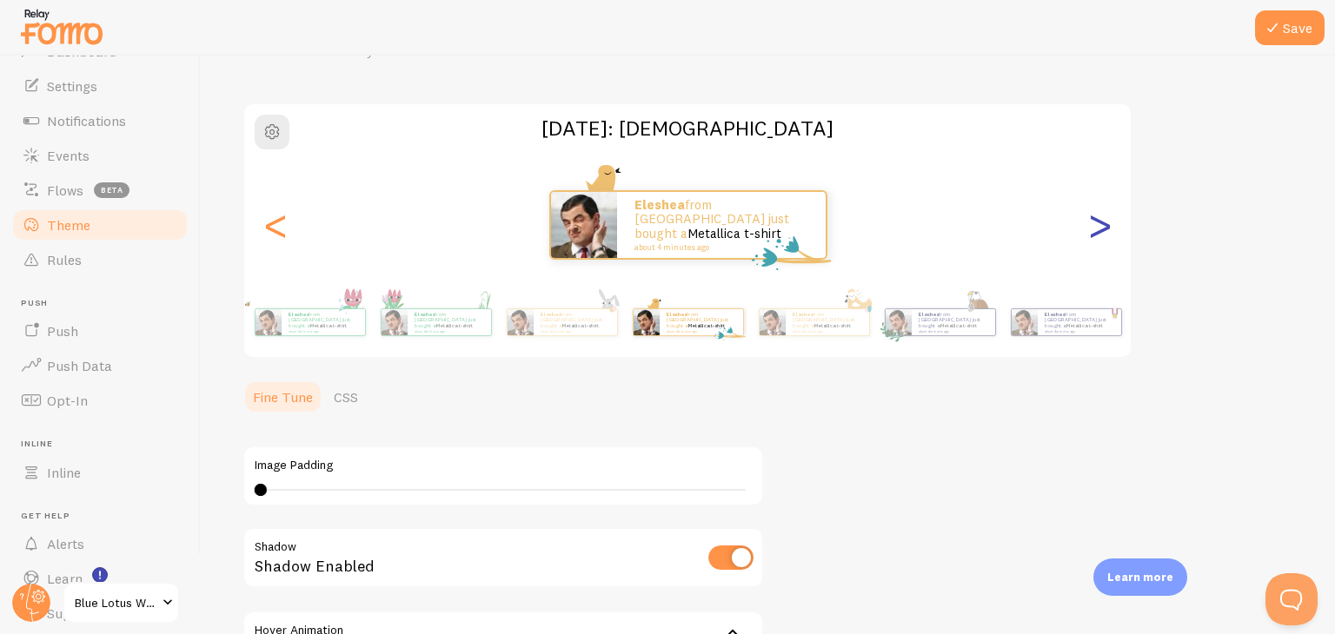
click at [1100, 241] on div ">" at bounding box center [1099, 224] width 21 height 125
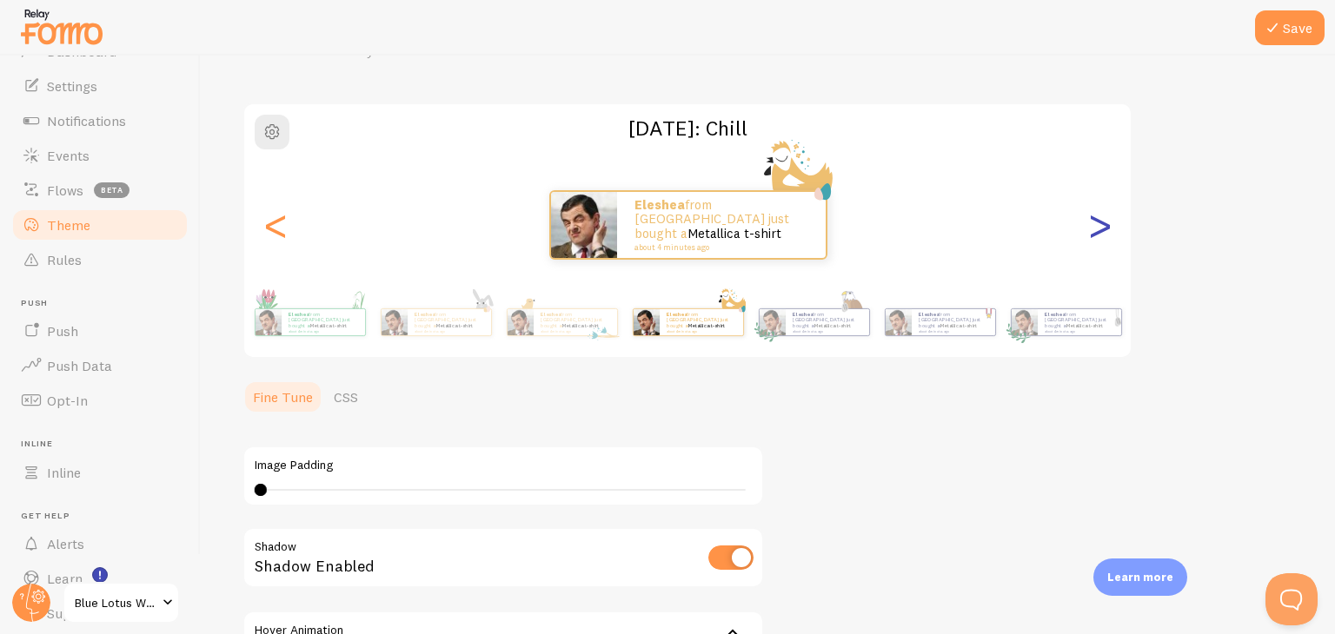
click at [1100, 242] on div ">" at bounding box center [1099, 224] width 21 height 125
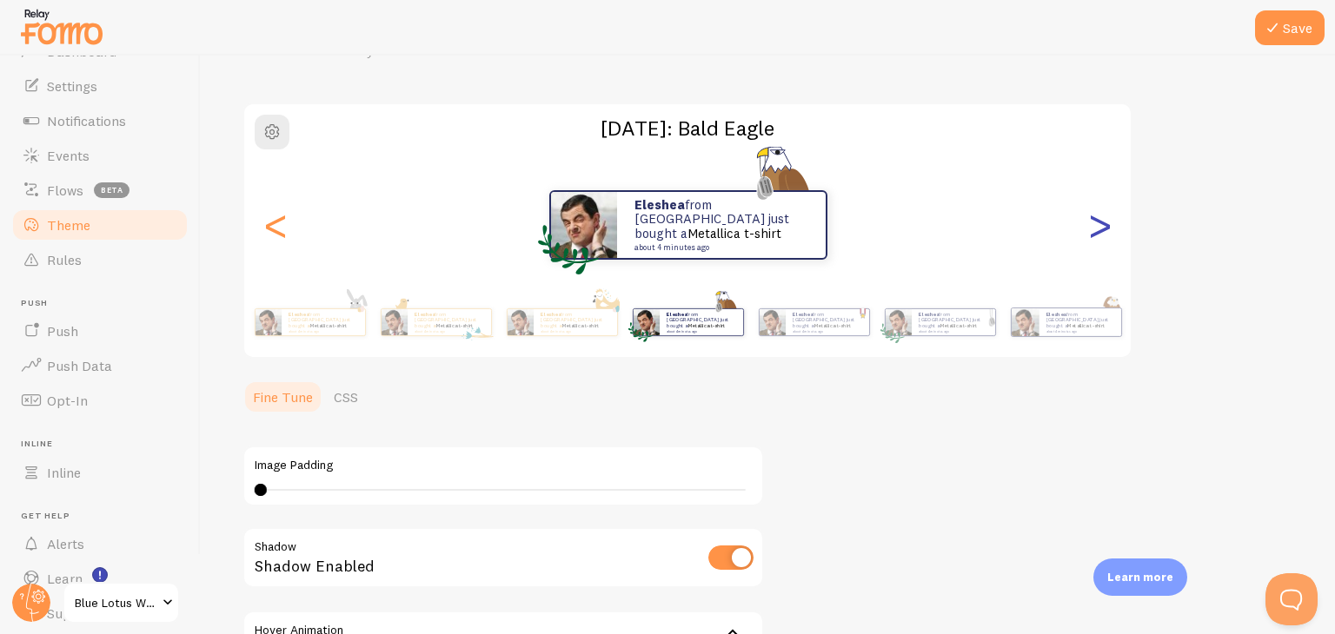
click at [1100, 244] on div ">" at bounding box center [1099, 224] width 21 height 125
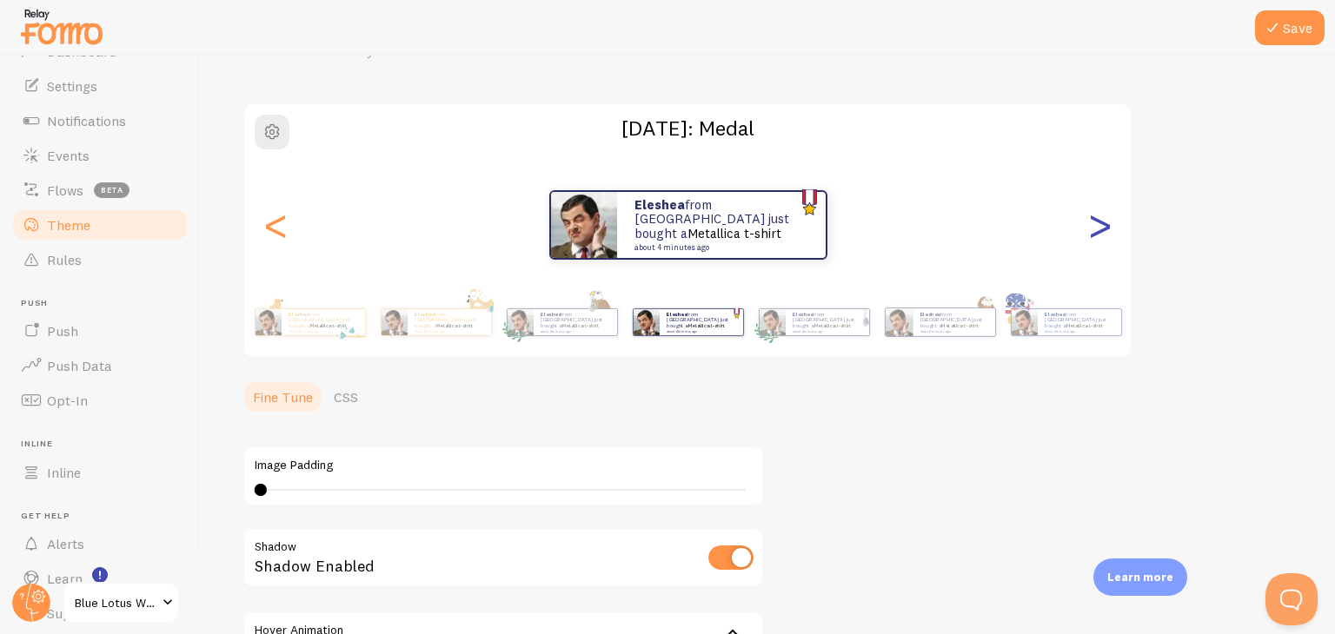
click at [1100, 245] on div ">" at bounding box center [1099, 224] width 21 height 125
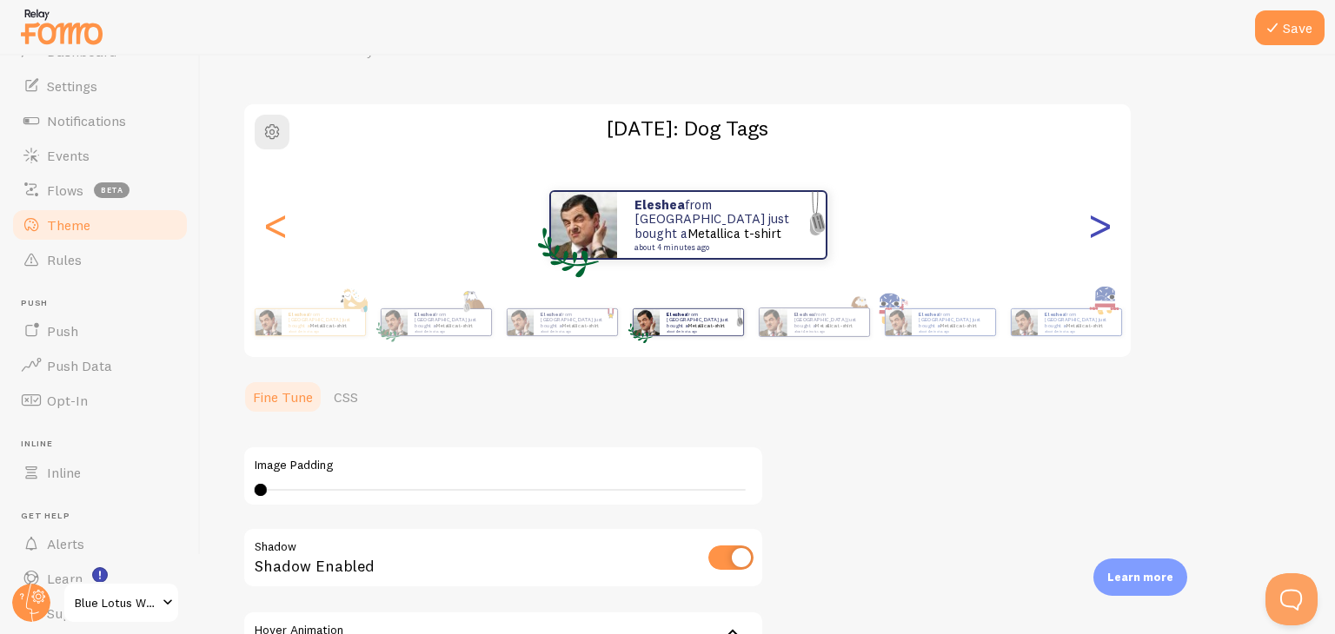
click at [1100, 245] on div ">" at bounding box center [1099, 224] width 21 height 125
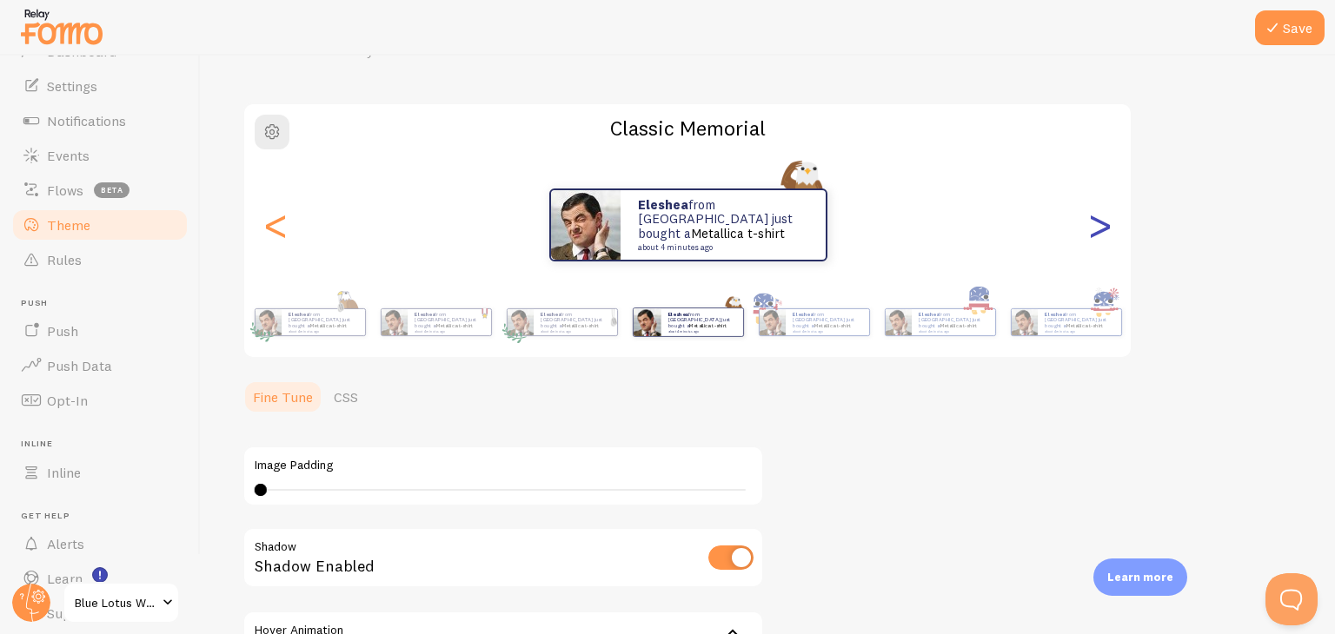
click at [1101, 246] on div ">" at bounding box center [1099, 224] width 21 height 125
click at [1101, 247] on div ">" at bounding box center [1099, 224] width 21 height 125
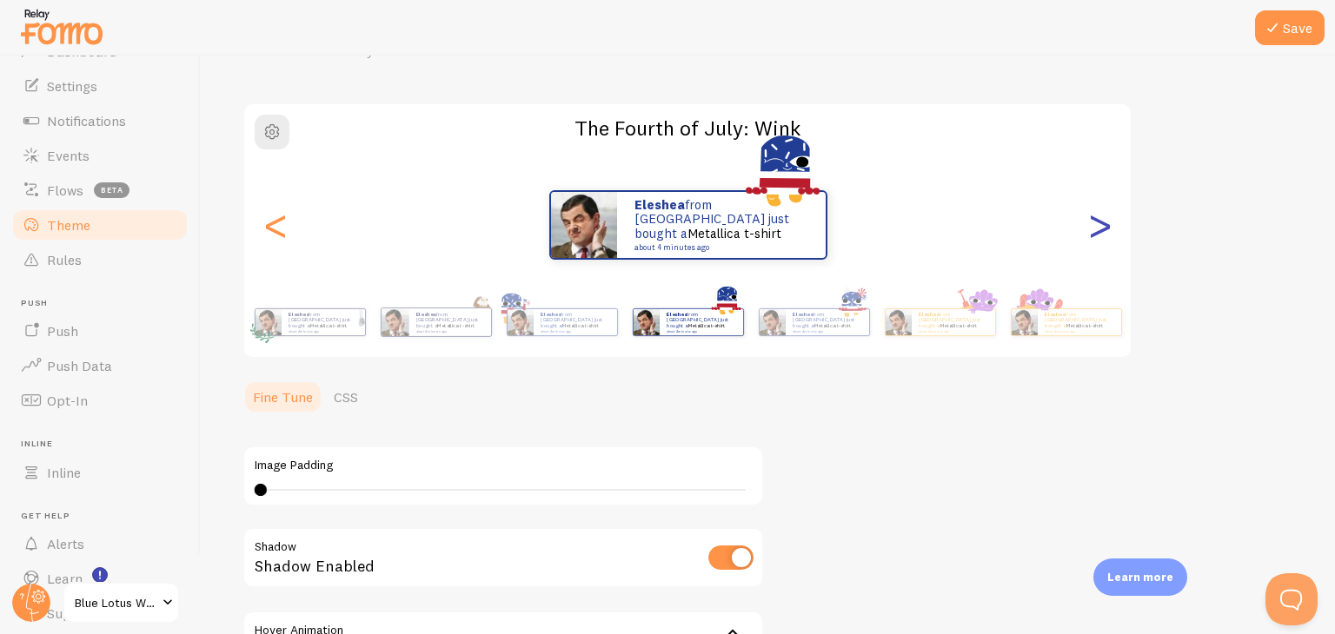
click at [1097, 235] on div ">" at bounding box center [1099, 224] width 21 height 125
click at [1098, 235] on div ">" at bounding box center [1099, 224] width 21 height 125
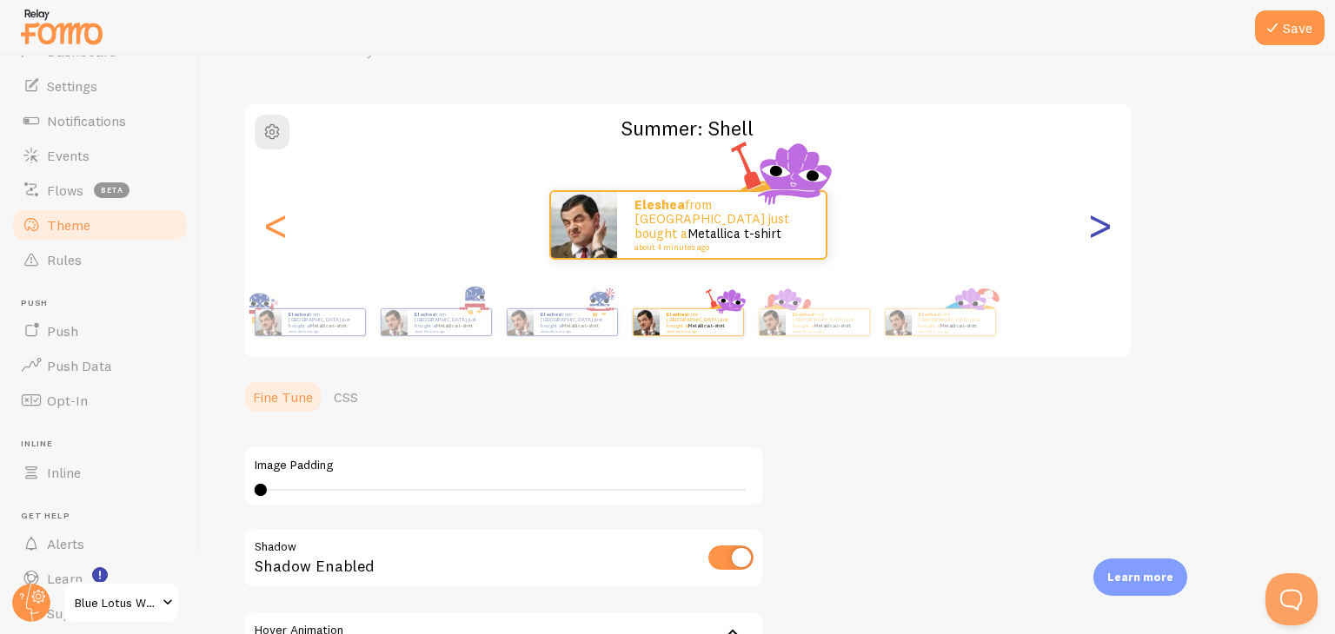
click at [1098, 235] on div ">" at bounding box center [1099, 224] width 21 height 125
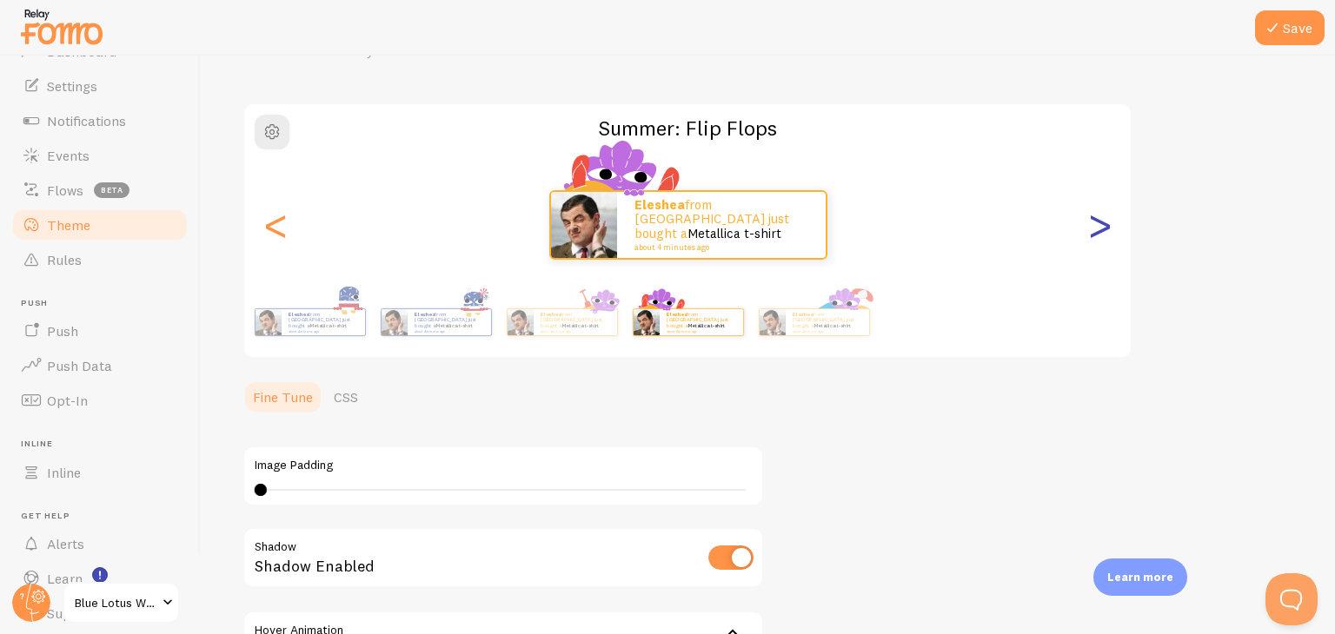
click at [1098, 235] on div ">" at bounding box center [1099, 224] width 21 height 125
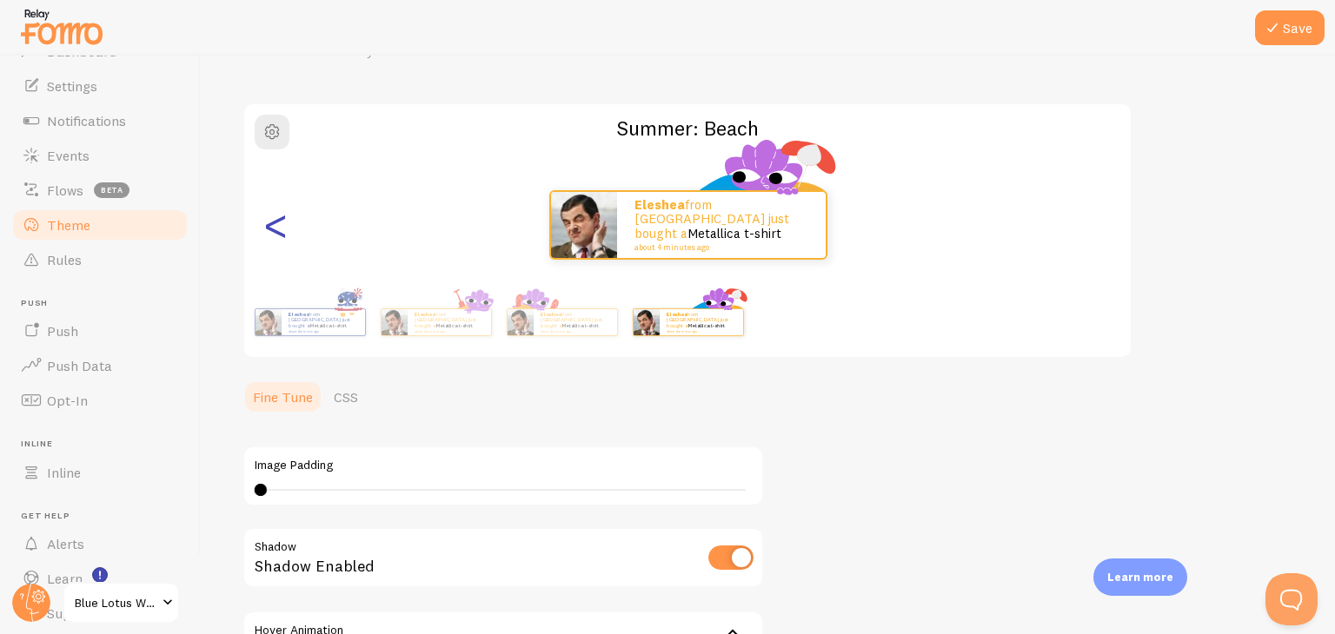
click at [282, 226] on div "<" at bounding box center [275, 224] width 21 height 125
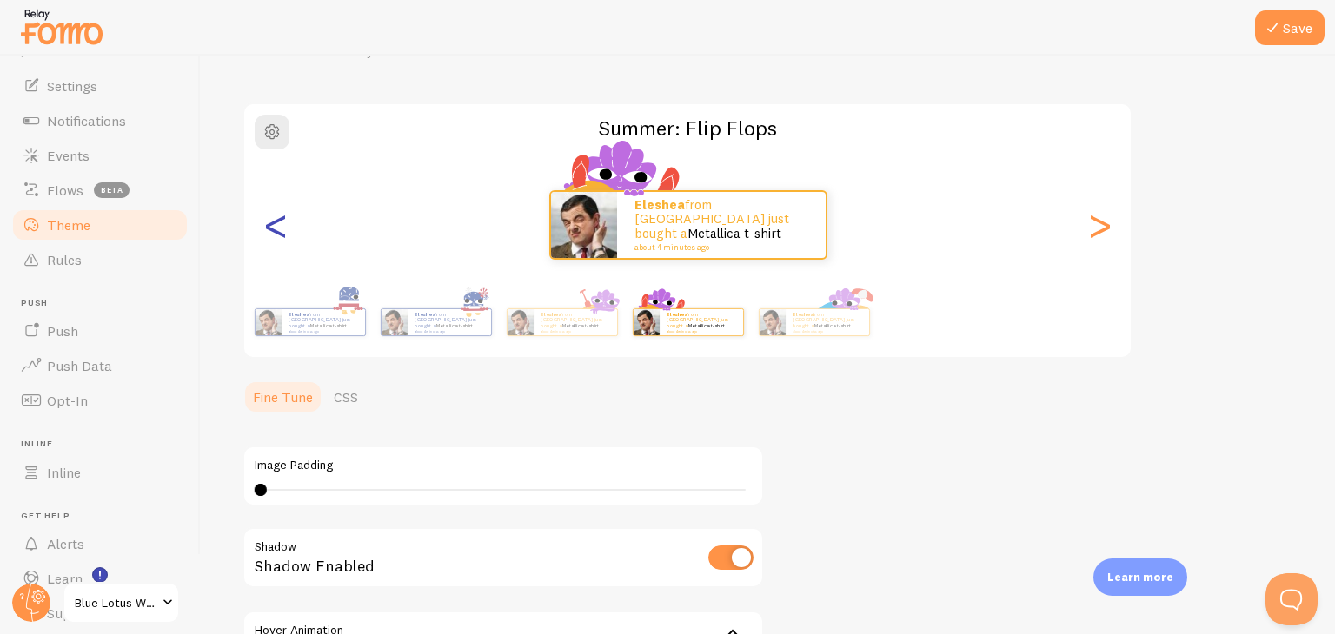
click at [282, 226] on div "<" at bounding box center [275, 224] width 21 height 125
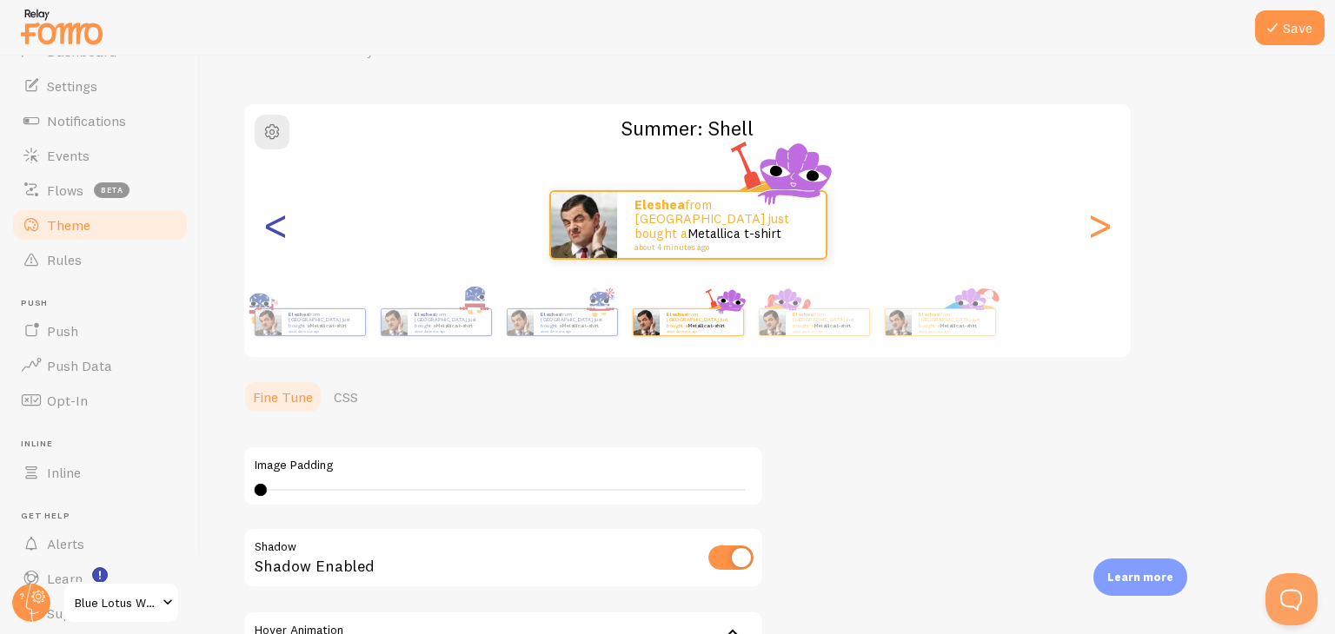
click at [282, 226] on div "<" at bounding box center [275, 224] width 21 height 125
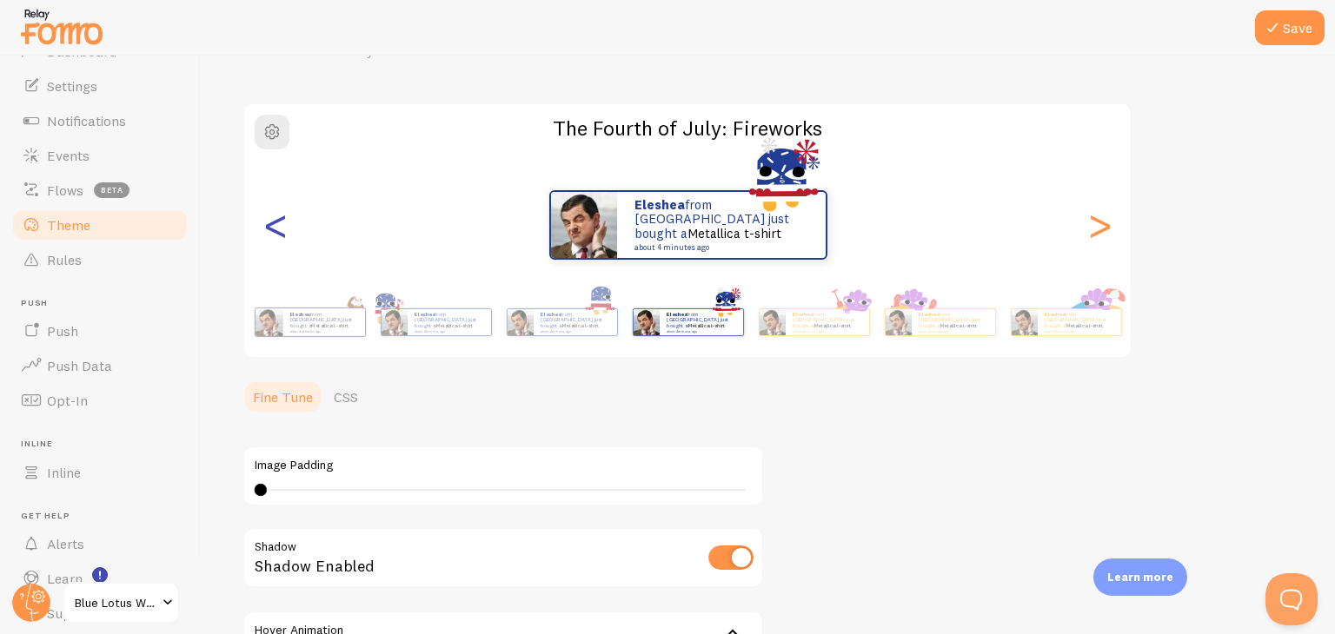
click at [282, 226] on div "<" at bounding box center [275, 224] width 21 height 125
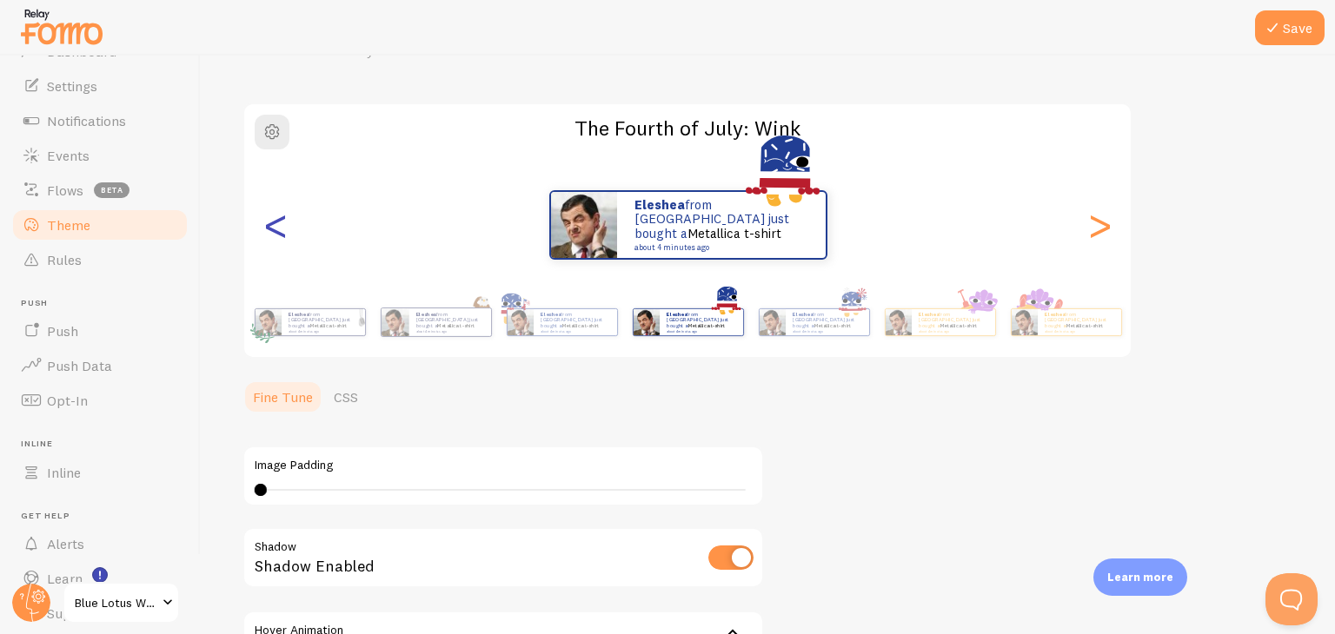
click at [282, 226] on div "<" at bounding box center [275, 224] width 21 height 125
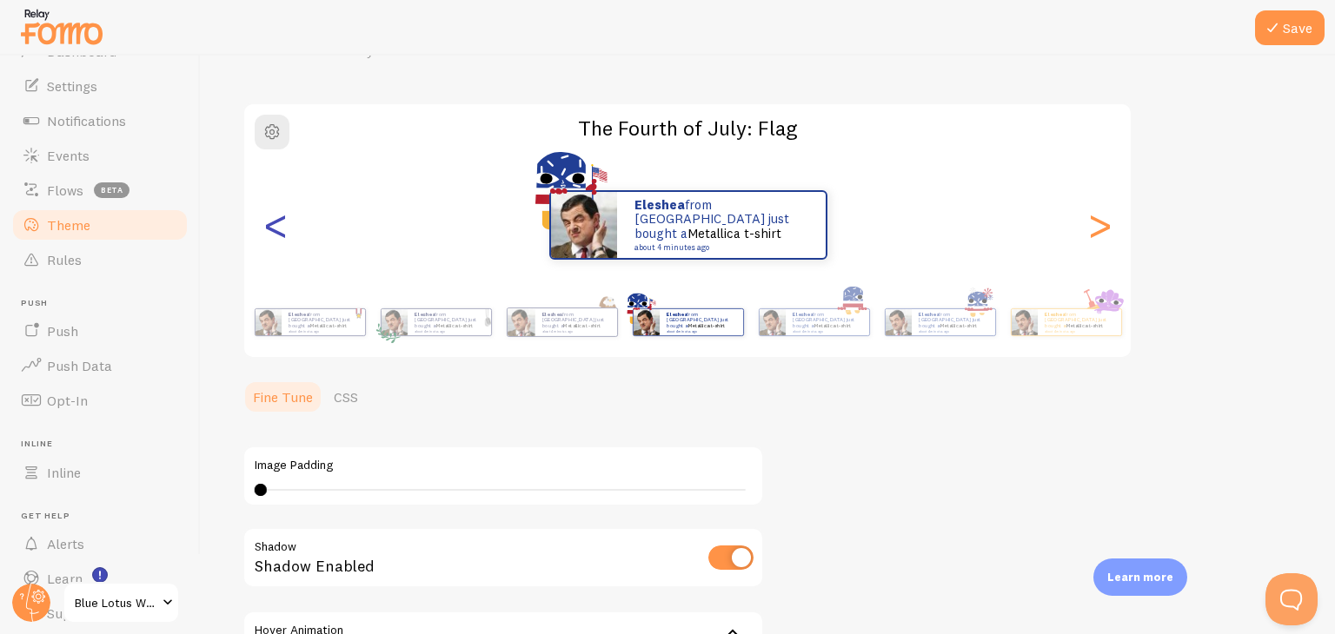
click at [282, 226] on div "<" at bounding box center [275, 224] width 21 height 125
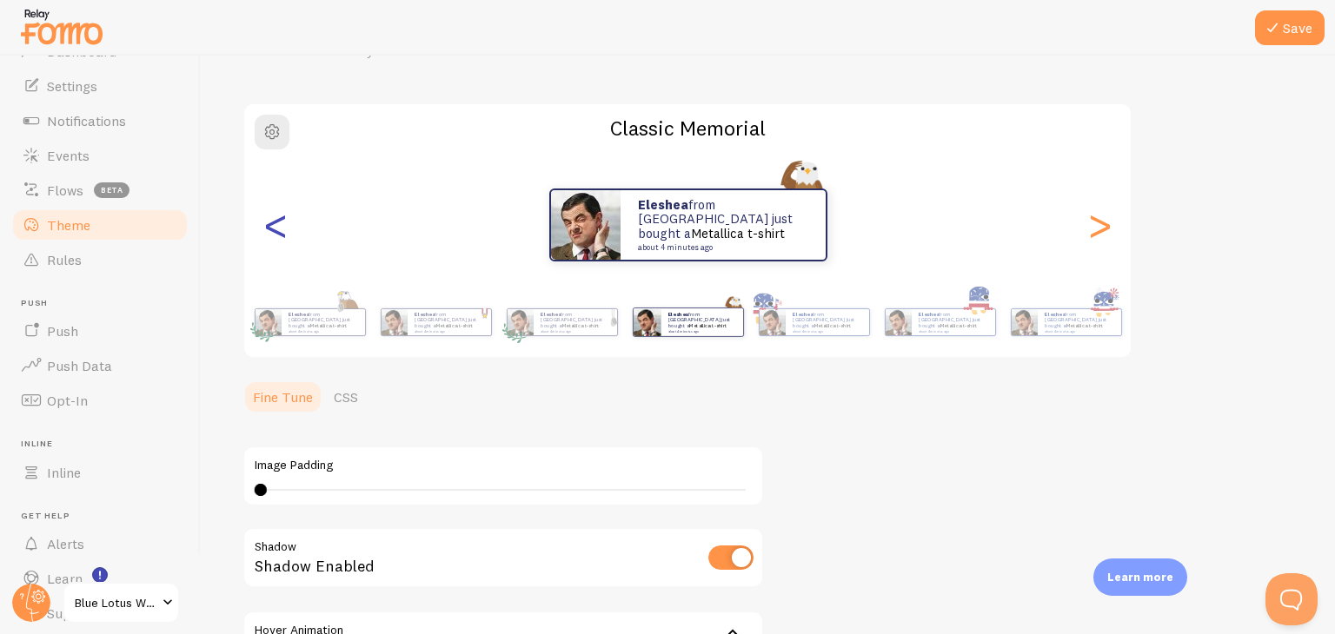
click at [282, 226] on div "<" at bounding box center [275, 224] width 21 height 125
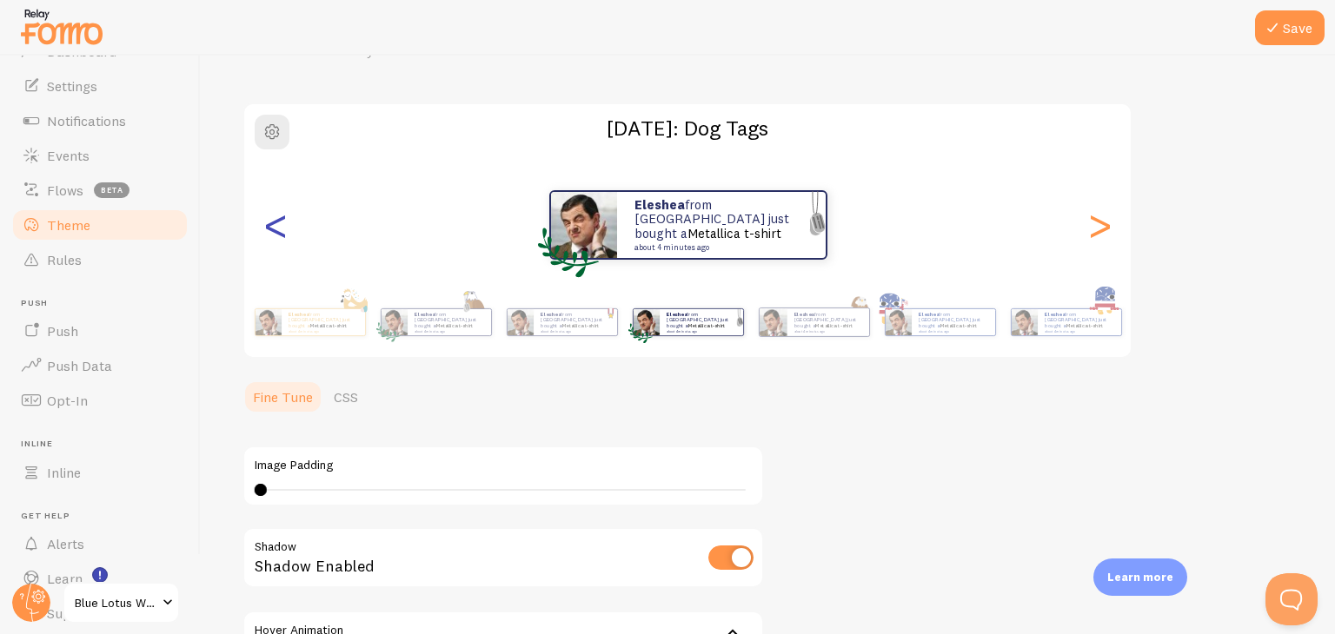
click at [282, 226] on div "<" at bounding box center [275, 224] width 21 height 125
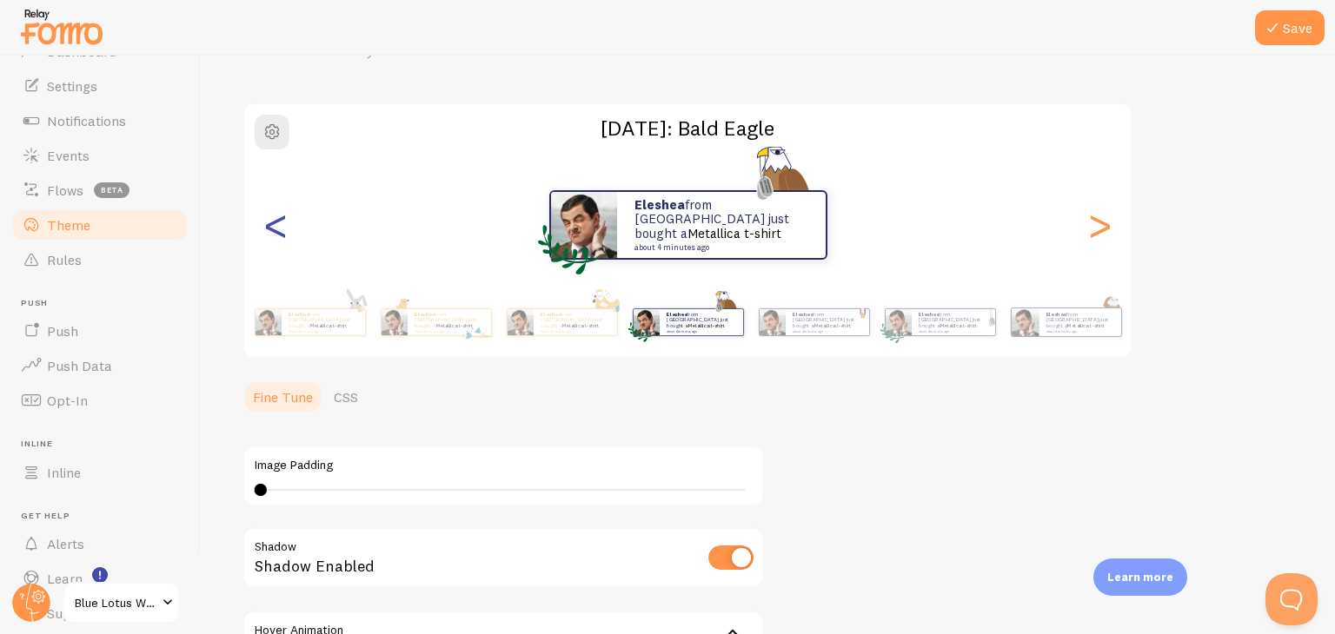
click at [283, 226] on div "<" at bounding box center [275, 224] width 21 height 125
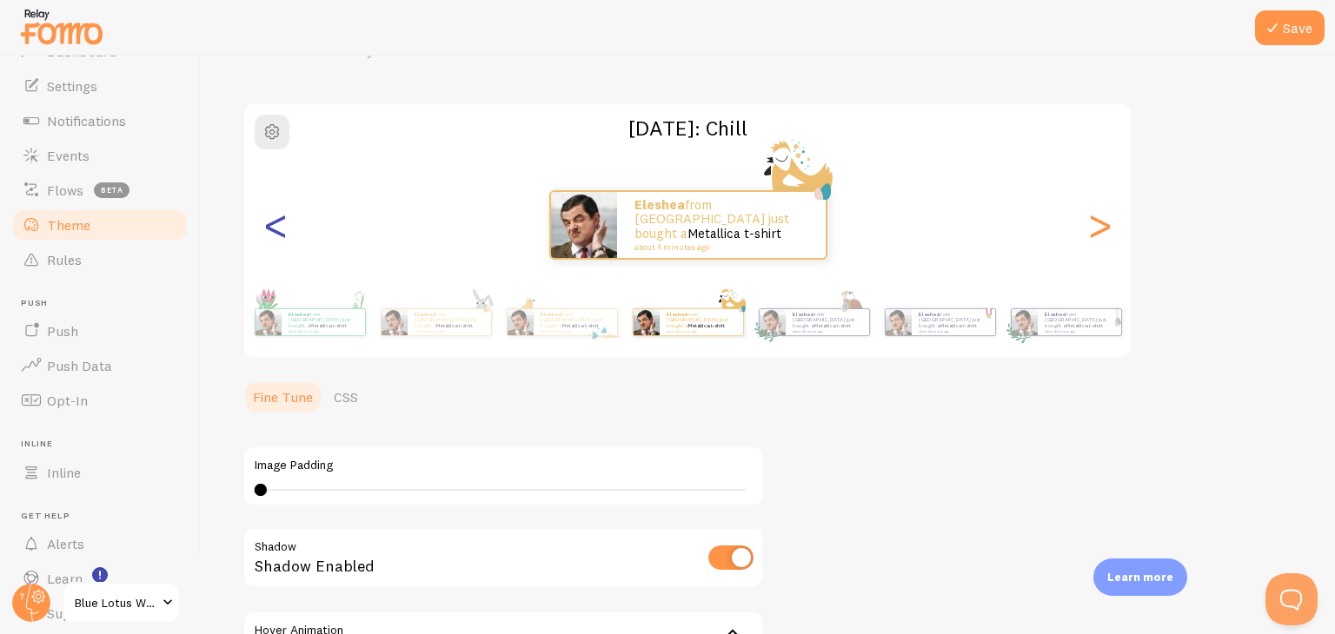
click at [284, 226] on div "<" at bounding box center [275, 224] width 21 height 125
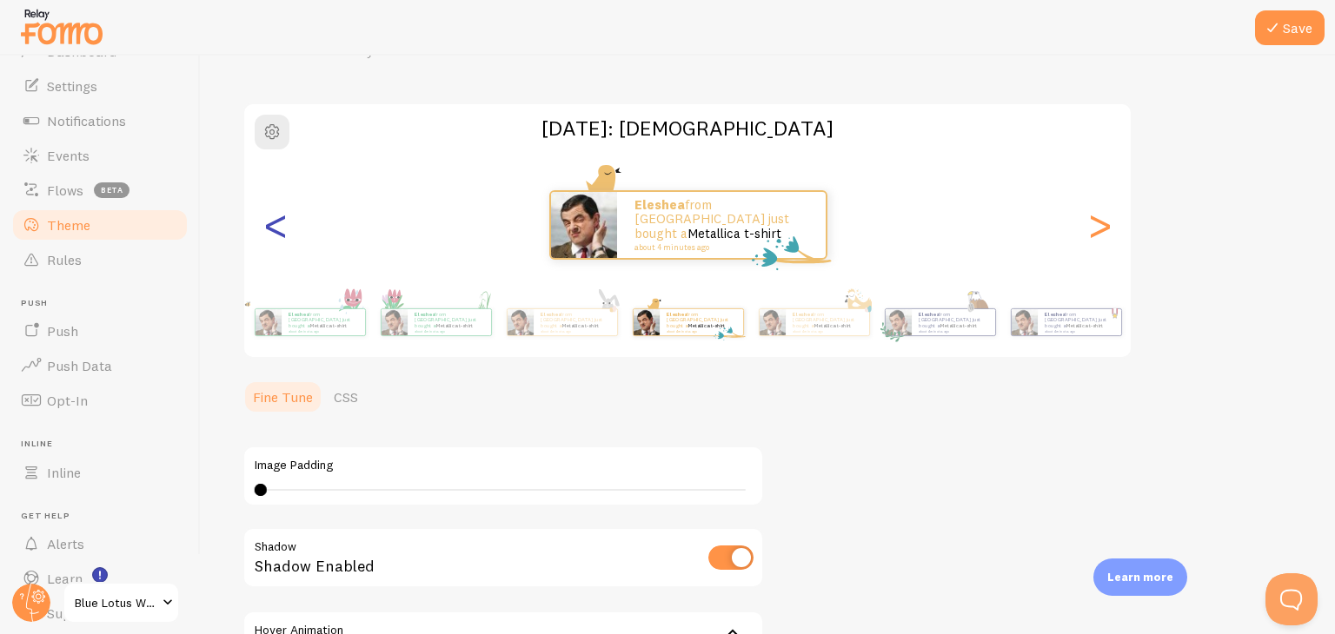
click at [286, 227] on div "<" at bounding box center [275, 224] width 21 height 125
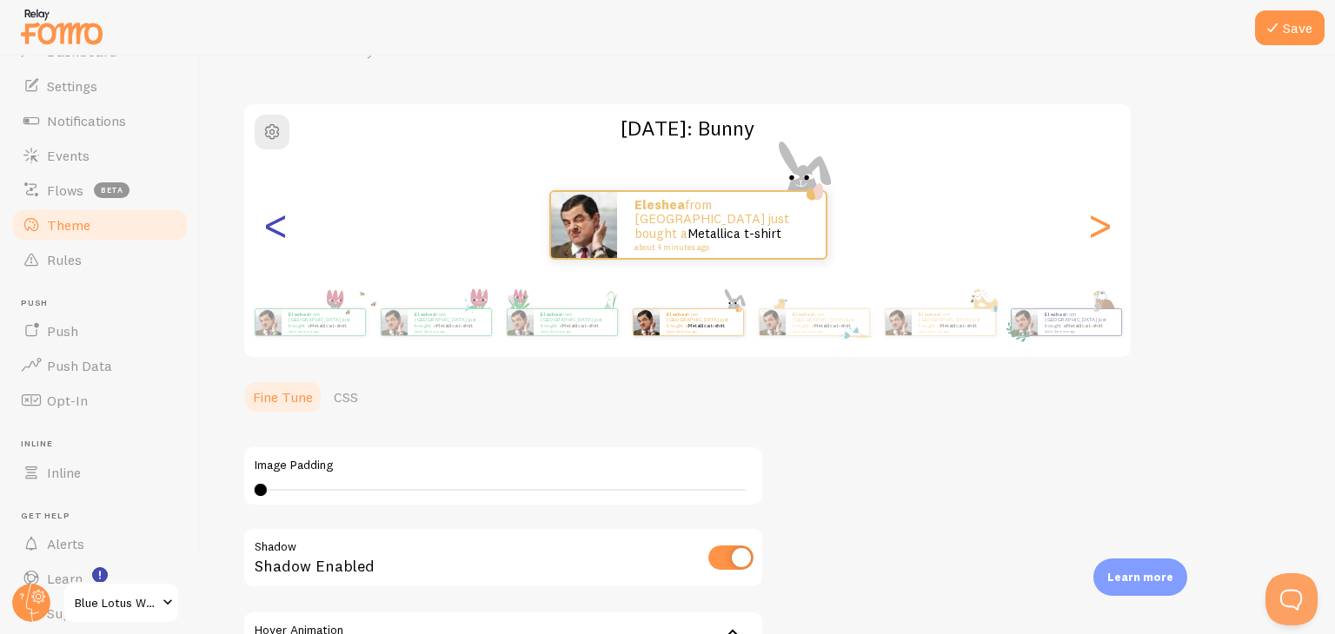
click at [286, 229] on div "<" at bounding box center [275, 224] width 21 height 125
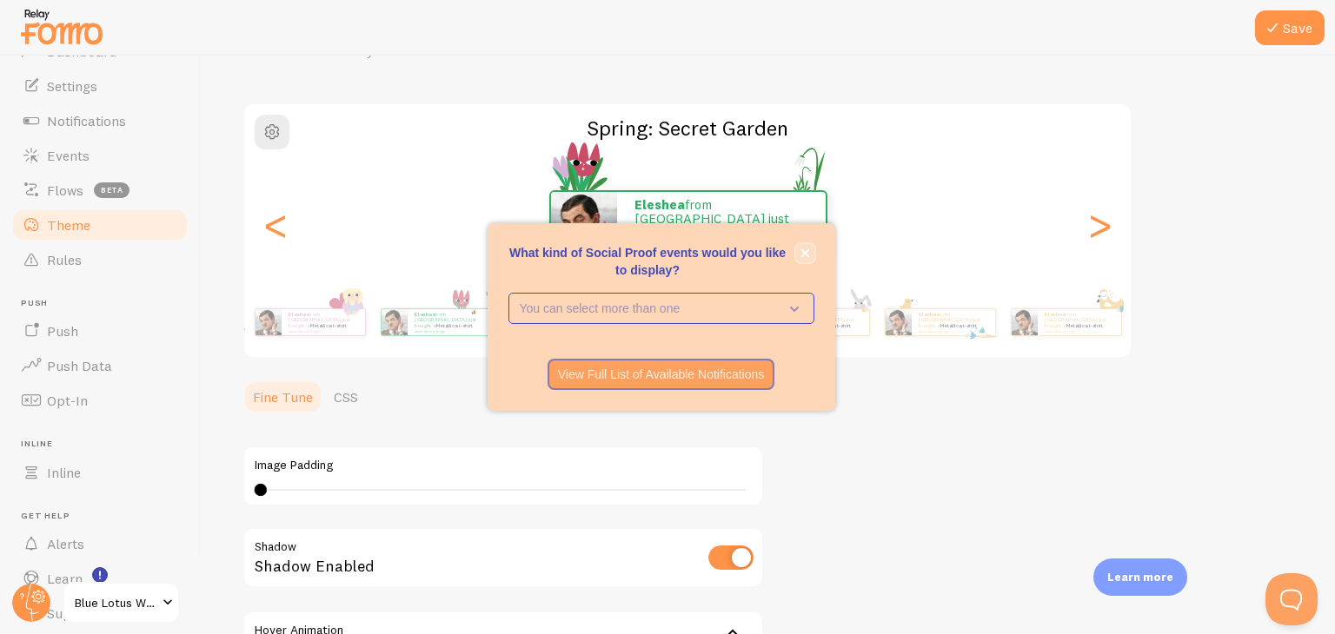
click at [800, 254] on icon "close," at bounding box center [805, 254] width 10 height 10
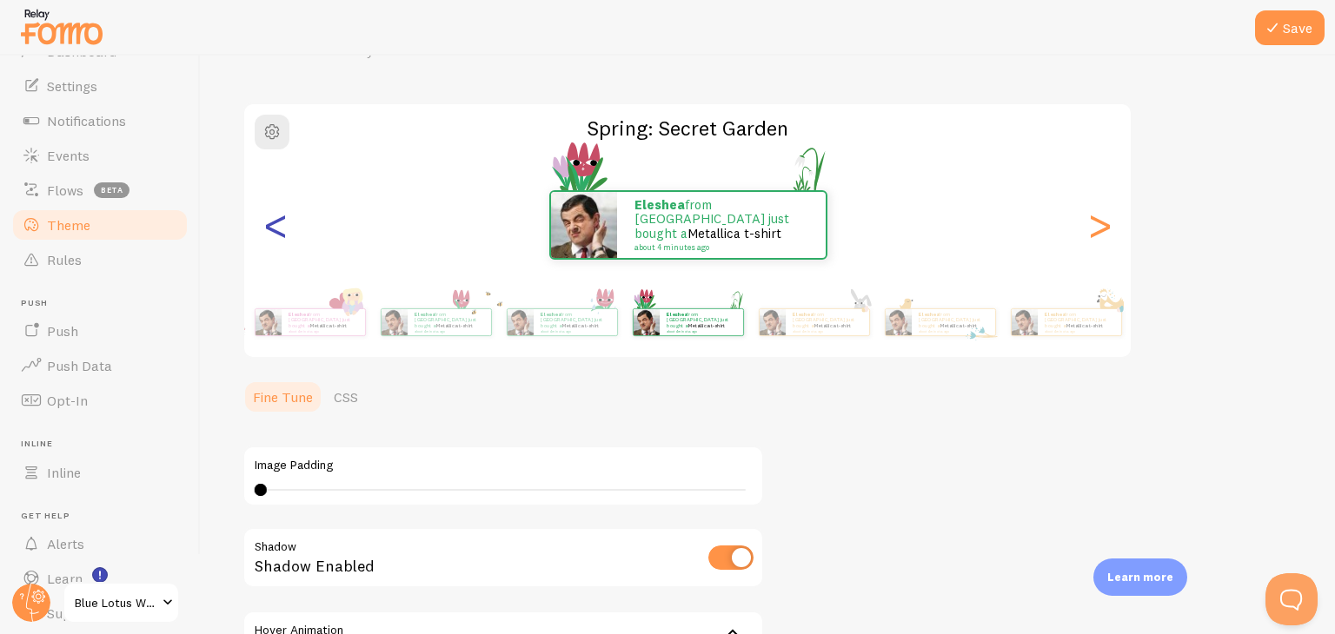
click at [277, 228] on div "<" at bounding box center [275, 224] width 21 height 125
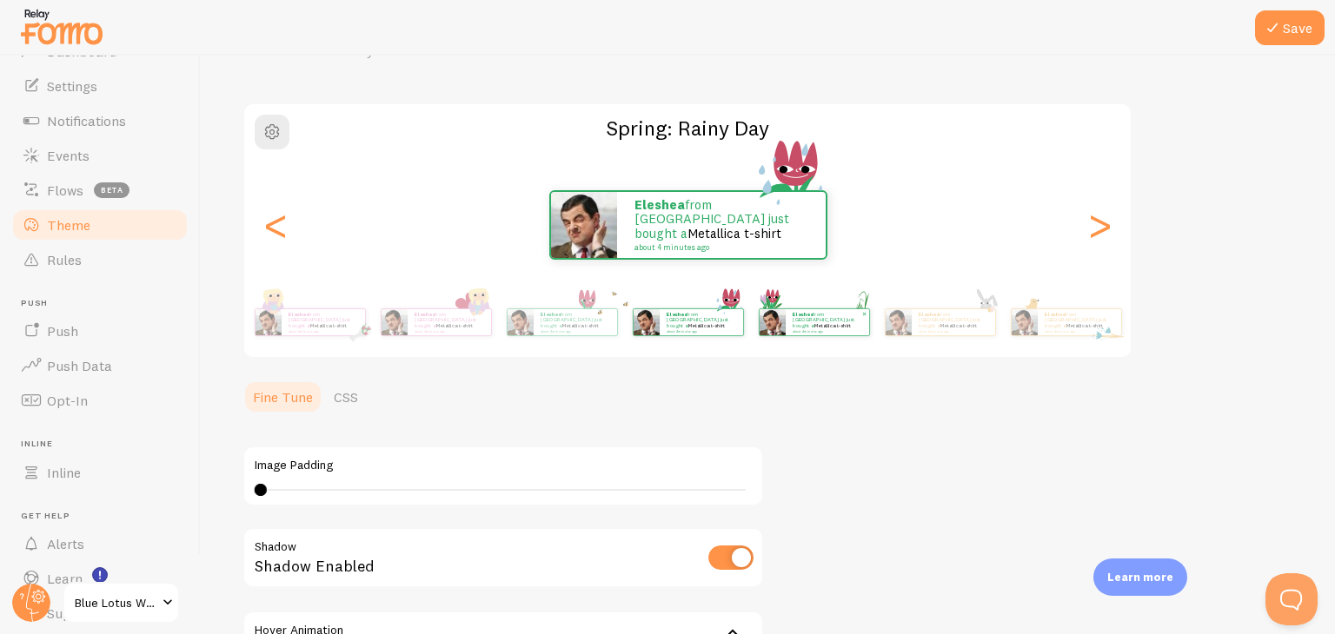
click at [779, 318] on img at bounding box center [772, 322] width 26 height 26
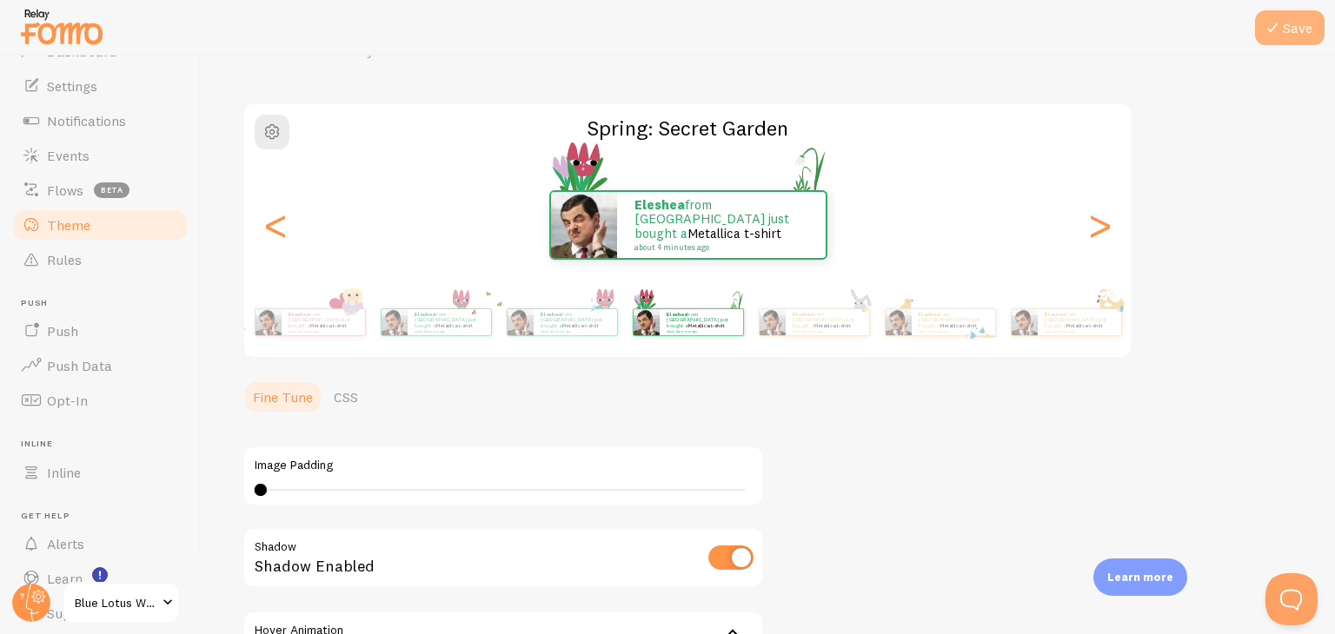
click at [1302, 32] on button "Save" at bounding box center [1290, 27] width 70 height 35
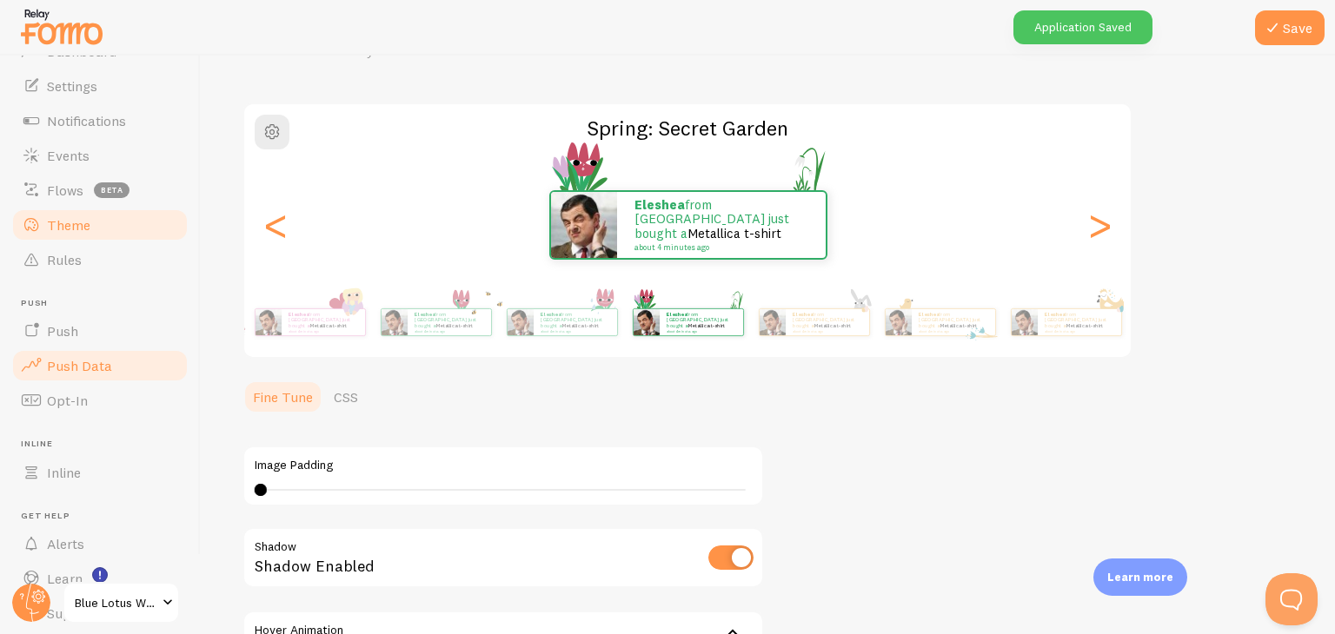
scroll to position [118, 0]
